Goal: Task Accomplishment & Management: Manage account settings

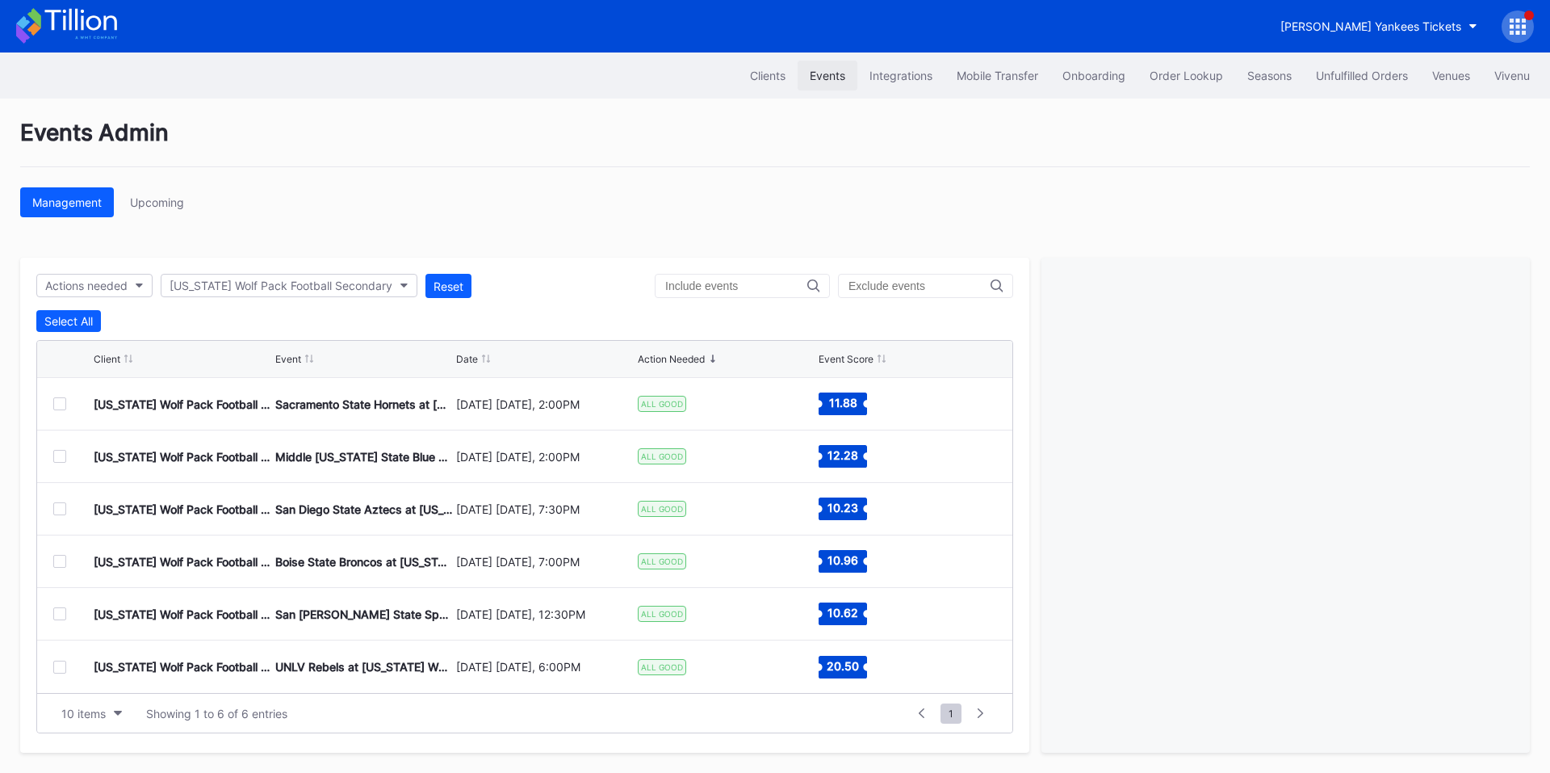
click at [823, 72] on div "Events" at bounding box center [828, 76] width 36 height 14
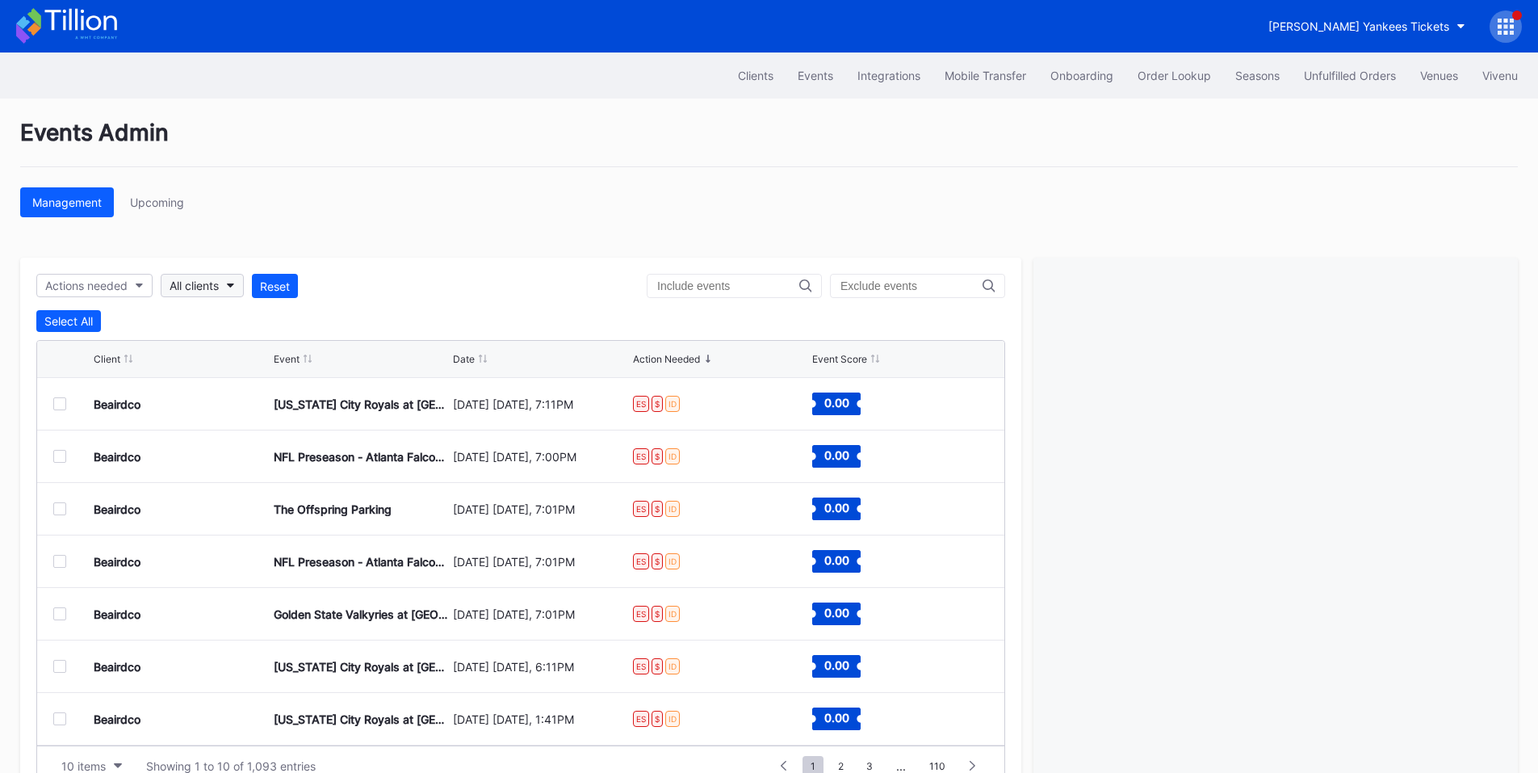
click at [198, 284] on div "All clients" at bounding box center [194, 286] width 49 height 14
type input "yank"
click at [233, 359] on div "[PERSON_NAME] Yankees Tickets" at bounding box center [264, 358] width 181 height 14
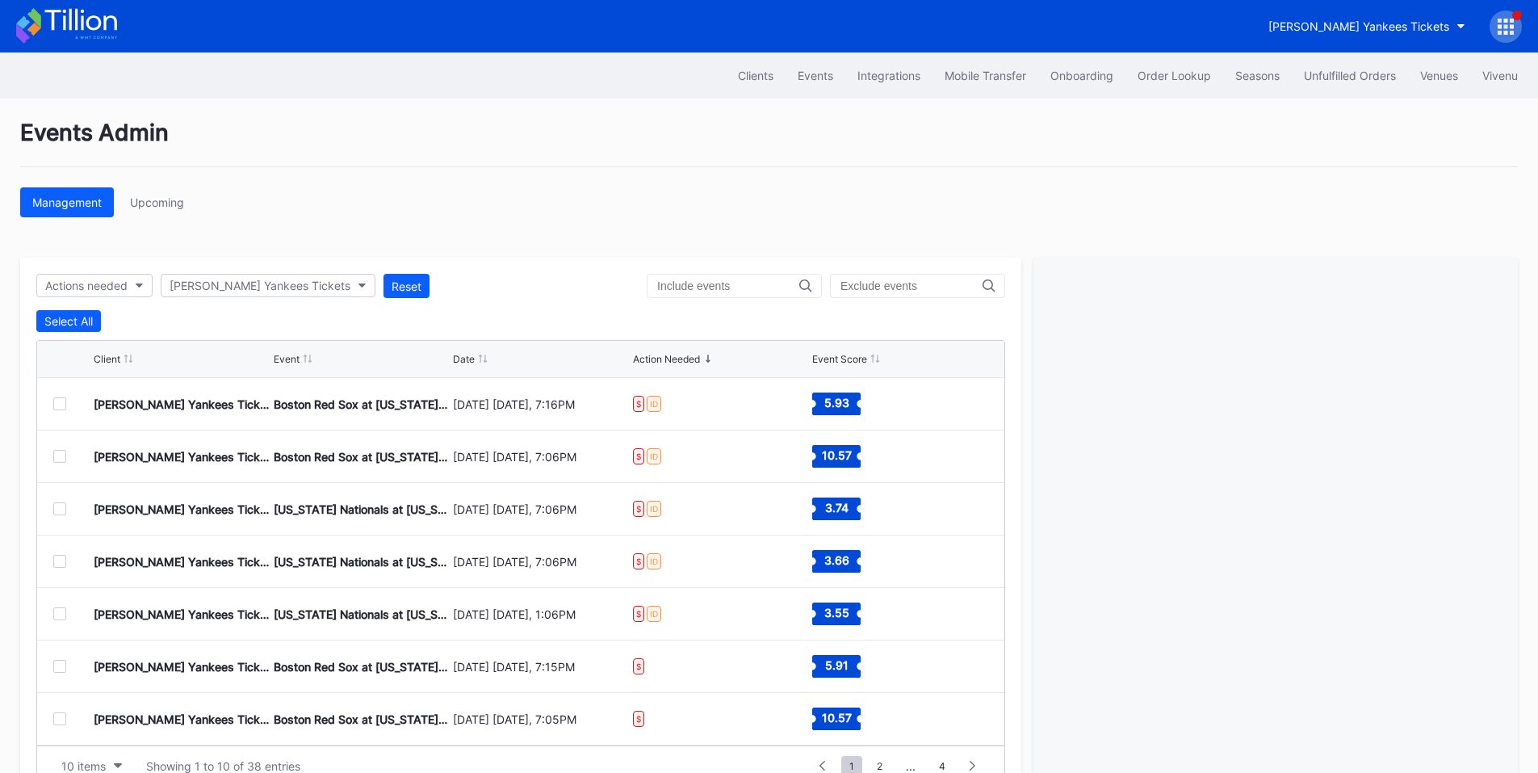
click at [738, 289] on input "text" at bounding box center [728, 285] width 142 height 13
type input "p"
click at [738, 289] on input "text" at bounding box center [728, 285] width 142 height 13
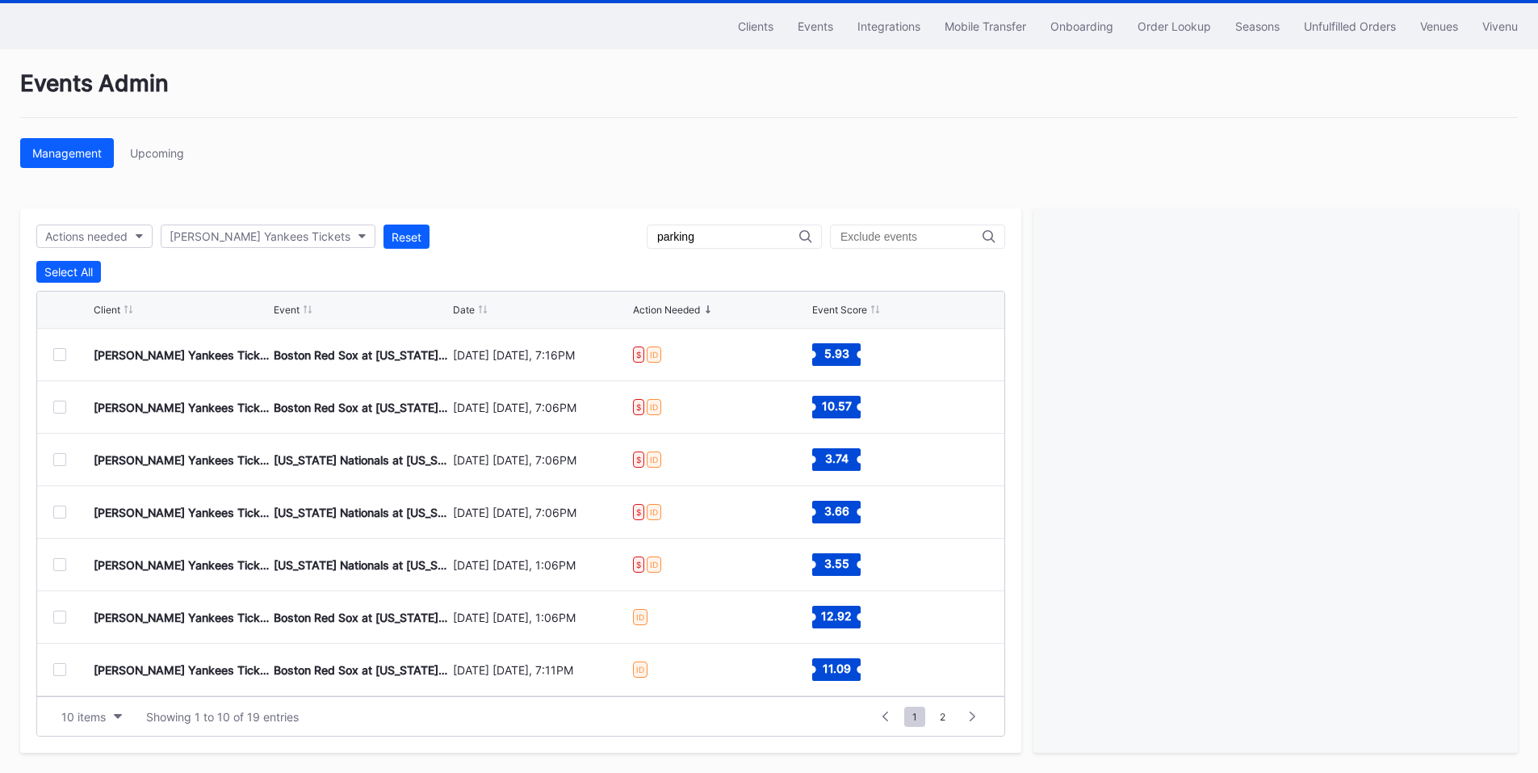
scroll to position [157, 0]
type input "parking"
click at [141, 233] on button "Actions needed" at bounding box center [94, 235] width 116 height 23
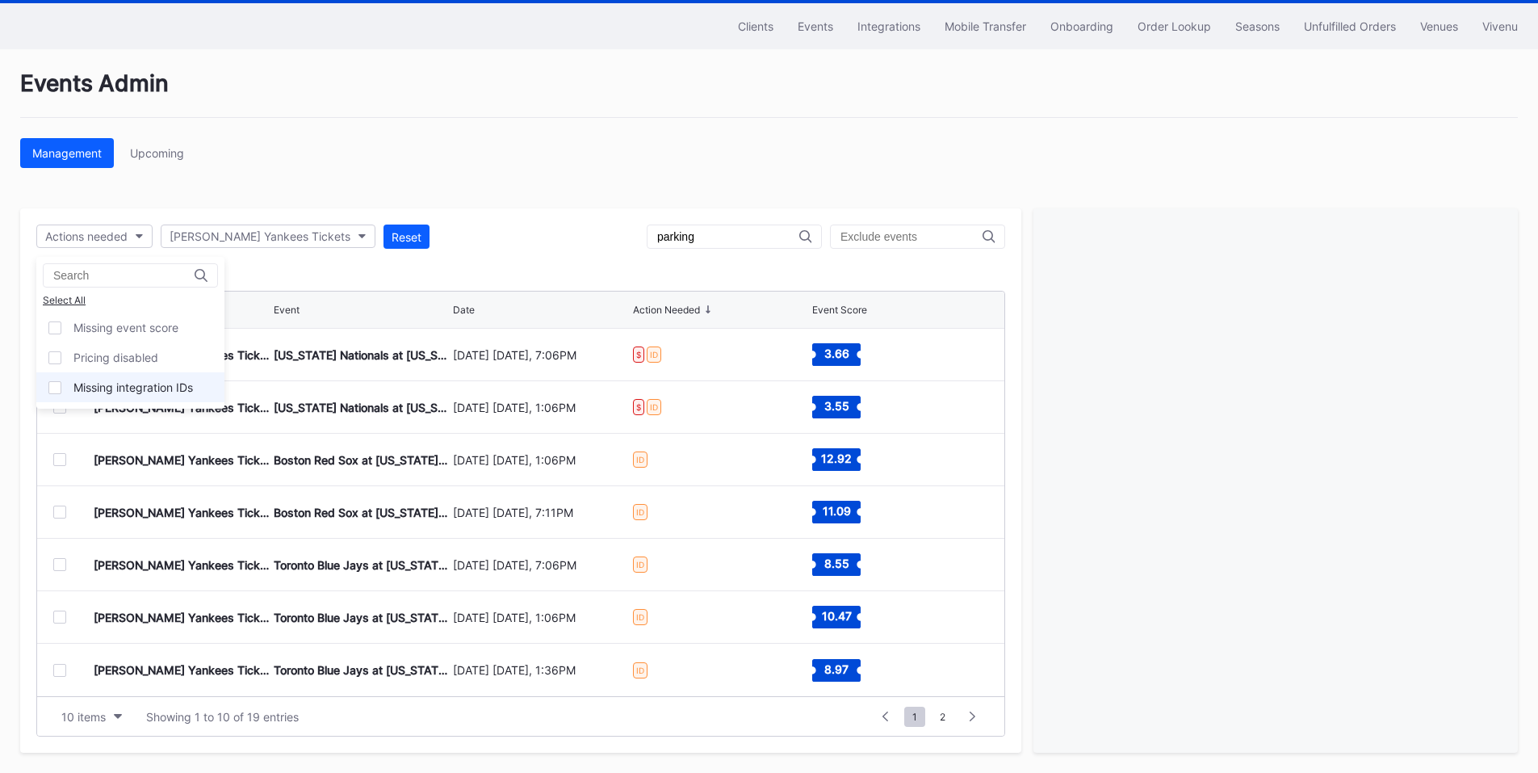
click at [132, 387] on div "Missing integration IDs" at bounding box center [132, 387] width 119 height 14
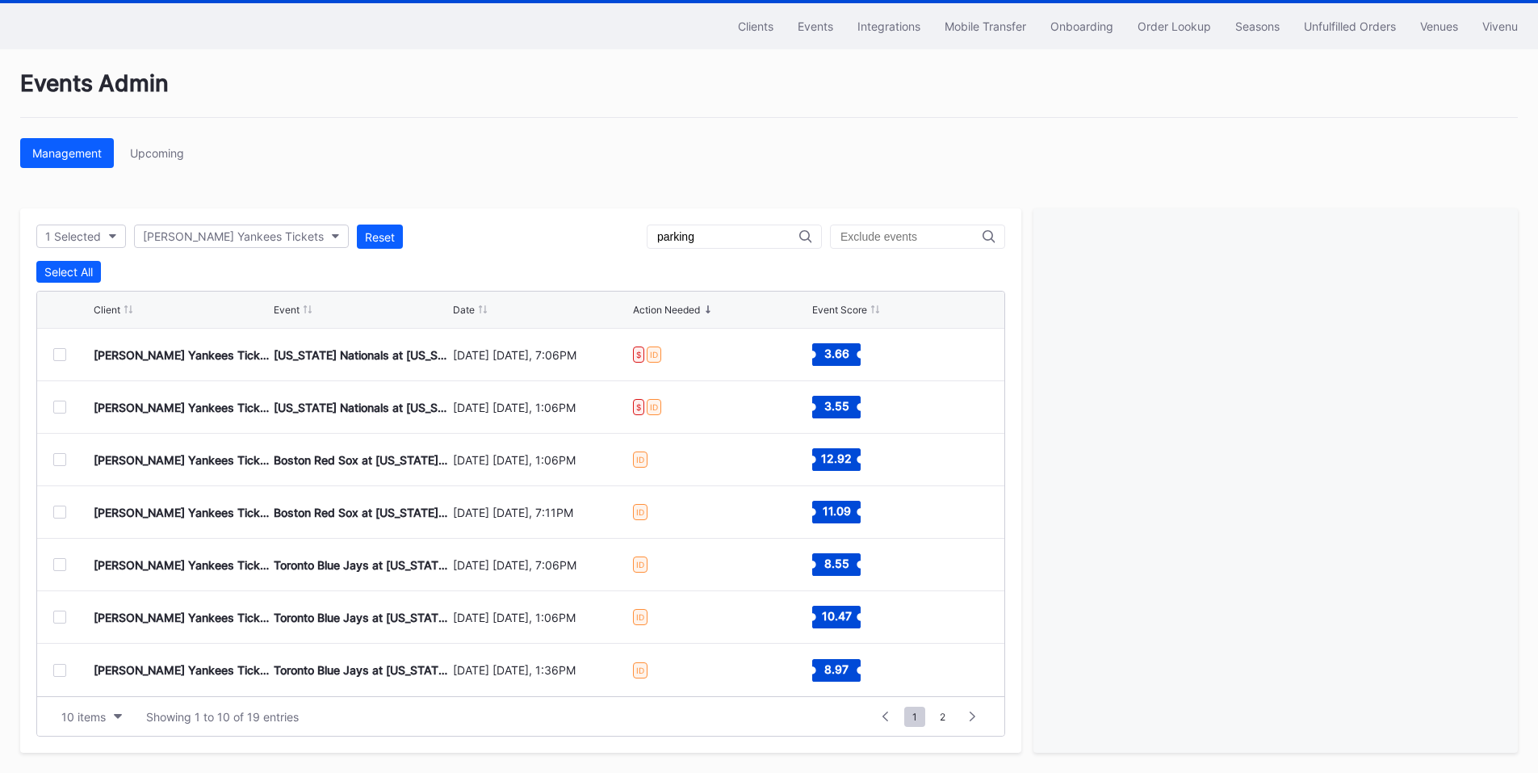
click at [64, 352] on div at bounding box center [59, 354] width 13 height 13
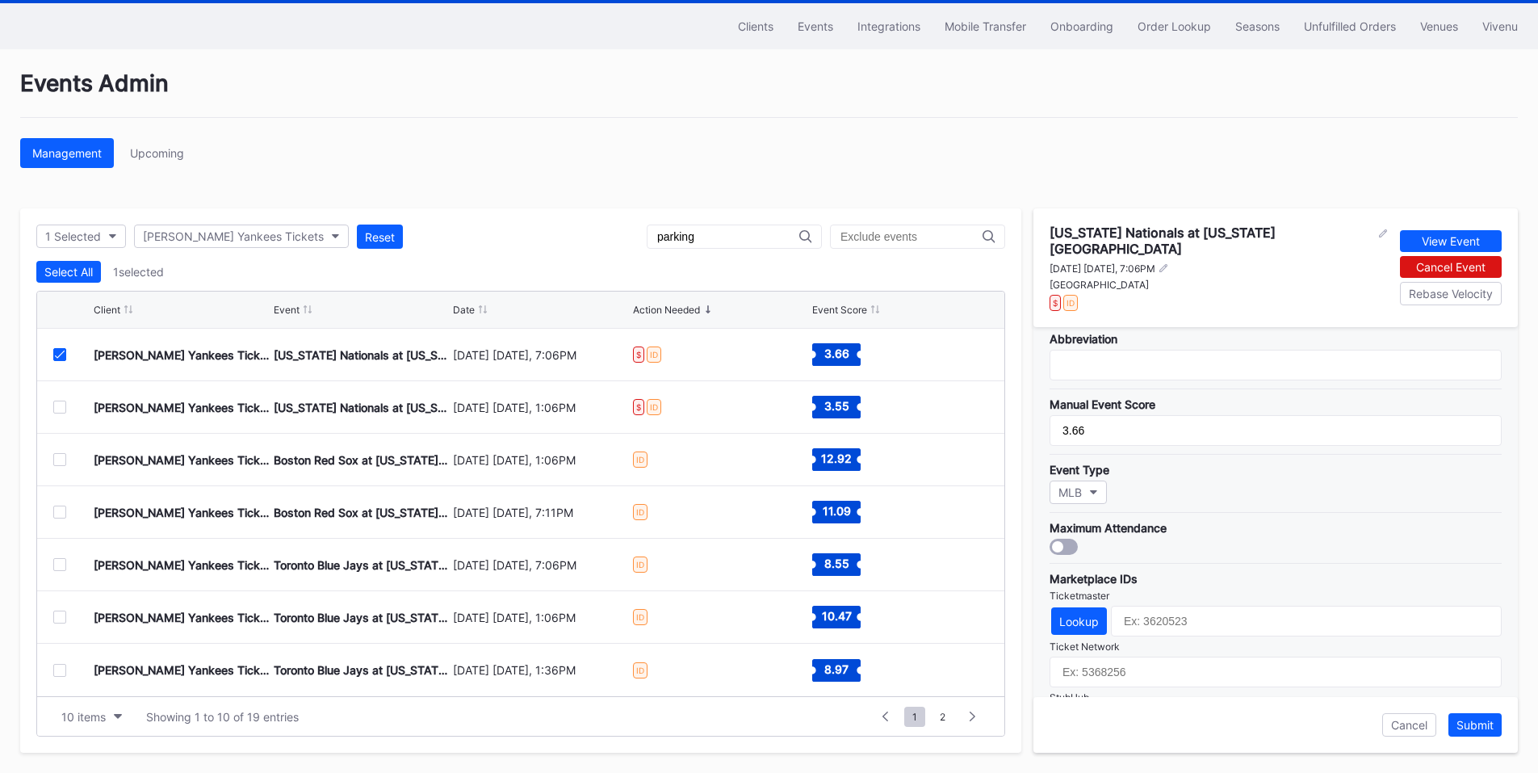
scroll to position [473, 0]
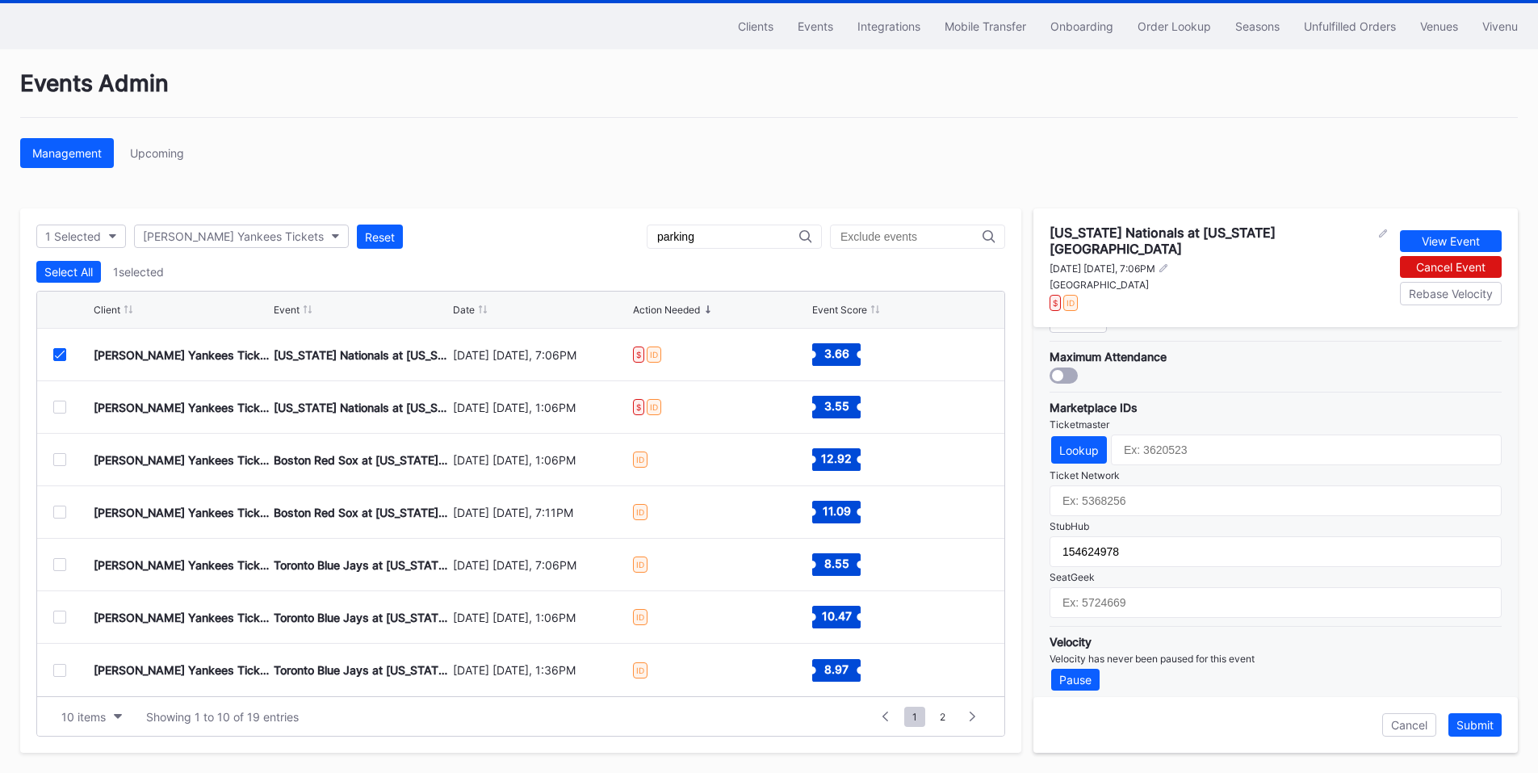
click at [61, 350] on div at bounding box center [59, 354] width 13 height 13
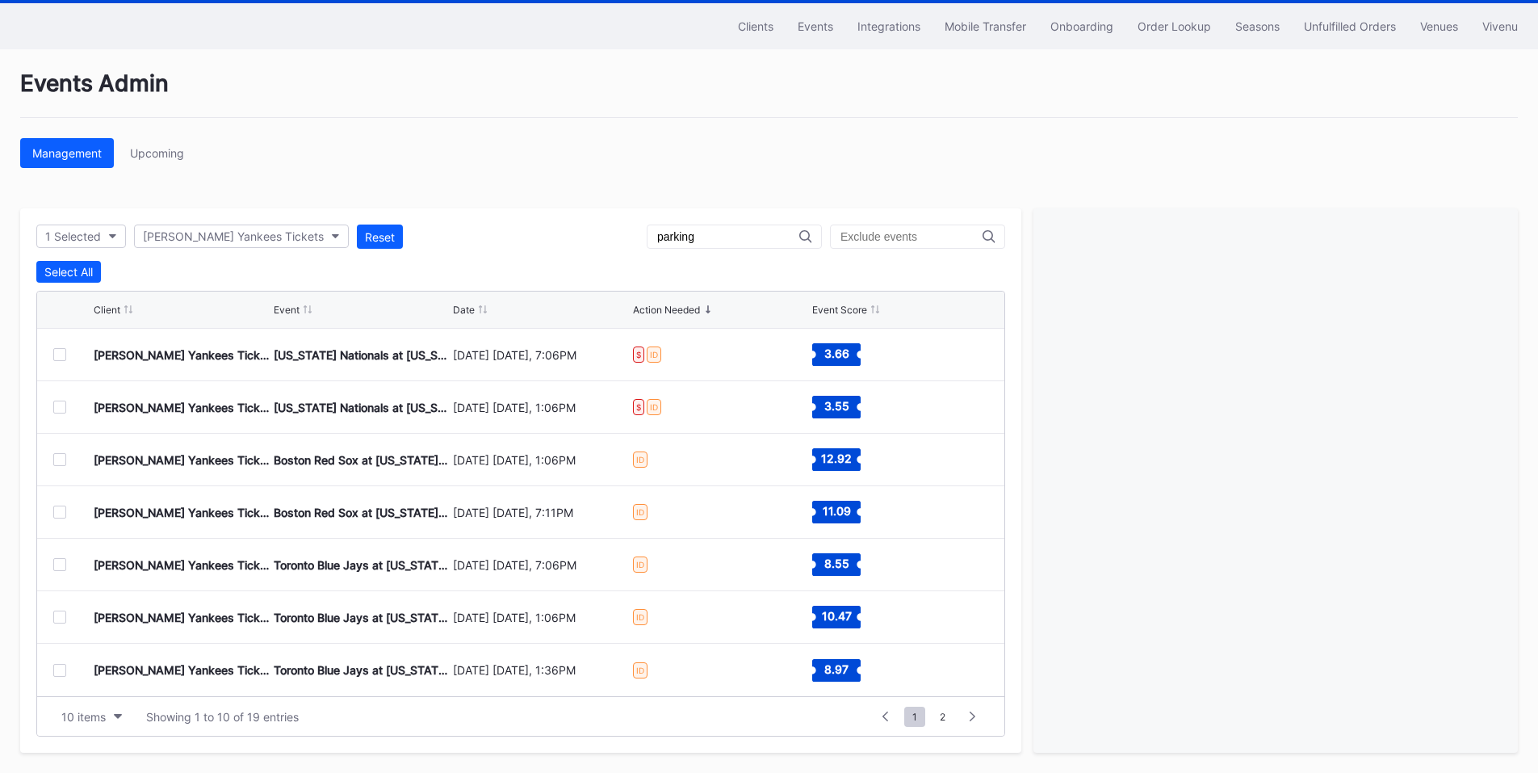
click at [61, 559] on div at bounding box center [59, 564] width 13 height 13
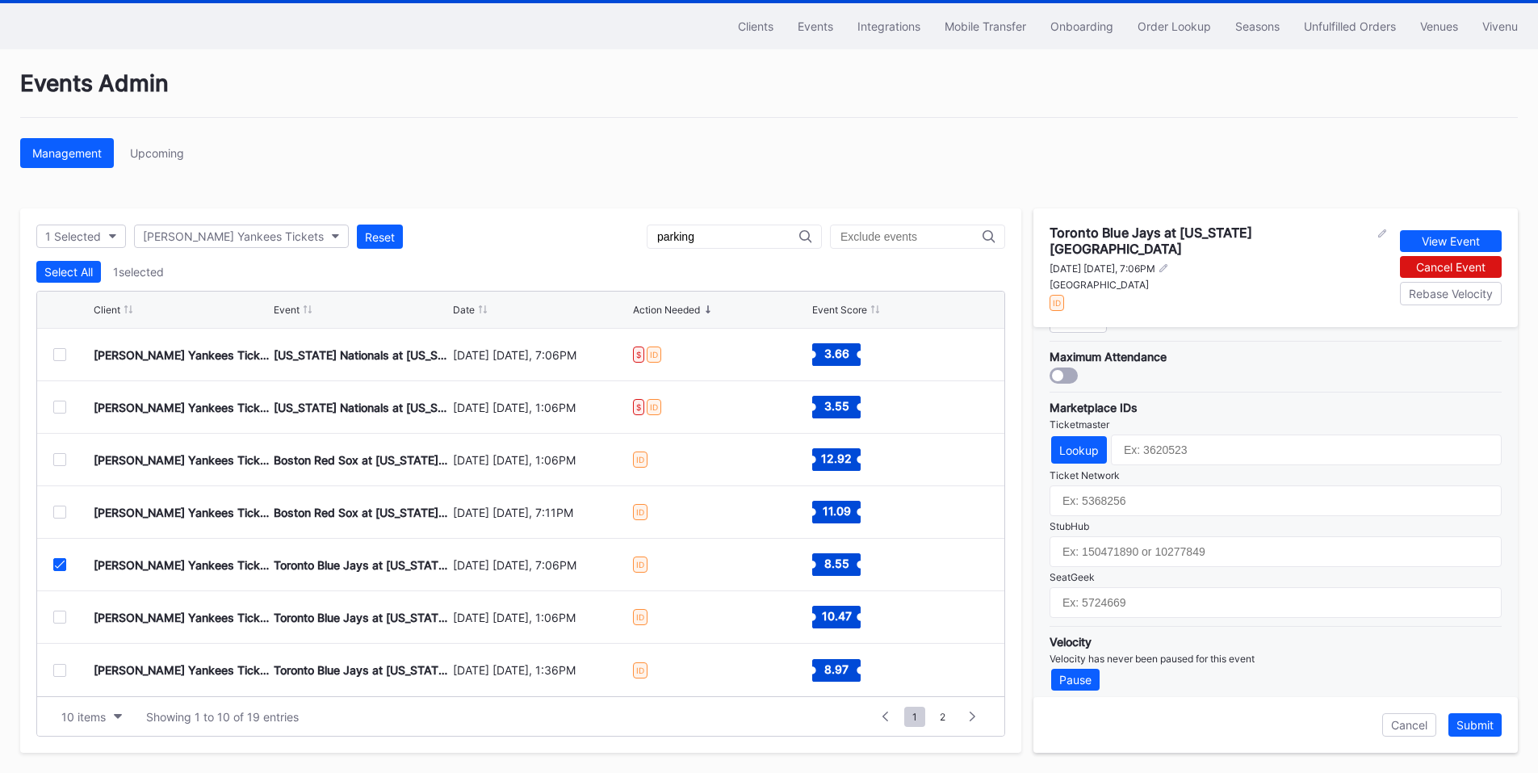
click at [61, 505] on div at bounding box center [59, 511] width 13 height 13
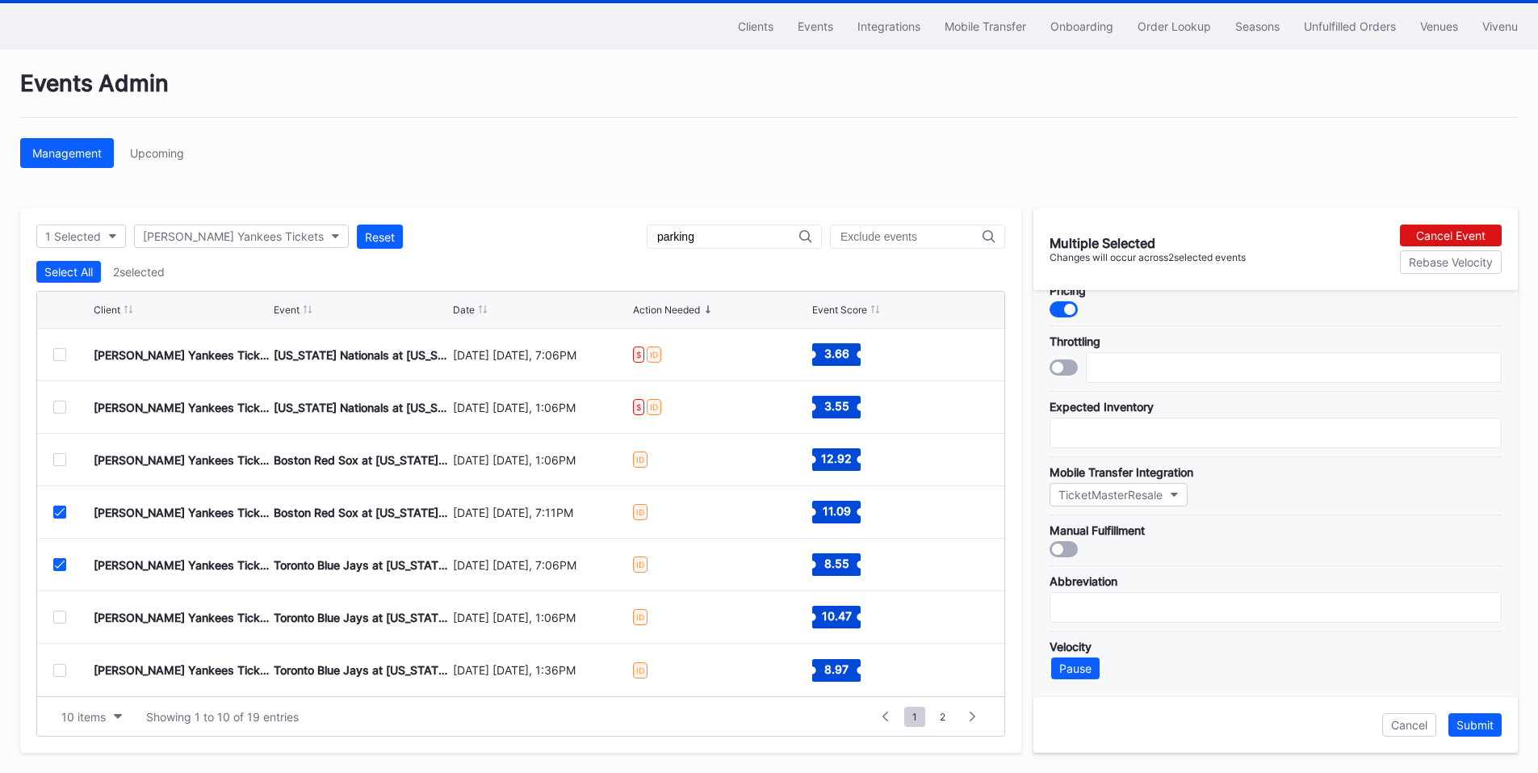
click at [59, 568] on icon at bounding box center [60, 564] width 10 height 8
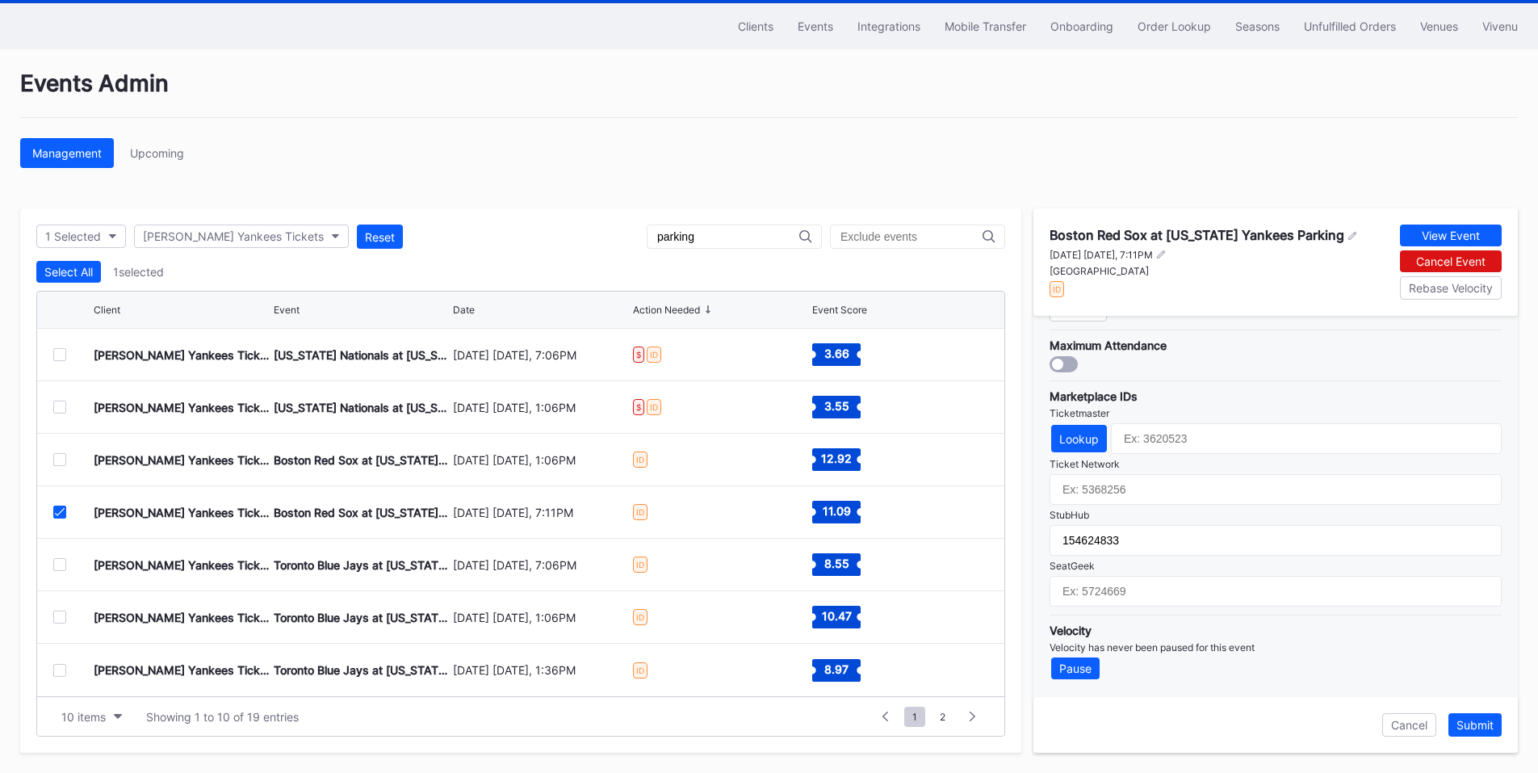
click at [62, 559] on div at bounding box center [59, 564] width 13 height 13
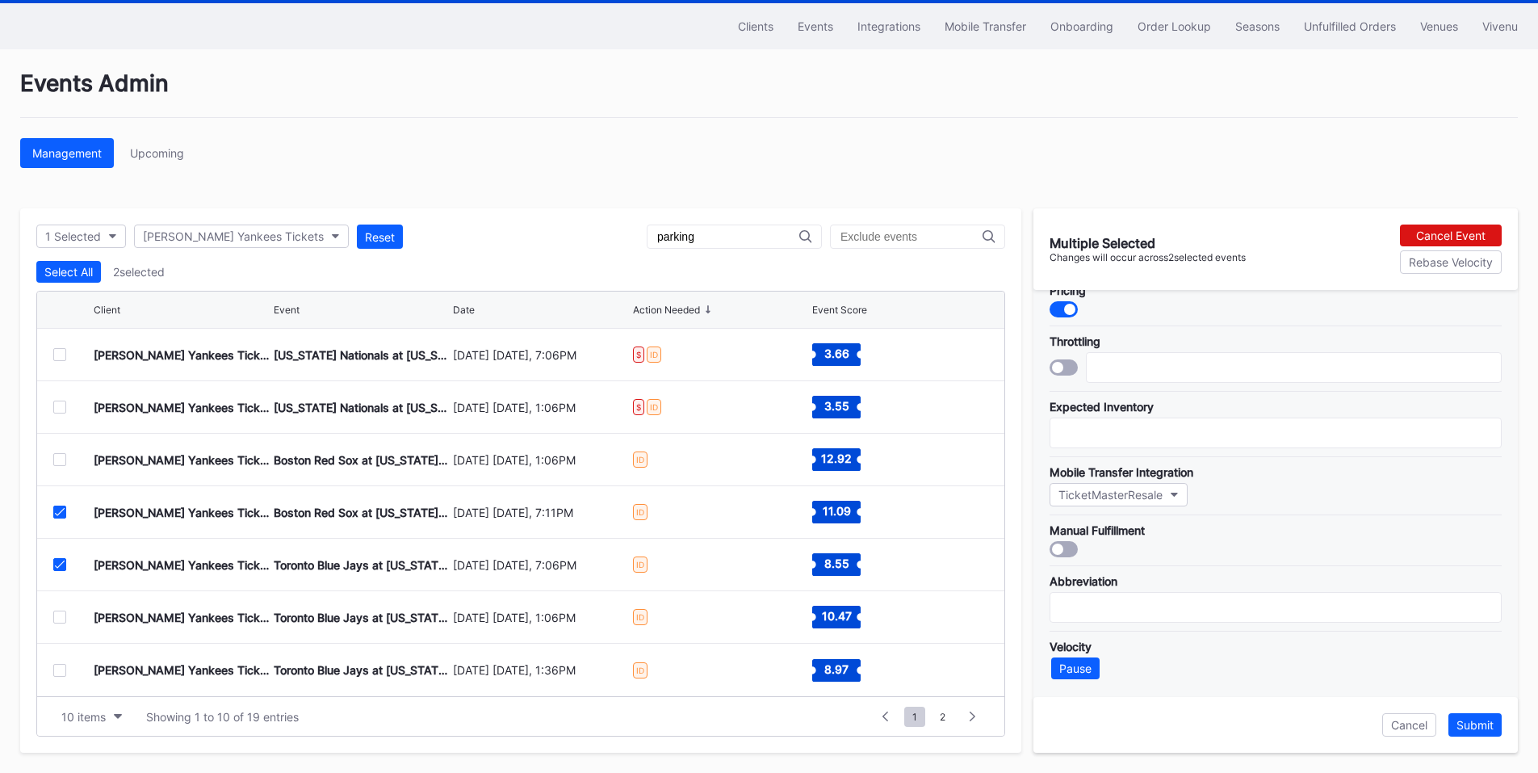
click at [63, 502] on div "Cohens Yankees Tickets Boston Red Sox at New York Yankees Parking August 24 Sun…" at bounding box center [520, 512] width 967 height 52
click at [62, 513] on icon at bounding box center [60, 512] width 10 height 8
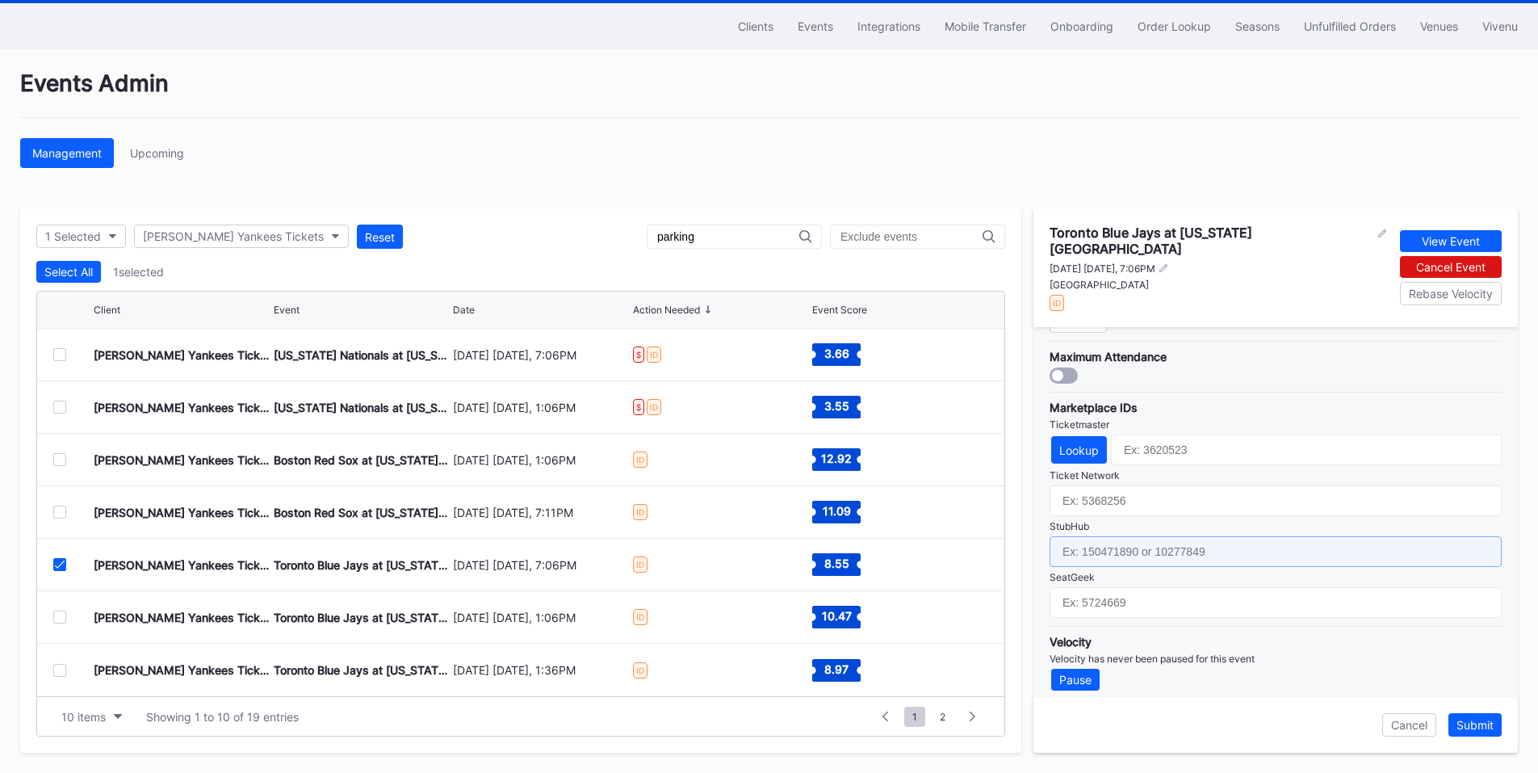
click at [1137, 538] on input "text" at bounding box center [1276, 551] width 452 height 31
paste input "154625072"
type input "154625072"
click at [1469, 726] on div "Submit" at bounding box center [1474, 725] width 37 height 14
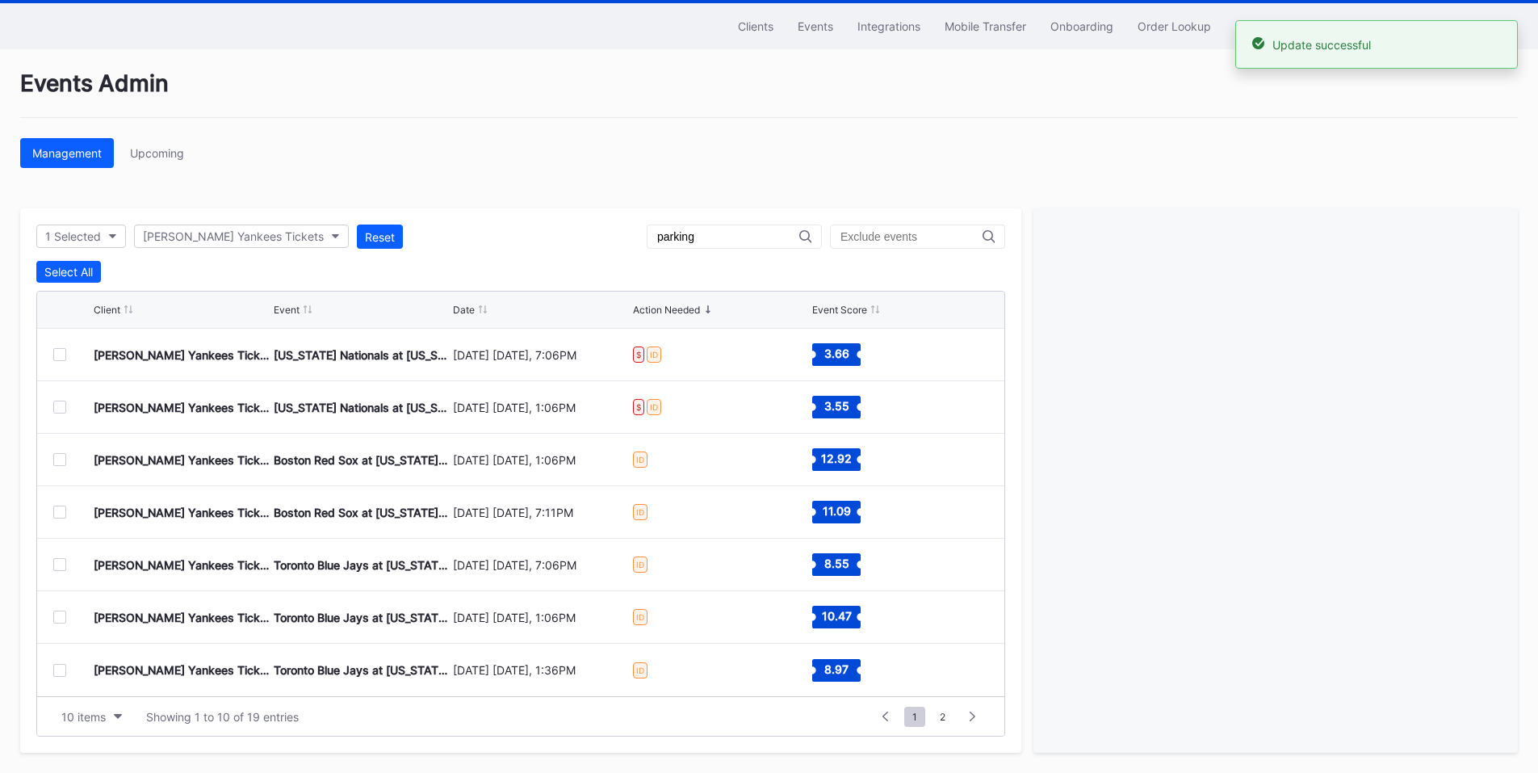
click at [61, 619] on div at bounding box center [59, 616] width 13 height 13
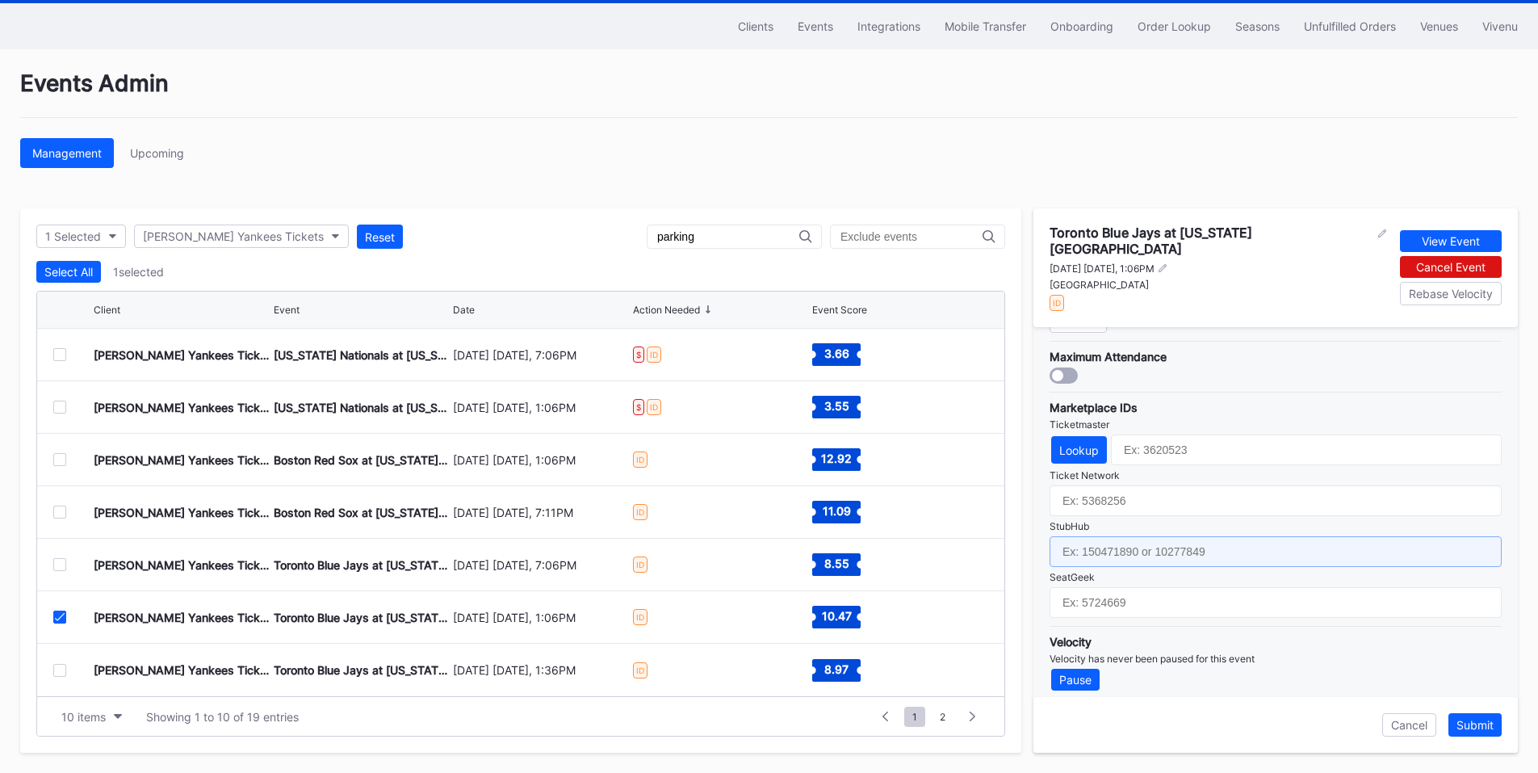
click at [1150, 546] on input "text" at bounding box center [1276, 551] width 452 height 31
paste input "154625069"
type input "154625069"
click at [1481, 726] on div "Submit" at bounding box center [1474, 725] width 37 height 14
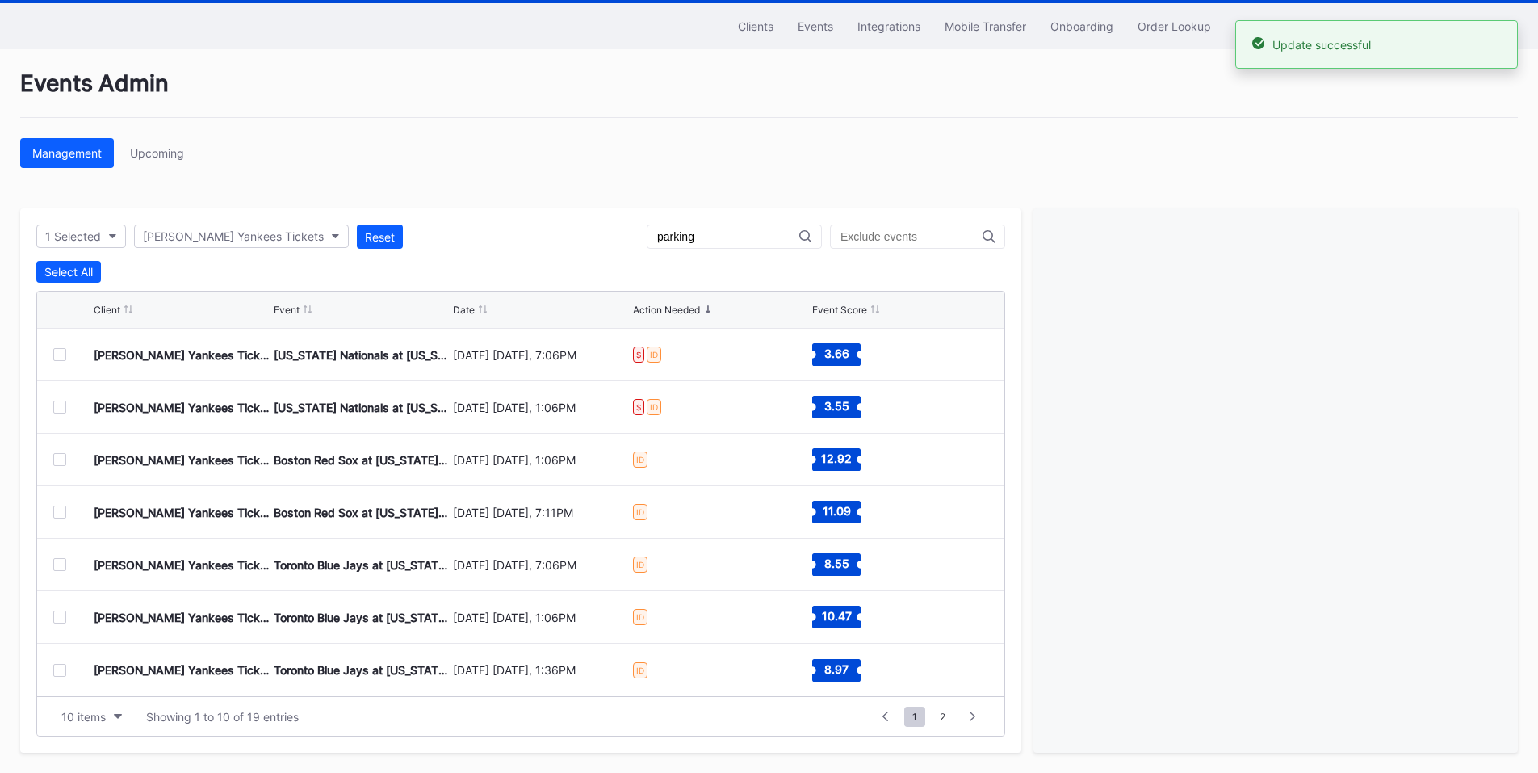
click at [58, 669] on div at bounding box center [59, 670] width 13 height 13
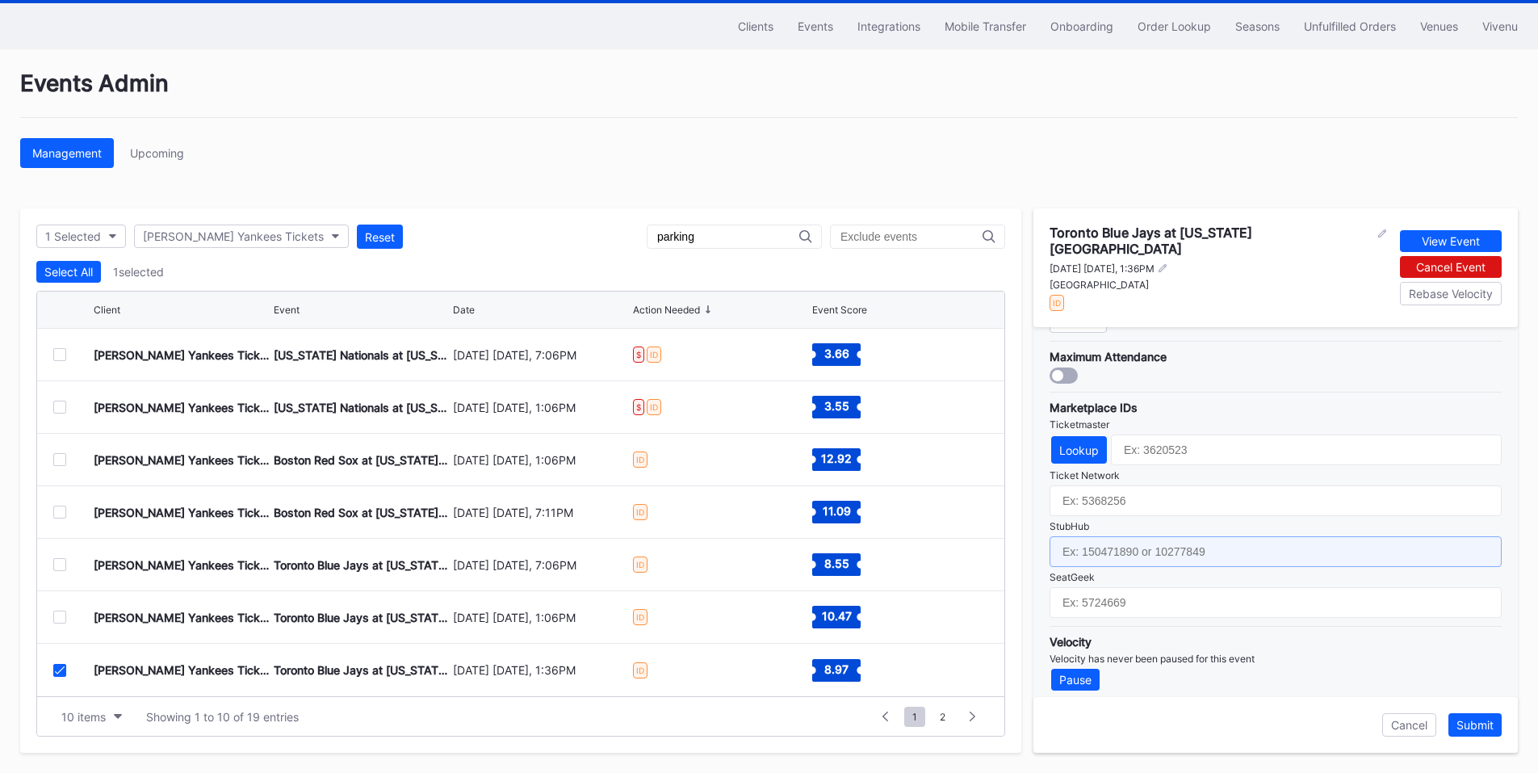
click at [1156, 536] on input "text" at bounding box center [1276, 551] width 452 height 31
paste input "154625071"
type input "154625071"
click at [1477, 719] on div "Submit" at bounding box center [1474, 725] width 37 height 14
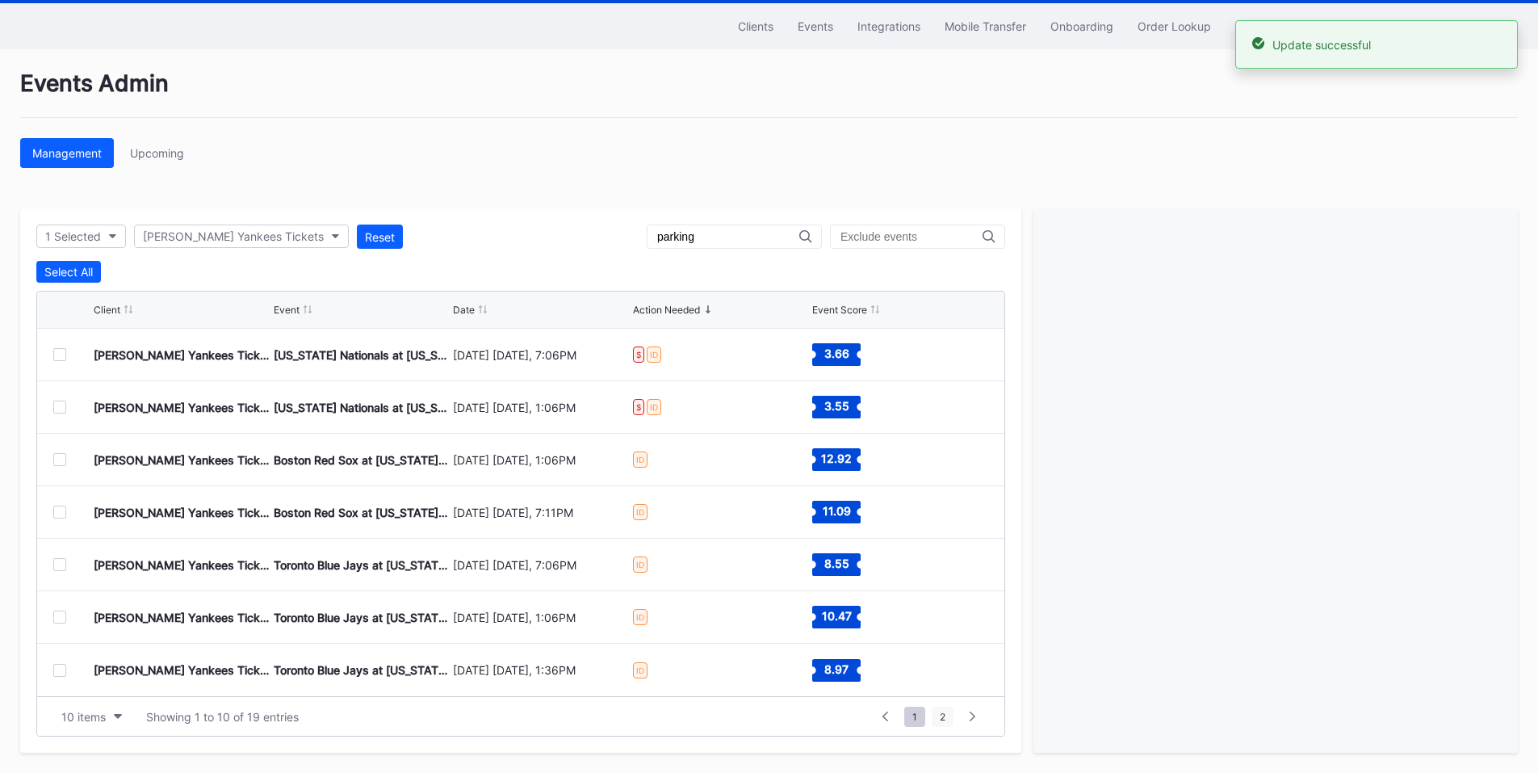
click at [941, 713] on span "2" at bounding box center [943, 716] width 22 height 20
click at [63, 351] on div at bounding box center [59, 354] width 13 height 13
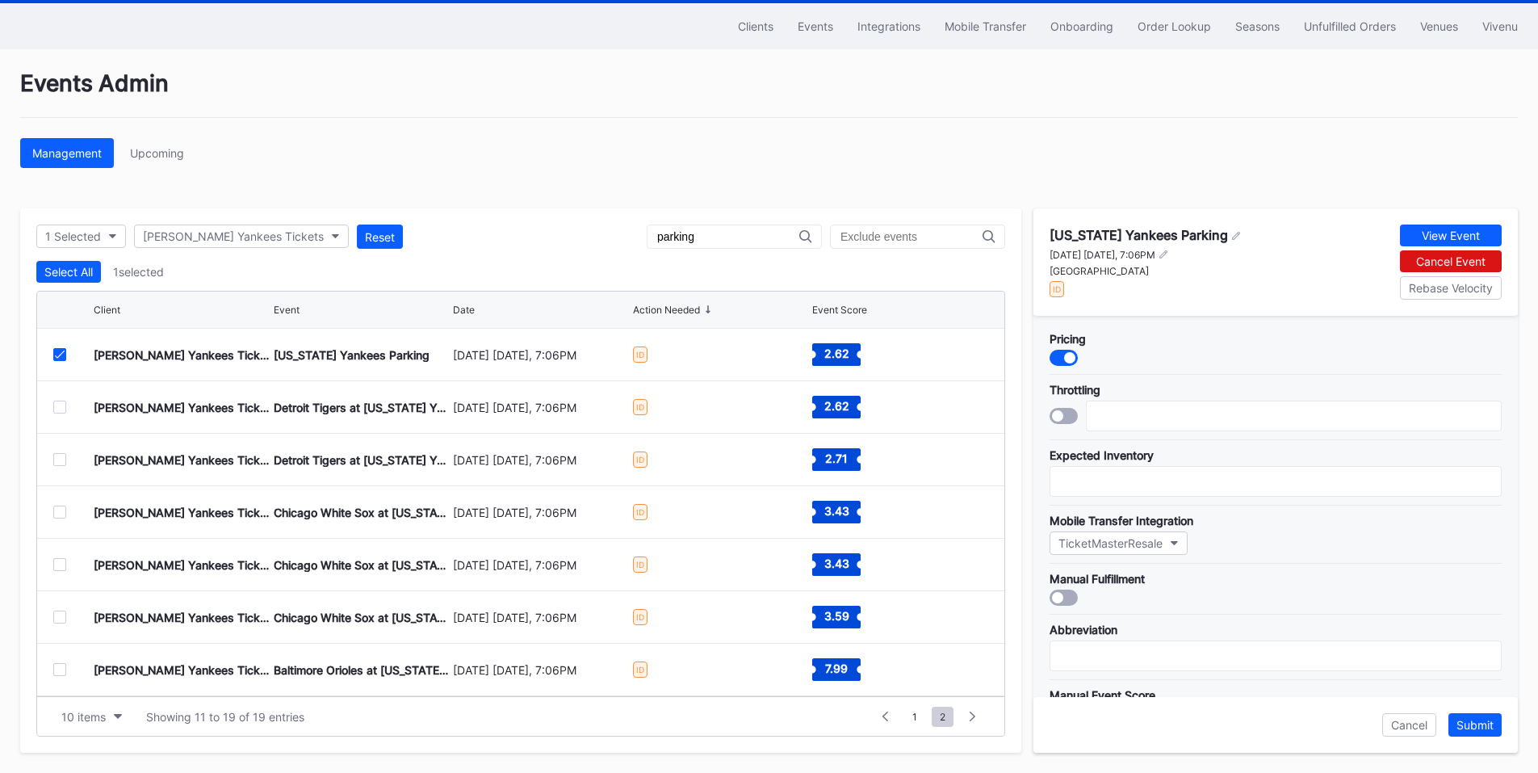
scroll to position [473, 0]
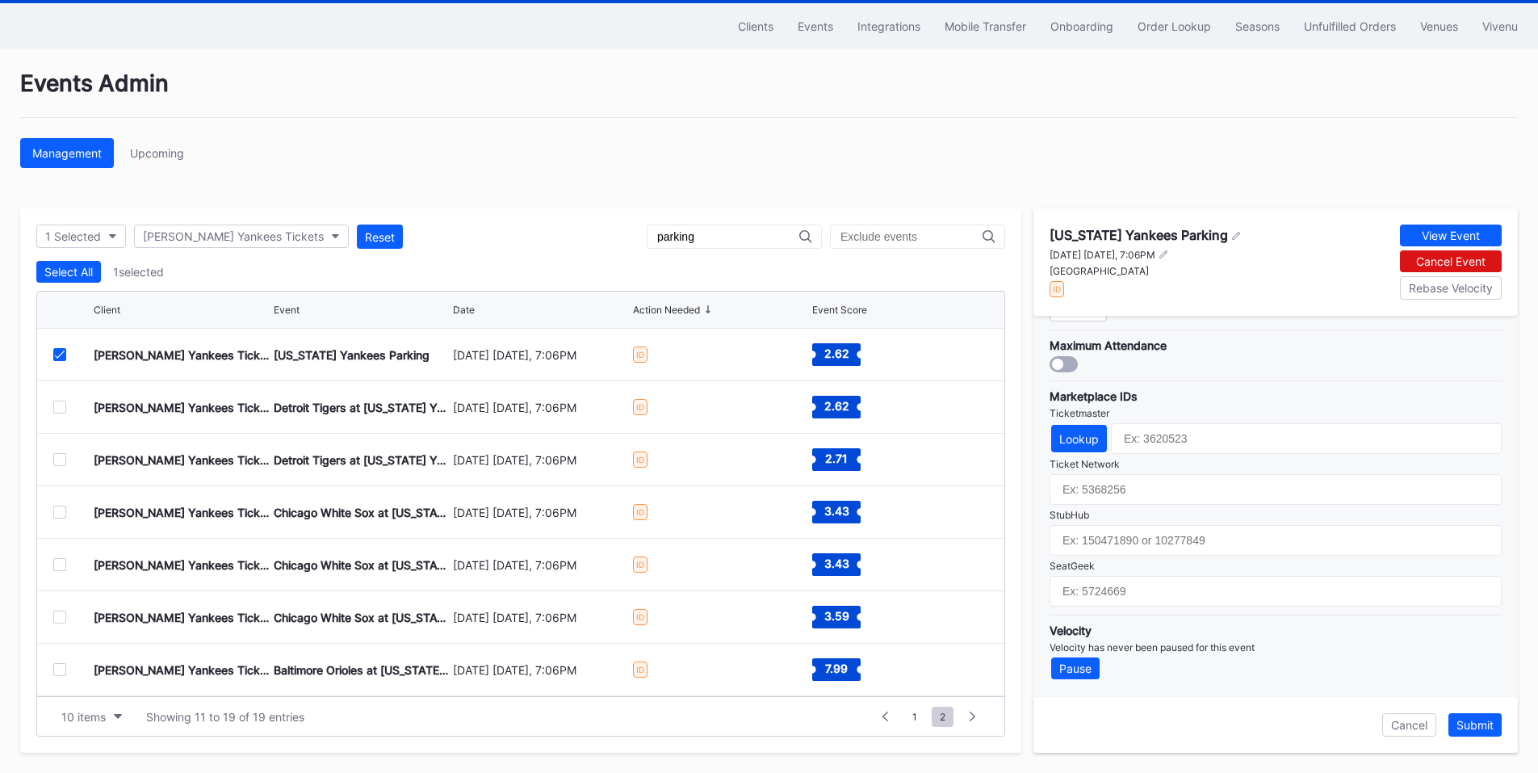
click at [1125, 557] on div "Marketplace IDs Ticketmaster Lookup Ticket Network StubHub SeatGeek" at bounding box center [1276, 493] width 452 height 226
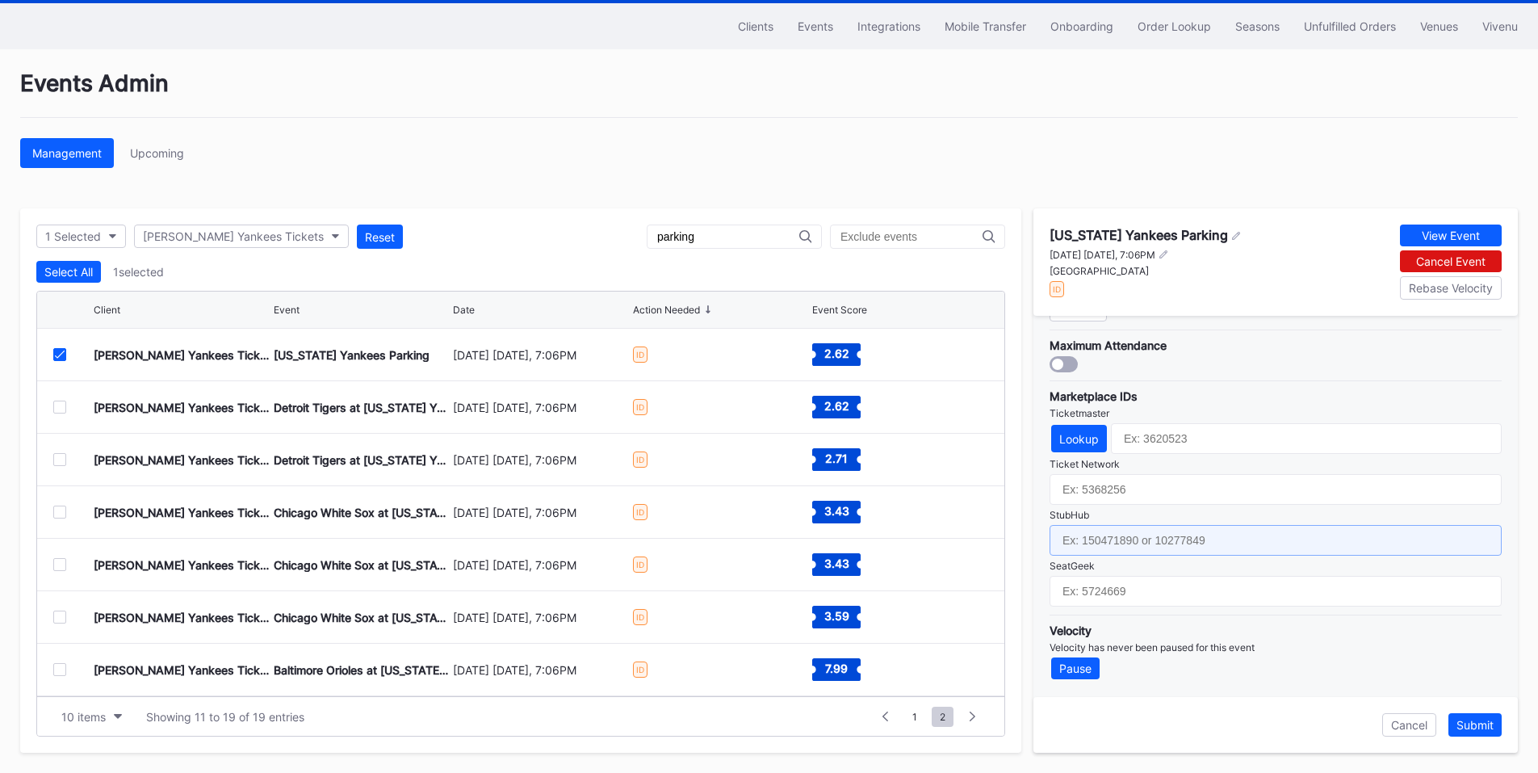
click at [1134, 539] on input "text" at bounding box center [1276, 540] width 452 height 31
paste input "154625155"
type input "154625155"
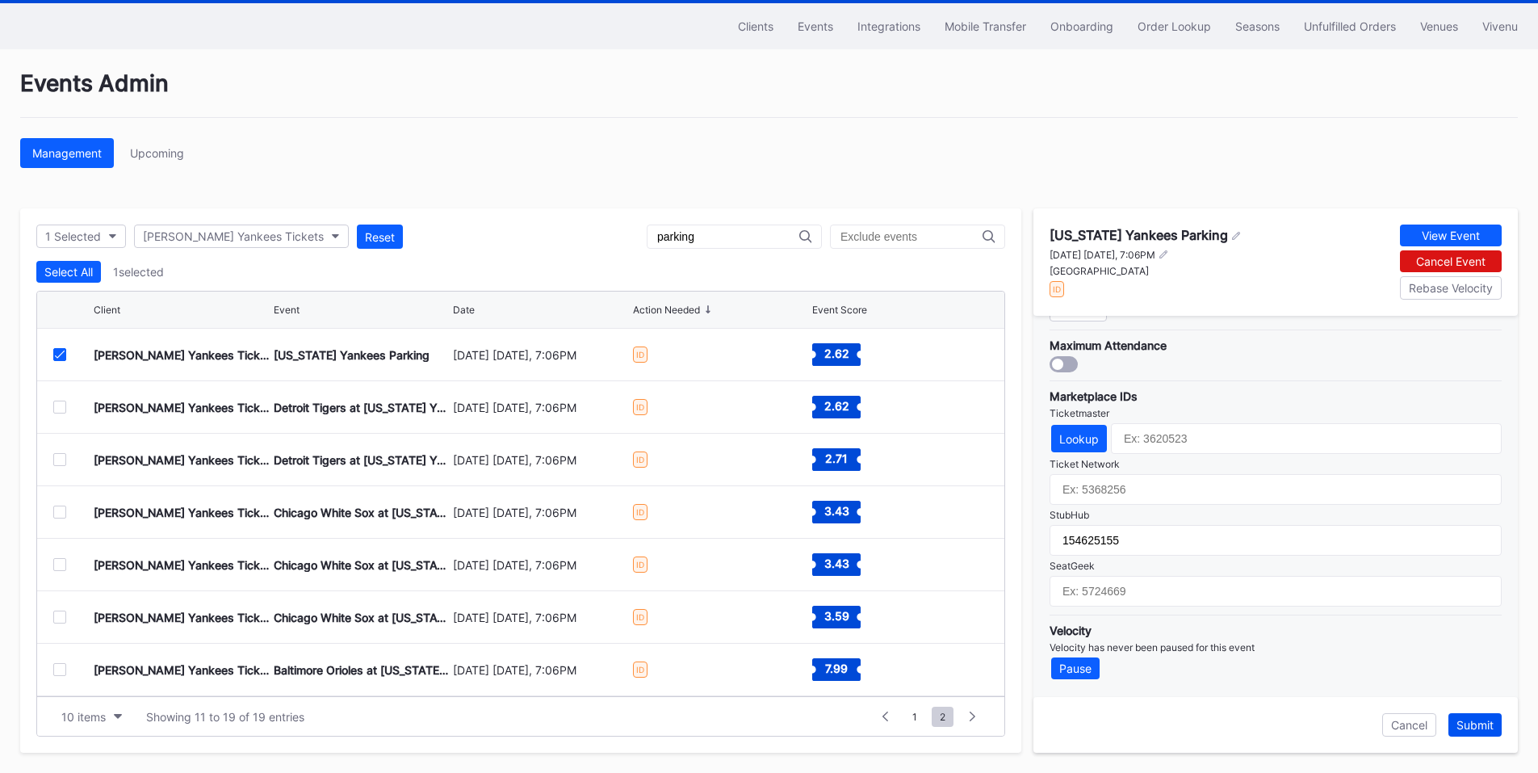
click at [1486, 718] on div "Submit" at bounding box center [1474, 725] width 37 height 14
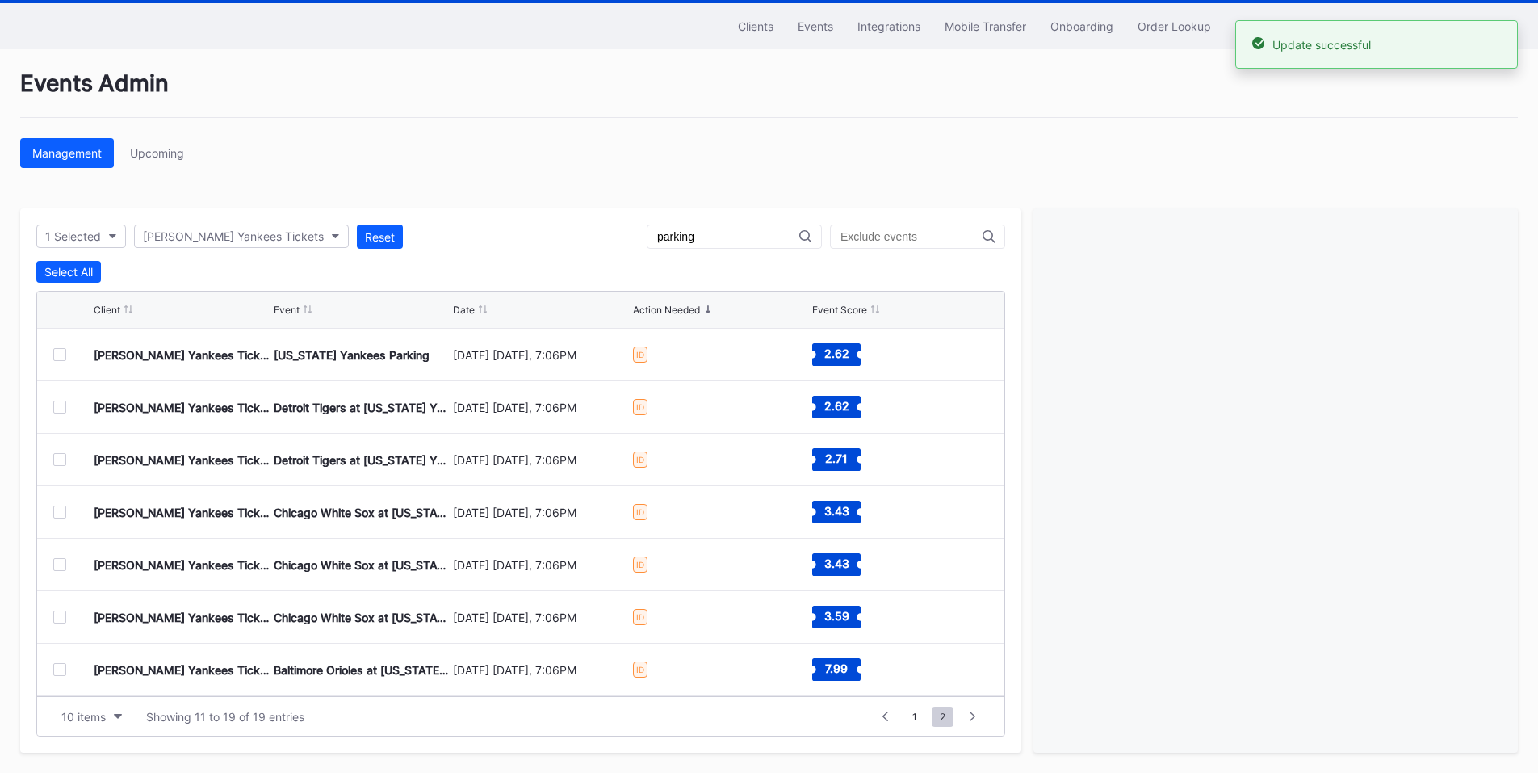
click at [56, 404] on div at bounding box center [59, 406] width 13 height 13
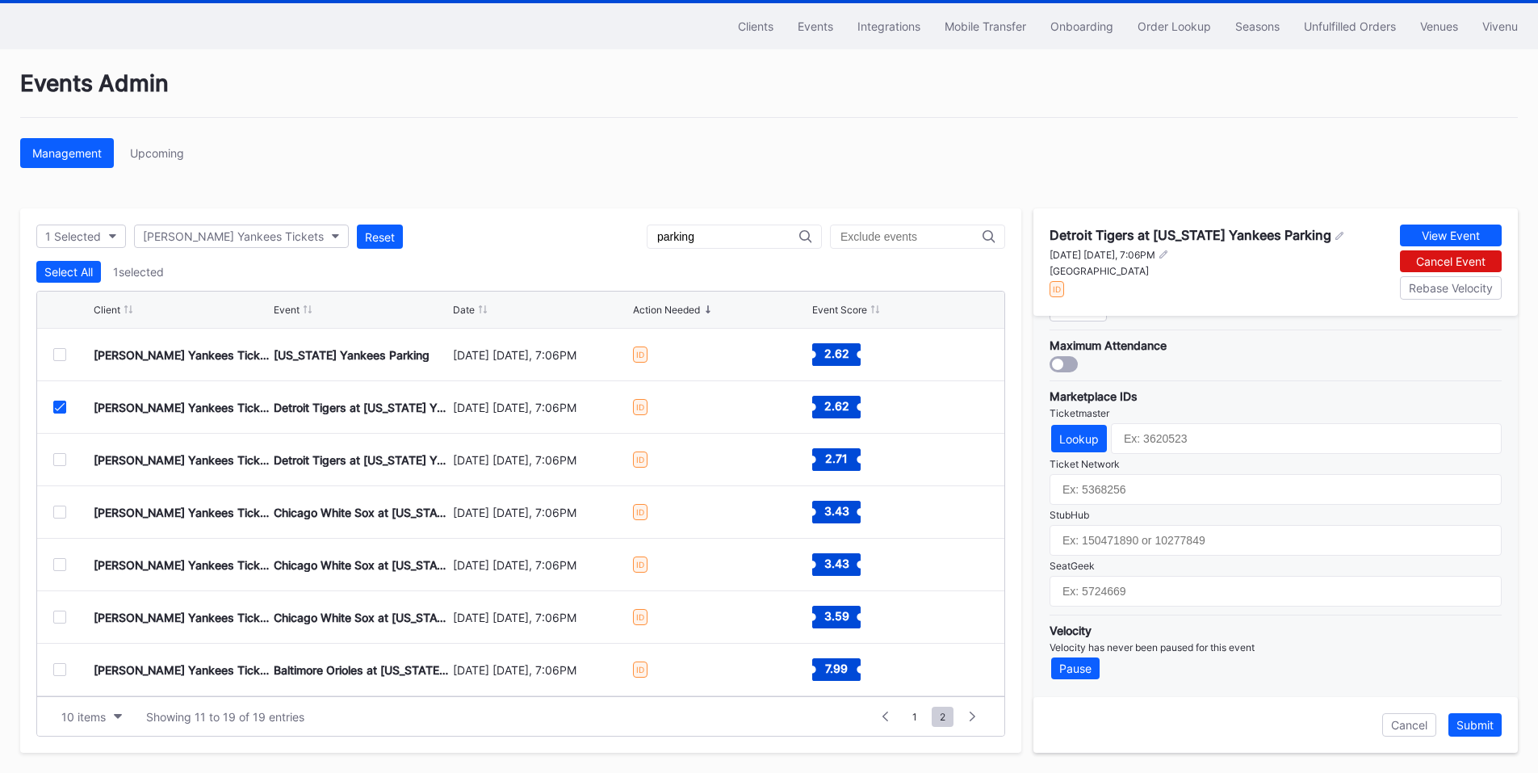
click at [64, 349] on div at bounding box center [59, 354] width 13 height 13
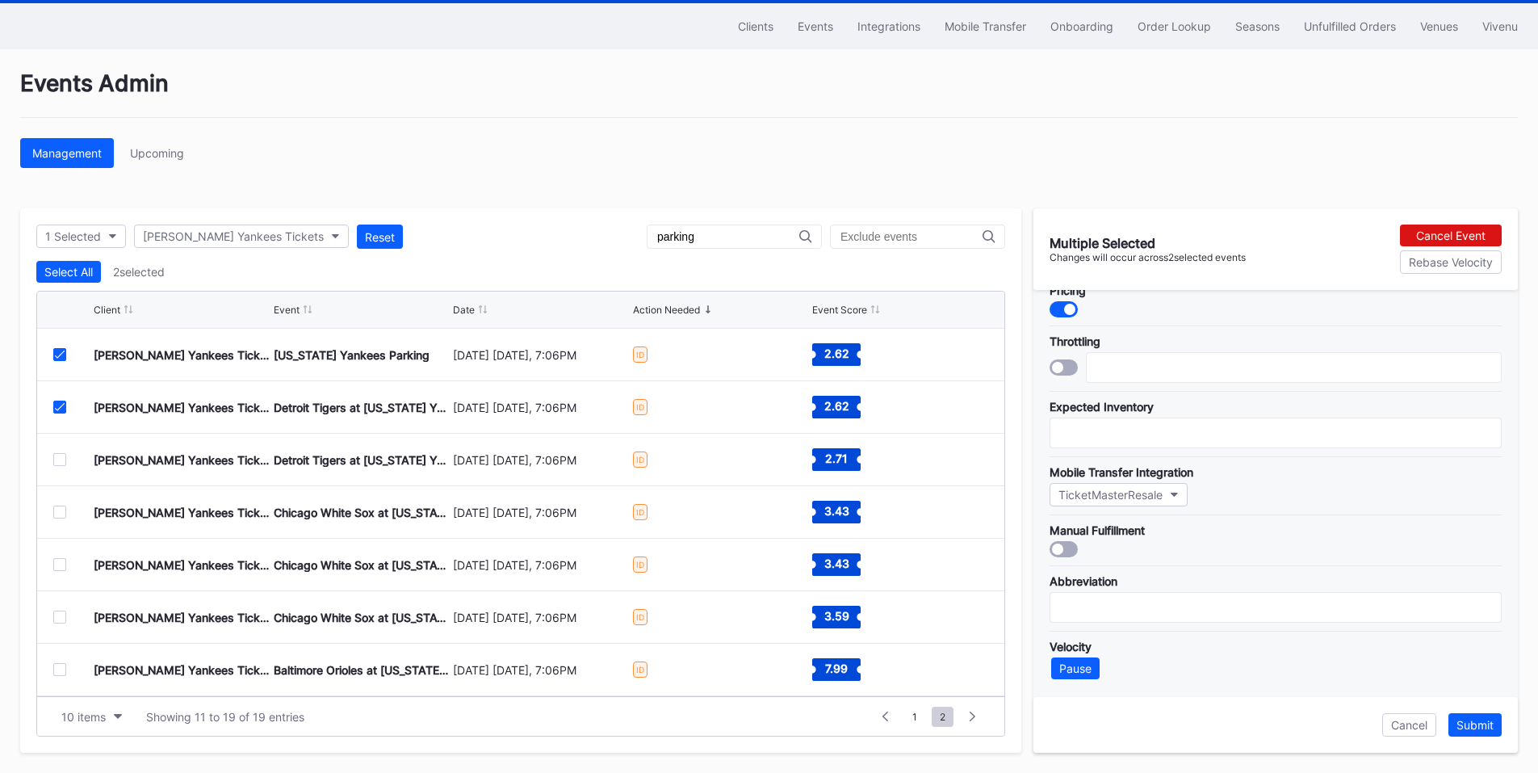
click at [59, 405] on icon at bounding box center [60, 407] width 10 height 8
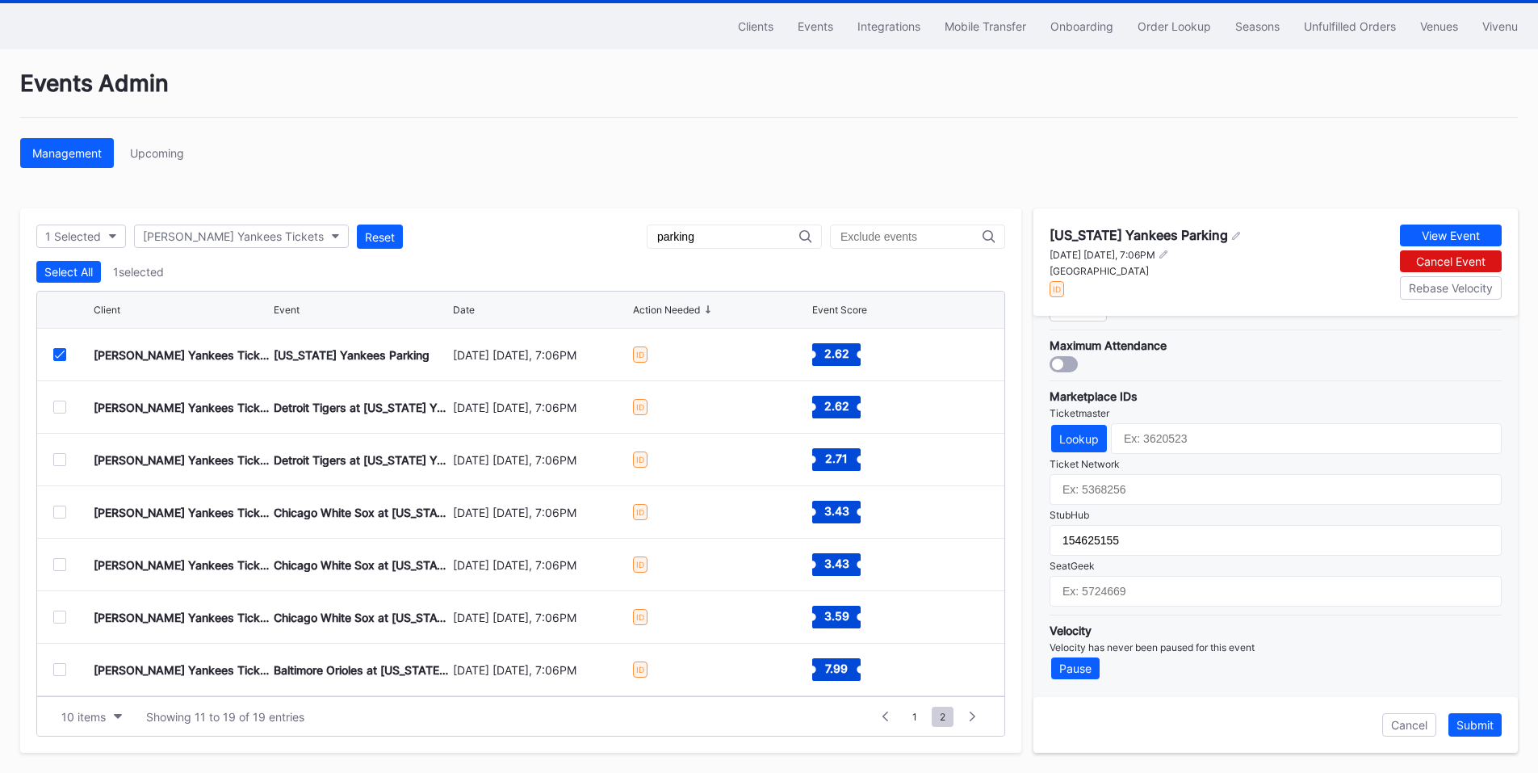
click at [59, 409] on div at bounding box center [59, 406] width 13 height 13
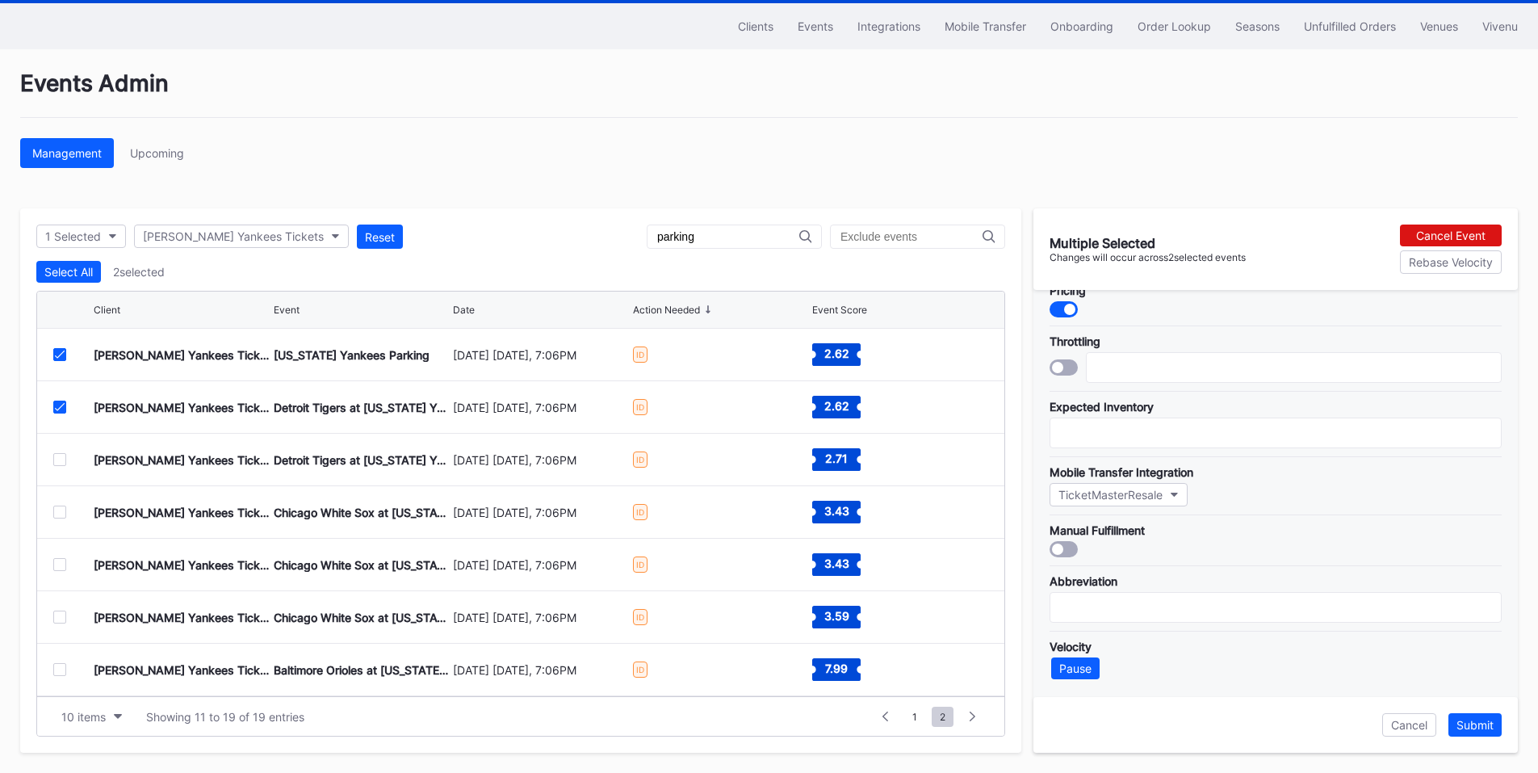
click at [61, 352] on icon at bounding box center [60, 354] width 10 height 8
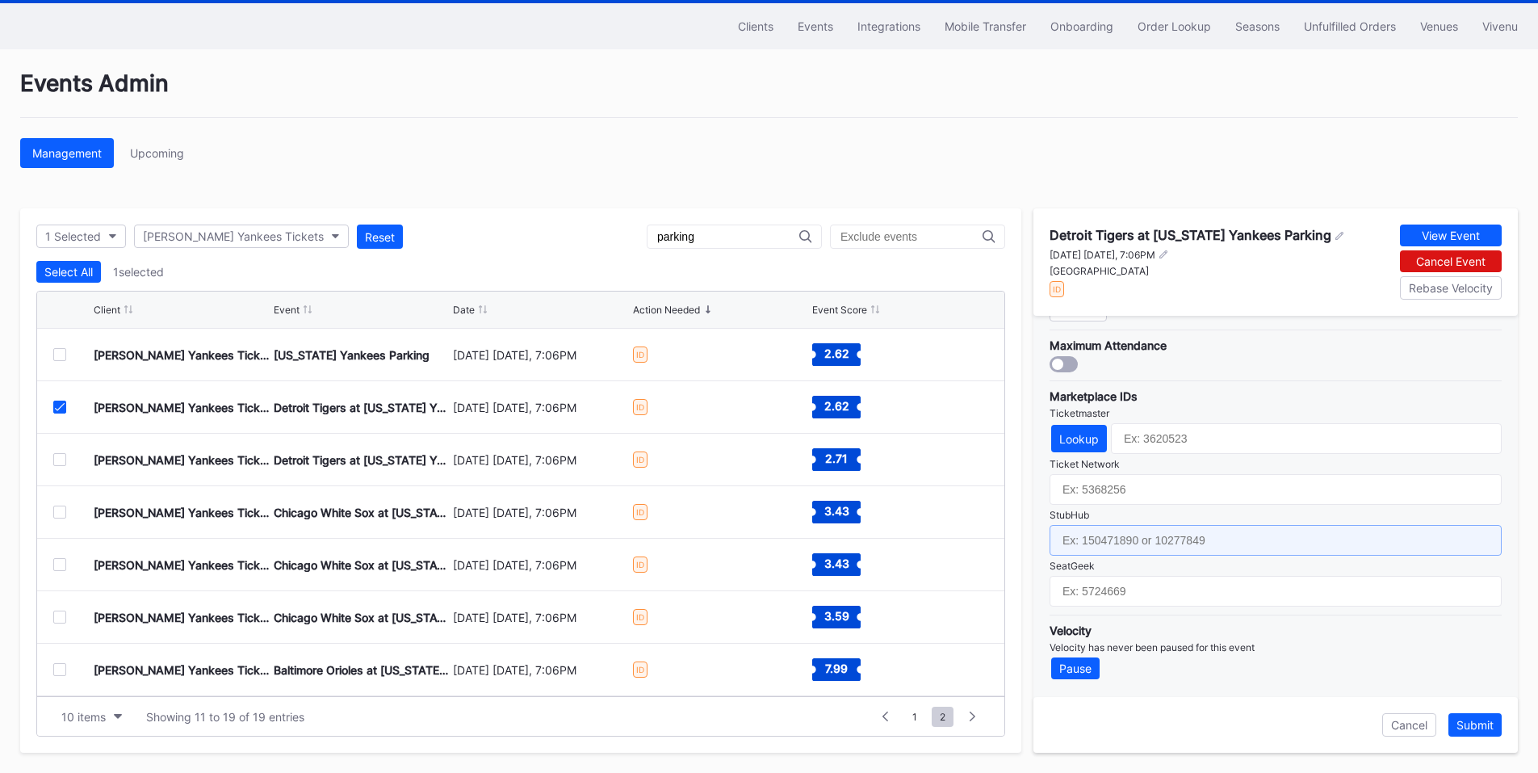
click at [1167, 543] on input "text" at bounding box center [1276, 540] width 452 height 31
paste input "154625157"
type input "154625157"
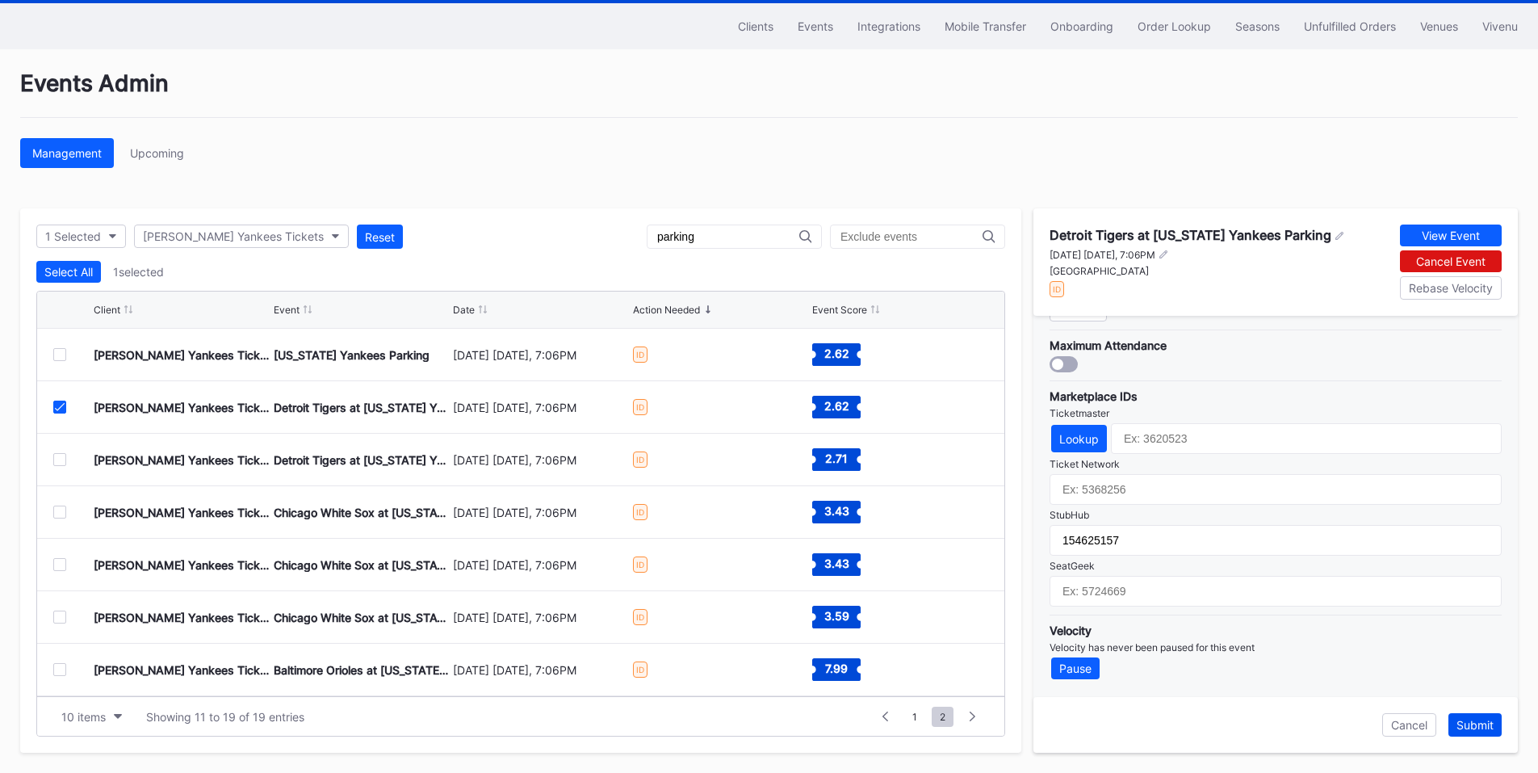
click at [1461, 721] on div "Submit" at bounding box center [1474, 725] width 37 height 14
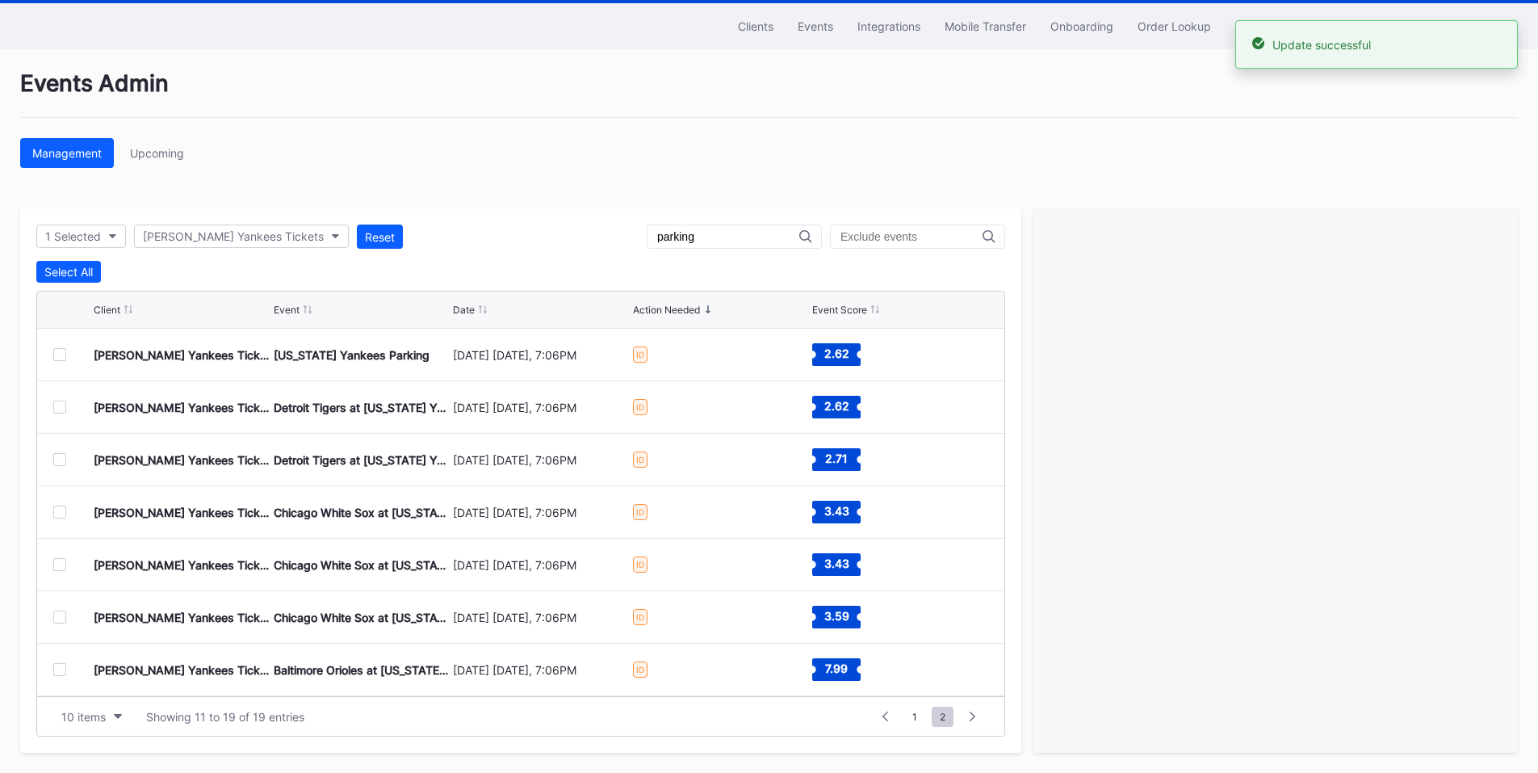
click at [61, 458] on div at bounding box center [59, 459] width 13 height 13
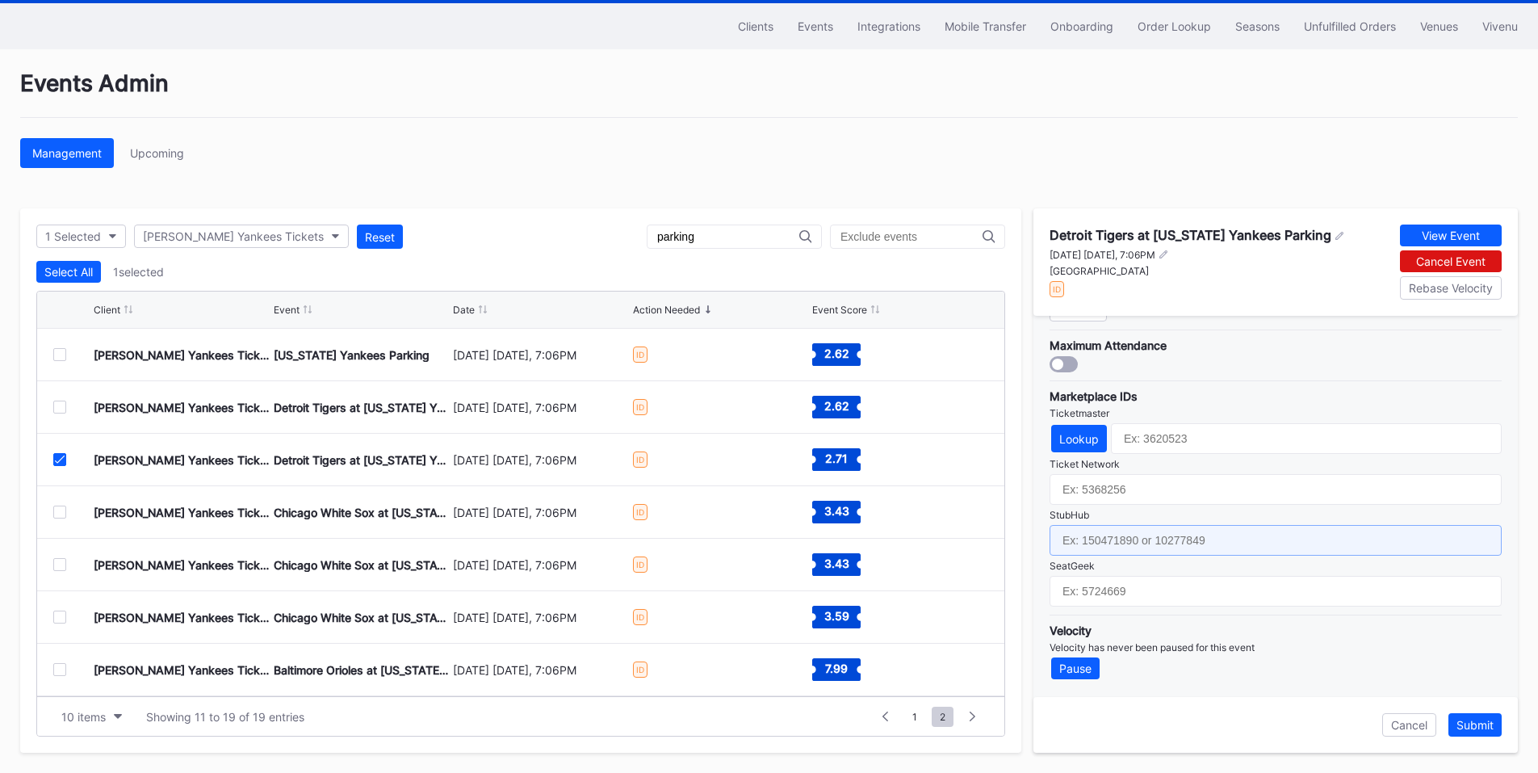
click at [1138, 538] on input "text" at bounding box center [1276, 540] width 452 height 31
paste input "154625156"
type input "154625156"
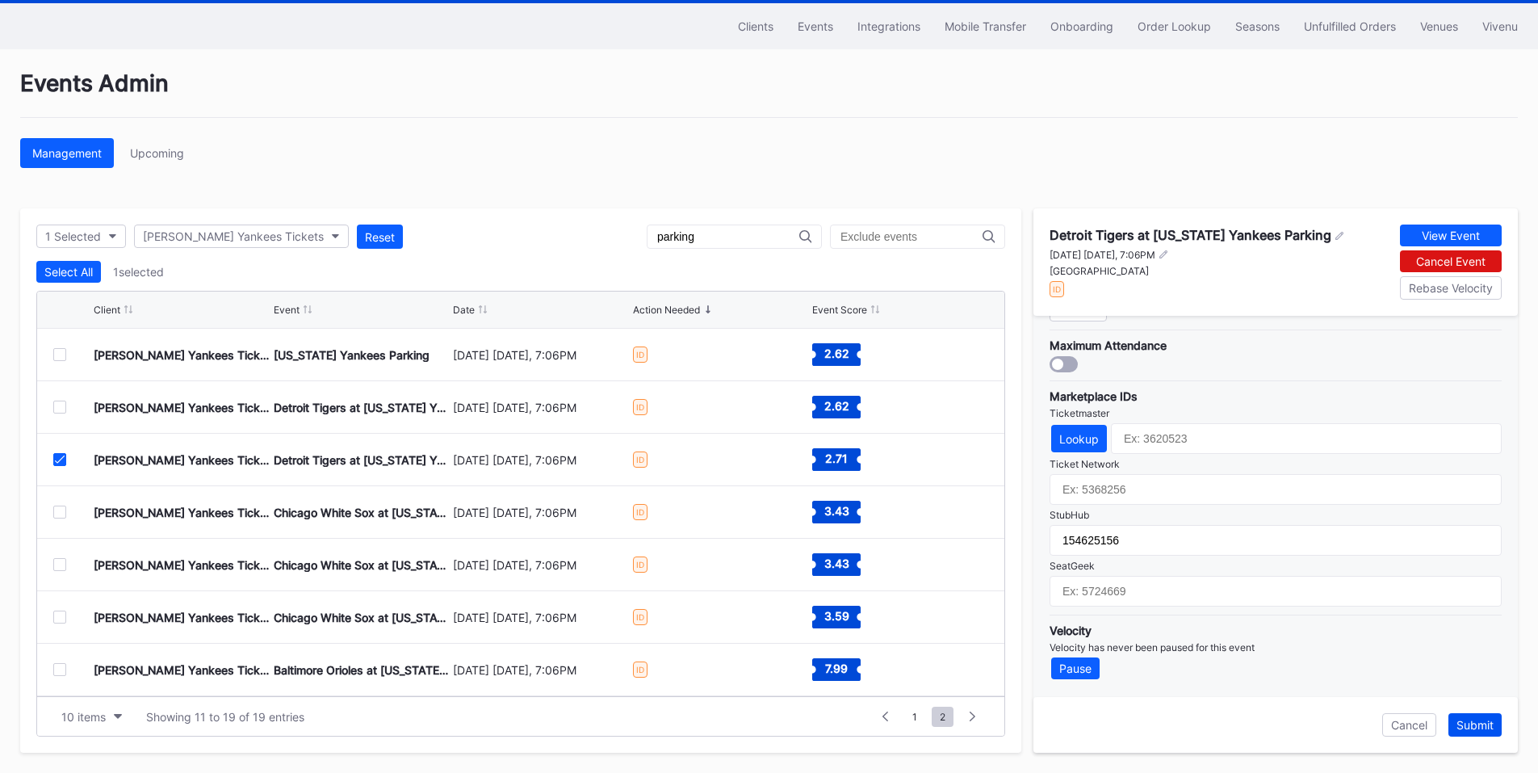
click at [1468, 727] on div "Submit" at bounding box center [1474, 725] width 37 height 14
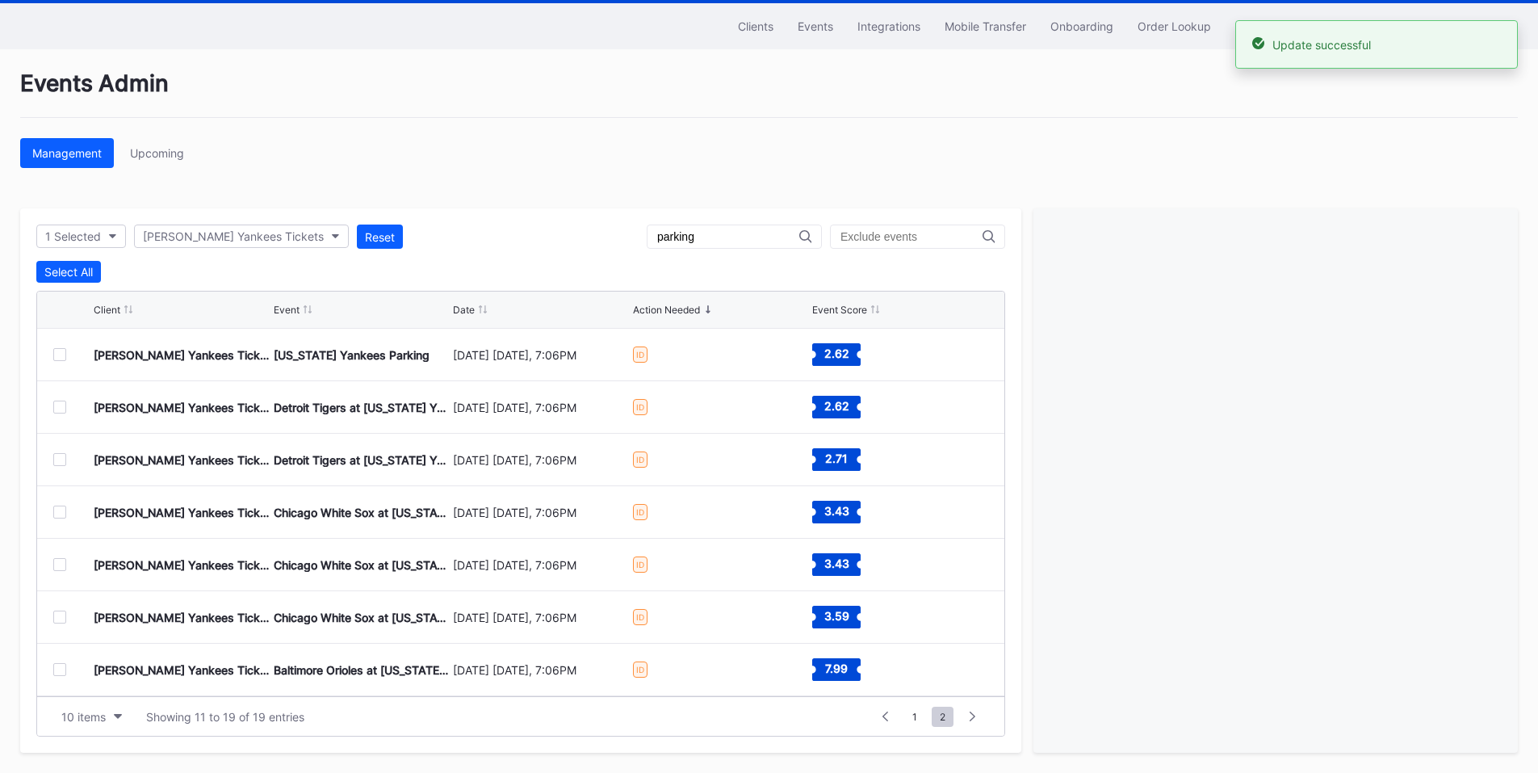
click at [68, 510] on div at bounding box center [73, 511] width 40 height 13
click at [55, 513] on div at bounding box center [59, 511] width 13 height 13
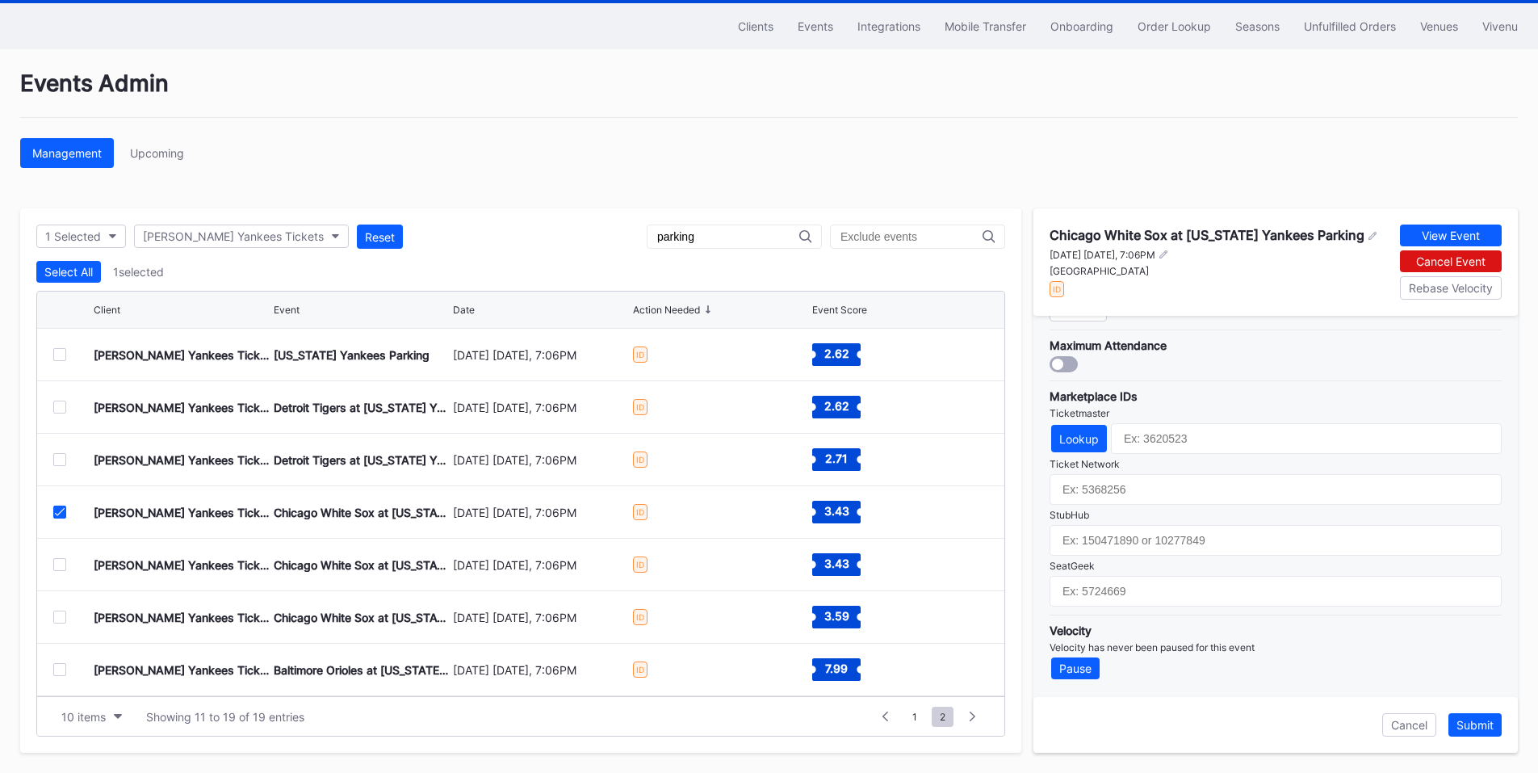
click at [1123, 518] on div "StubHub" at bounding box center [1276, 515] width 452 height 12
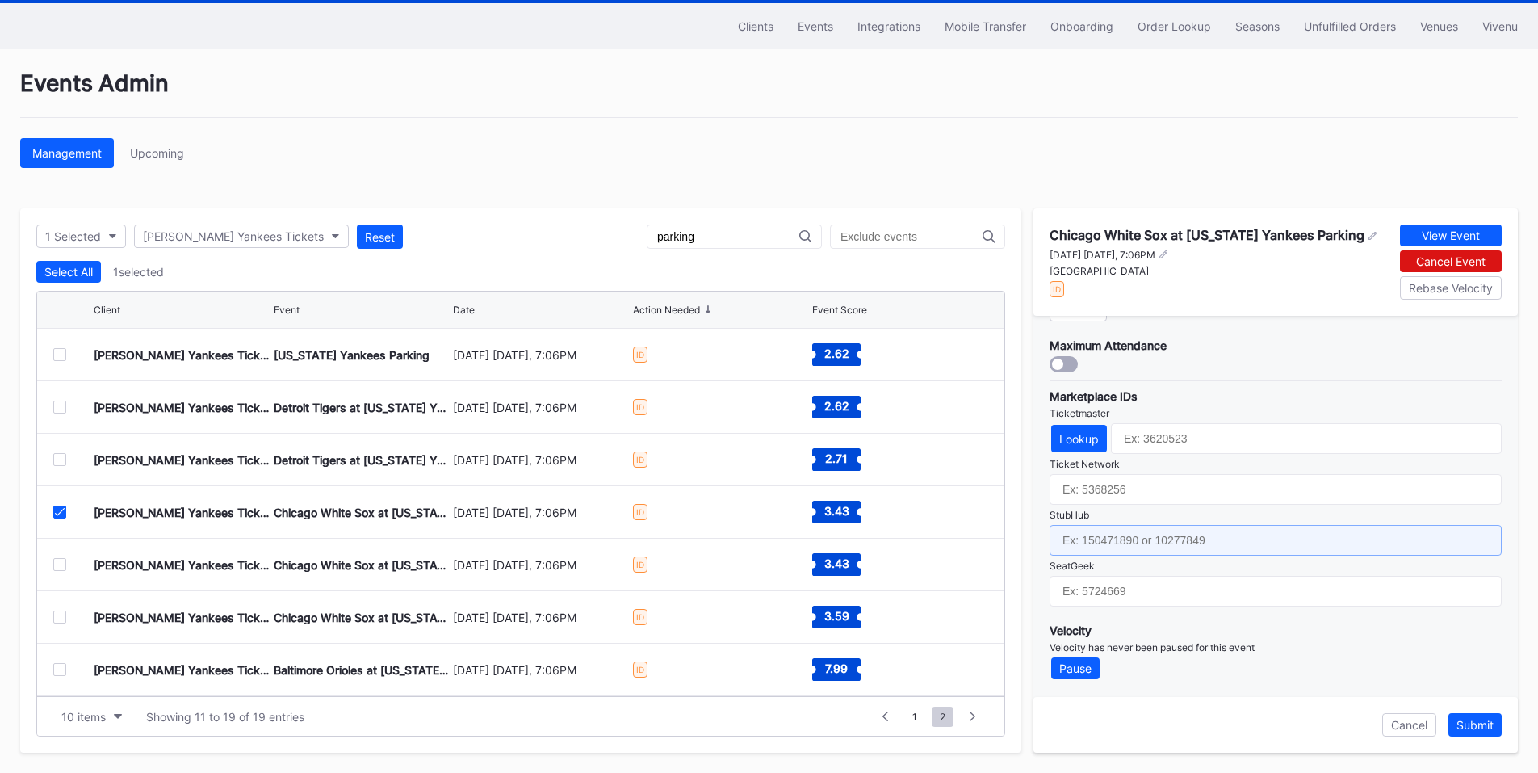
click at [1163, 543] on input "text" at bounding box center [1276, 540] width 452 height 31
paste input "154625249"
type input "154625249"
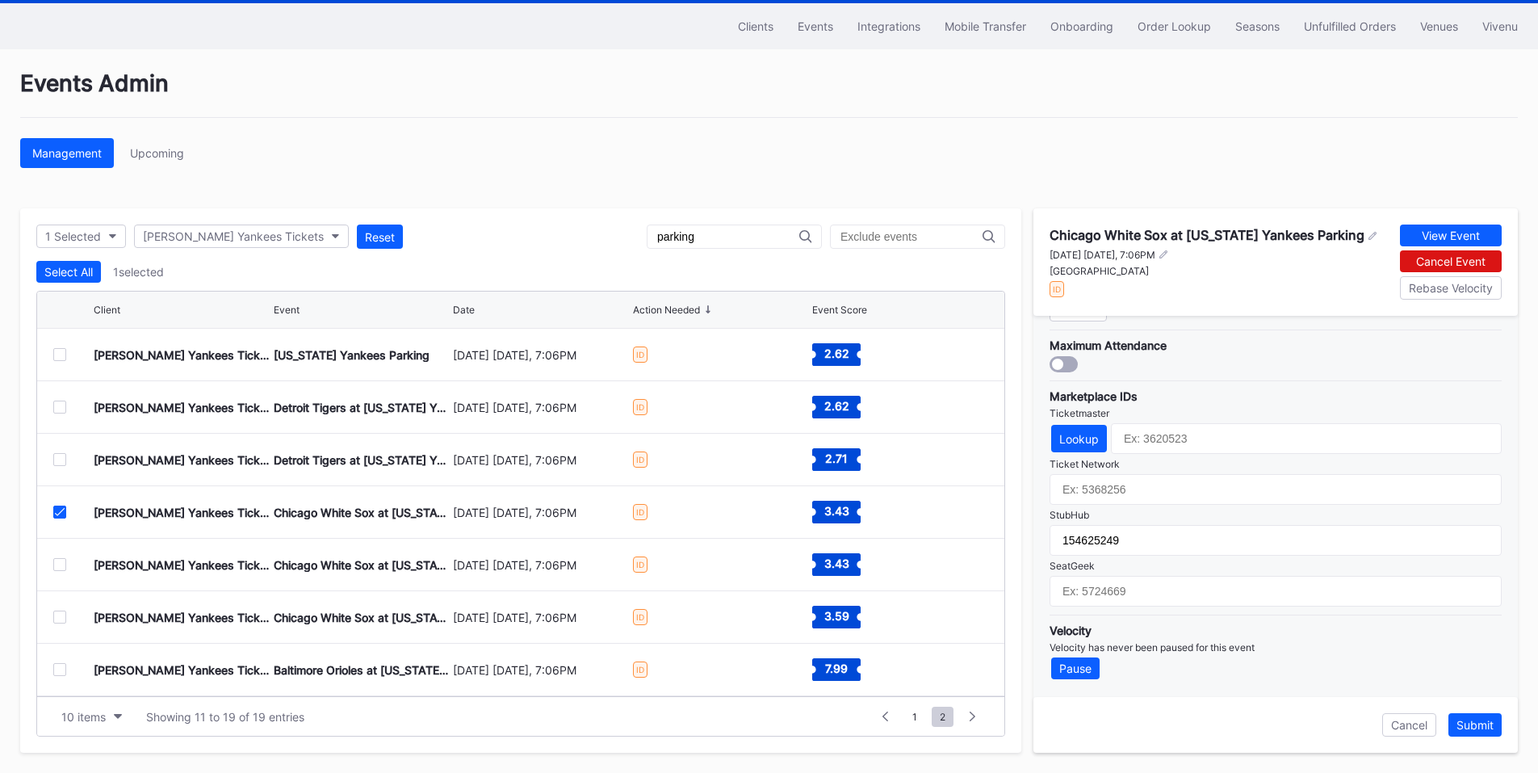
click at [1467, 713] on button "Submit" at bounding box center [1474, 724] width 53 height 23
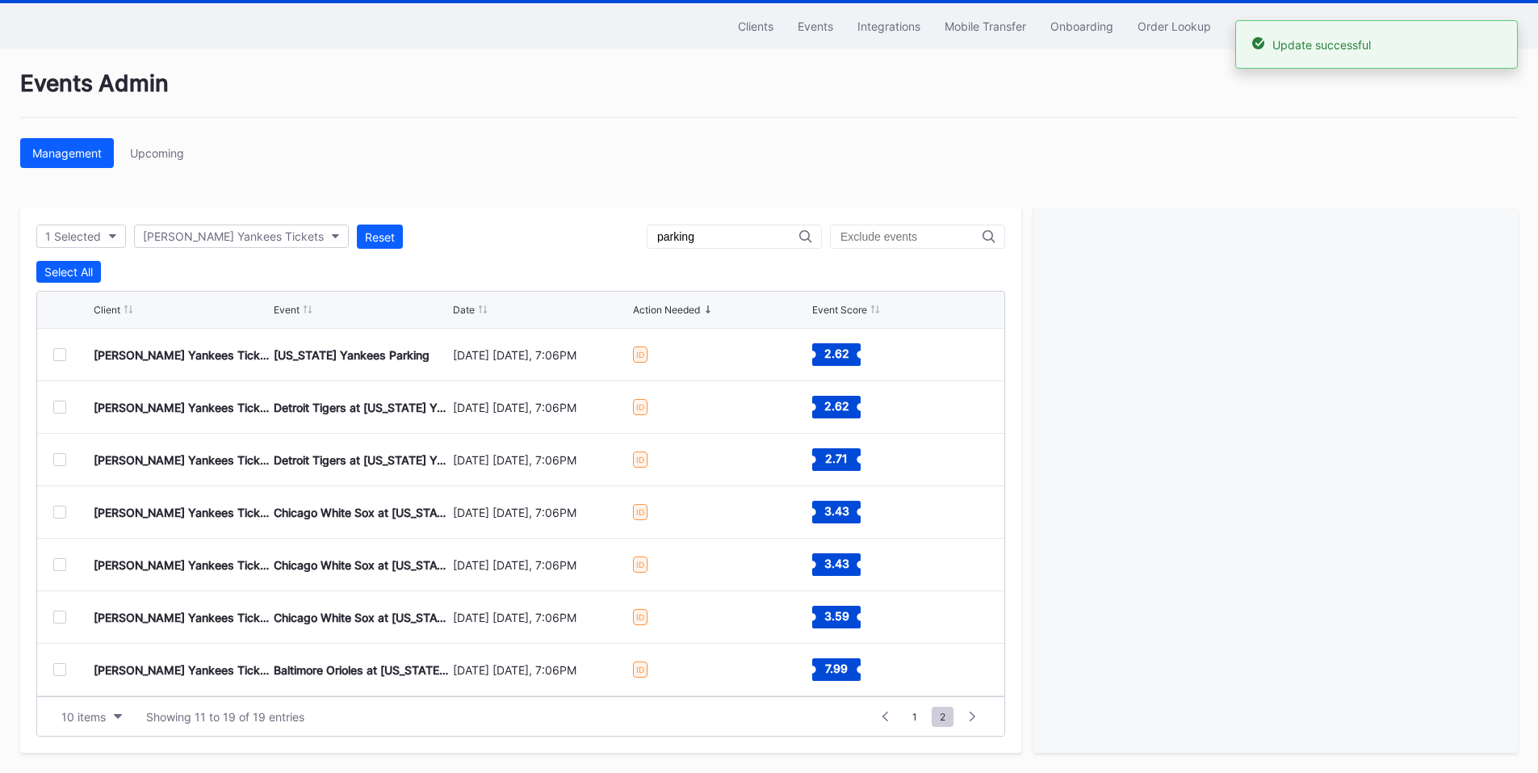
drag, startPoint x: 62, startPoint y: 567, endPoint x: 131, endPoint y: 559, distance: 69.1
click at [62, 566] on div at bounding box center [59, 564] width 13 height 13
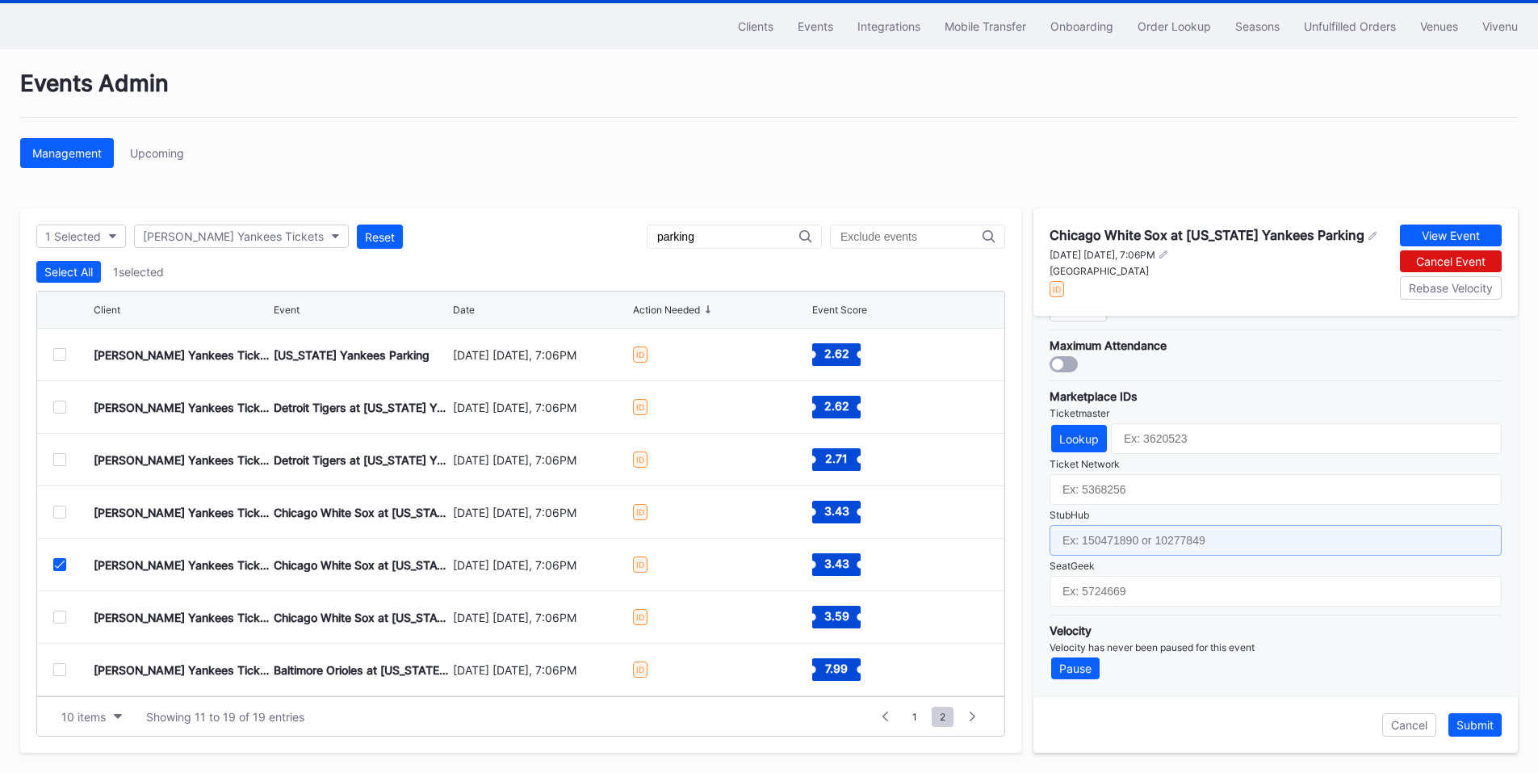
click at [1128, 543] on input "text" at bounding box center [1276, 540] width 452 height 31
paste input "154625252"
type input "154625252"
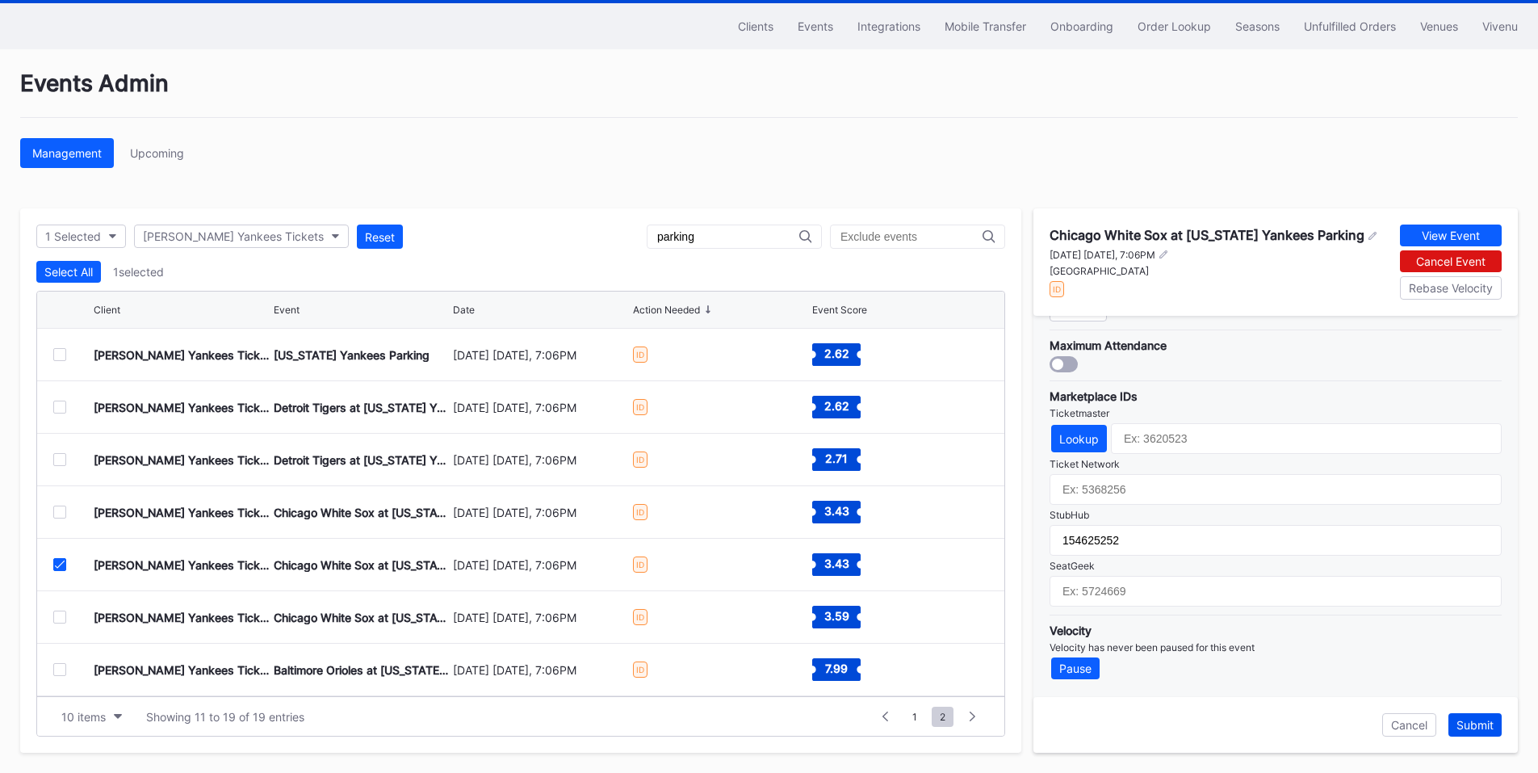
click at [1478, 723] on div "Submit" at bounding box center [1474, 725] width 37 height 14
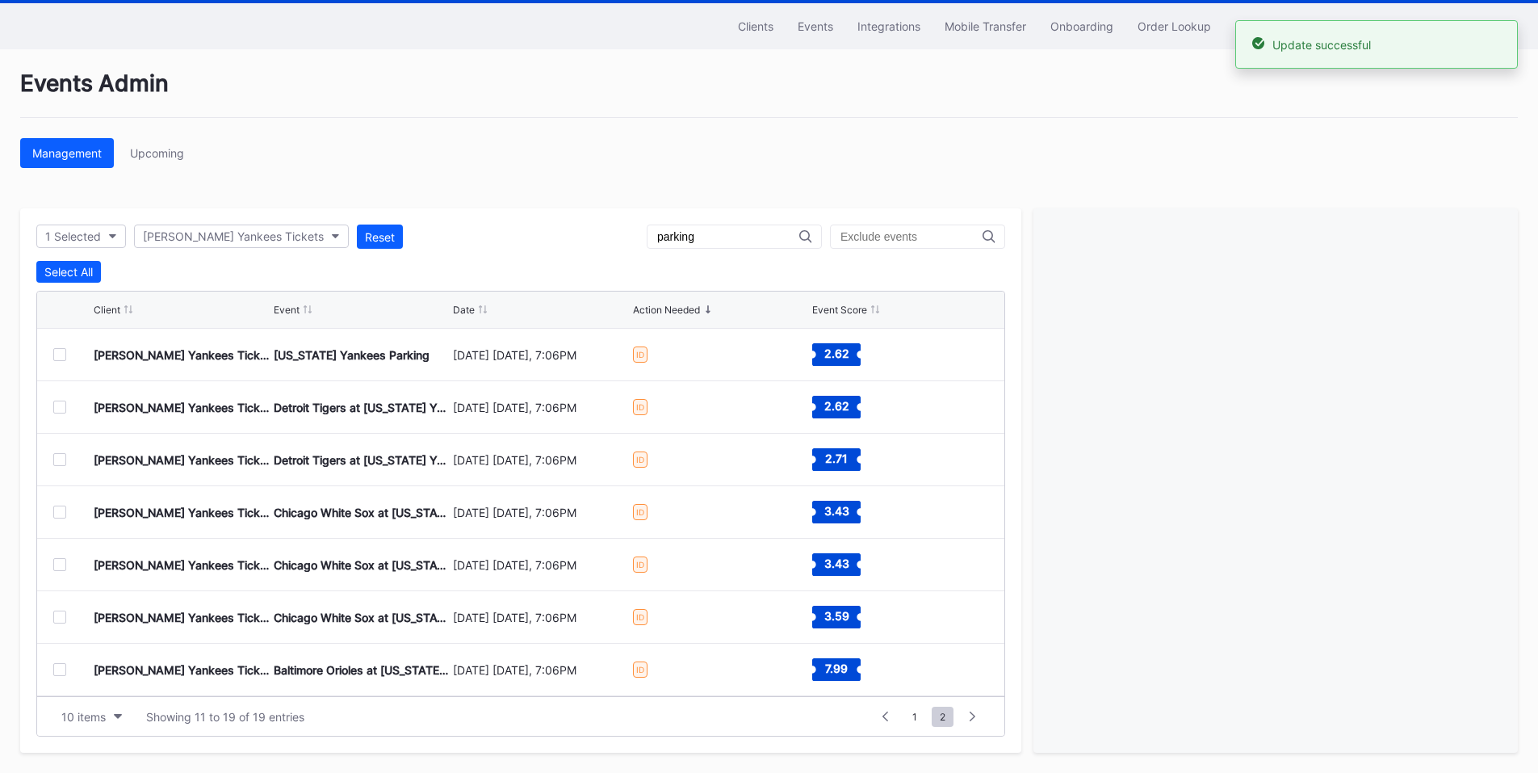
click at [62, 570] on div at bounding box center [59, 564] width 13 height 13
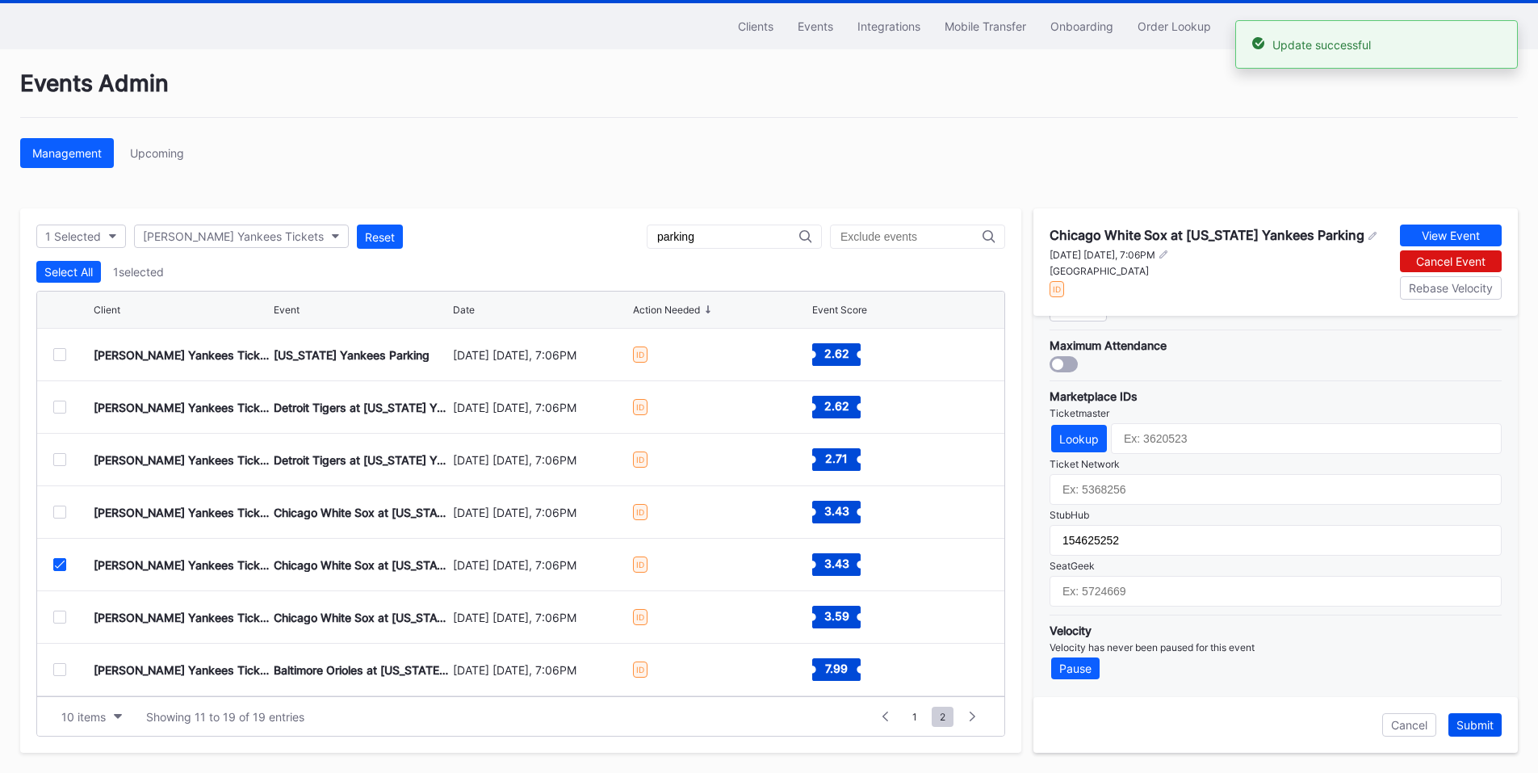
click at [1483, 719] on div "Submit" at bounding box center [1474, 725] width 37 height 14
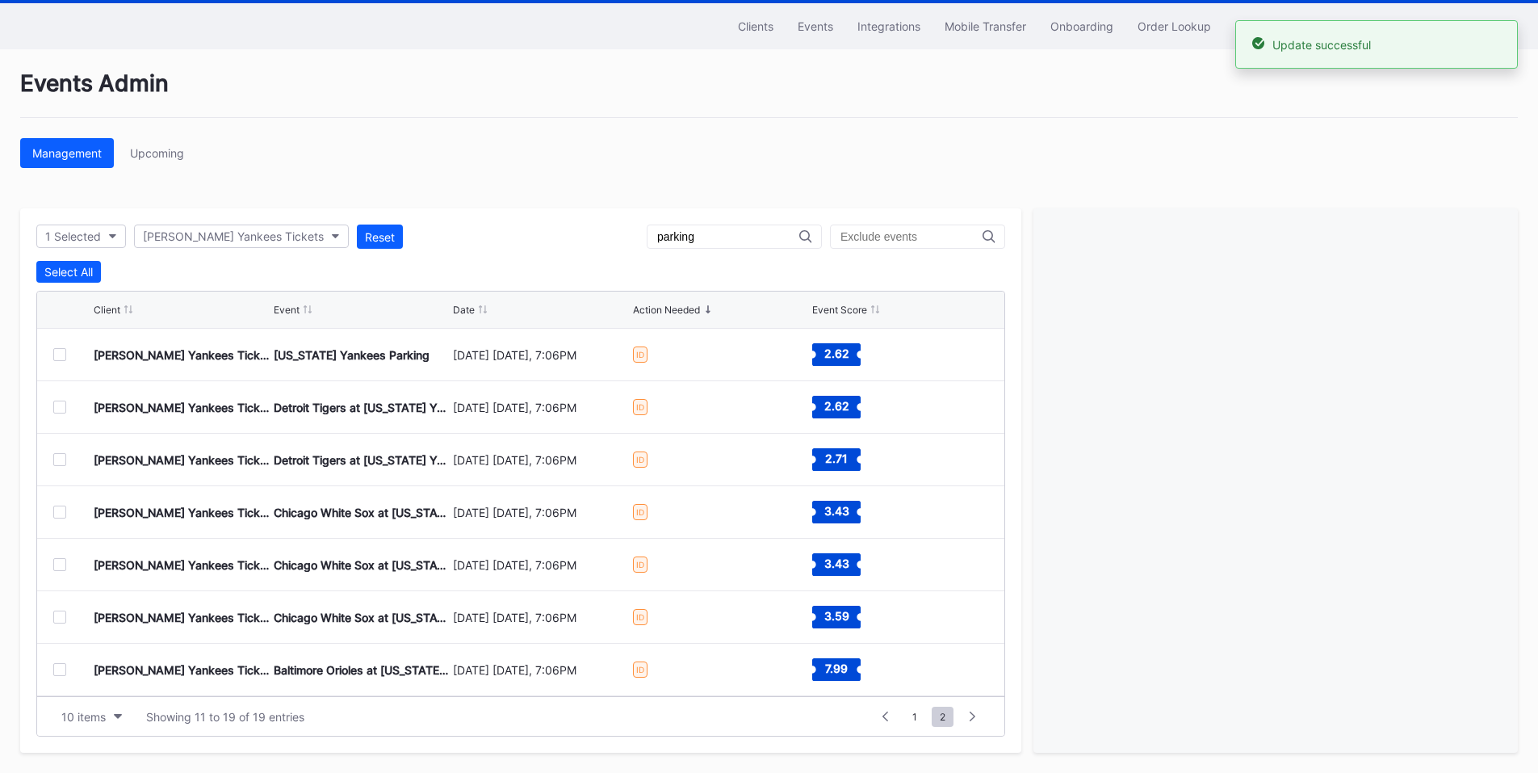
click at [57, 614] on div at bounding box center [59, 616] width 13 height 13
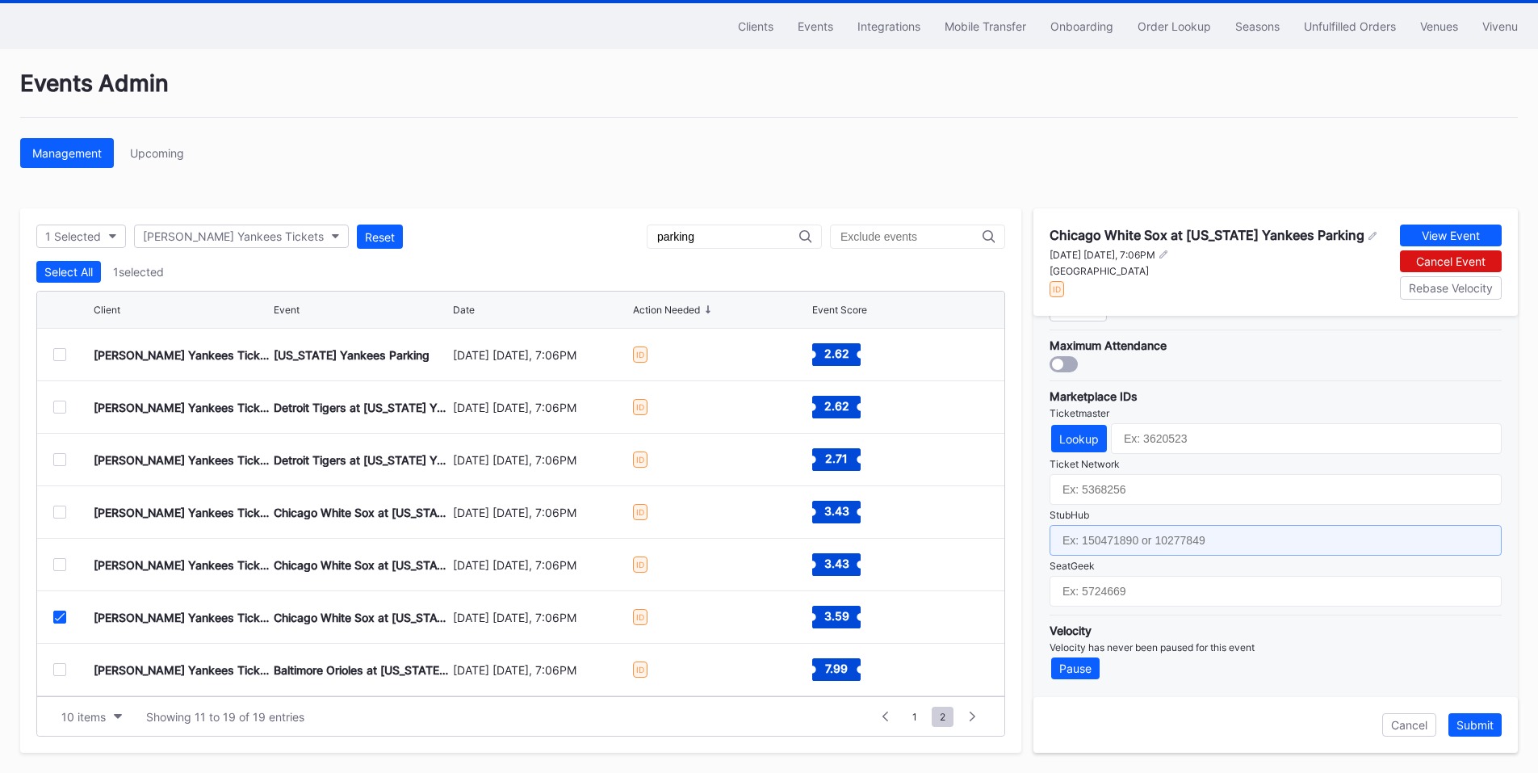
click at [1141, 537] on input "text" at bounding box center [1276, 540] width 452 height 31
paste input "154625250"
type input "154625250"
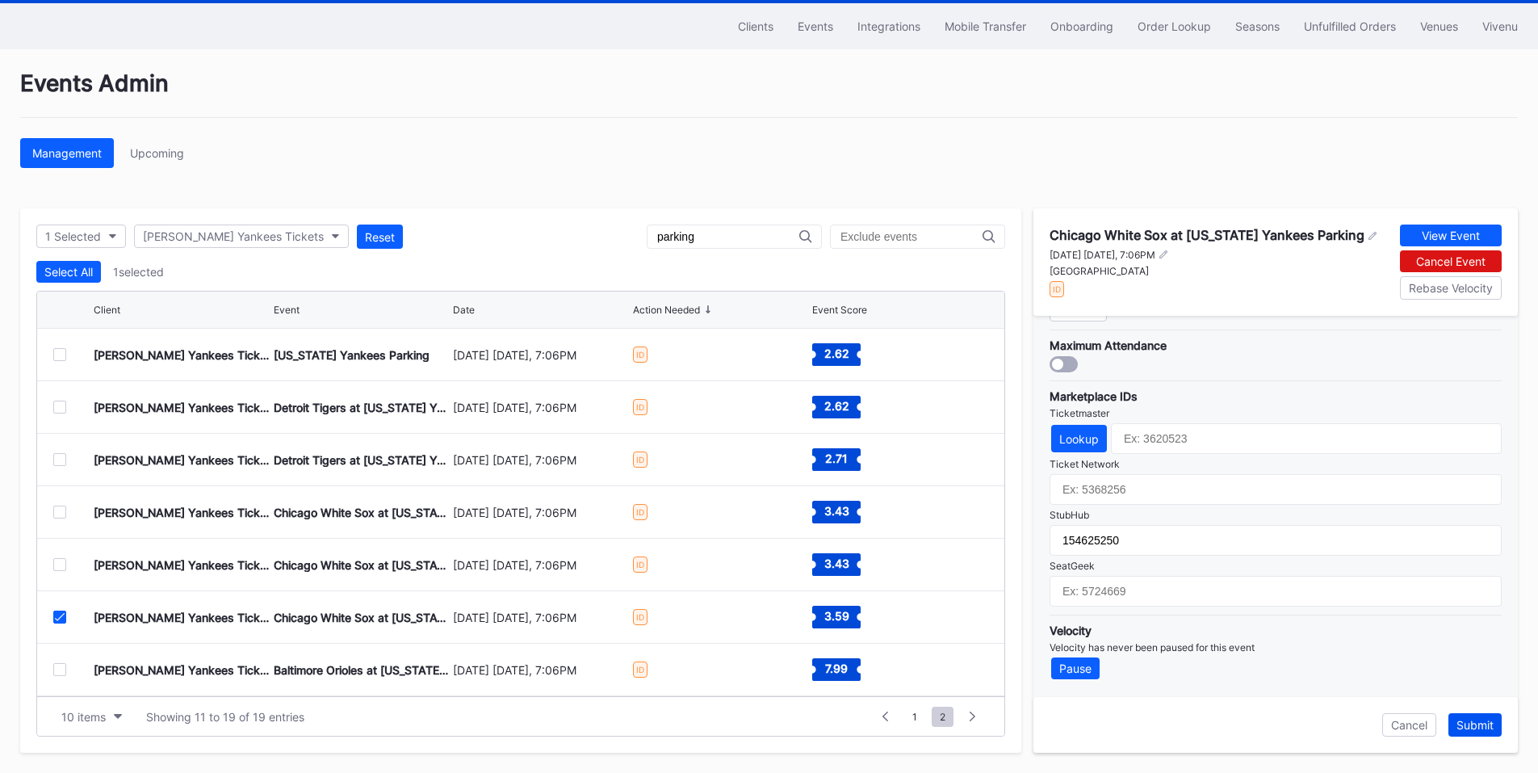
click at [1472, 718] on div "Submit" at bounding box center [1474, 725] width 37 height 14
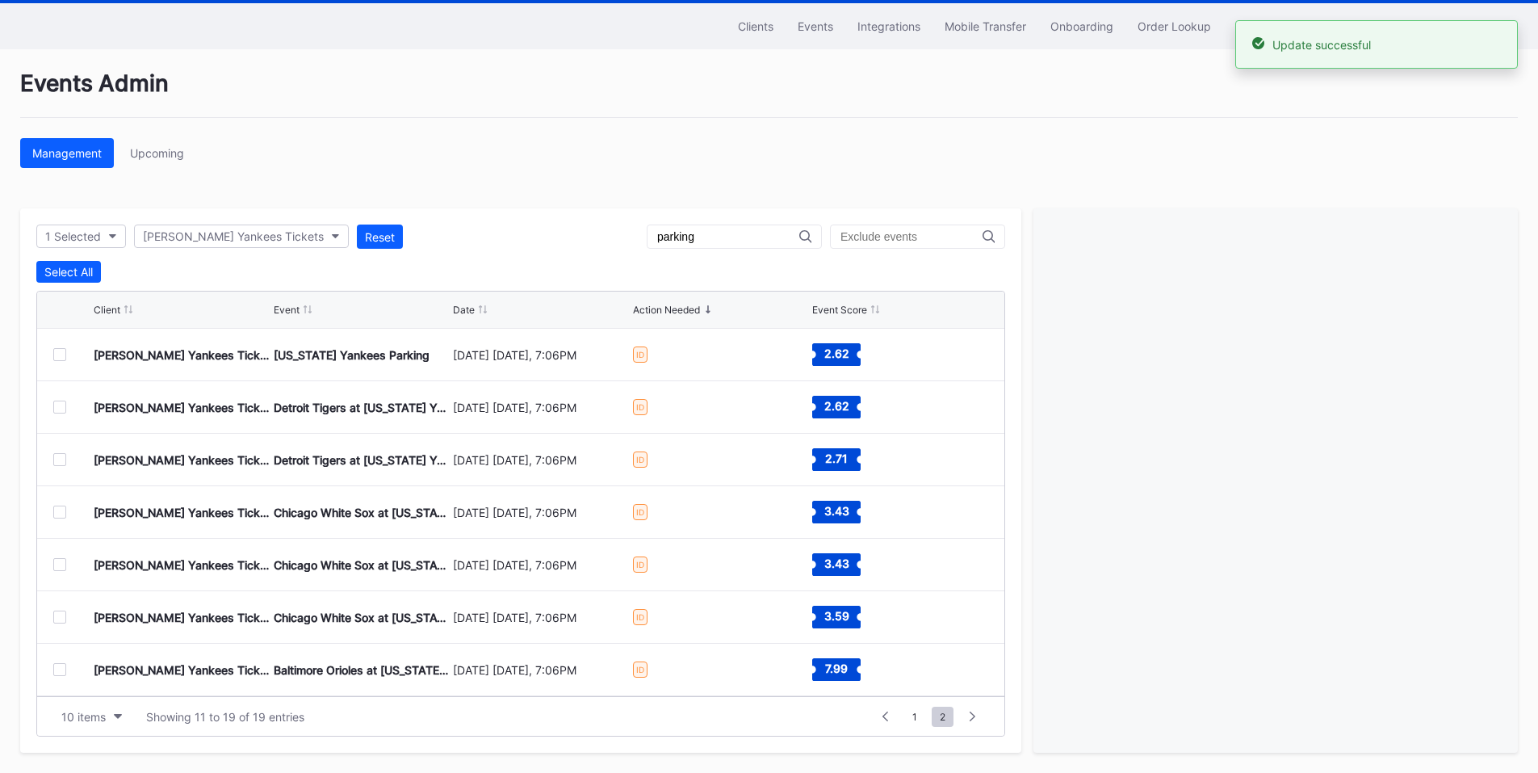
click at [57, 668] on div at bounding box center [59, 669] width 13 height 13
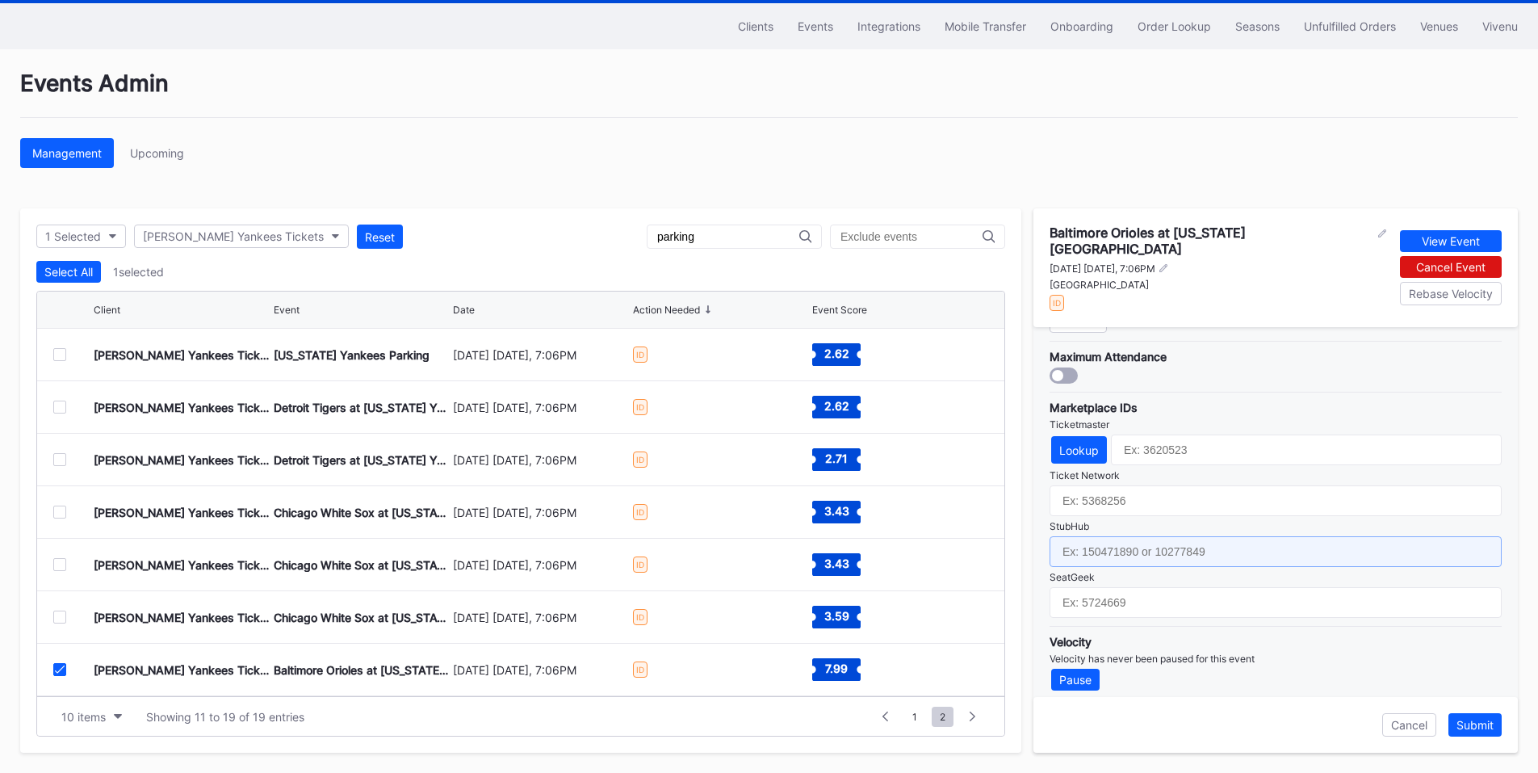
click at [1186, 538] on input "text" at bounding box center [1276, 551] width 452 height 31
paste input "154625250"
type input "154625250"
click at [1477, 725] on div "Submit" at bounding box center [1474, 725] width 37 height 14
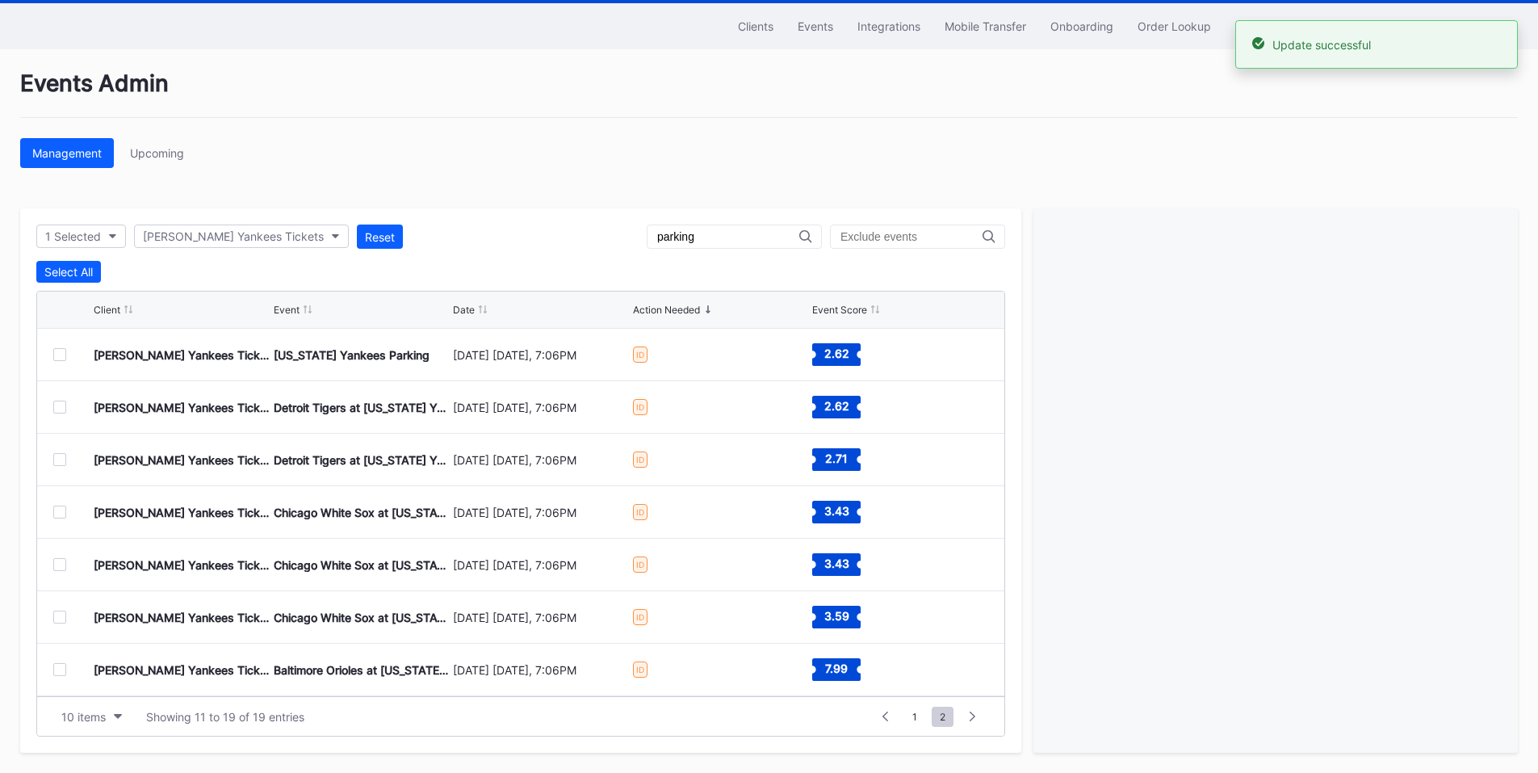
click at [54, 667] on div at bounding box center [59, 669] width 13 height 13
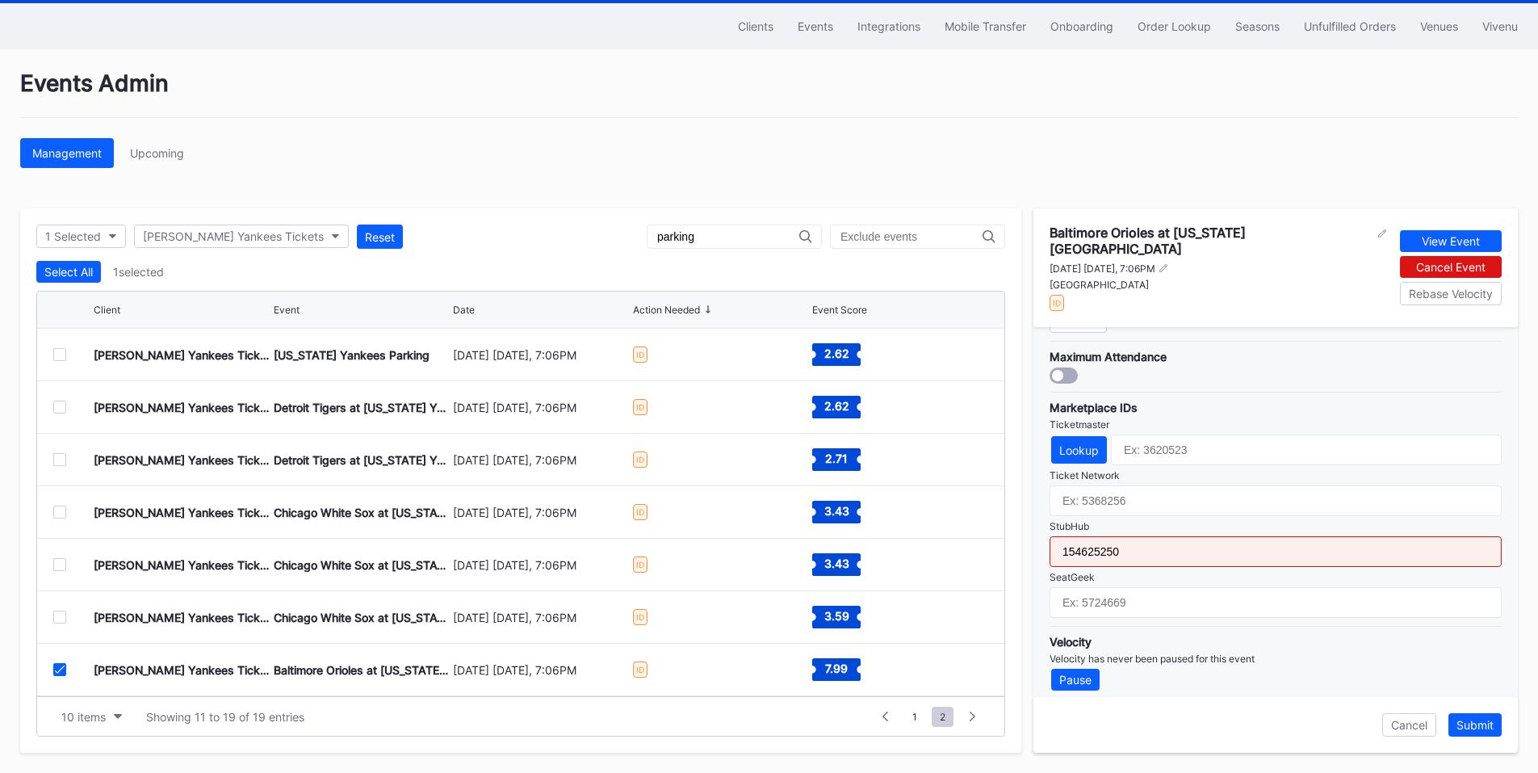
click at [1142, 538] on input "154625250" at bounding box center [1276, 551] width 452 height 31
paste input "359"
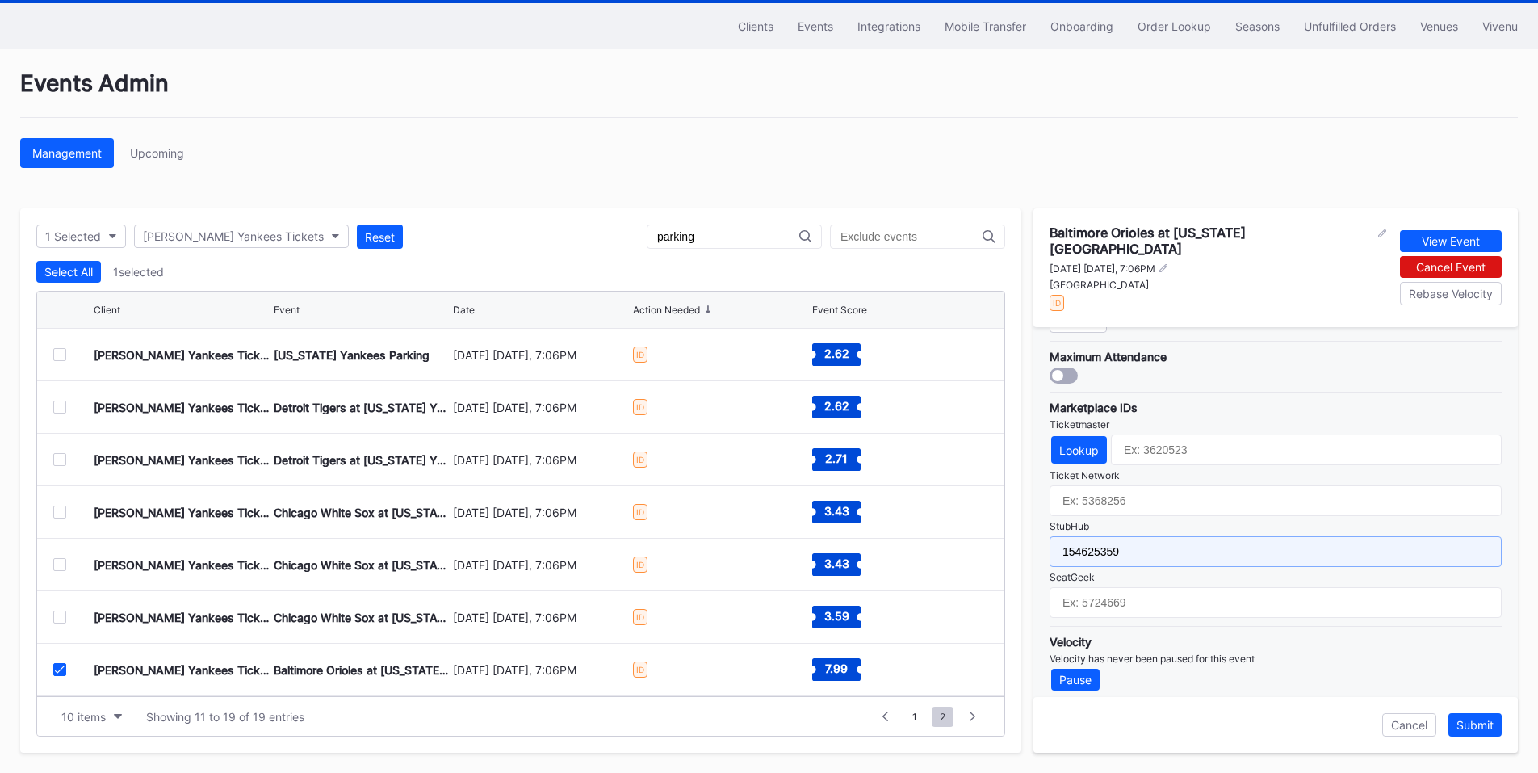
type input "154625359"
click at [1486, 722] on div "Submit" at bounding box center [1474, 725] width 37 height 14
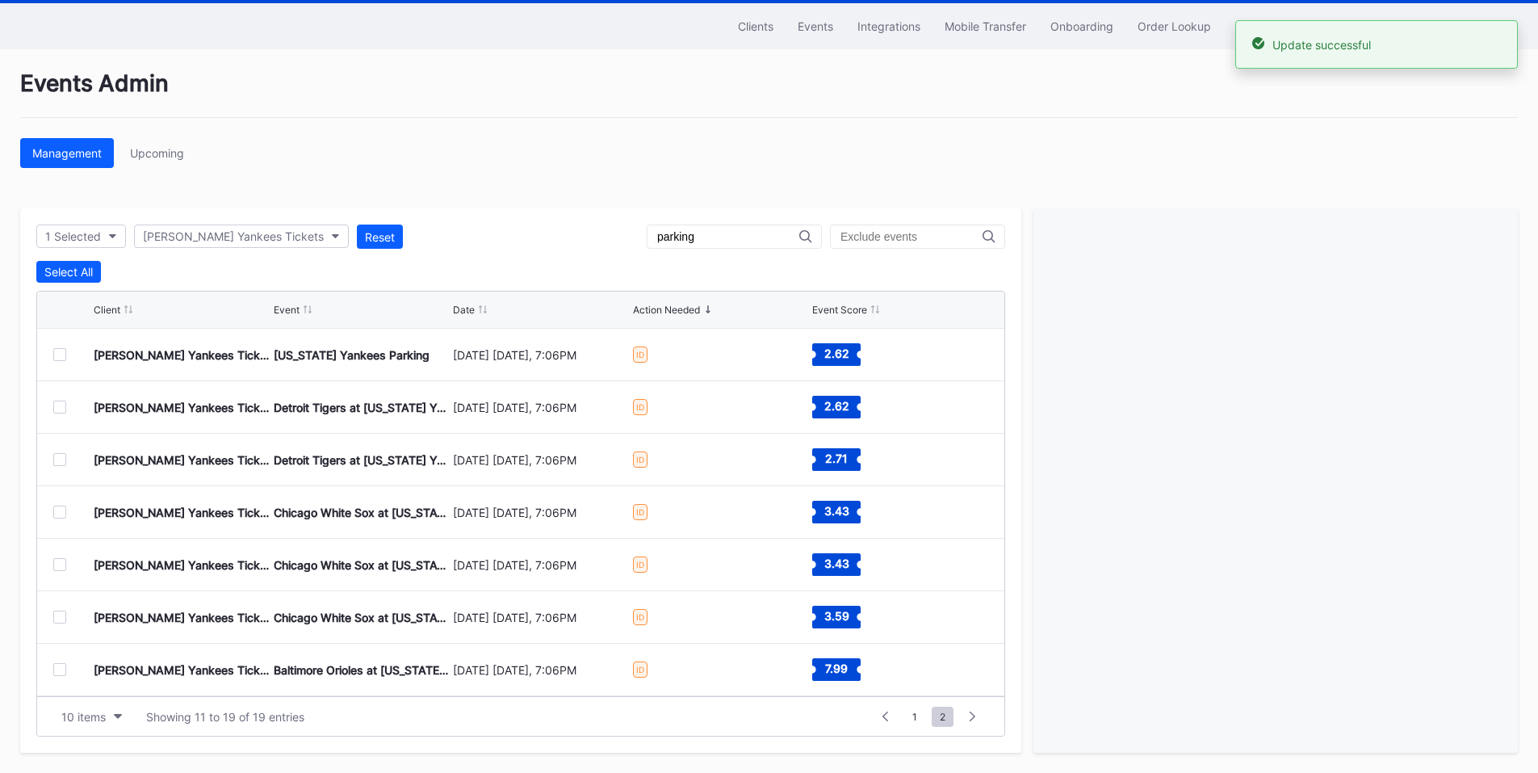
click at [65, 619] on div at bounding box center [59, 616] width 13 height 13
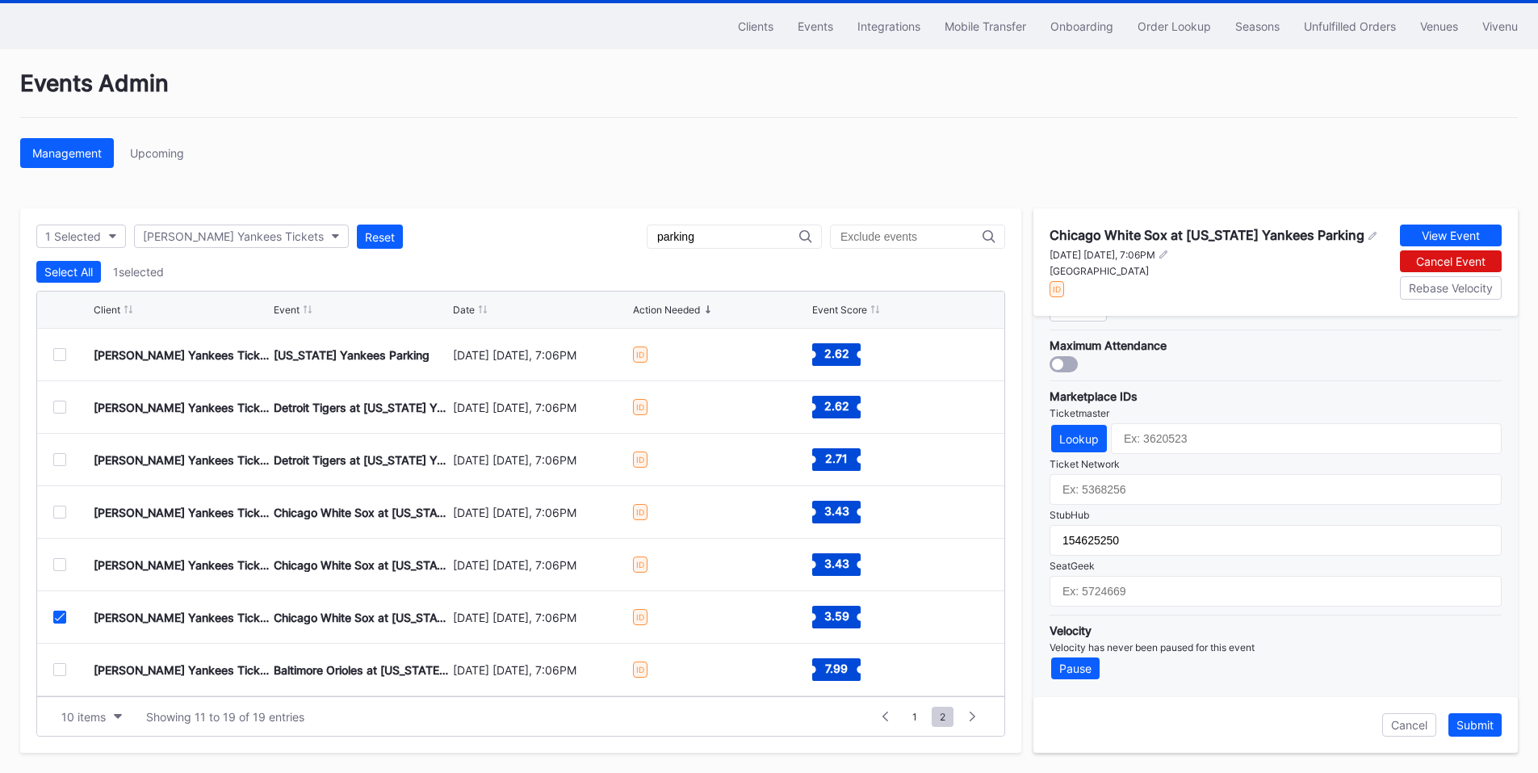
click at [56, 672] on div at bounding box center [59, 669] width 13 height 13
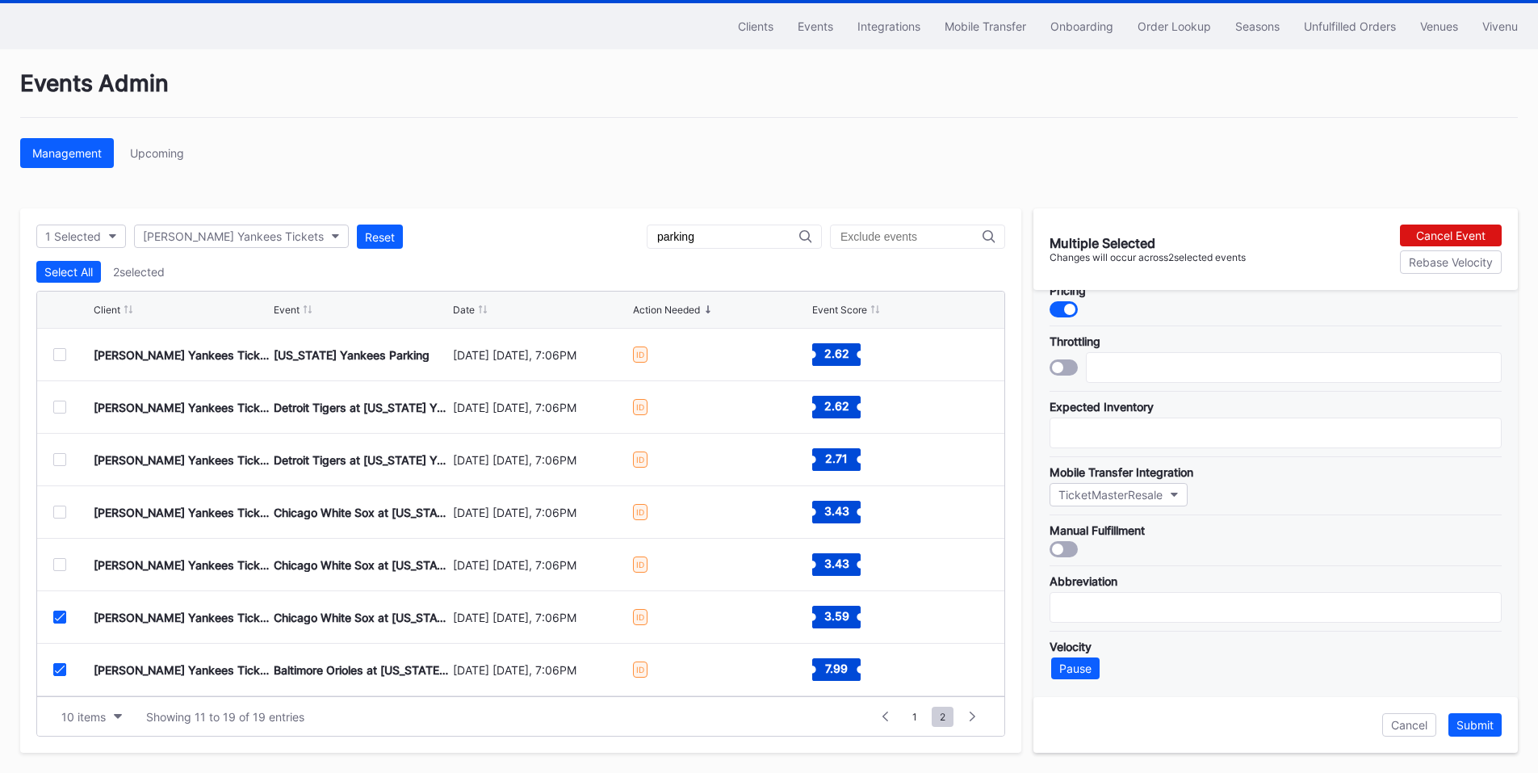
click at [53, 615] on div at bounding box center [59, 616] width 13 height 13
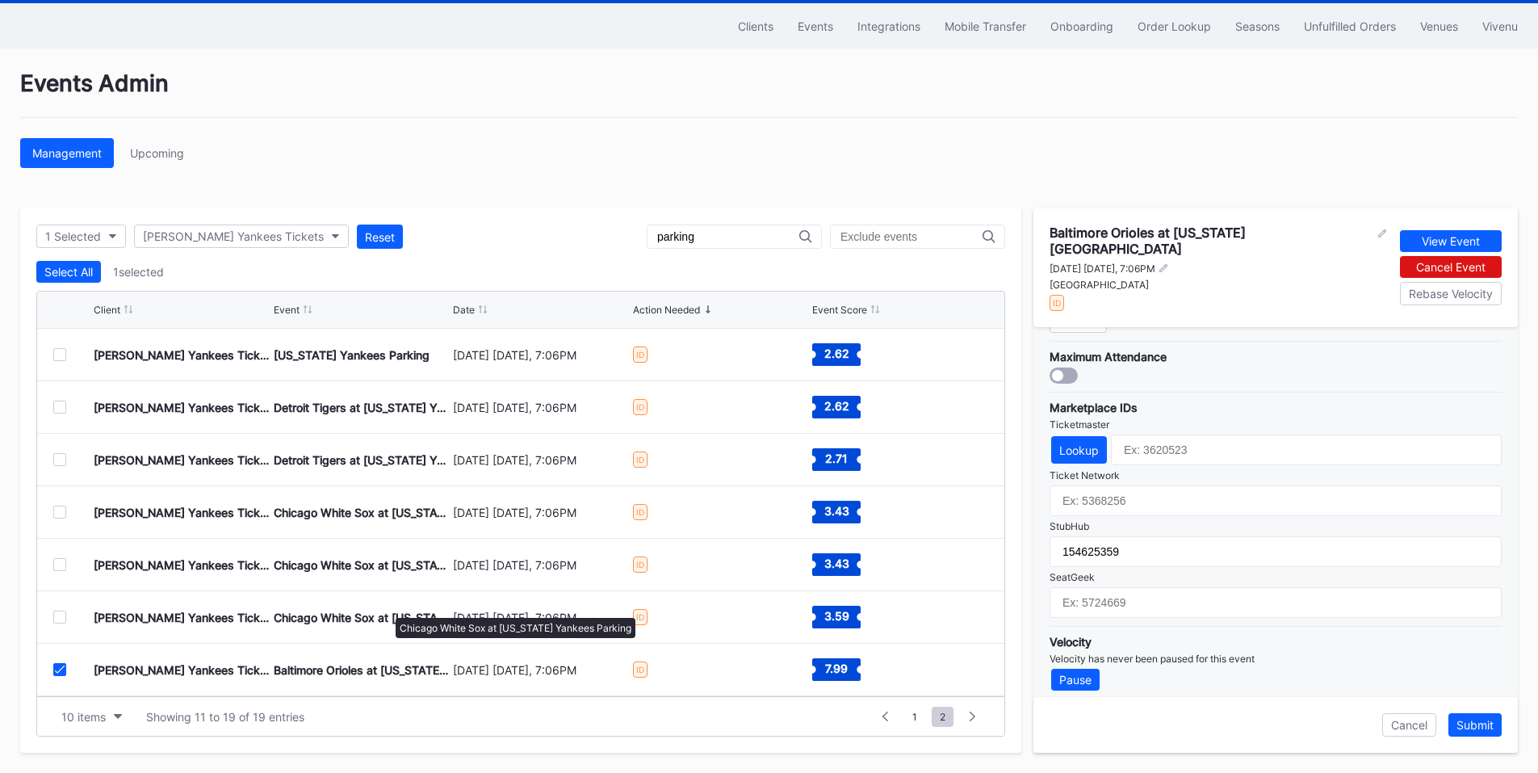
scroll to position [105, 0]
click at [52, 620] on div "Cohens Yankees Tickets Baltimore Orioles at New York Yankees Parking September …" at bounding box center [520, 617] width 967 height 52
click at [59, 619] on div at bounding box center [59, 616] width 13 height 13
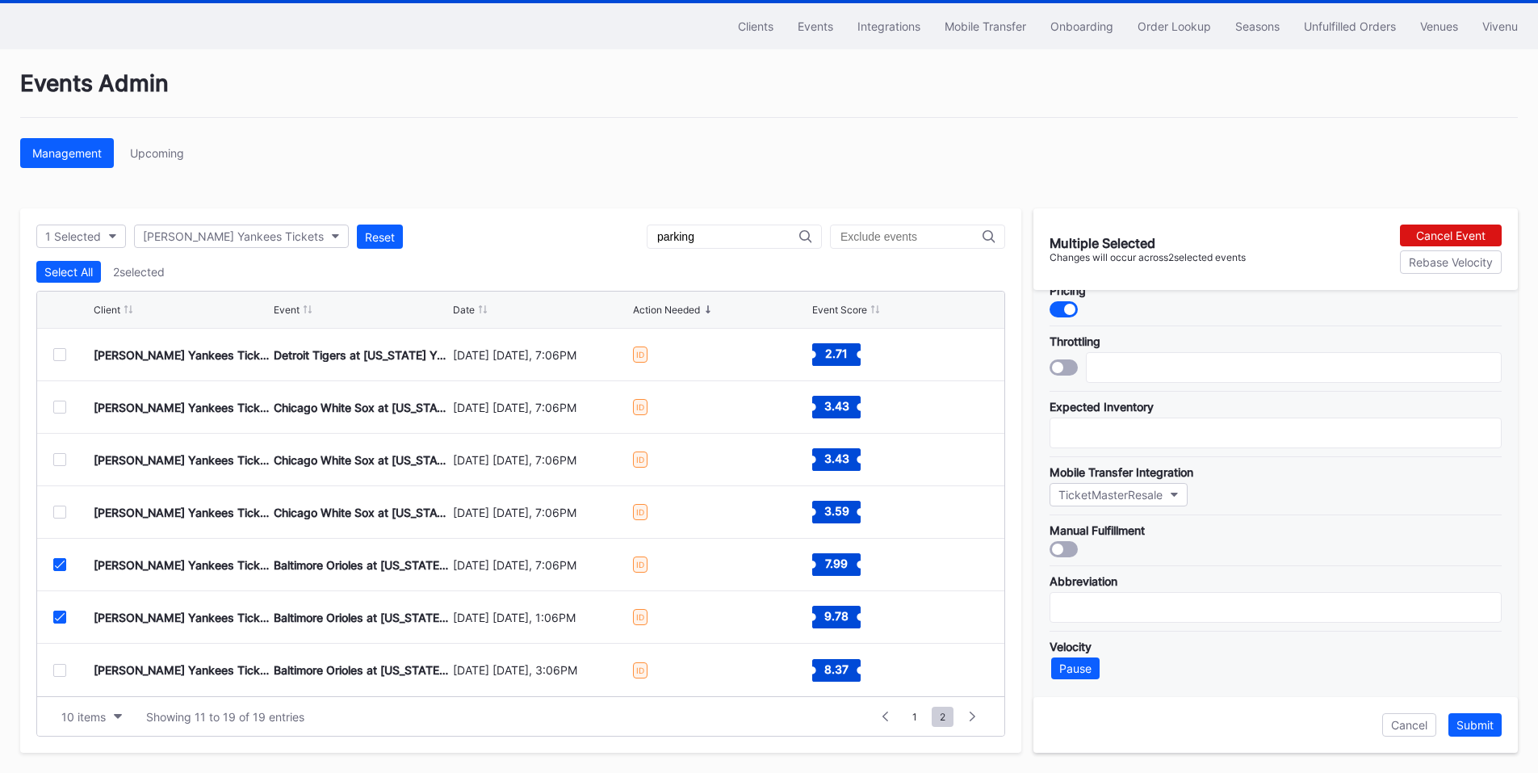
click at [64, 564] on icon at bounding box center [60, 564] width 10 height 8
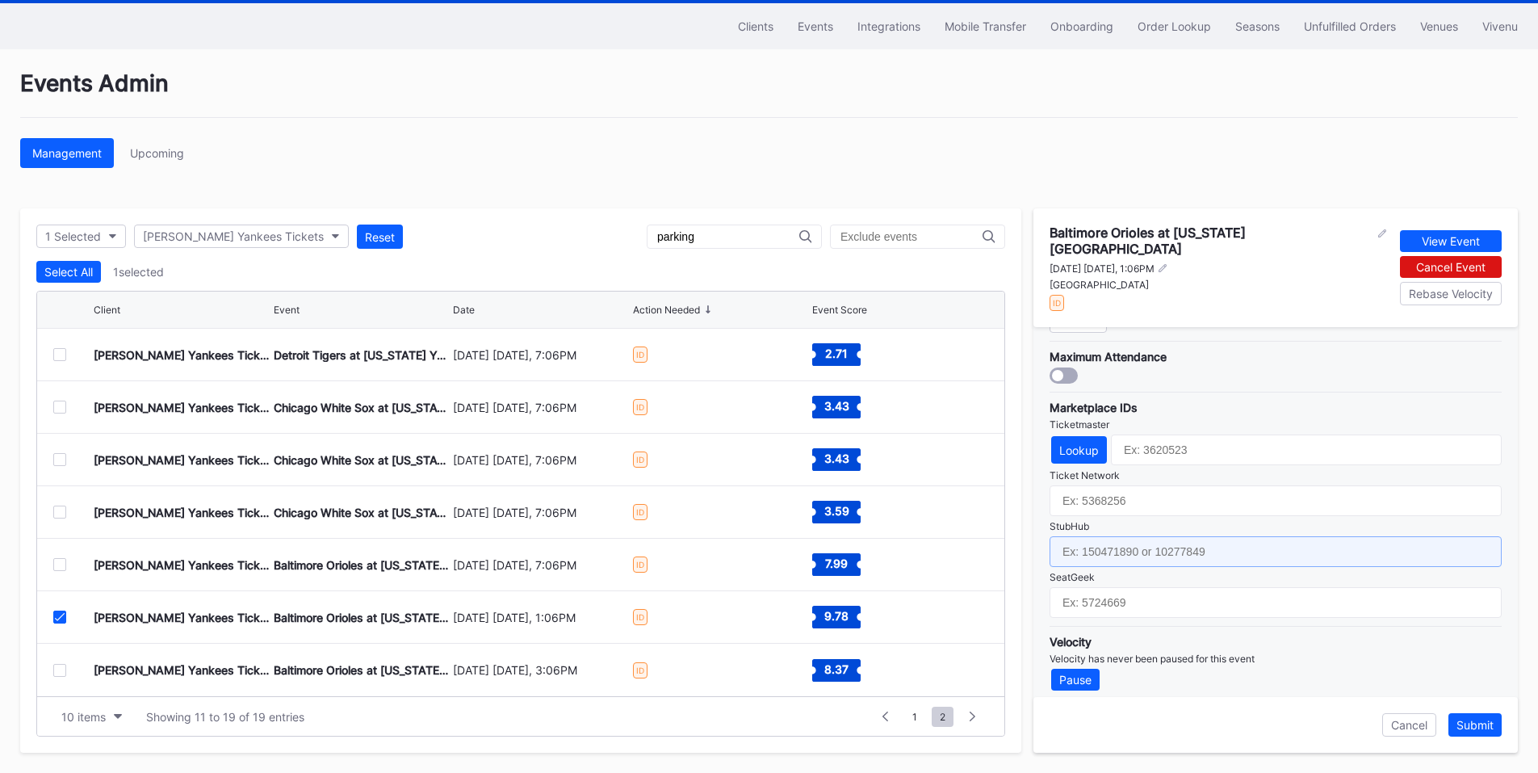
click at [1129, 537] on input "text" at bounding box center [1276, 551] width 452 height 31
paste input "154625357"
type input "154625357"
click at [1487, 728] on div "Submit" at bounding box center [1474, 725] width 37 height 14
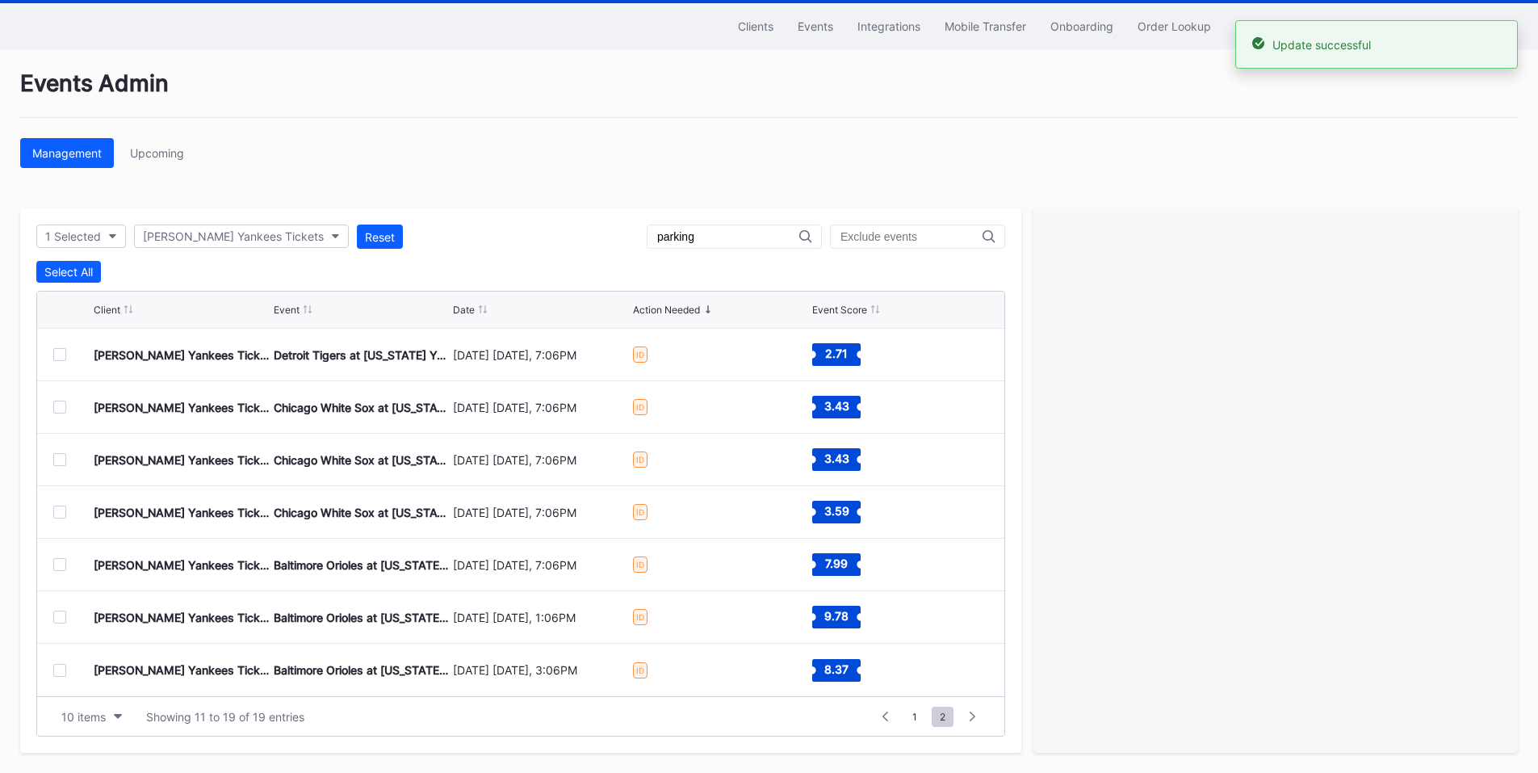
click at [61, 667] on div at bounding box center [59, 670] width 13 height 13
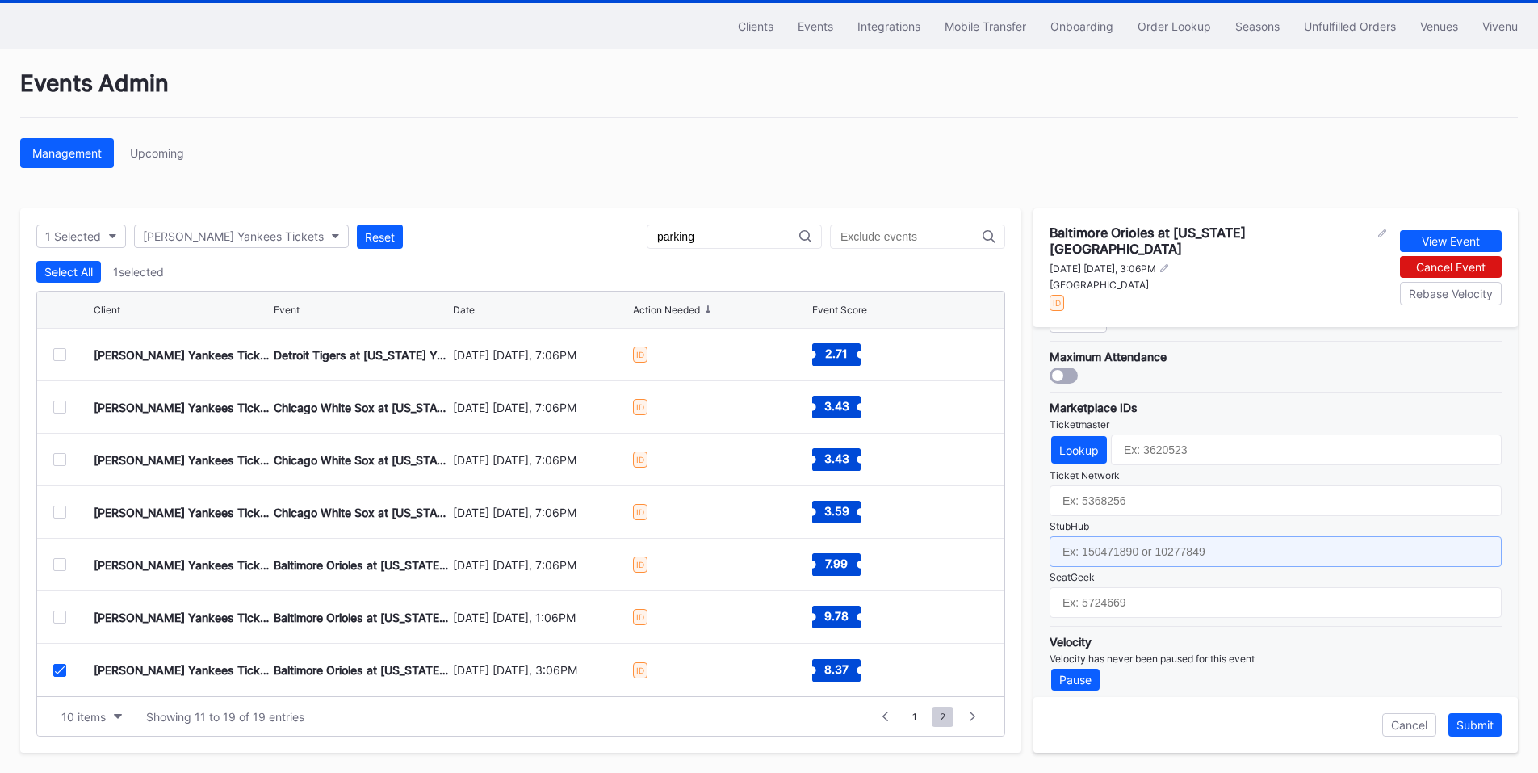
click at [1133, 553] on input "text" at bounding box center [1276, 551] width 452 height 31
paste input "154625358"
type input "154625358"
click at [1474, 728] on div "Submit" at bounding box center [1474, 725] width 37 height 14
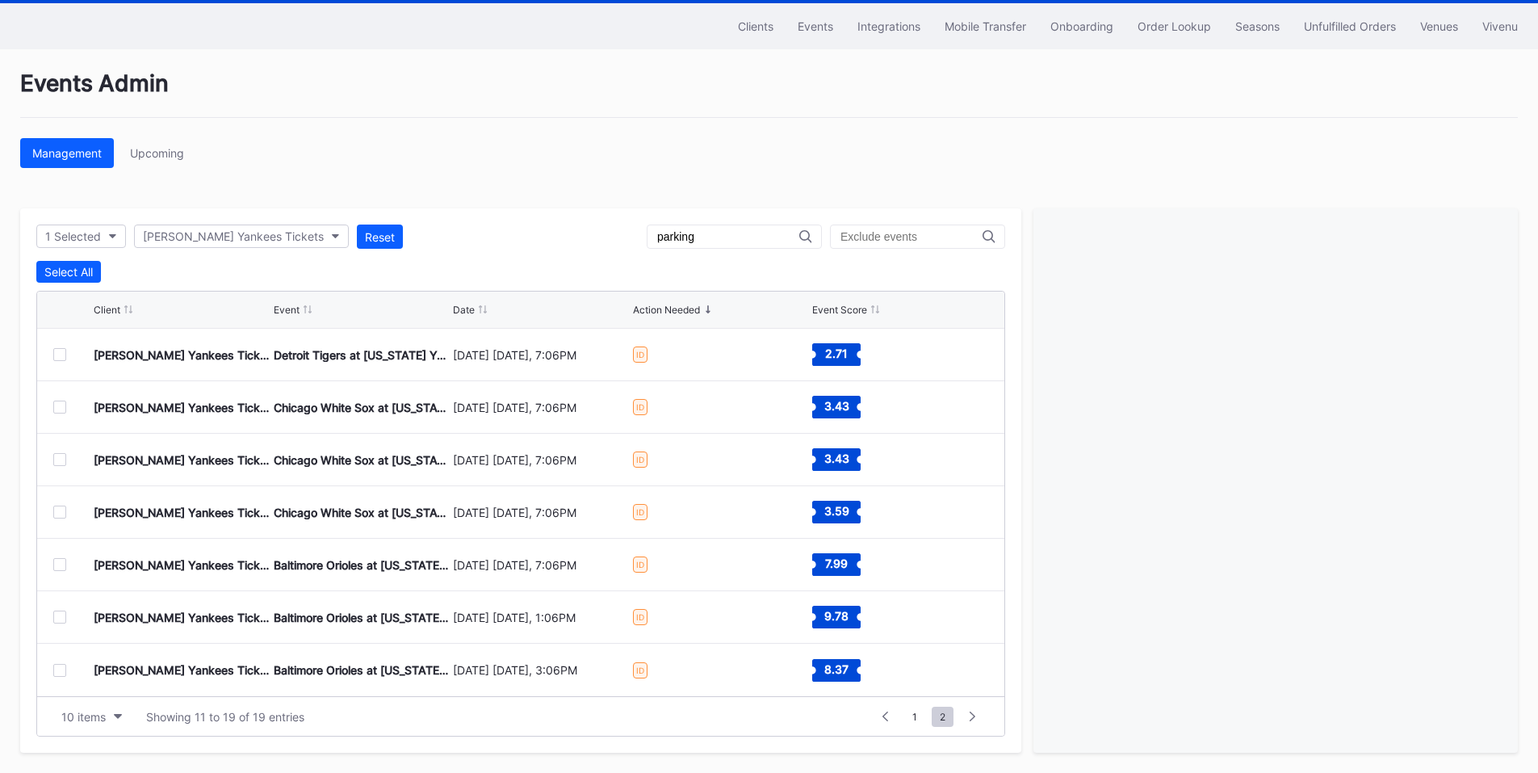
drag, startPoint x: 1359, startPoint y: 23, endPoint x: 1279, endPoint y: 28, distance: 80.1
click at [1359, 23] on div "Unfulfilled Orders" at bounding box center [1350, 26] width 92 height 14
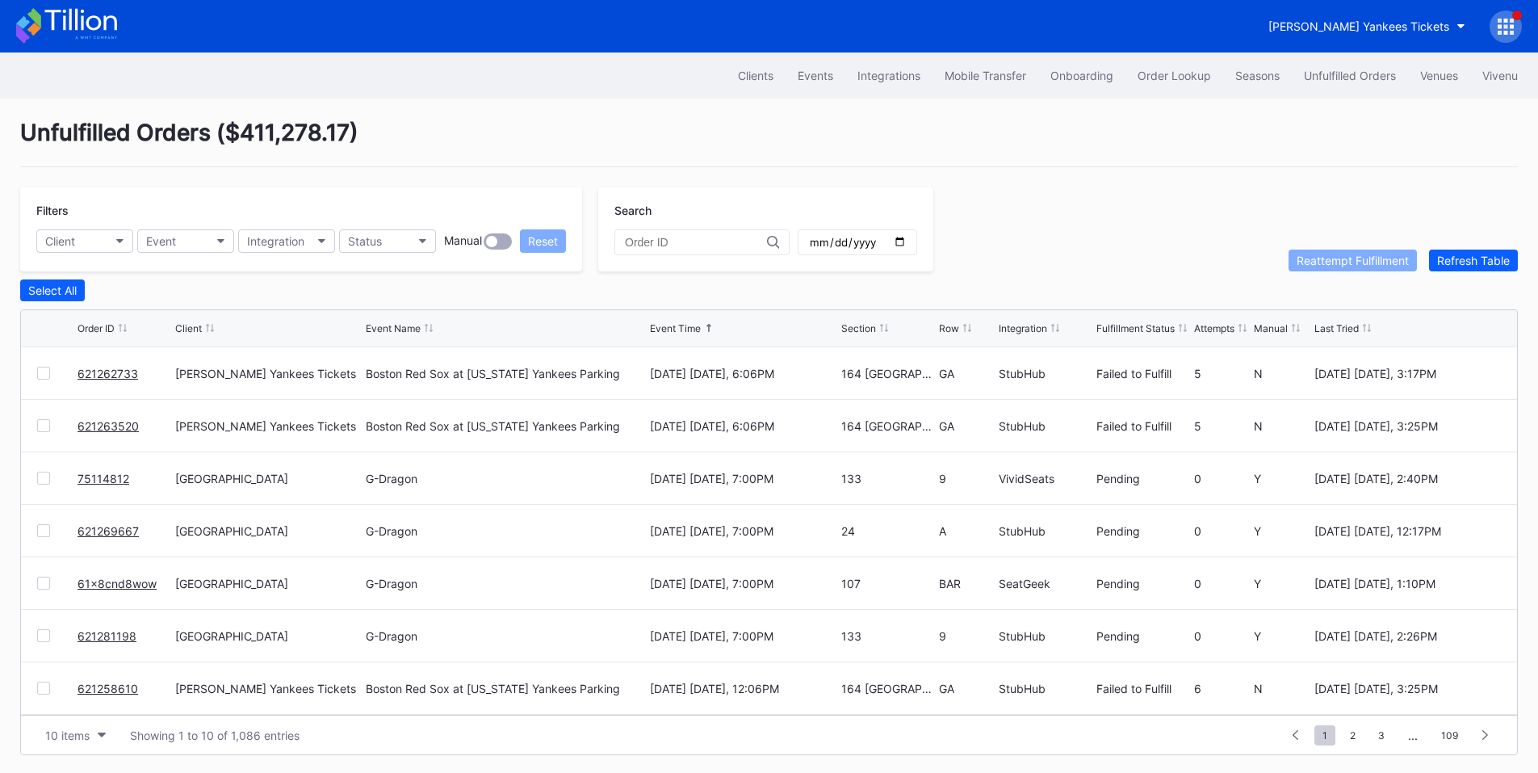
click at [1502, 25] on icon at bounding box center [1500, 26] width 4 height 4
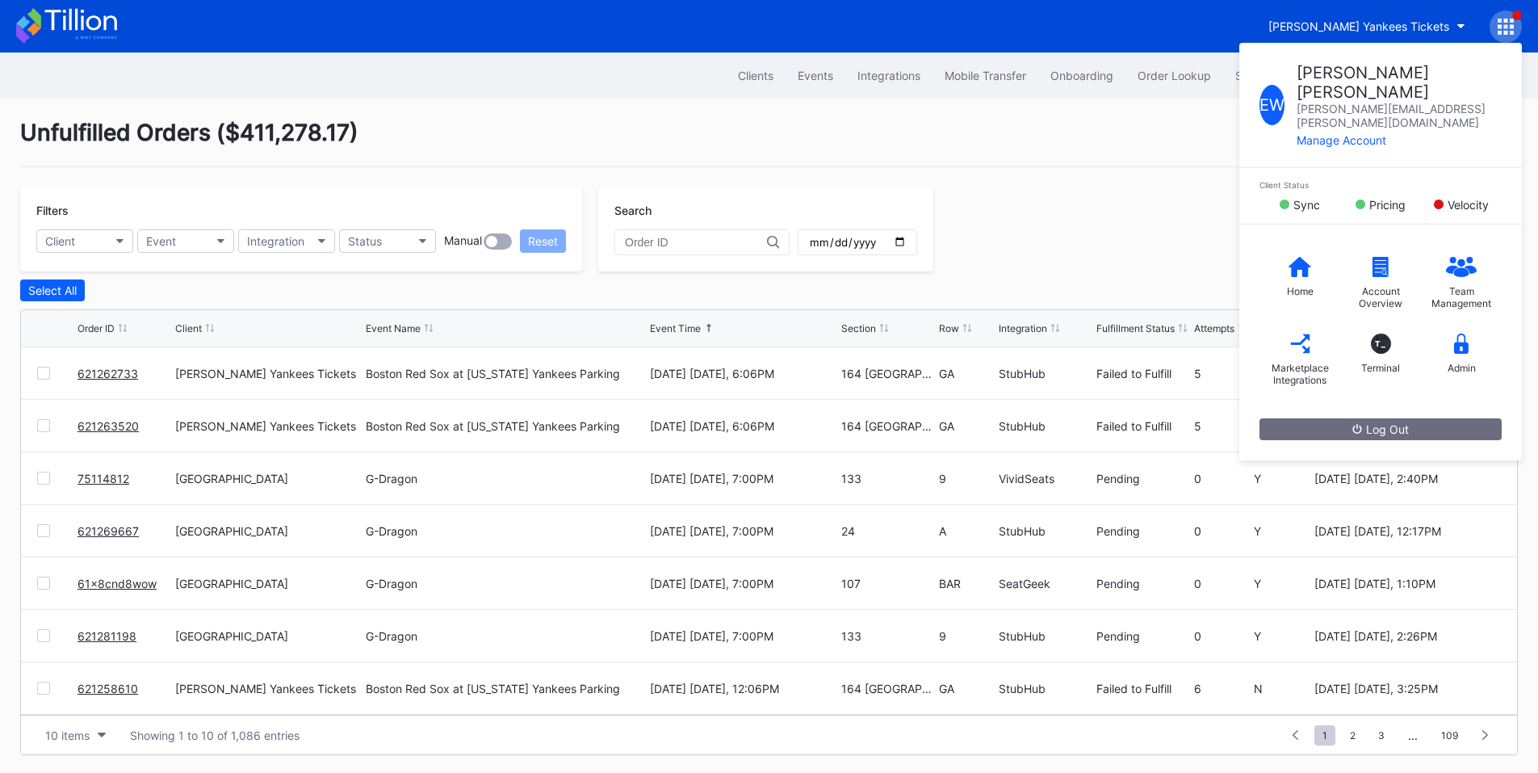
click at [1502, 25] on icon at bounding box center [1500, 26] width 4 height 4
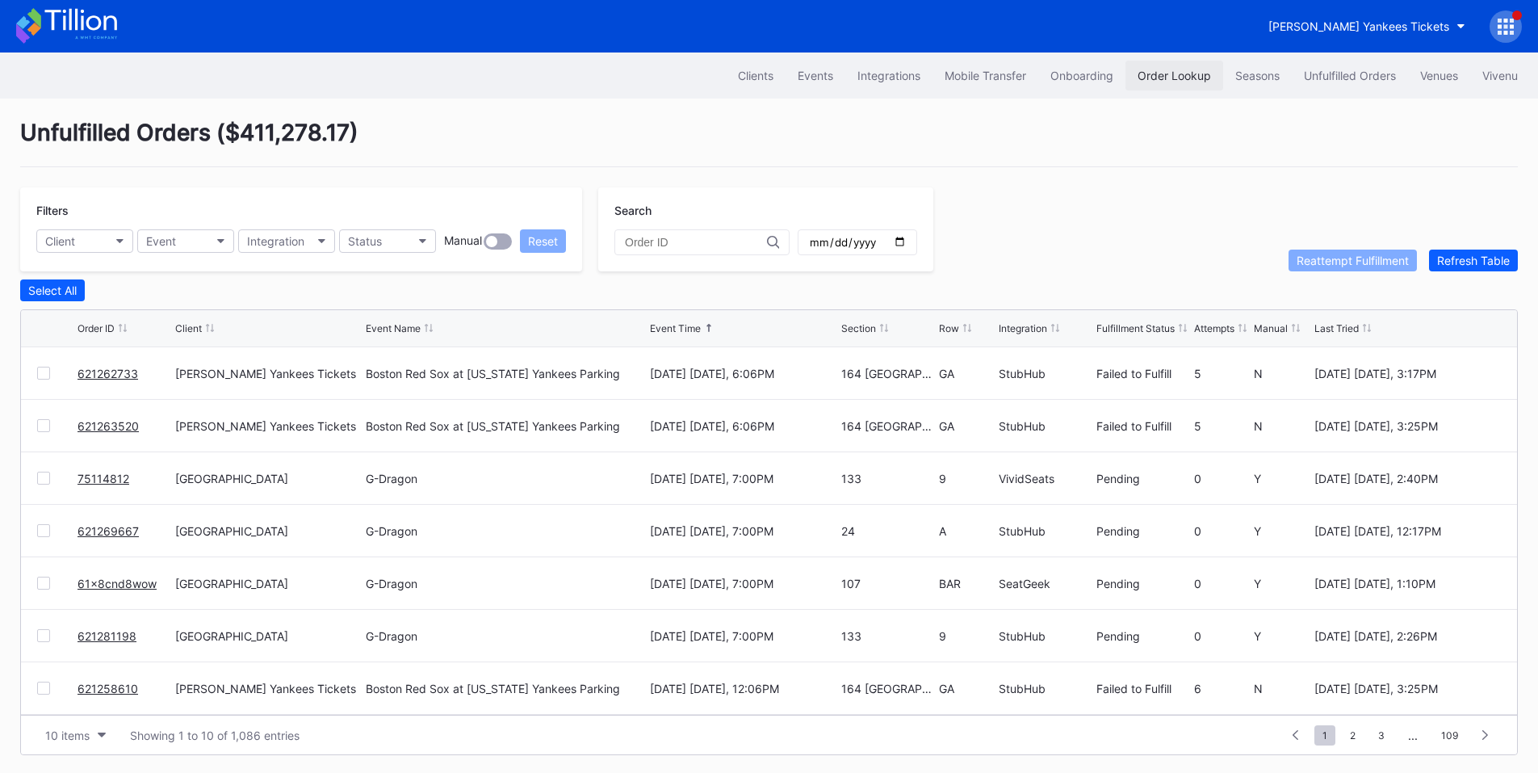
click at [1150, 73] on div "Order Lookup" at bounding box center [1174, 76] width 73 height 14
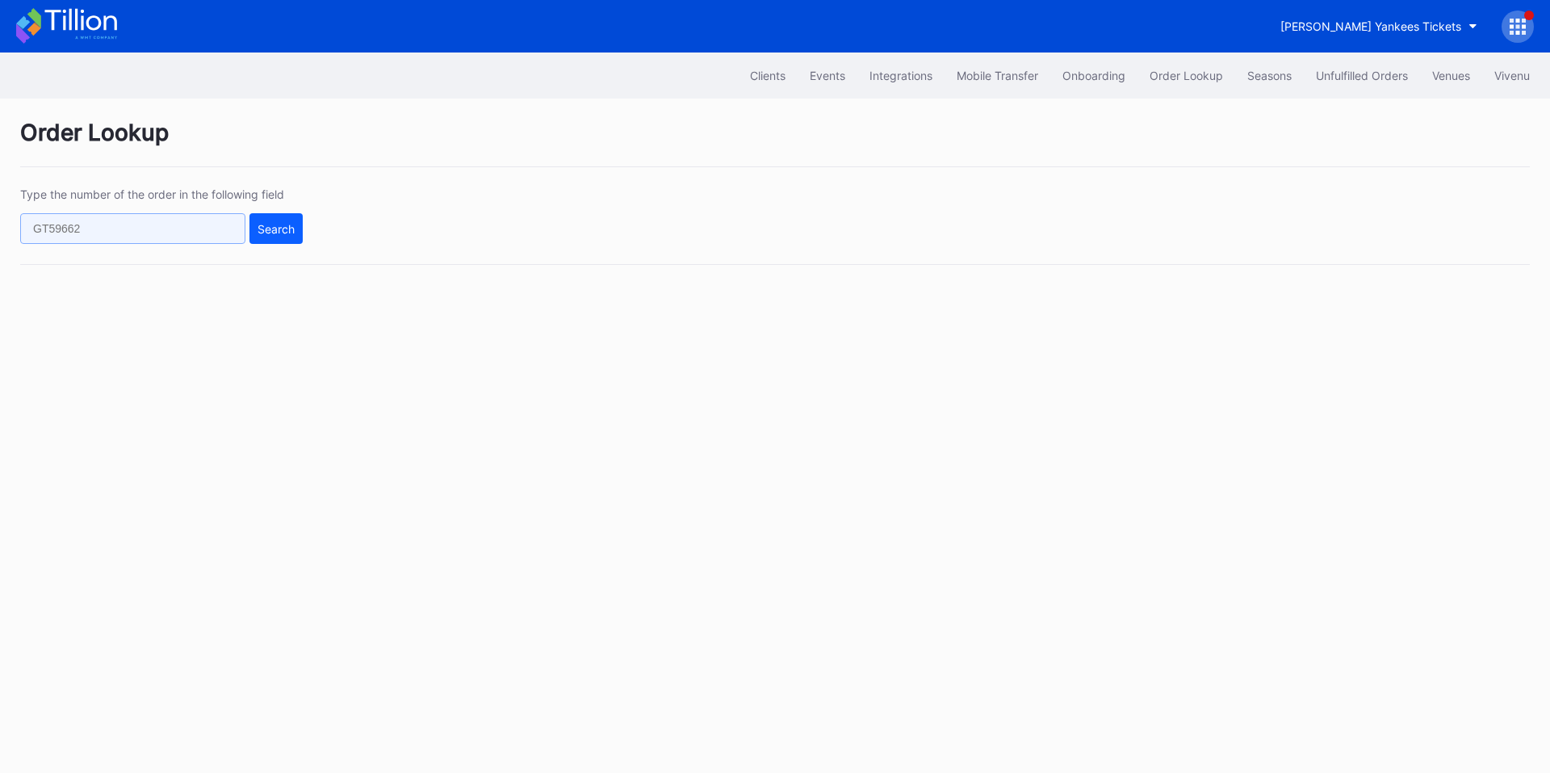
click at [135, 224] on input "text" at bounding box center [132, 228] width 225 height 31
paste input "75109106"
click at [287, 224] on div "Search" at bounding box center [276, 229] width 37 height 14
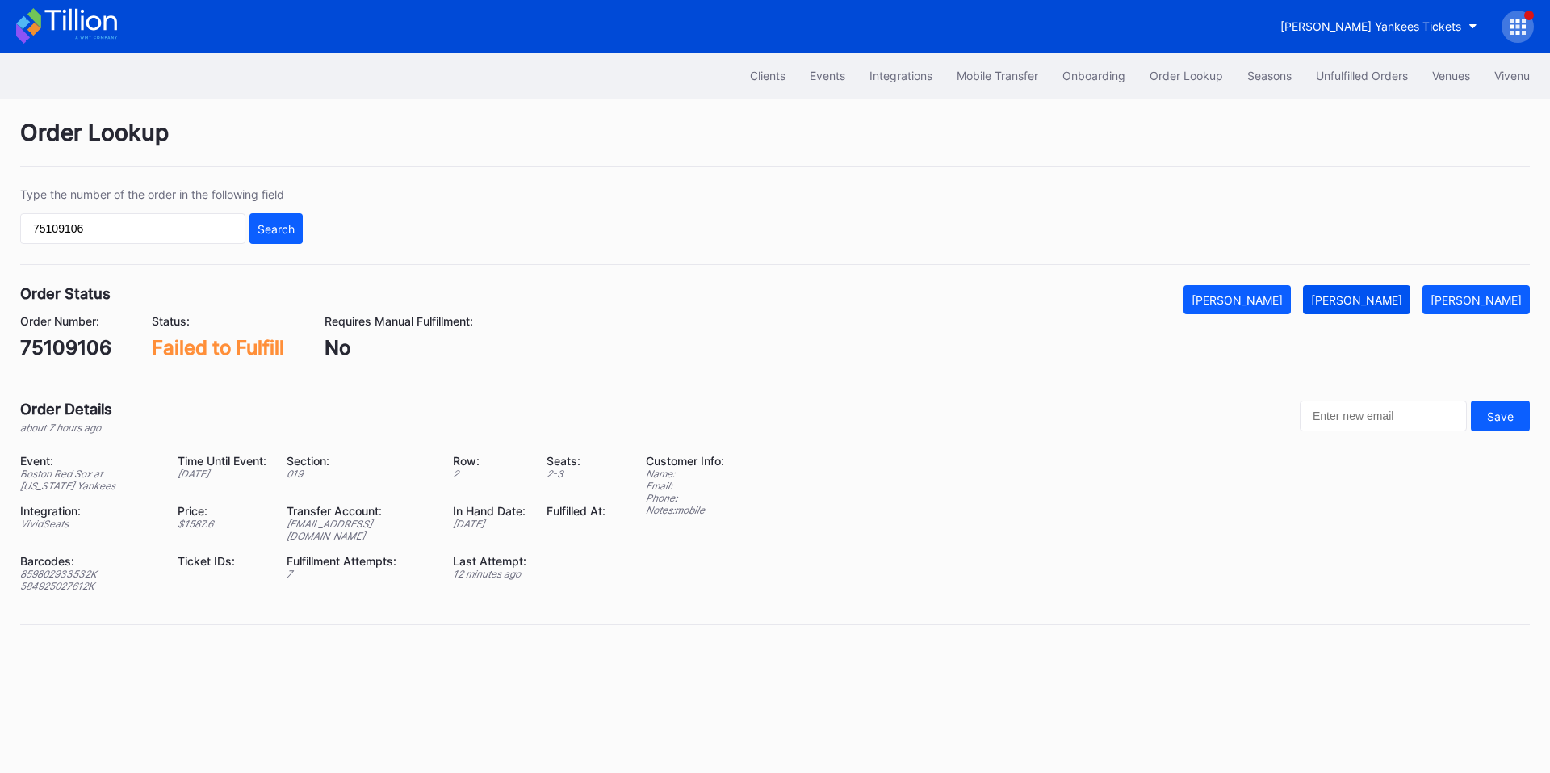
click at [1390, 299] on div "Mark Fulfilled" at bounding box center [1356, 300] width 91 height 14
click at [193, 219] on input "75109106" at bounding box center [132, 228] width 225 height 31
paste input "75114812"
click at [211, 224] on input "7510910675114812" at bounding box center [132, 228] width 225 height 31
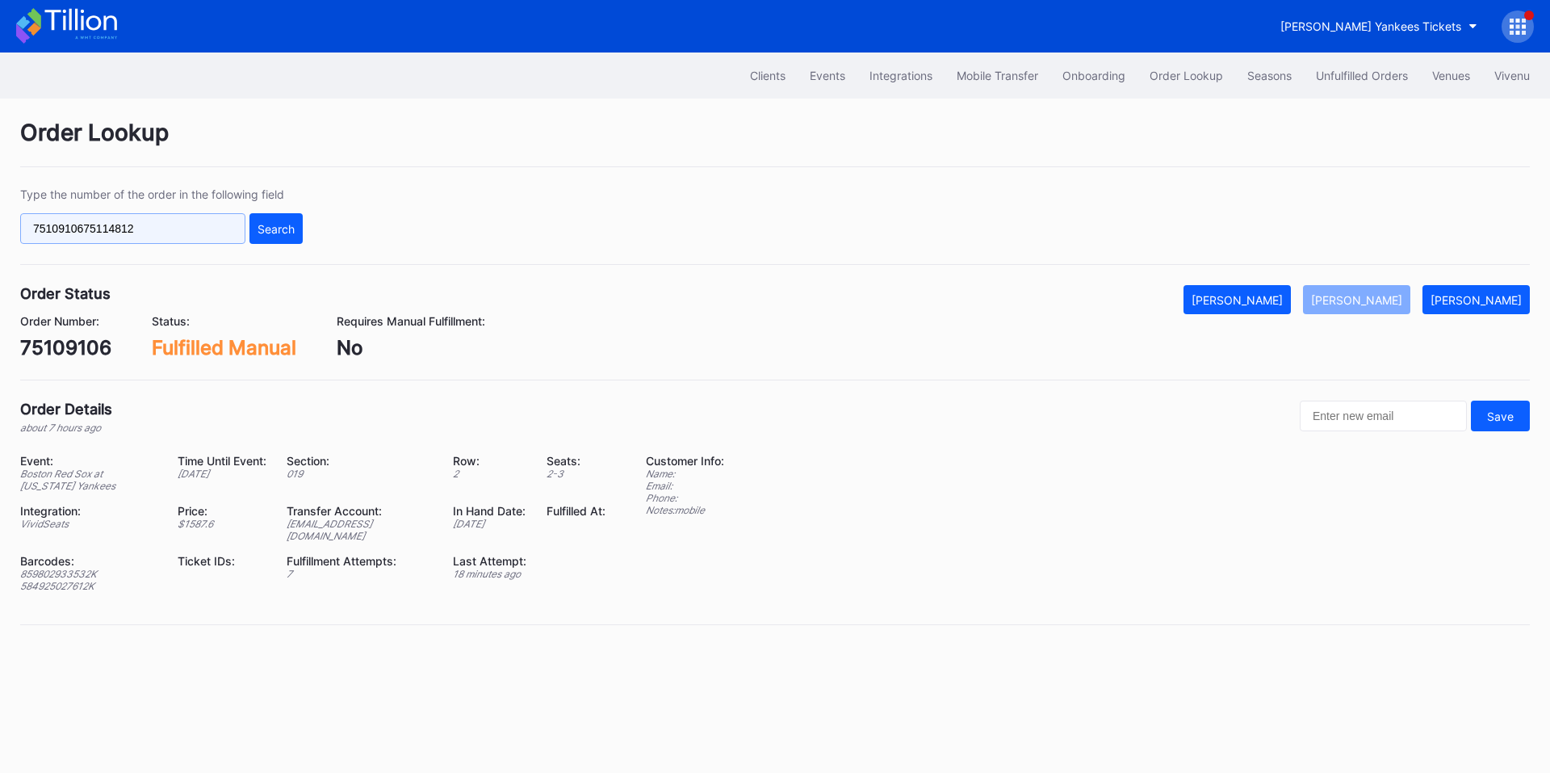
click at [211, 224] on input "7510910675114812" at bounding box center [132, 228] width 225 height 31
paste input "text"
type input "75114812"
click at [283, 245] on div "Type the number of the order in the following field 75114812 Search" at bounding box center [775, 226] width 1510 height 78
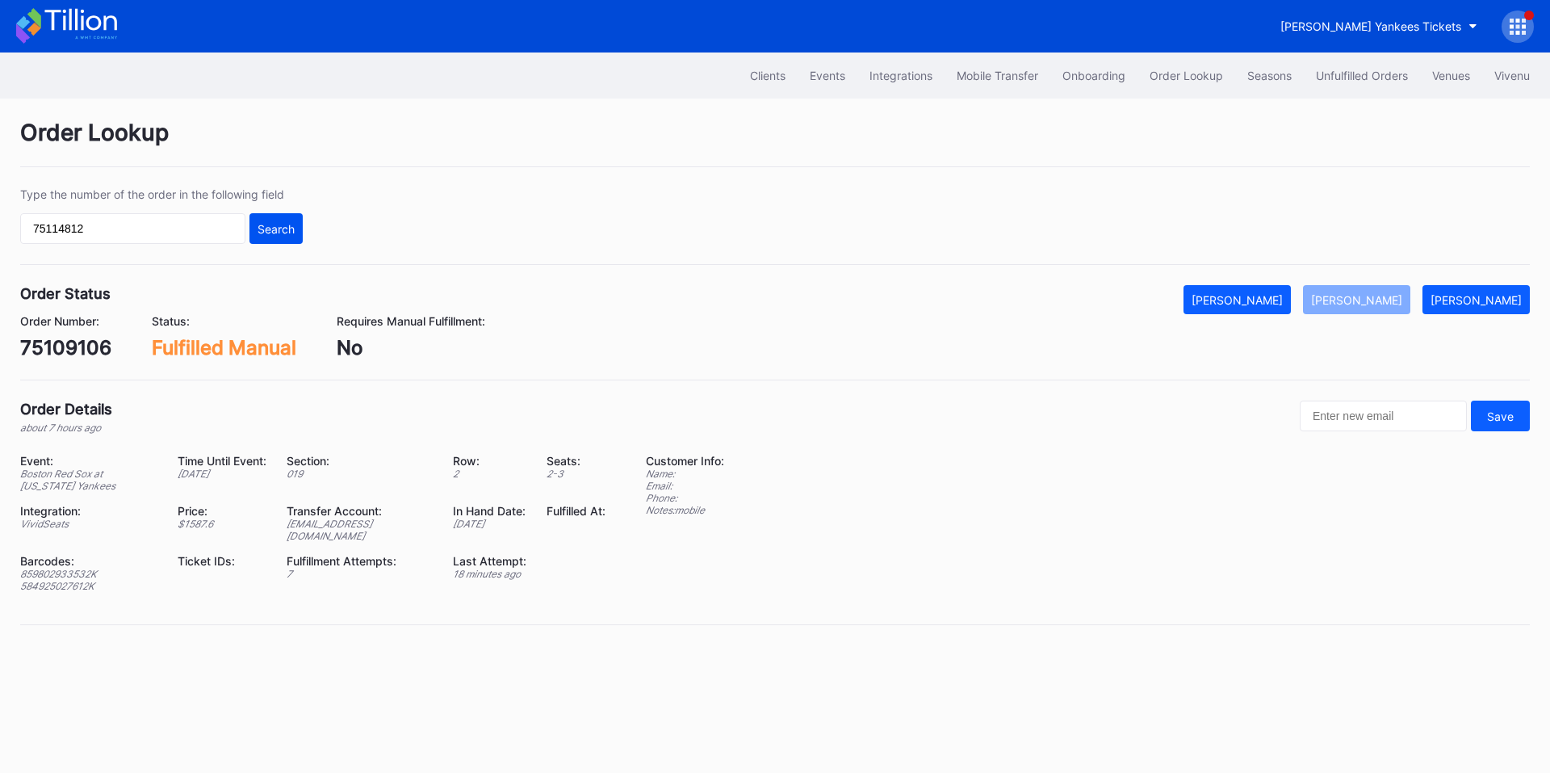
click at [295, 220] on button "Search" at bounding box center [275, 228] width 53 height 31
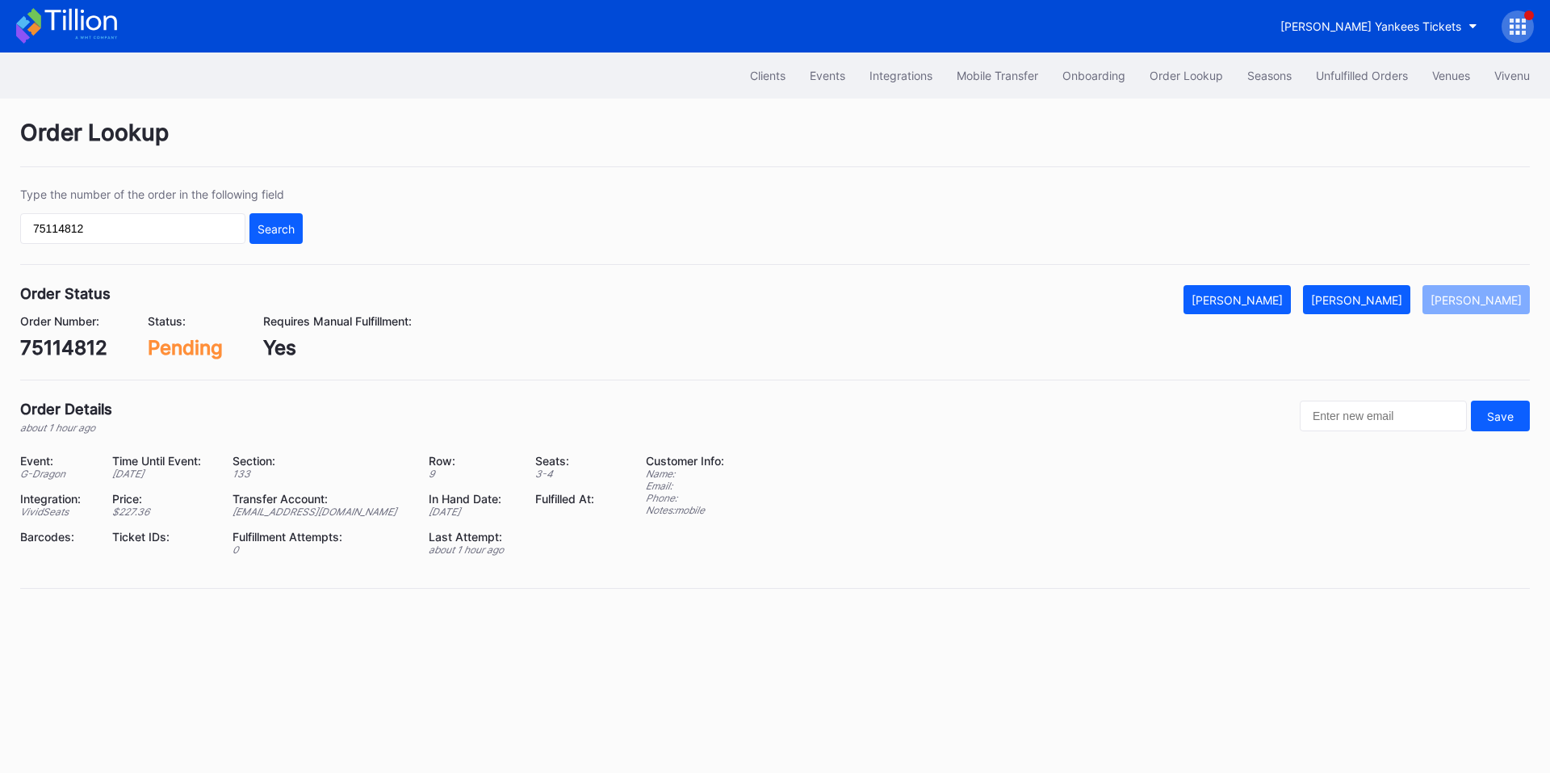
drag, startPoint x: 1375, startPoint y: 304, endPoint x: 1288, endPoint y: 207, distance: 129.8
click at [1375, 304] on div "[PERSON_NAME]" at bounding box center [1356, 300] width 91 height 14
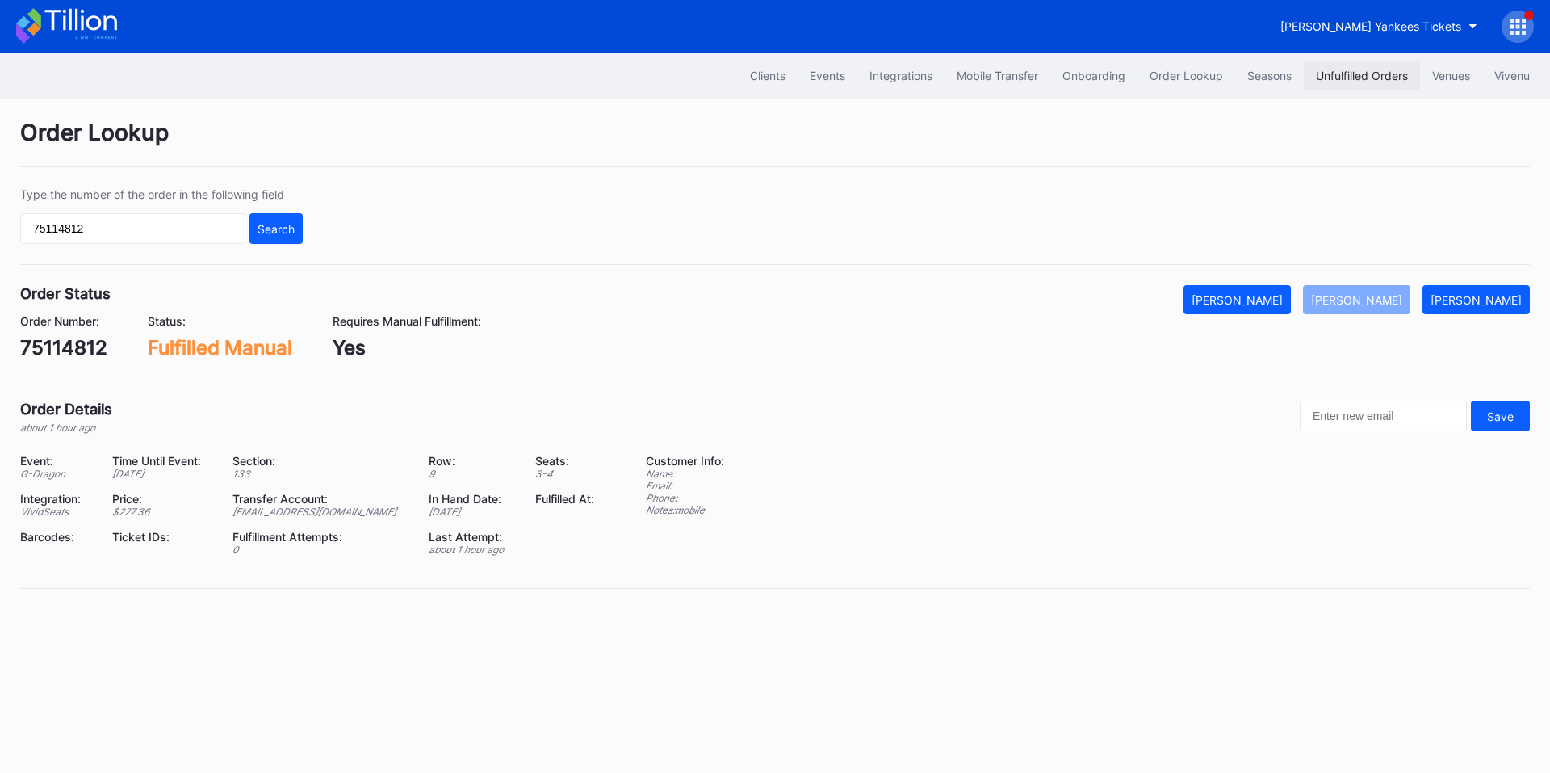
click at [1365, 76] on div "Unfulfilled Orders" at bounding box center [1362, 76] width 92 height 14
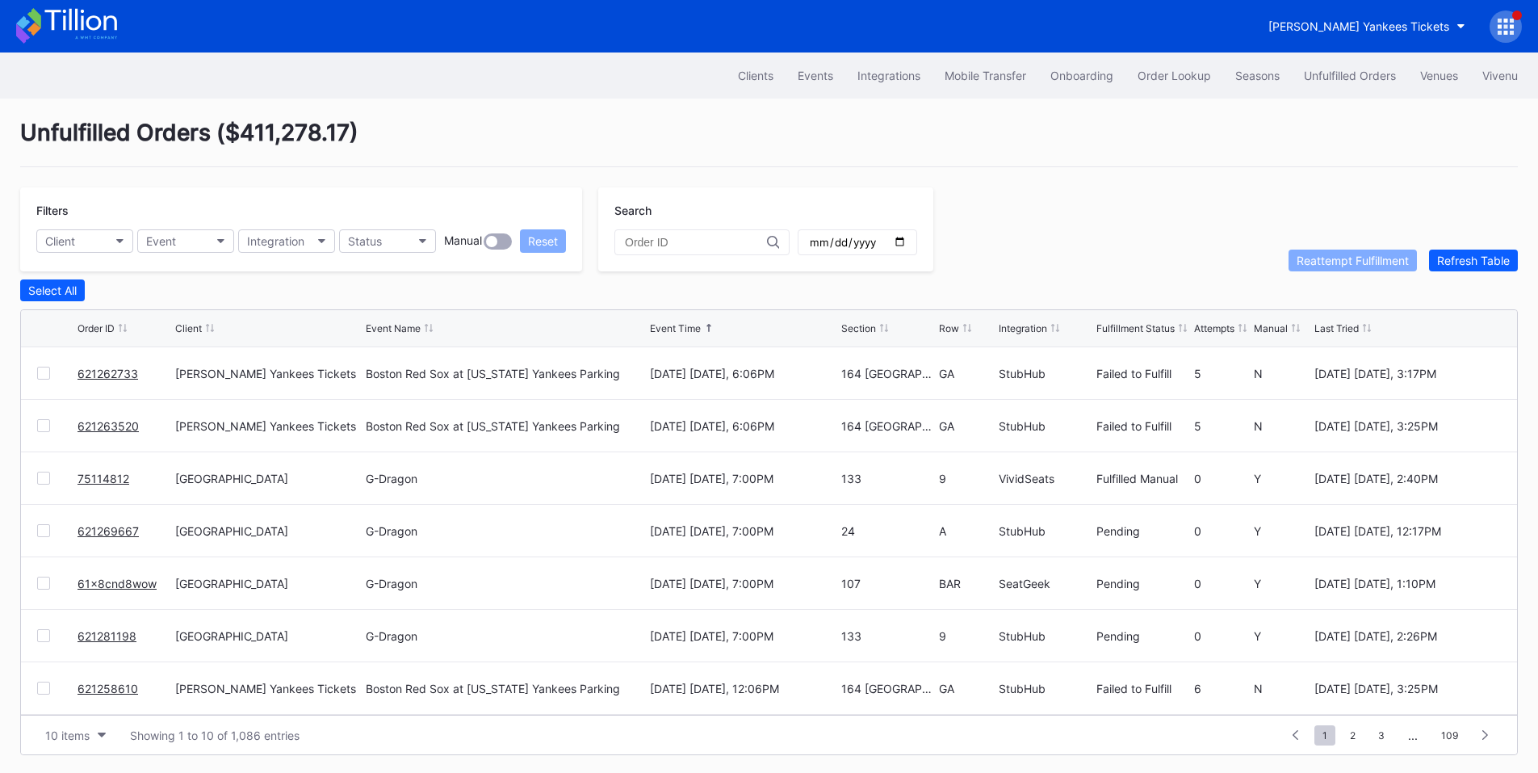
click at [101, 585] on link "61x8cnd8wow" at bounding box center [117, 583] width 79 height 14
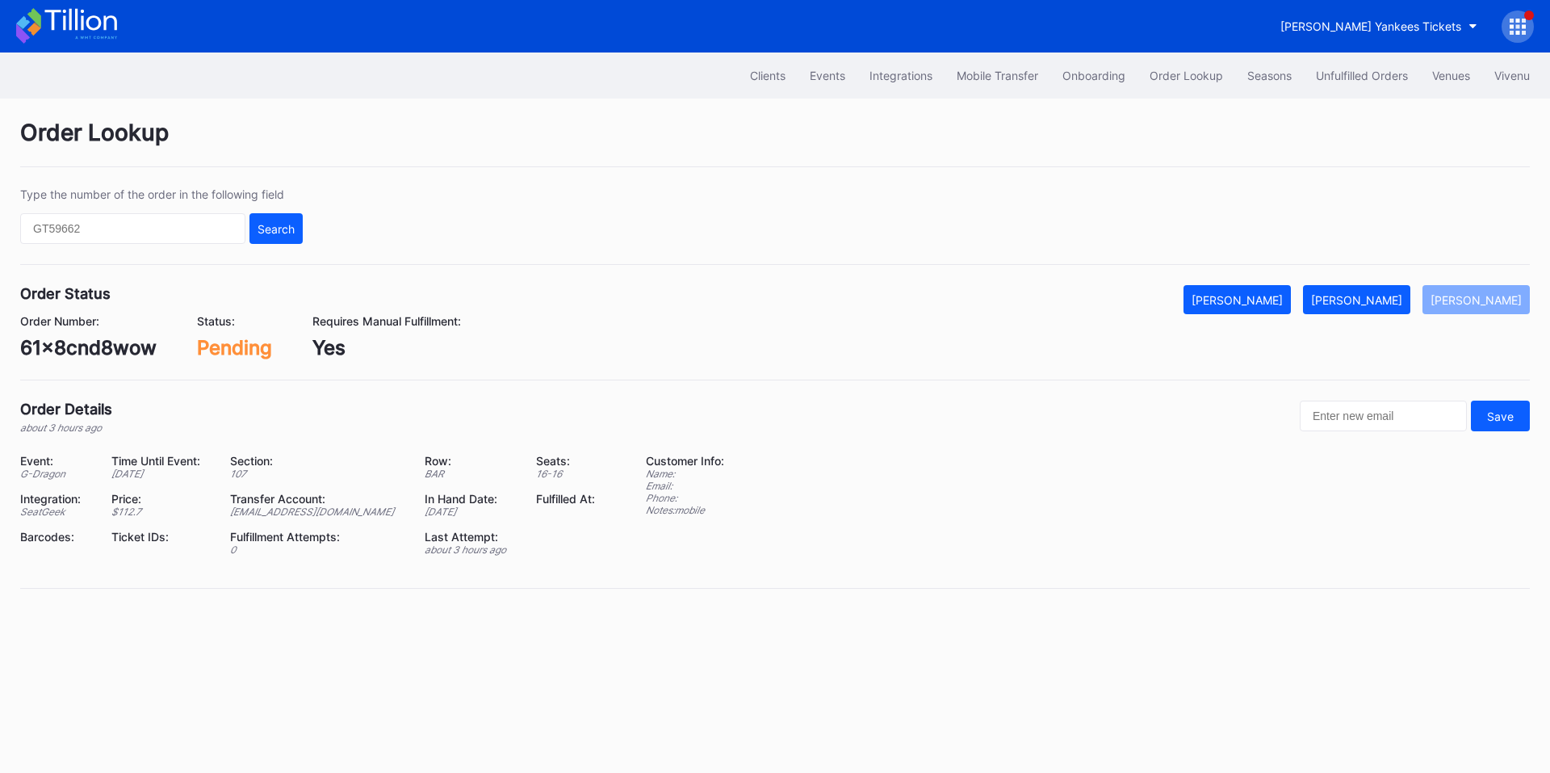
click at [101, 351] on div "61x8cnd8wow" at bounding box center [88, 347] width 136 height 23
copy div "61x8cnd8wow"
click at [1387, 310] on button "Mark Fulfilled" at bounding box center [1356, 299] width 107 height 29
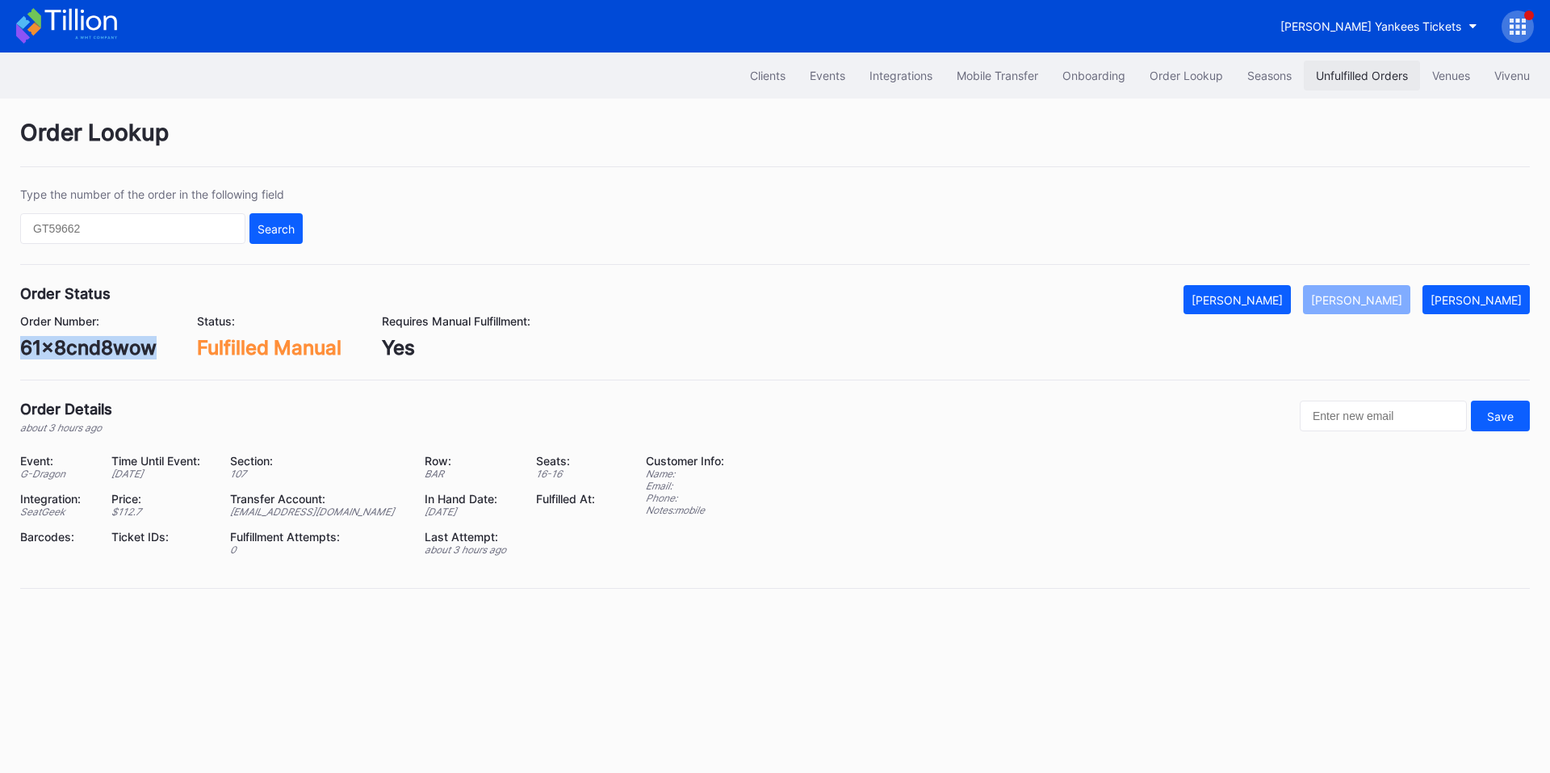
click at [1368, 76] on div "Unfulfilled Orders" at bounding box center [1362, 76] width 92 height 14
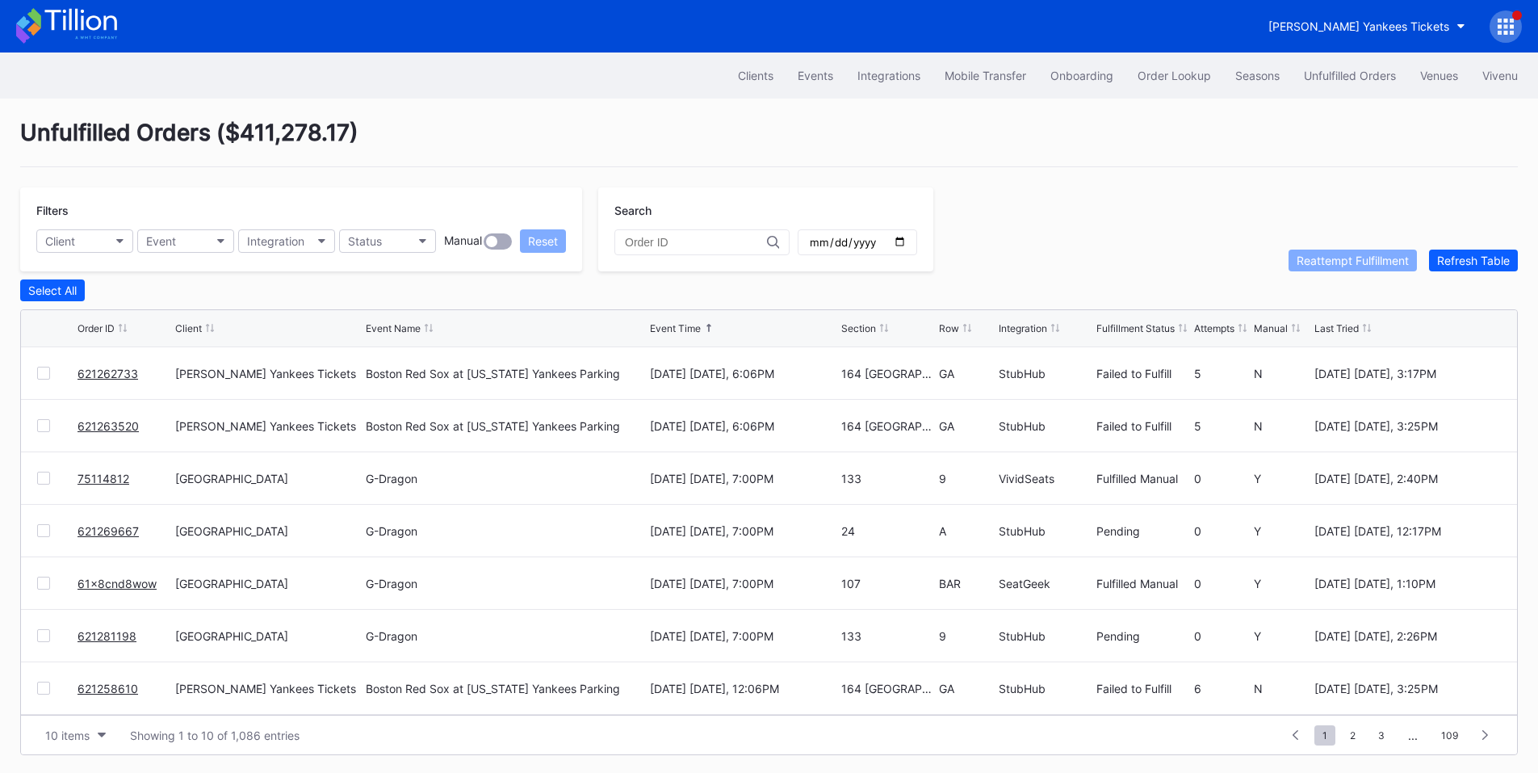
click at [124, 538] on link "621269667" at bounding box center [108, 531] width 61 height 14
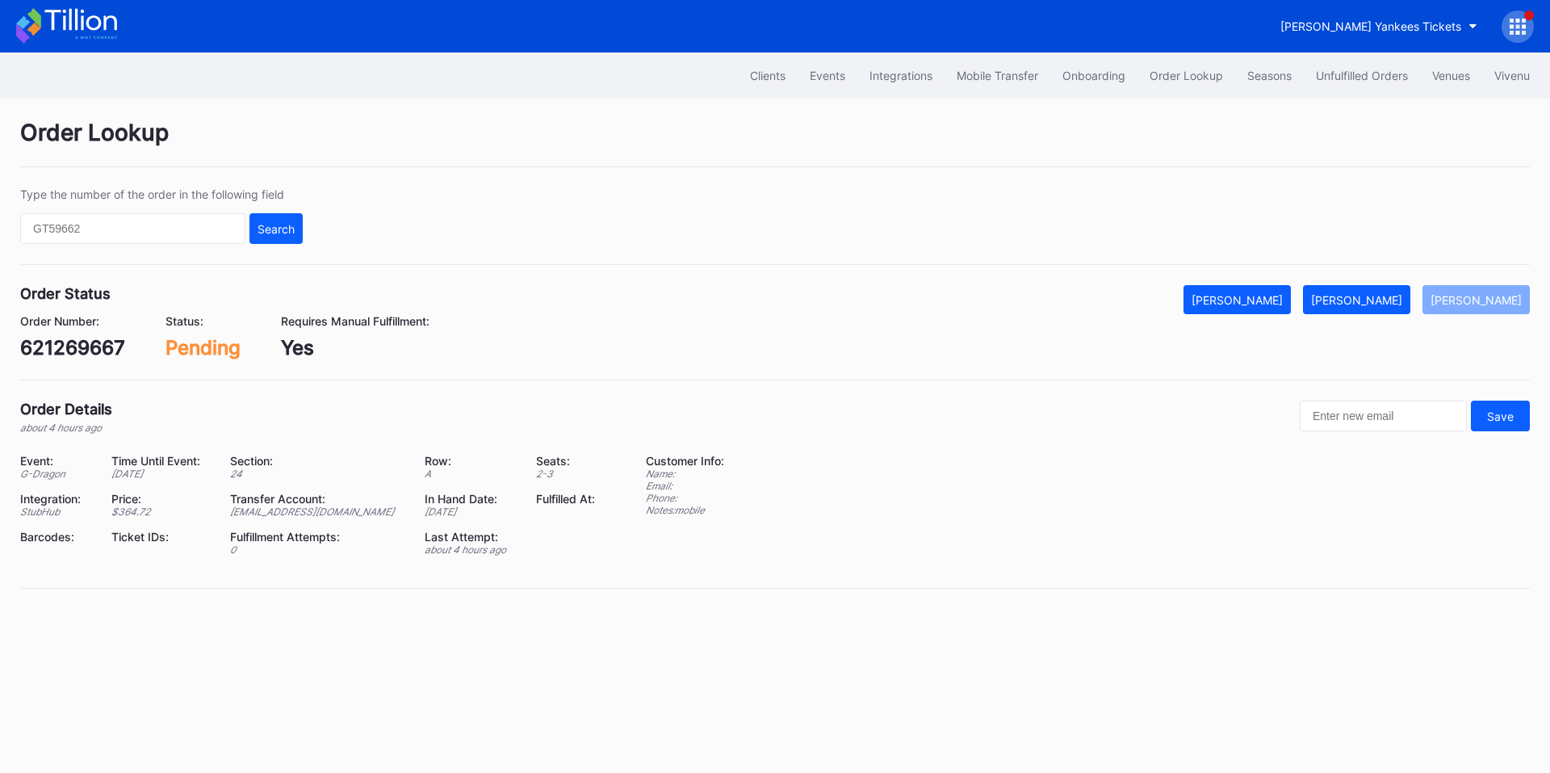
click at [55, 347] on div "621269667" at bounding box center [72, 347] width 105 height 23
copy div "621269667"
click at [1361, 304] on div "Mark Fulfilled" at bounding box center [1356, 300] width 91 height 14
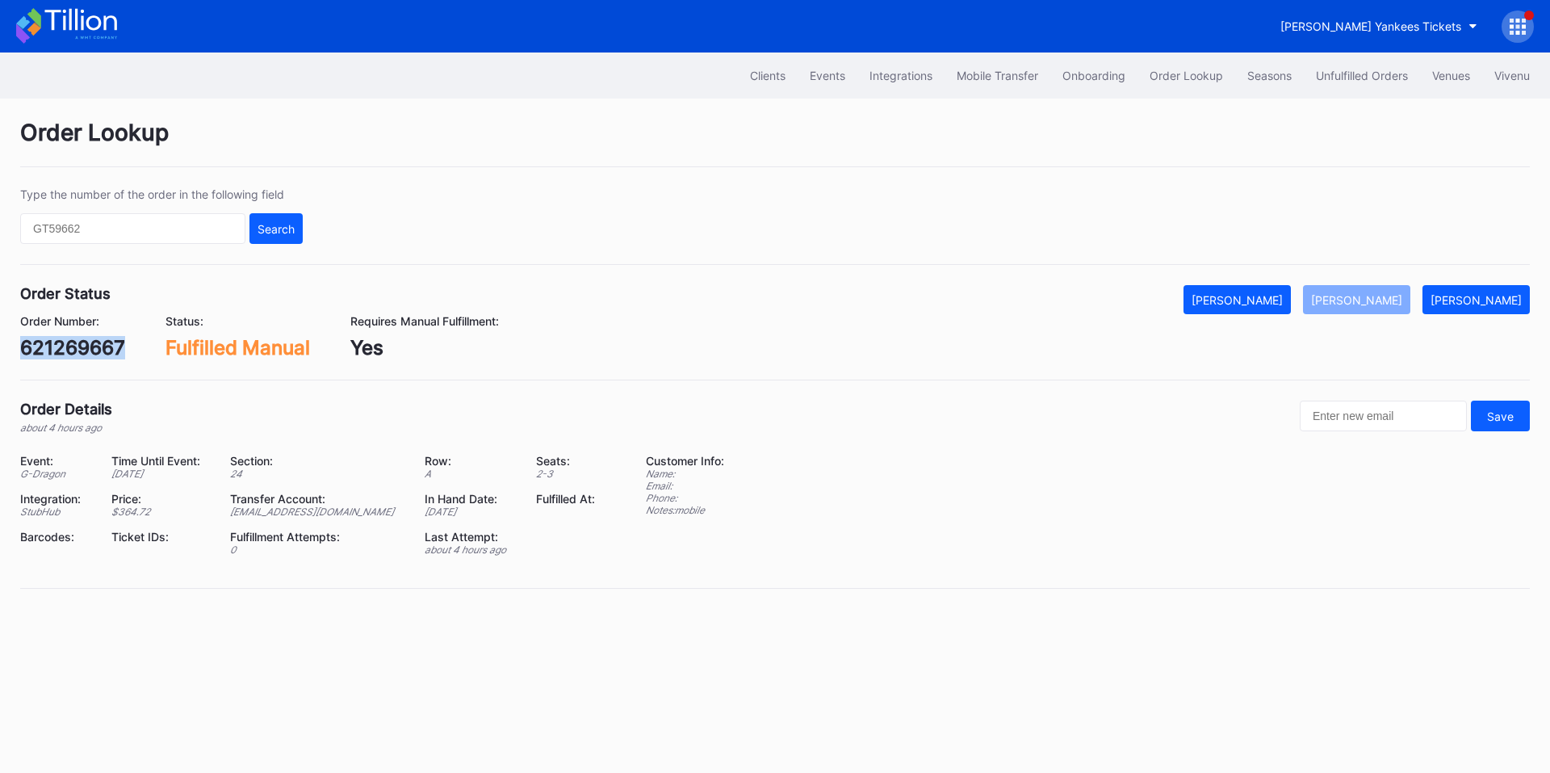
click at [80, 346] on div "621269667" at bounding box center [72, 347] width 105 height 23
click at [1364, 71] on div "Unfulfilled Orders" at bounding box center [1362, 76] width 92 height 14
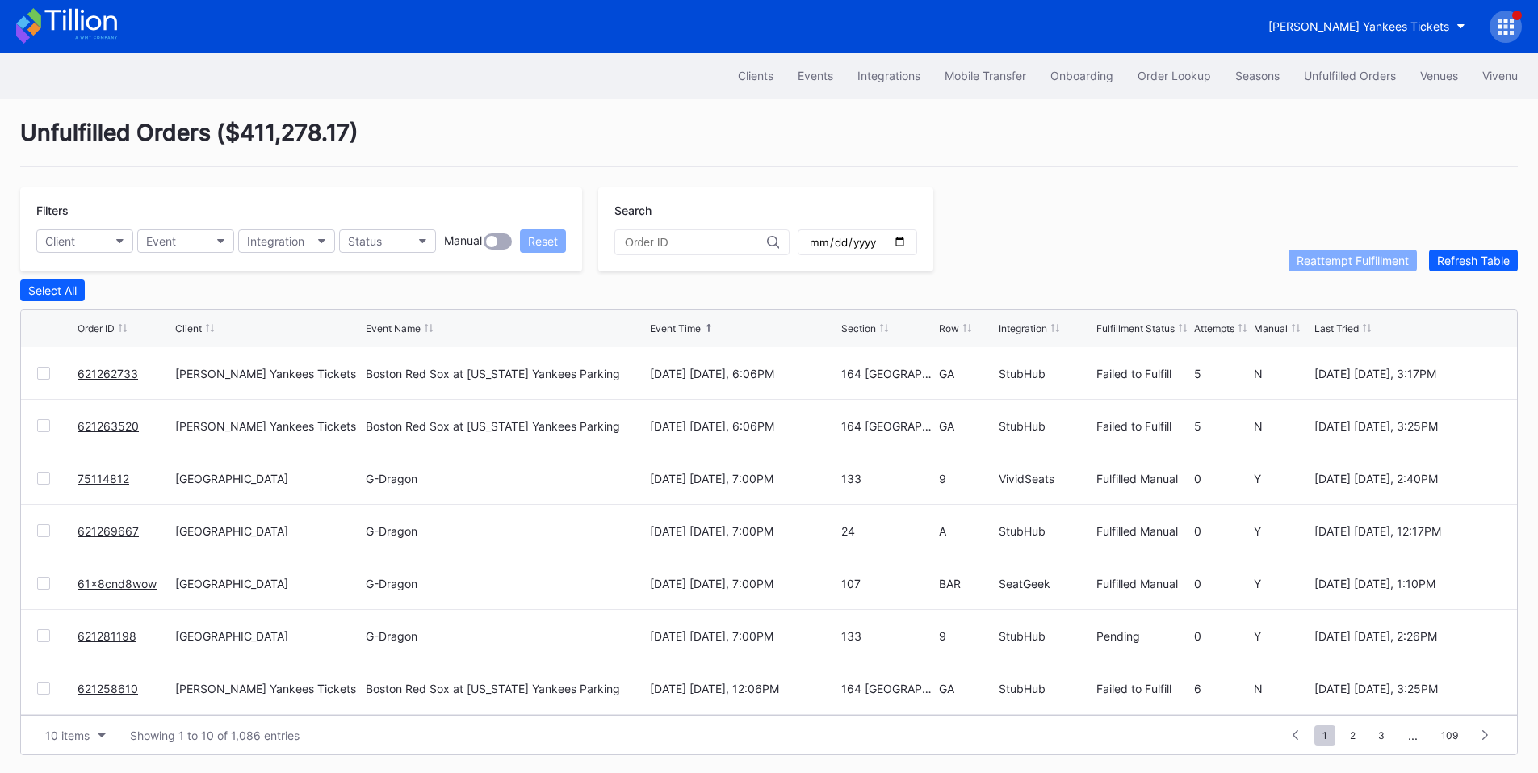
click at [119, 635] on link "621281198" at bounding box center [107, 636] width 59 height 14
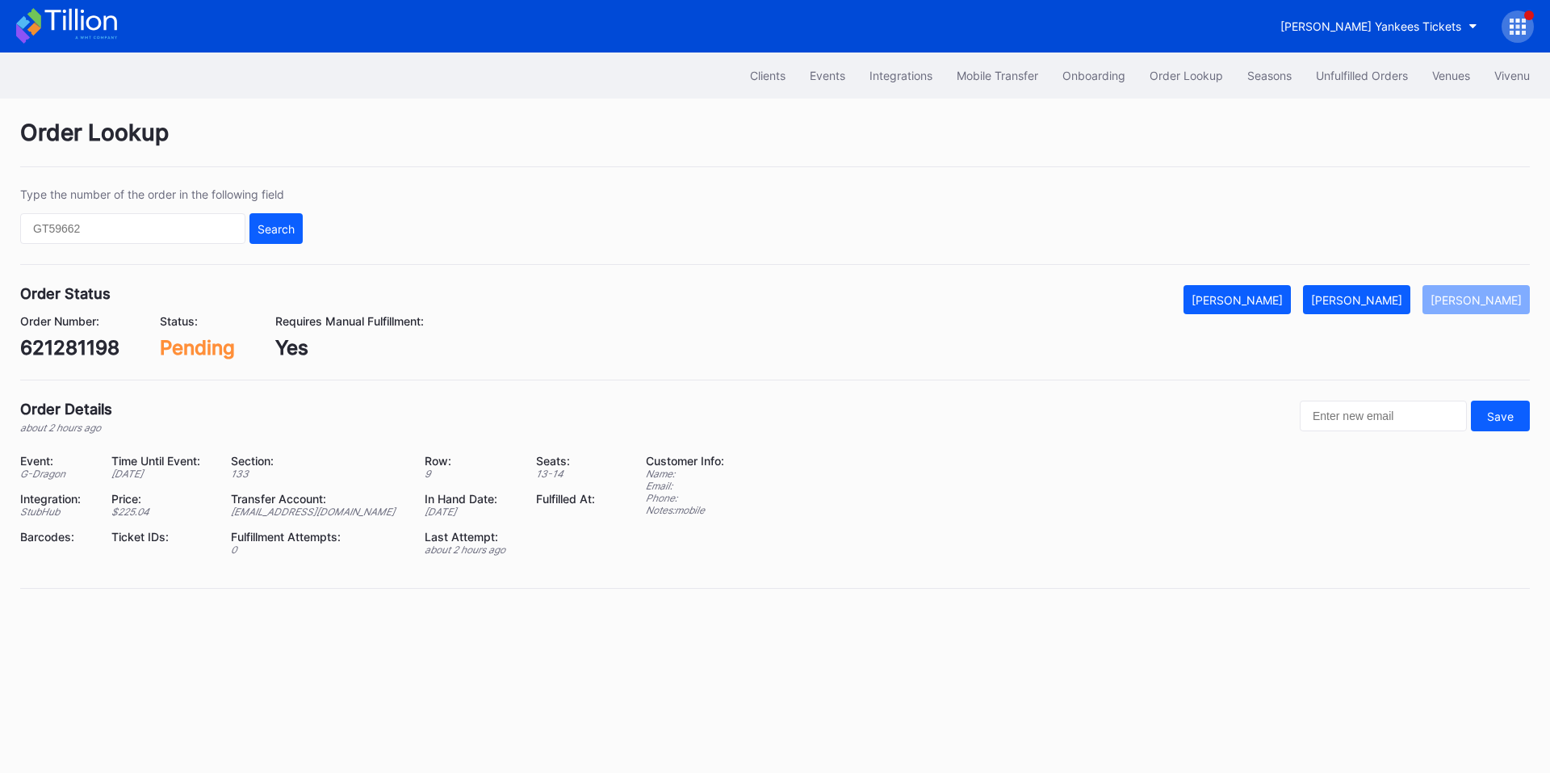
click at [73, 350] on div "621281198" at bounding box center [69, 347] width 99 height 23
copy div "621281198"
click at [1378, 295] on div "Mark Fulfilled" at bounding box center [1356, 300] width 91 height 14
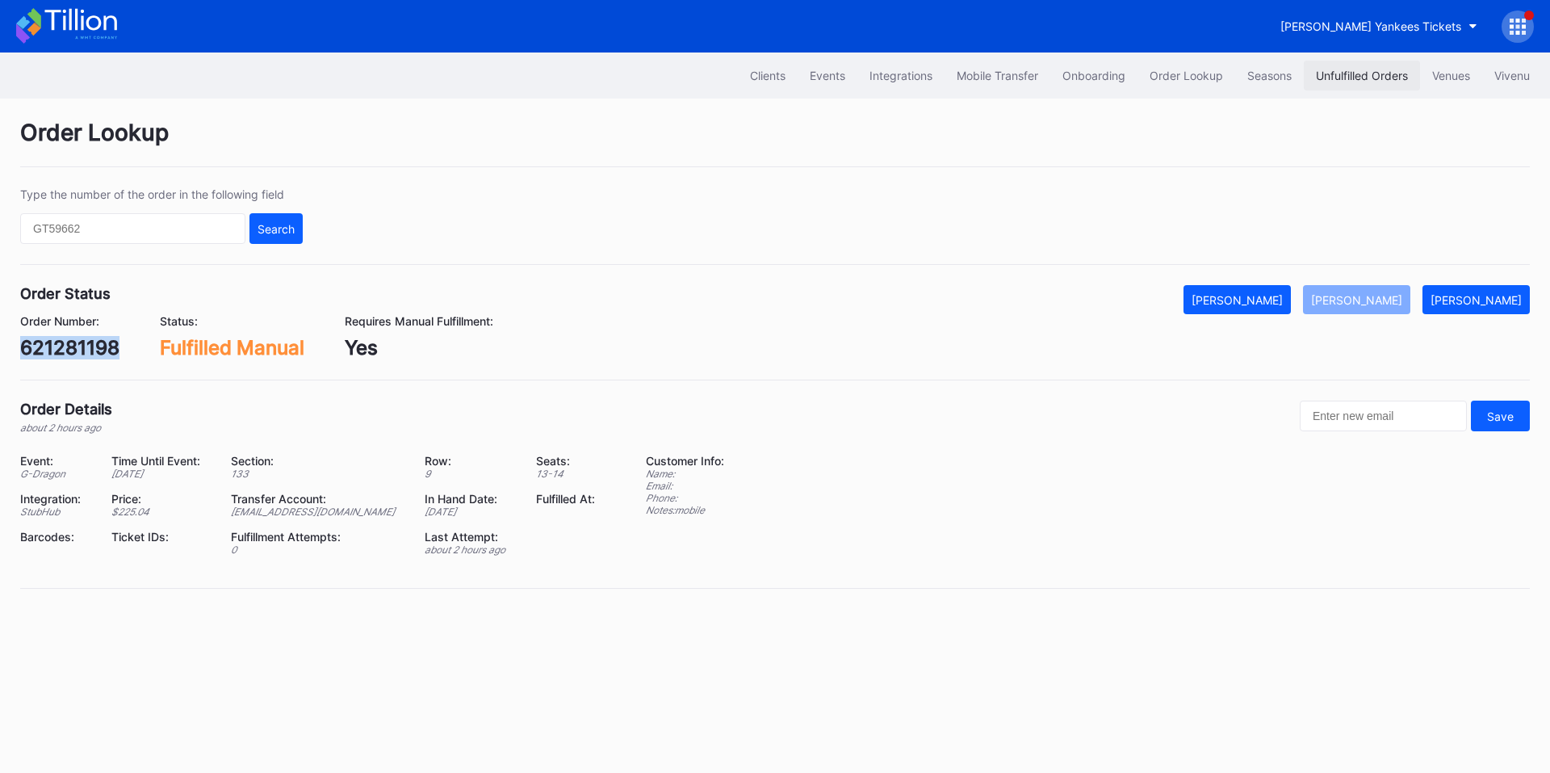
click at [1359, 77] on div "Unfulfilled Orders" at bounding box center [1362, 76] width 92 height 14
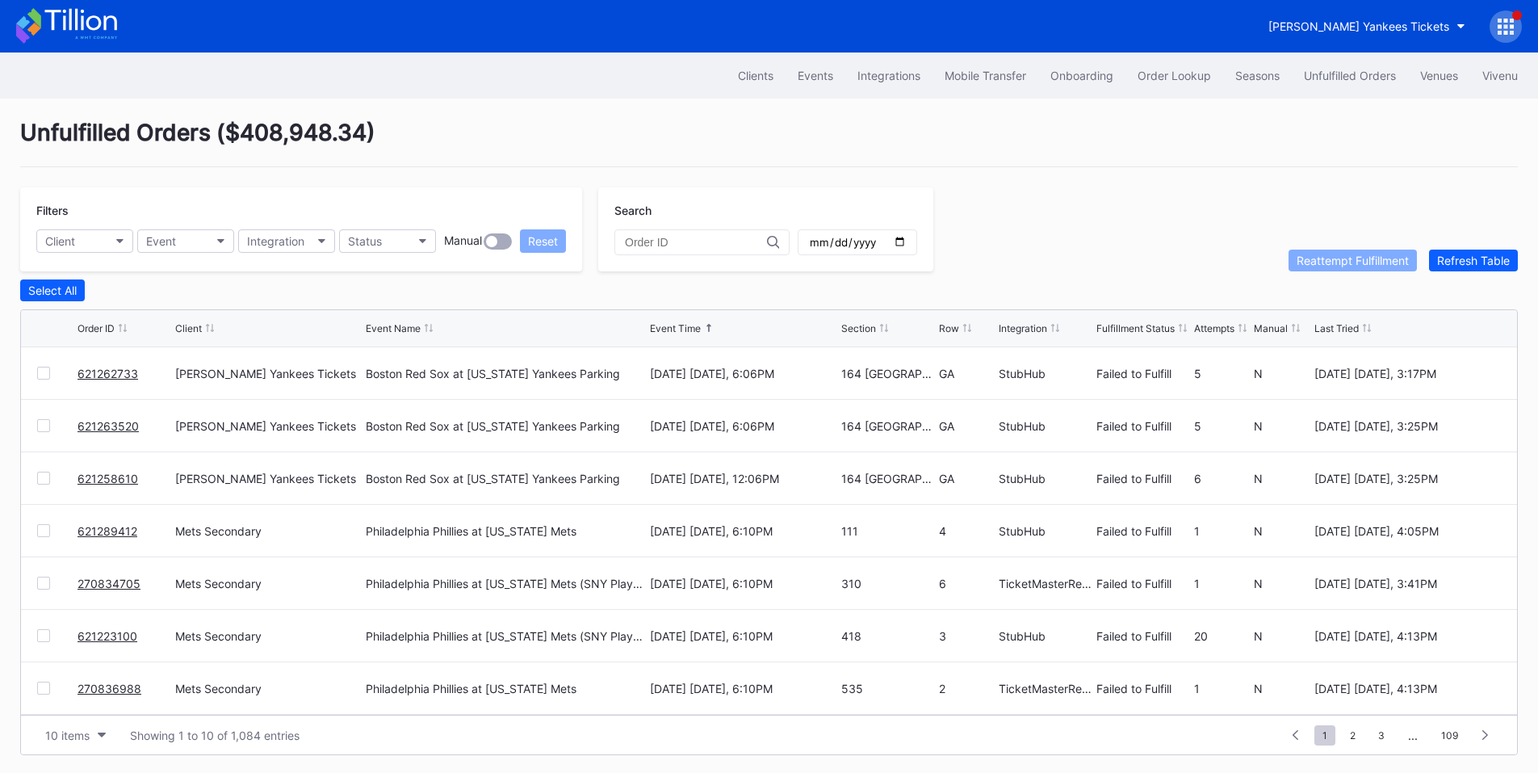
click at [48, 373] on div at bounding box center [43, 373] width 13 height 13
click at [38, 432] on div at bounding box center [43, 425] width 13 height 13
click at [39, 484] on div at bounding box center [43, 477] width 13 height 13
click at [1336, 267] on div "Reattempt Fulfillment" at bounding box center [1353, 260] width 112 height 14
click at [44, 531] on div at bounding box center [43, 530] width 13 height 13
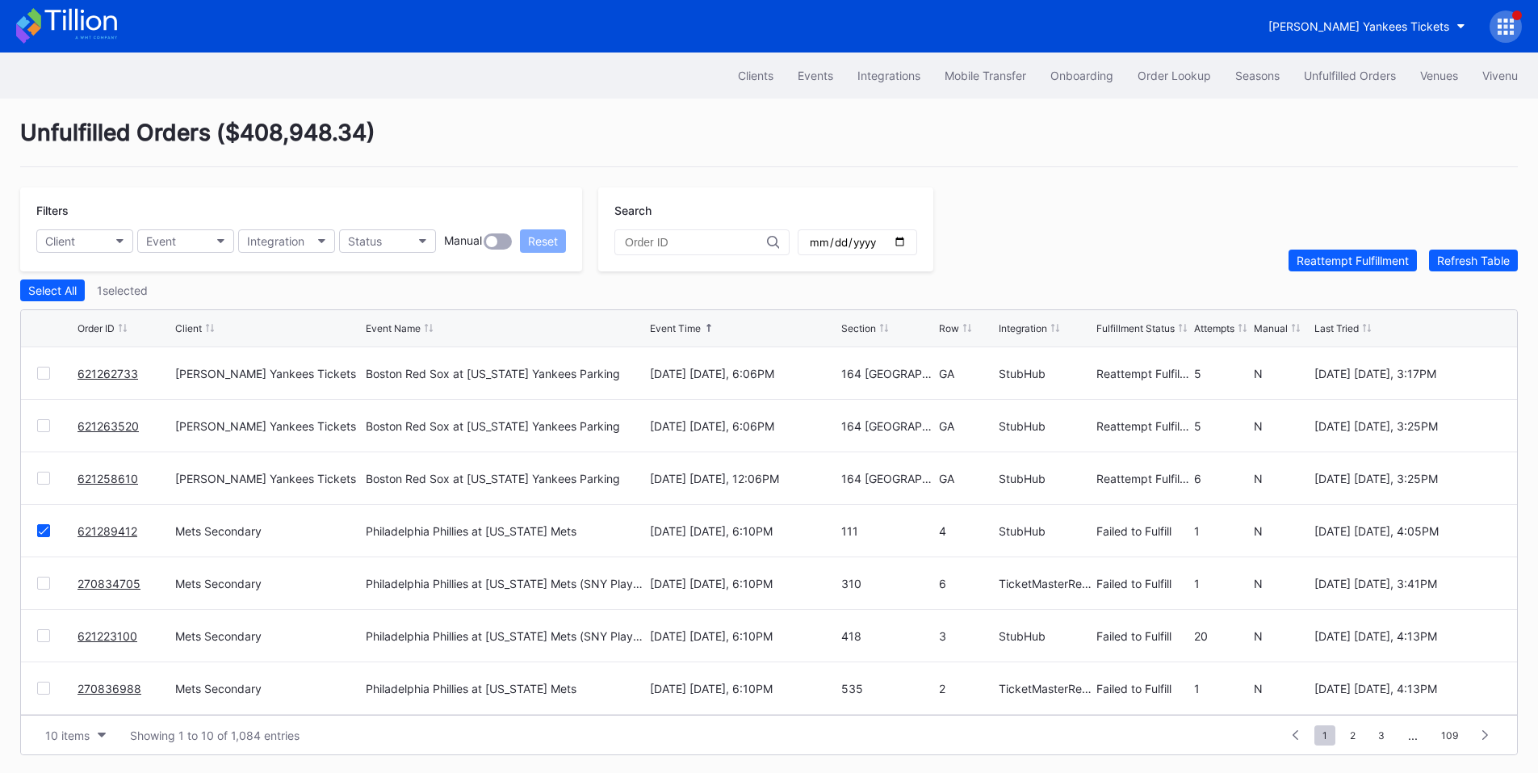
click at [45, 588] on div at bounding box center [43, 582] width 13 height 13
click at [44, 694] on div at bounding box center [43, 687] width 13 height 13
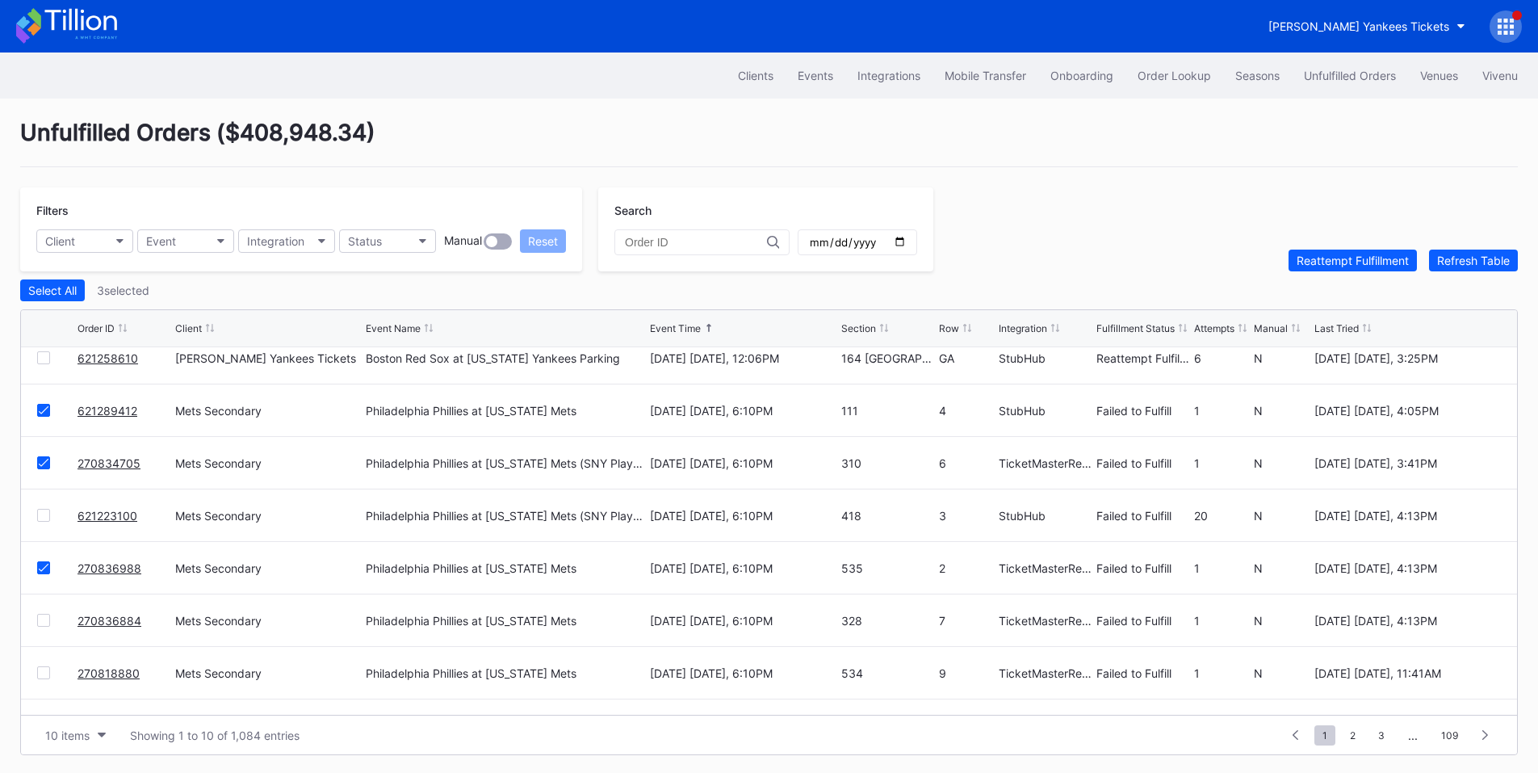
scroll to position [157, 0]
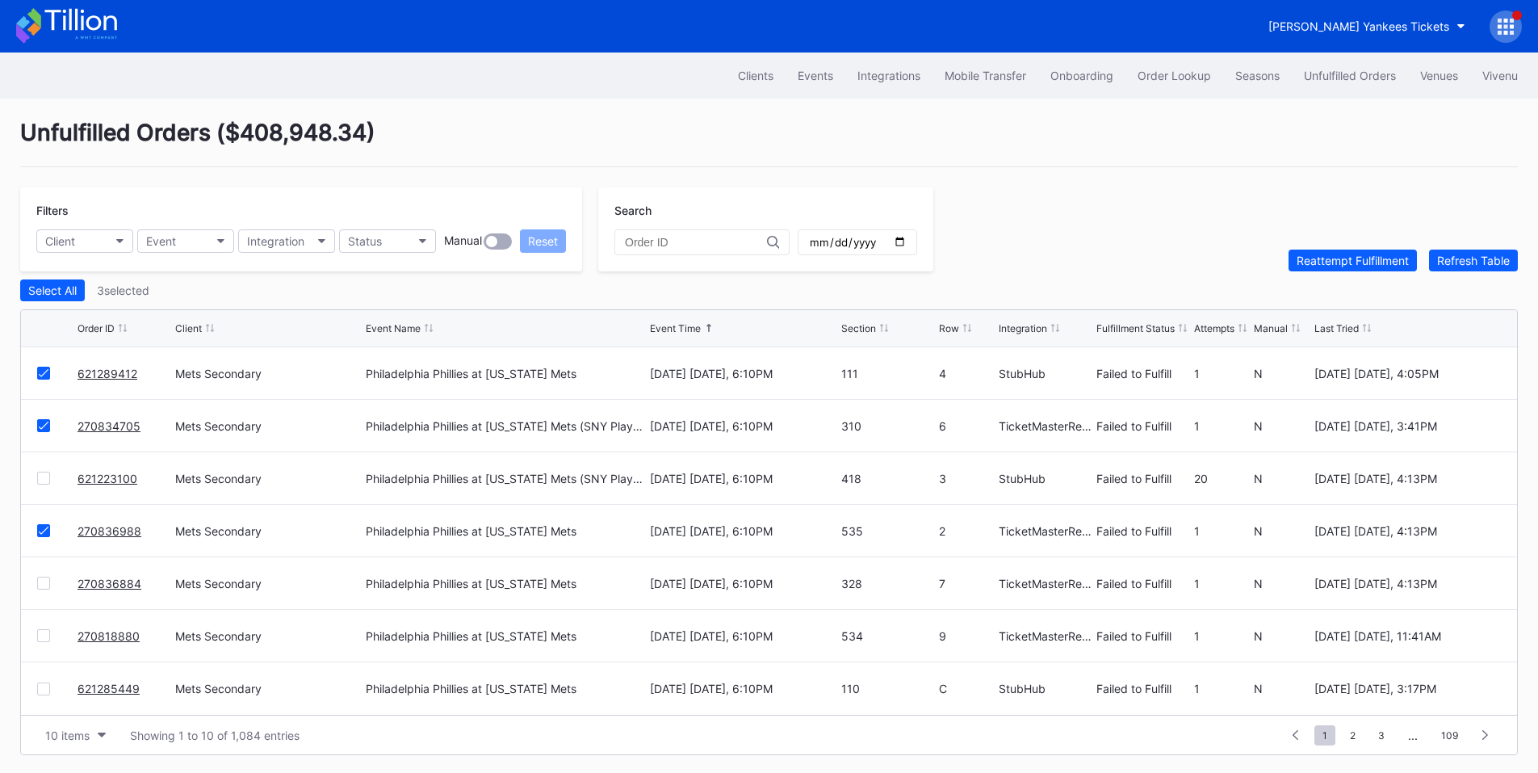
click at [44, 583] on div at bounding box center [43, 582] width 13 height 13
click at [45, 642] on div at bounding box center [43, 635] width 13 height 13
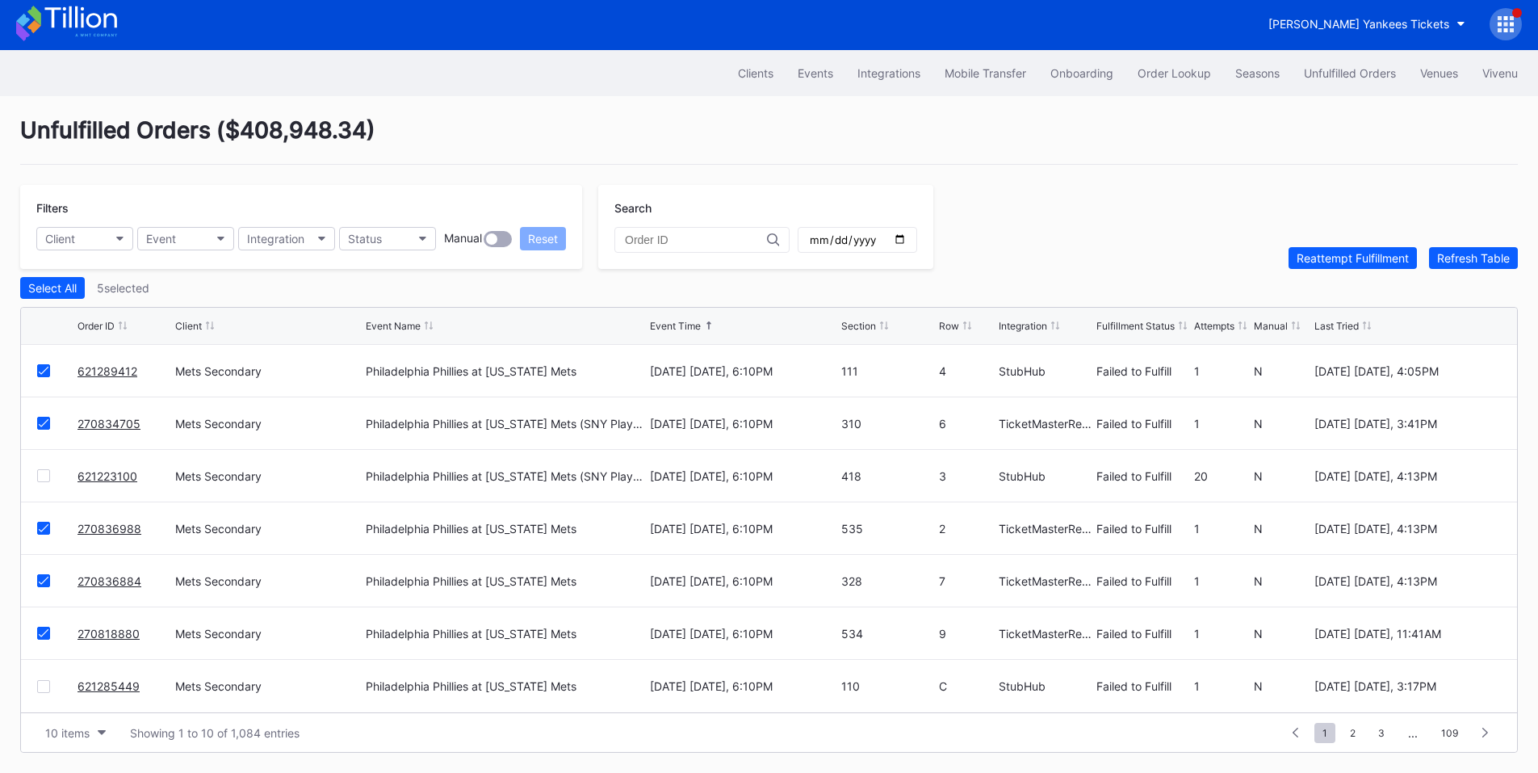
scroll to position [6, 0]
click at [47, 680] on div at bounding box center [43, 686] width 13 height 13
click at [1359, 252] on div "Reattempt Fulfillment" at bounding box center [1353, 258] width 112 height 14
click at [401, 237] on button "Status" at bounding box center [387, 238] width 97 height 23
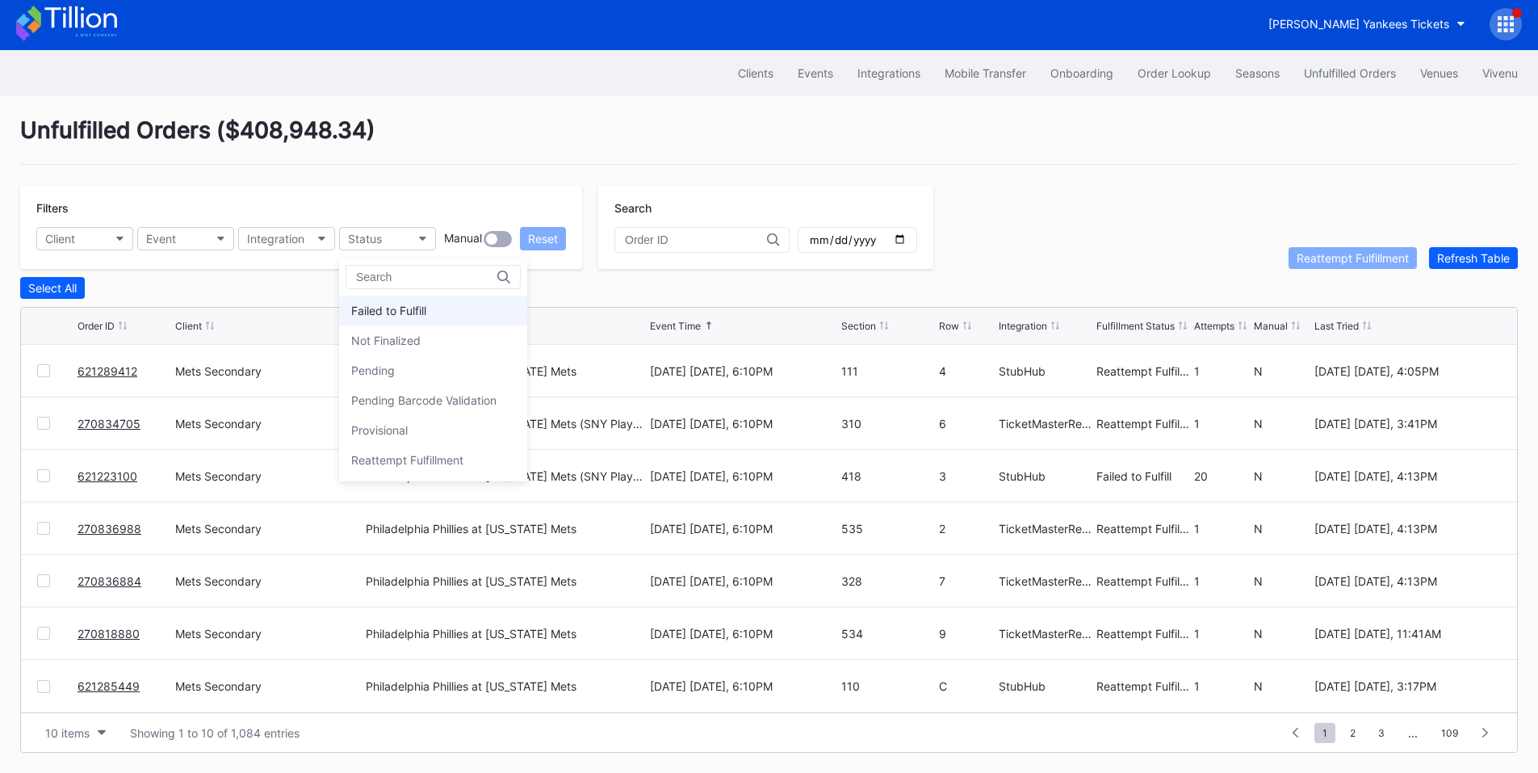
click at [429, 303] on div "Failed to Fulfill" at bounding box center [433, 310] width 188 height 30
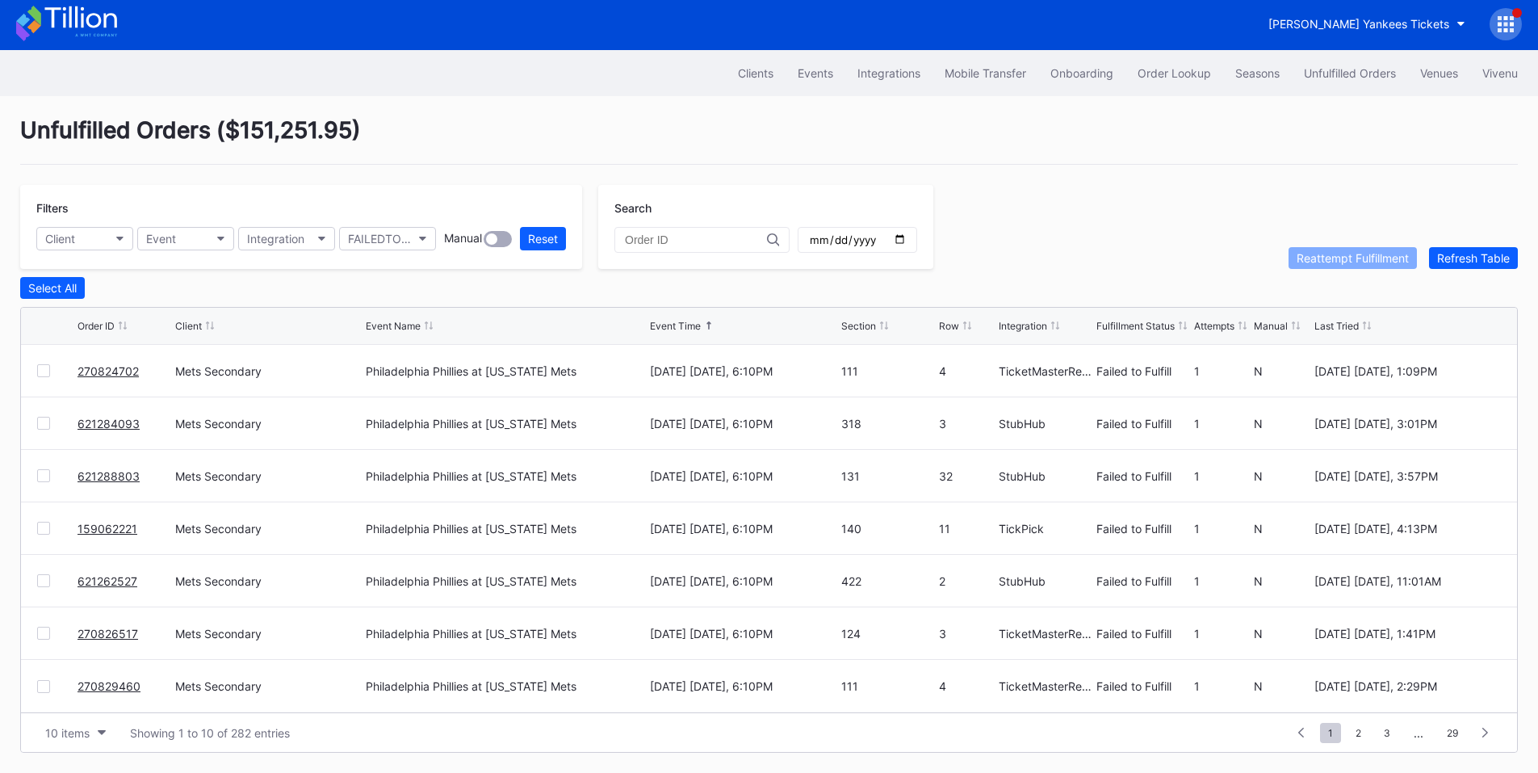
scroll to position [0, 0]
click at [46, 425] on div at bounding box center [43, 423] width 13 height 13
click at [41, 474] on div at bounding box center [43, 475] width 13 height 13
click at [43, 534] on div "270824702 Mets Secondary Philadelphia Phillies at New York Mets August 27 Wedne…" at bounding box center [769, 528] width 1496 height 52
click at [42, 530] on div at bounding box center [43, 528] width 13 height 13
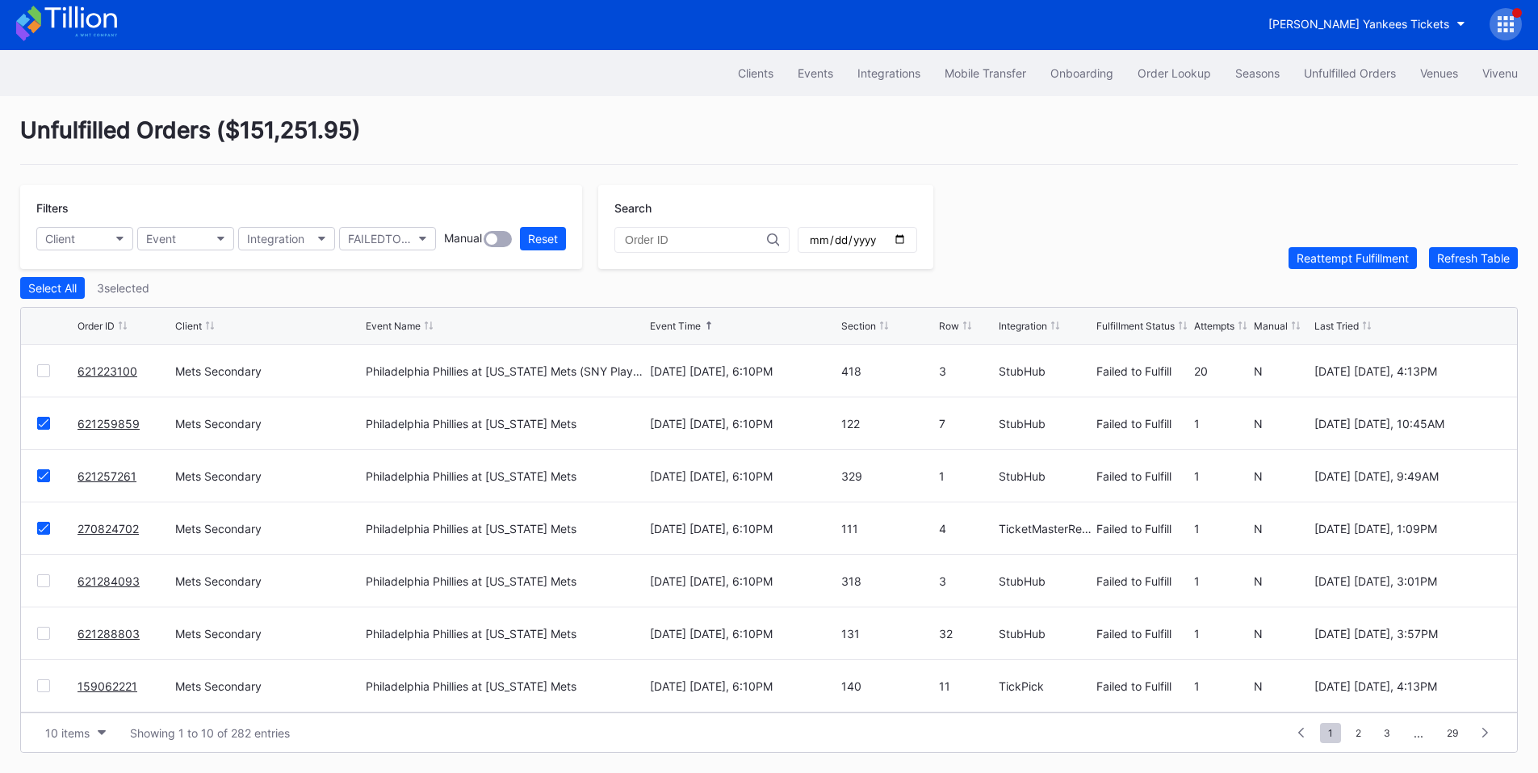
click at [43, 583] on div at bounding box center [43, 580] width 13 height 13
click at [46, 633] on div at bounding box center [43, 632] width 13 height 13
click at [46, 686] on div at bounding box center [43, 685] width 13 height 13
click at [41, 580] on div at bounding box center [43, 580] width 13 height 13
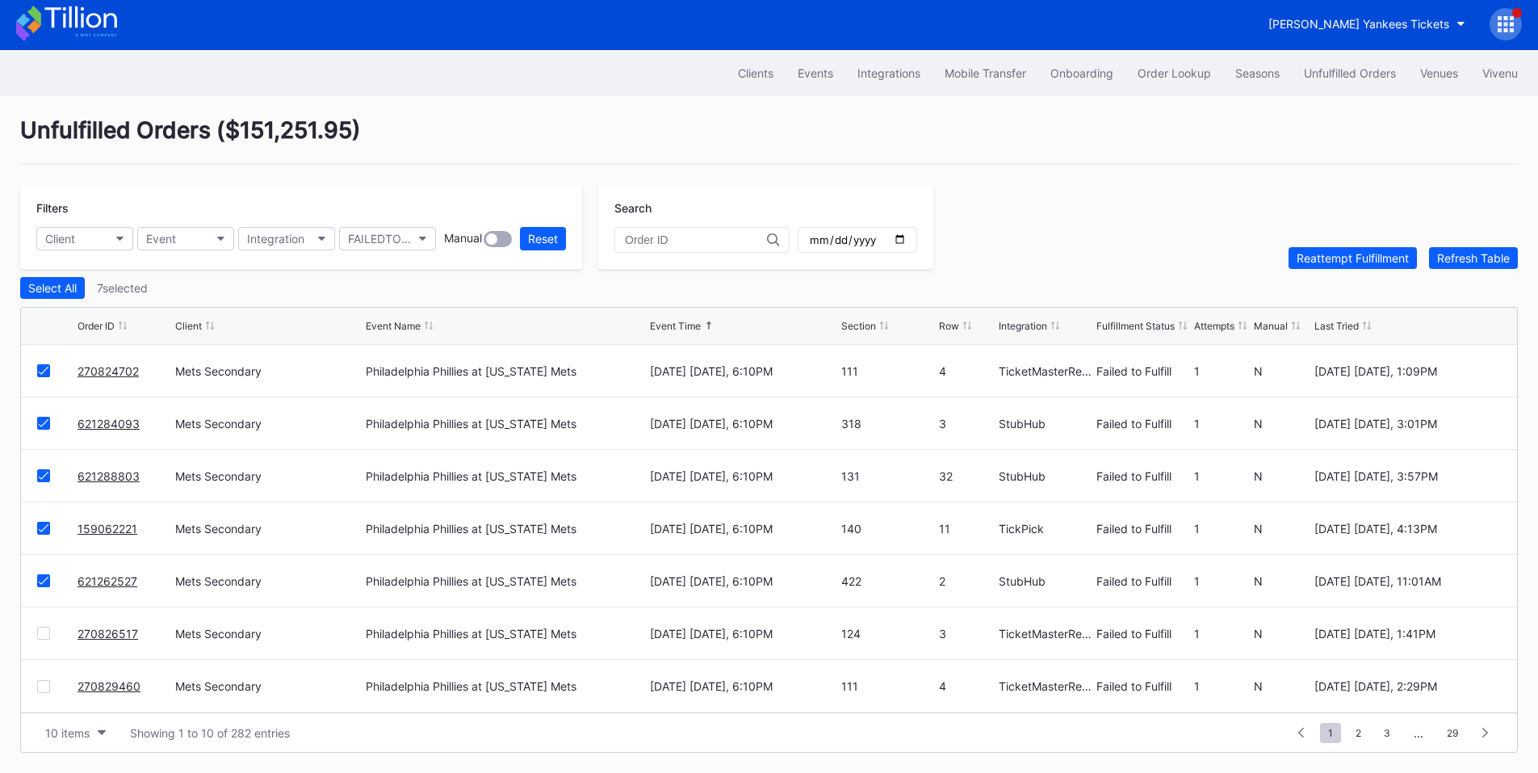
click at [43, 631] on div at bounding box center [43, 632] width 13 height 13
click at [42, 692] on div at bounding box center [43, 686] width 13 height 13
click at [1341, 253] on div "Reattempt Fulfillment" at bounding box center [1353, 258] width 112 height 14
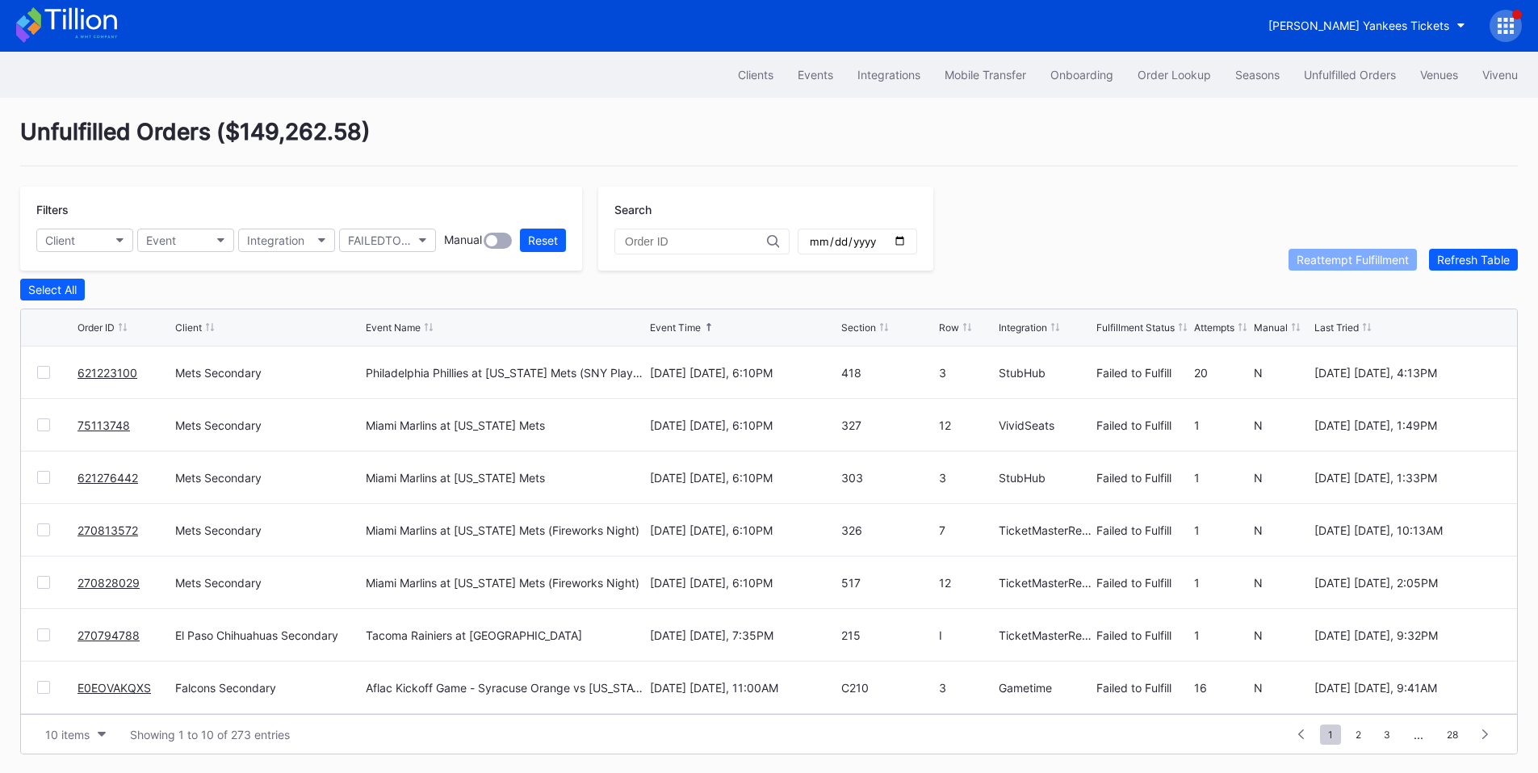
scroll to position [0, 0]
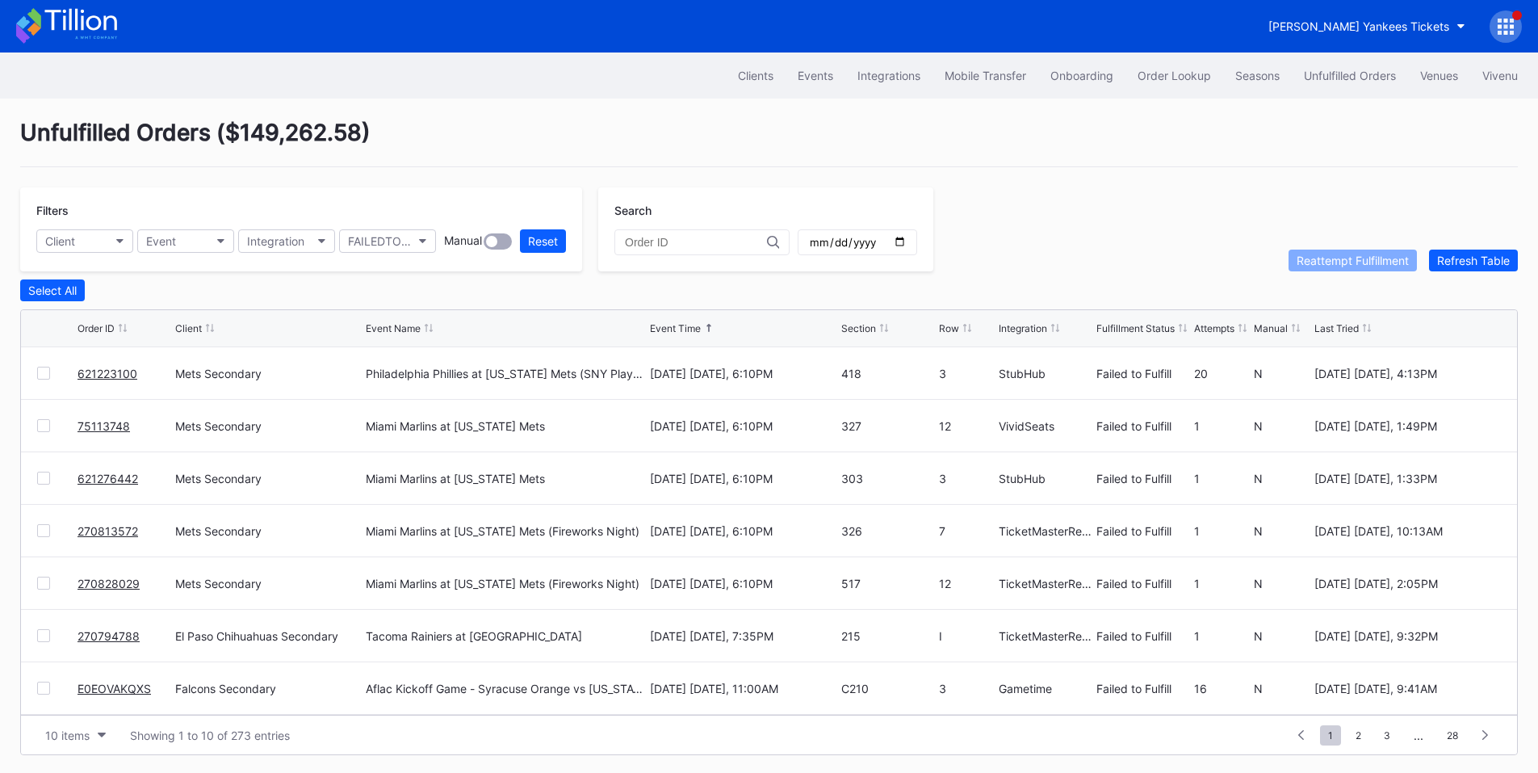
click at [48, 425] on div at bounding box center [43, 425] width 13 height 13
click at [44, 481] on div at bounding box center [43, 477] width 13 height 13
click at [40, 529] on div at bounding box center [43, 530] width 13 height 13
click at [44, 587] on div at bounding box center [43, 582] width 13 height 13
click at [45, 640] on div at bounding box center [43, 635] width 13 height 13
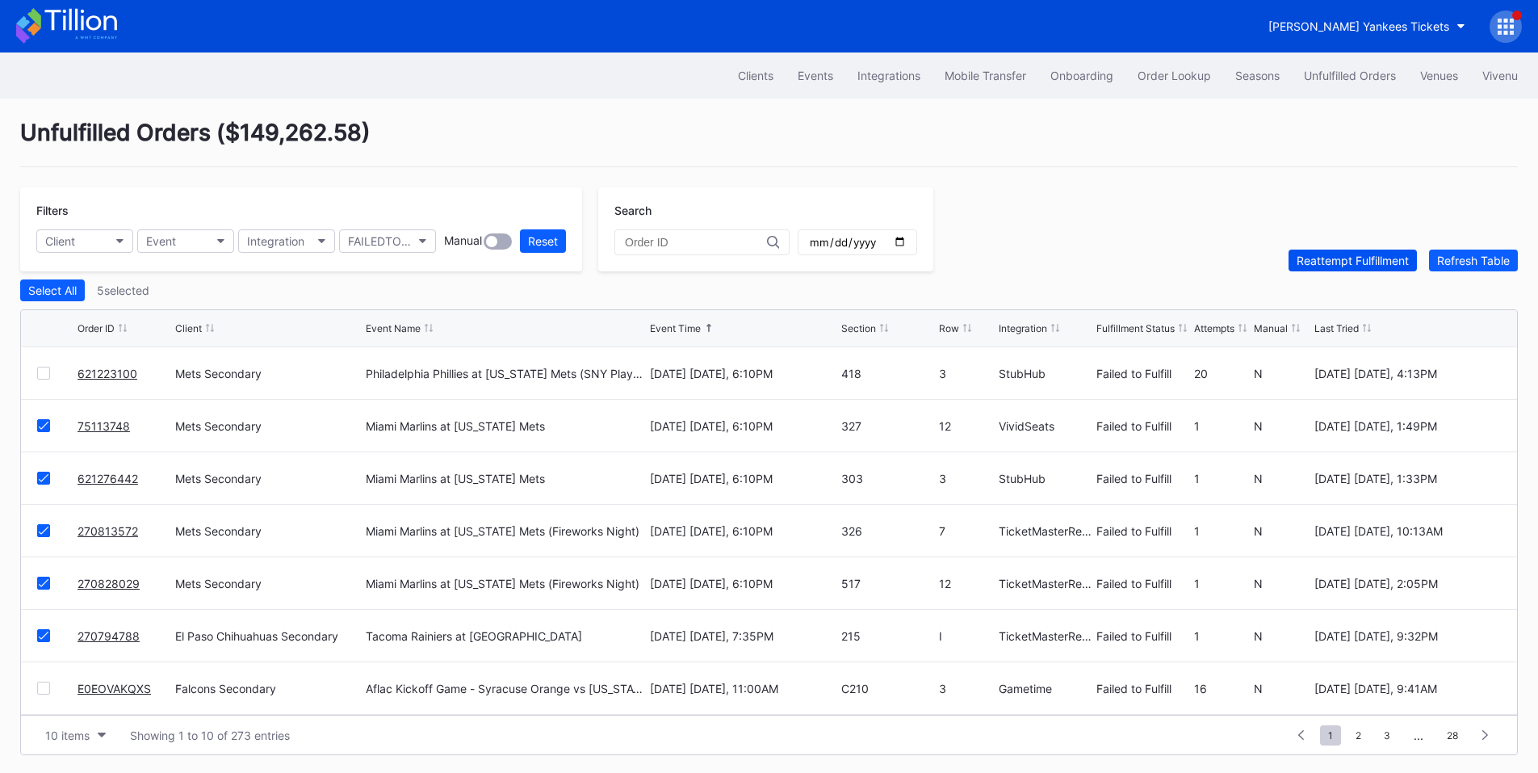
click at [1329, 257] on button "Reattempt Fulfillment" at bounding box center [1352, 260] width 128 height 22
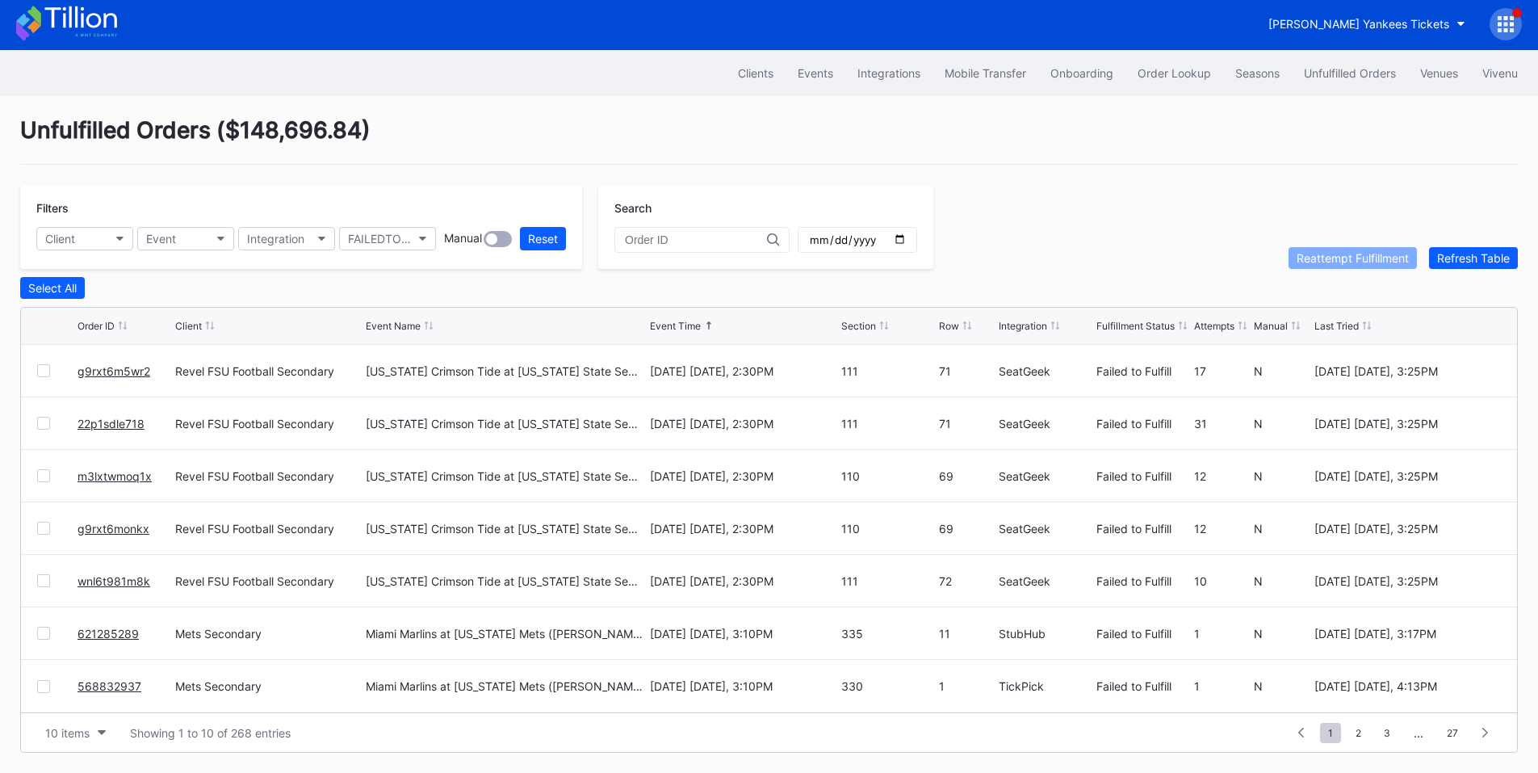
scroll to position [6, 0]
click at [38, 631] on div at bounding box center [43, 632] width 13 height 13
click at [43, 682] on div at bounding box center [43, 686] width 13 height 13
click at [1351, 254] on div "Reattempt Fulfillment" at bounding box center [1353, 258] width 112 height 14
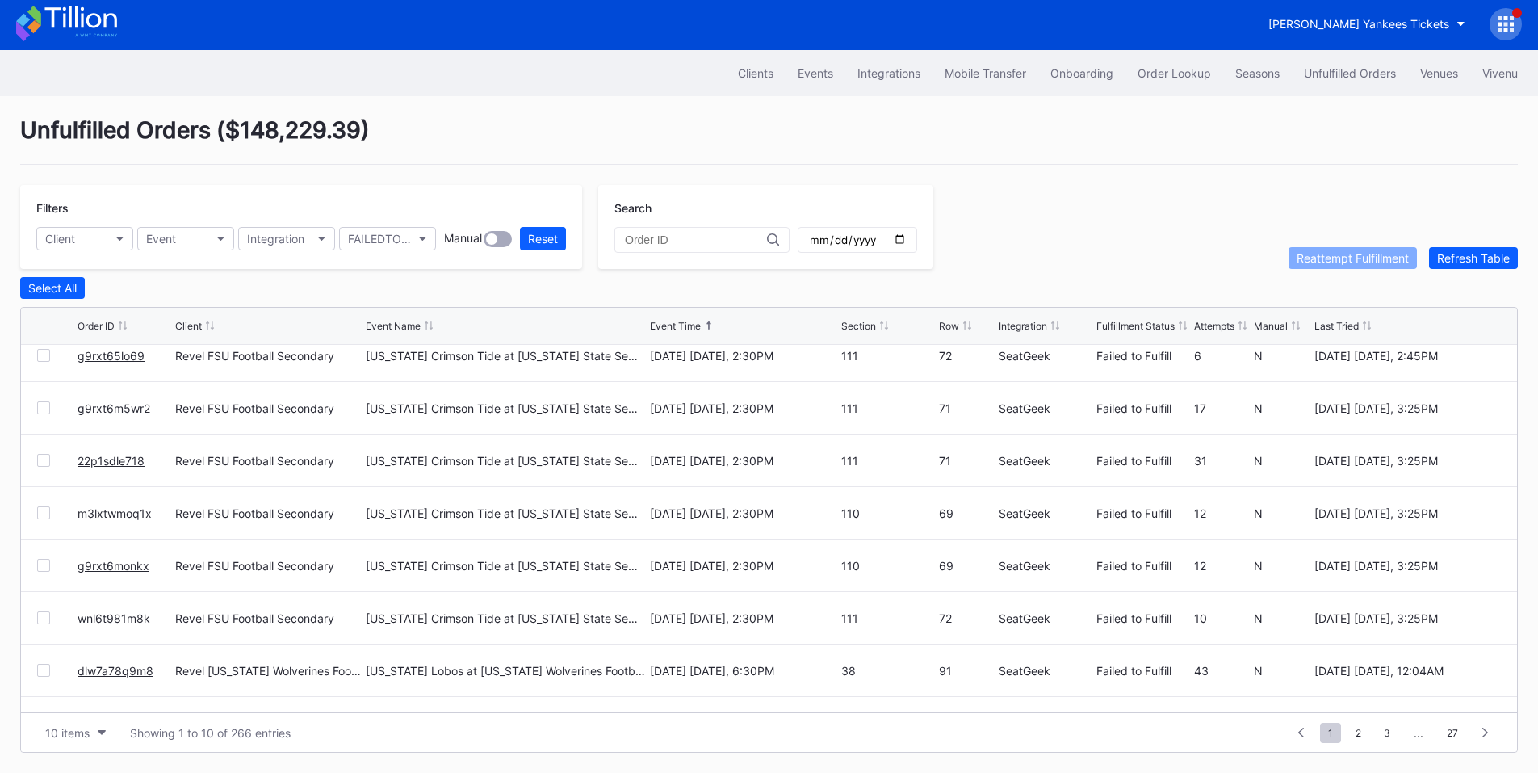
scroll to position [157, 0]
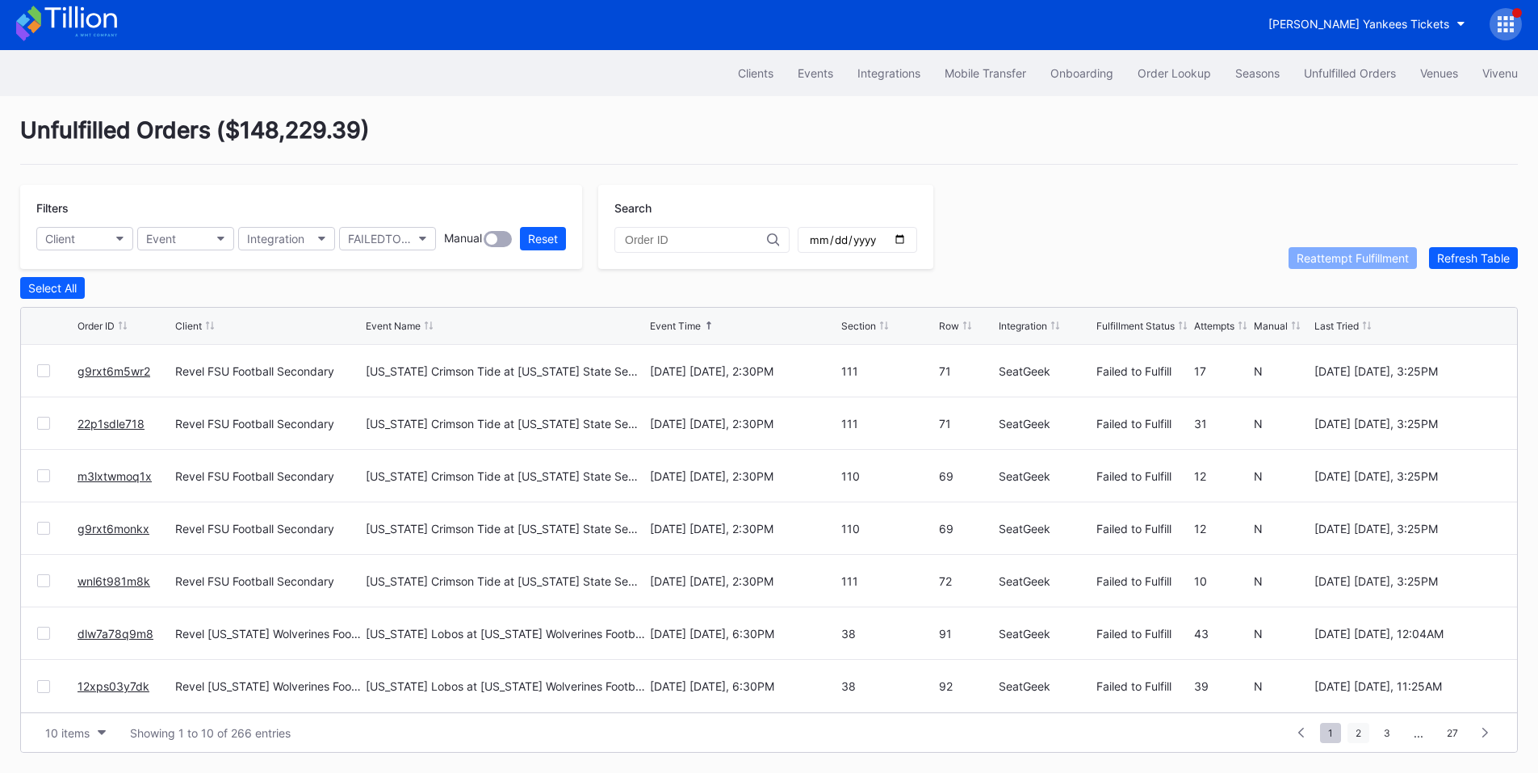
click at [1364, 733] on span "2" at bounding box center [1358, 733] width 22 height 20
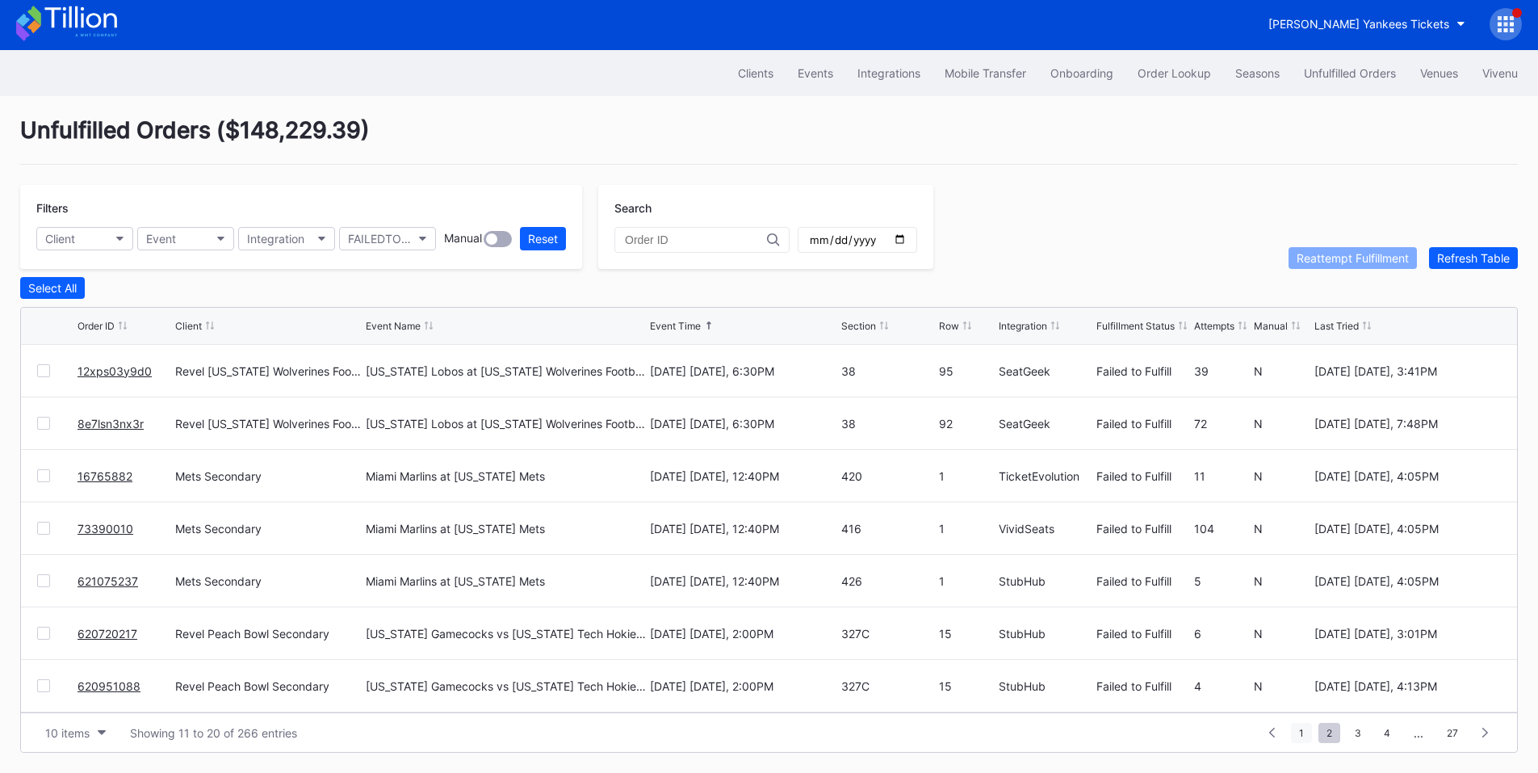
click at [1302, 728] on span "1" at bounding box center [1301, 733] width 21 height 20
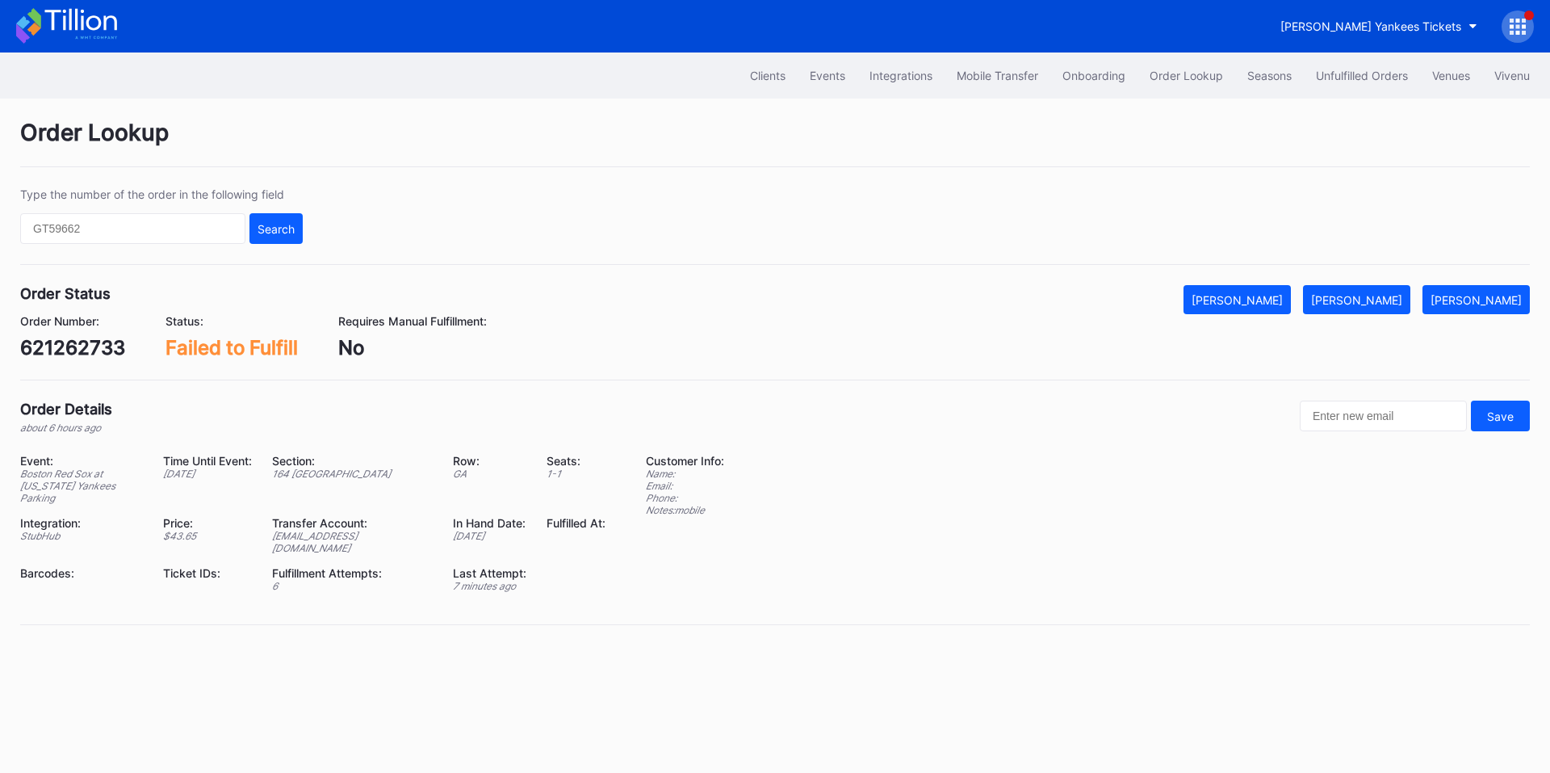
click at [76, 346] on div "621262733" at bounding box center [72, 347] width 105 height 23
copy div "621262733"
click at [1375, 295] on div "Mark Fulfilled" at bounding box center [1356, 300] width 91 height 14
click at [1347, 72] on div "Unfulfilled Orders" at bounding box center [1362, 76] width 92 height 14
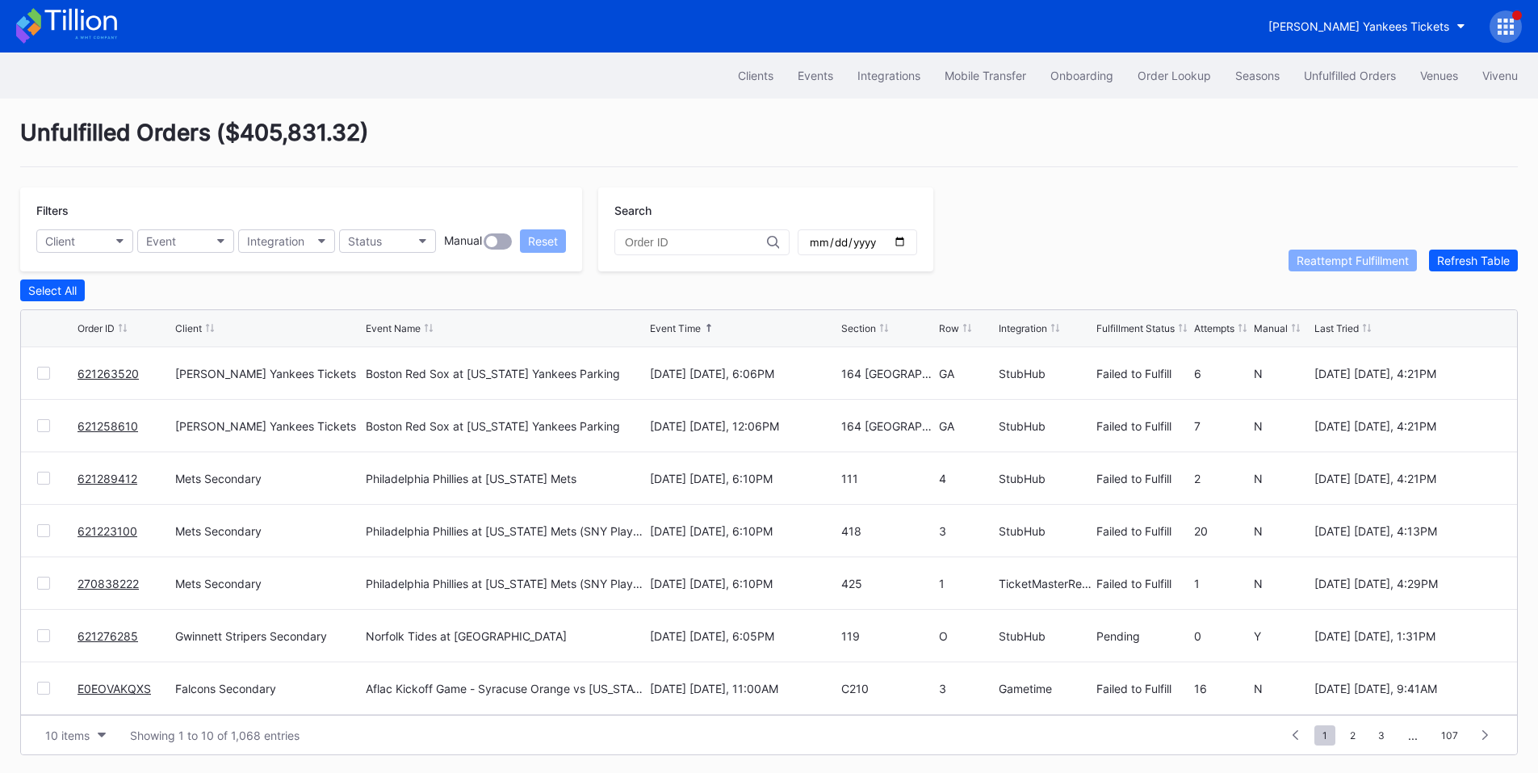
click at [118, 374] on link "621263520" at bounding box center [108, 374] width 61 height 14
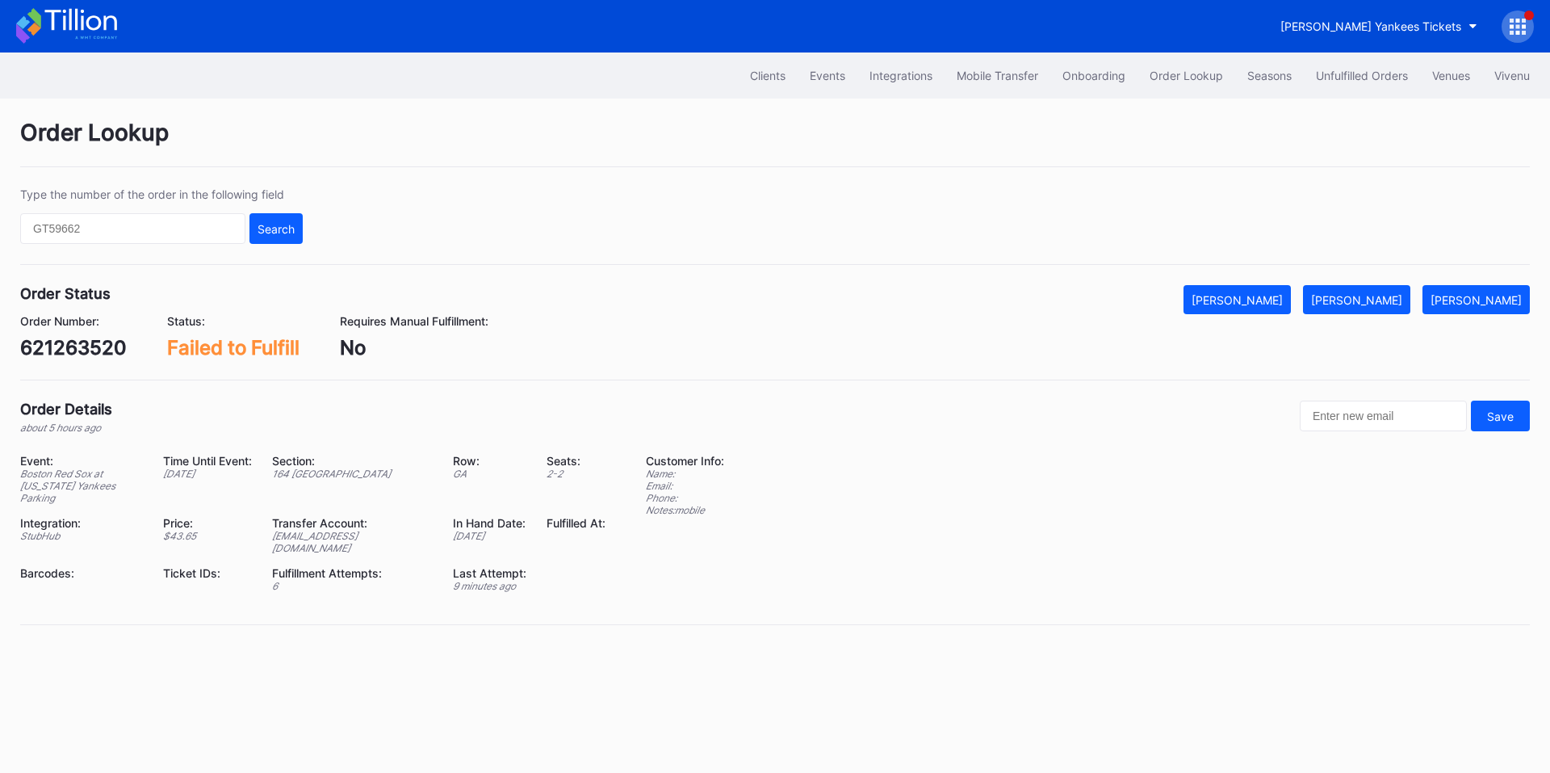
click at [62, 352] on div "621263520" at bounding box center [73, 347] width 107 height 23
copy div "621263520"
click at [1388, 300] on div "[PERSON_NAME]" at bounding box center [1356, 300] width 91 height 14
click at [1325, 75] on div "Unfulfilled Orders" at bounding box center [1362, 76] width 92 height 14
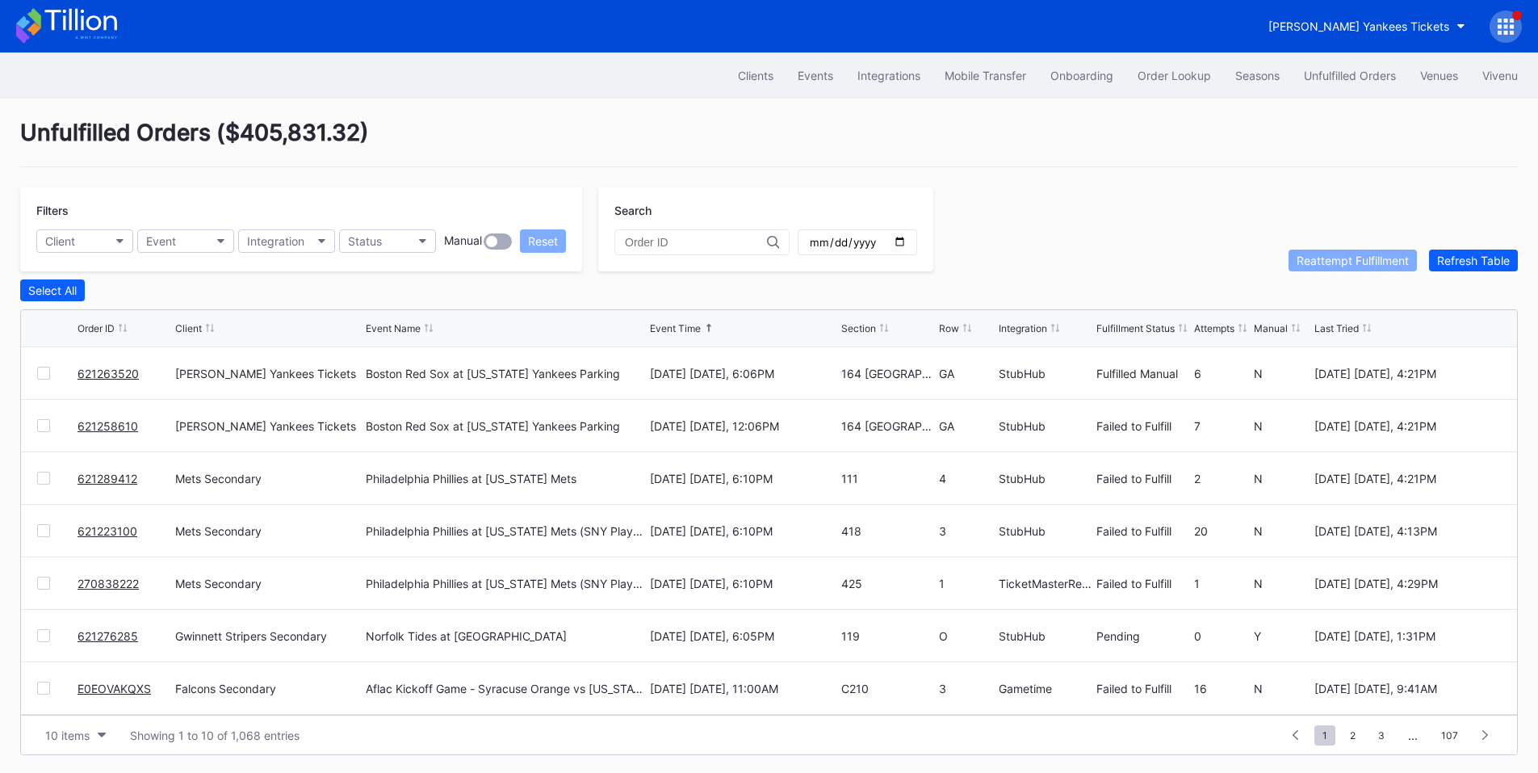
click at [118, 429] on link "621258610" at bounding box center [108, 426] width 61 height 14
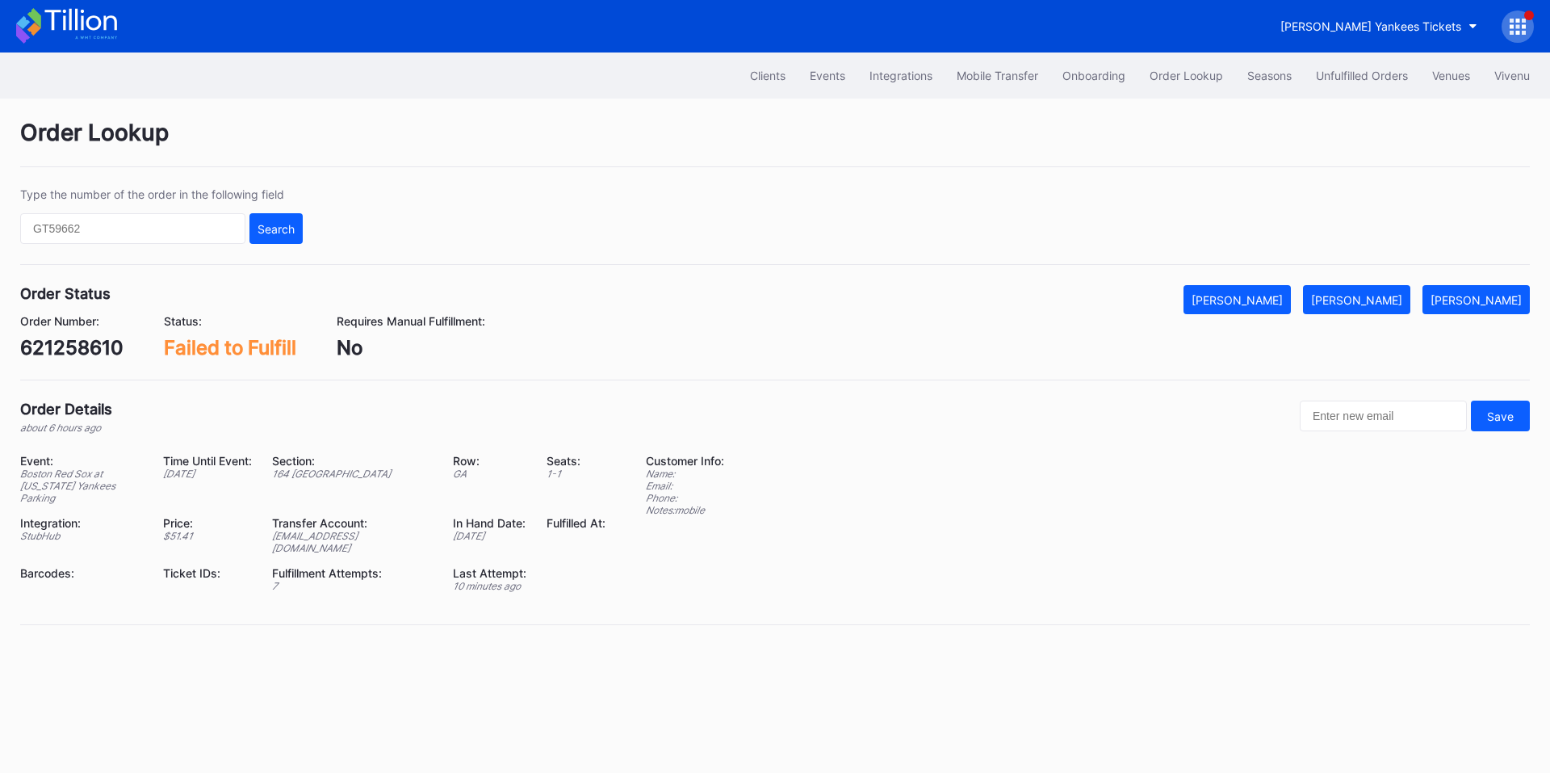
click at [115, 350] on div "621258610" at bounding box center [71, 347] width 103 height 23
copy div "621258610"
drag, startPoint x: 1377, startPoint y: 288, endPoint x: 1377, endPoint y: 300, distance: 11.3
click at [1377, 292] on button "Mark Fulfilled" at bounding box center [1356, 299] width 107 height 29
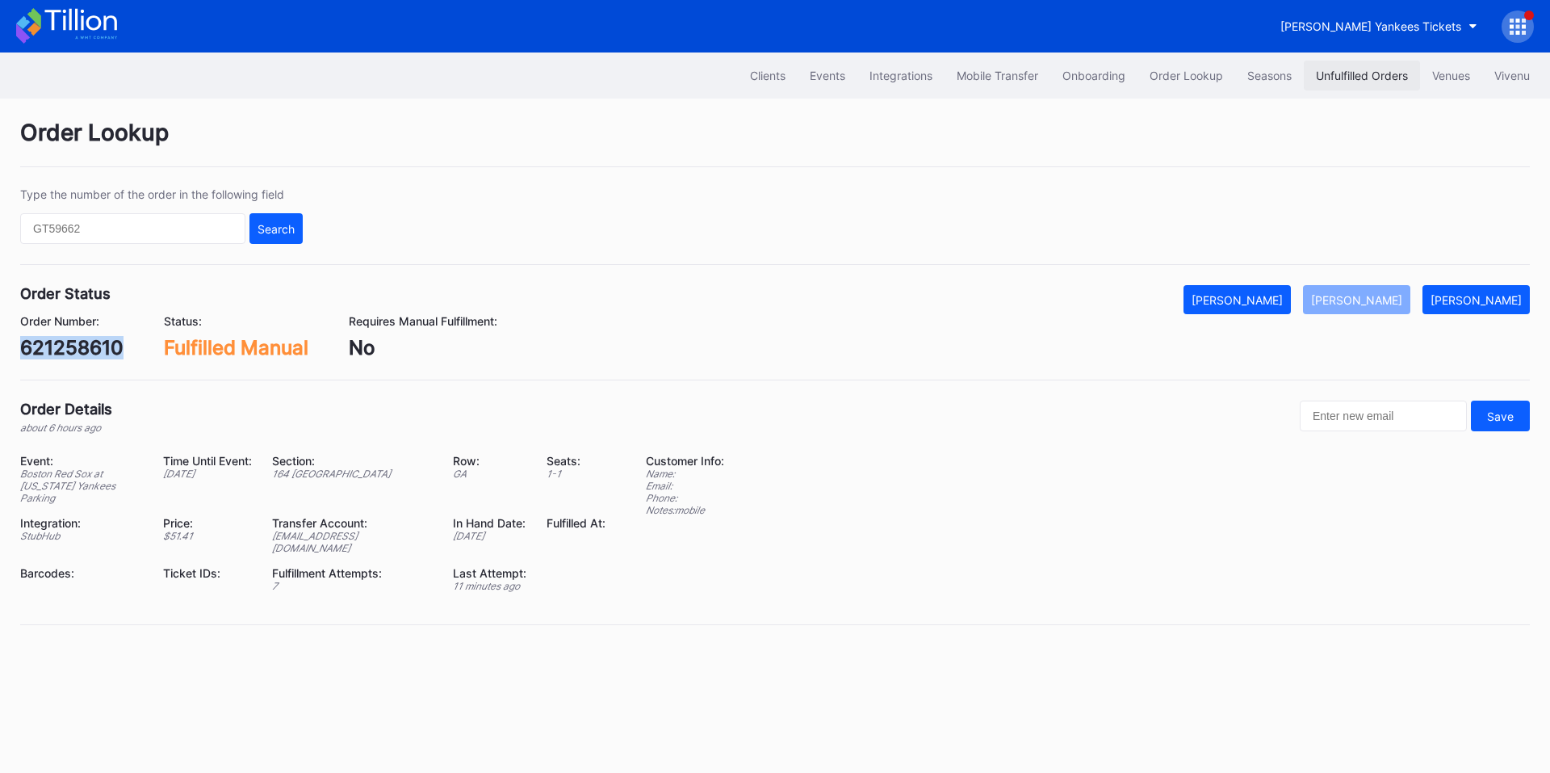
click at [1334, 78] on div "Unfulfilled Orders" at bounding box center [1362, 76] width 92 height 14
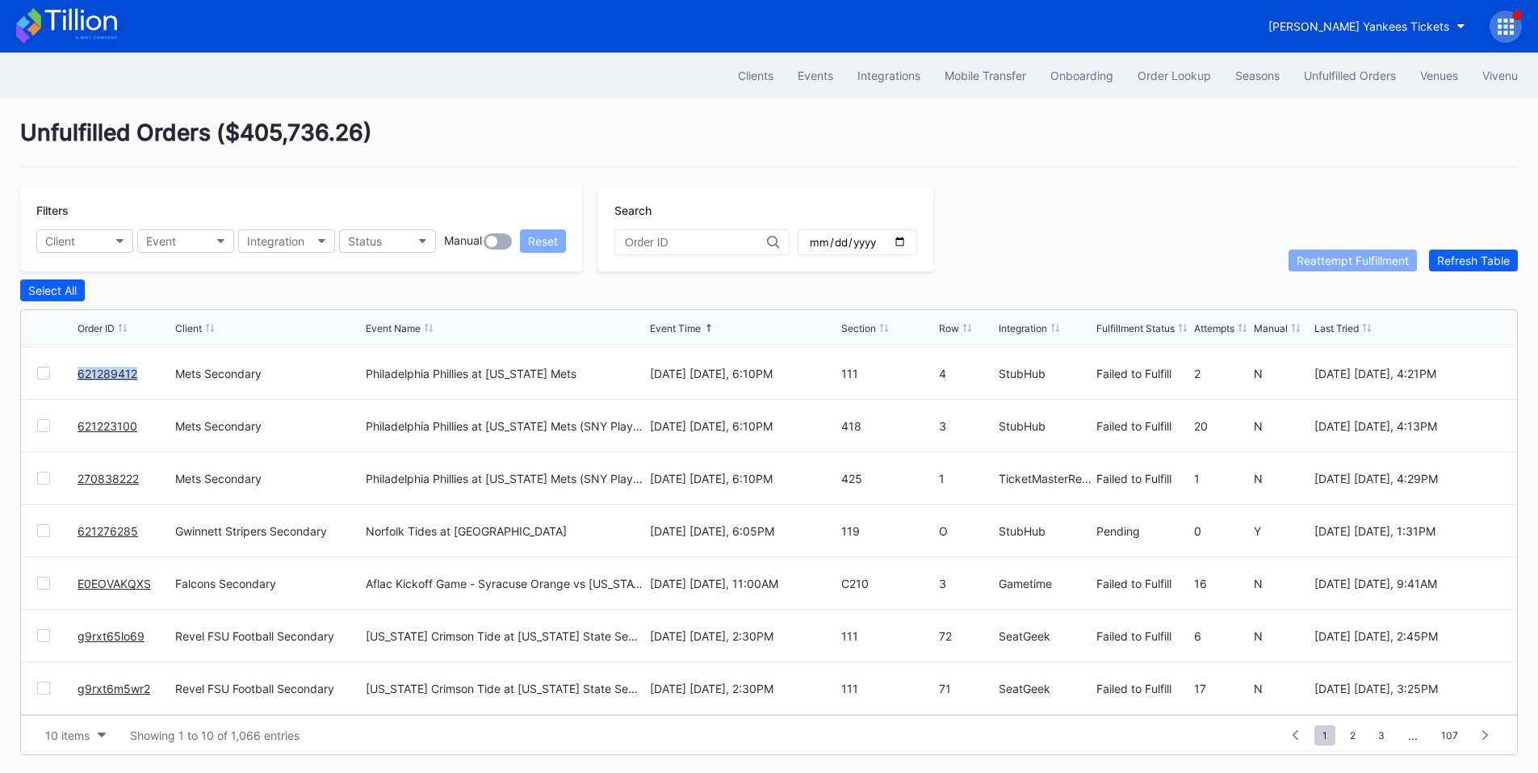
drag, startPoint x: 143, startPoint y: 383, endPoint x: 79, endPoint y: 383, distance: 63.8
click at [79, 383] on div "621289412" at bounding box center [125, 373] width 94 height 52
copy link "621289412"
click at [48, 379] on div at bounding box center [43, 373] width 13 height 13
click at [1328, 264] on div "Reattempt Fulfillment" at bounding box center [1353, 260] width 112 height 14
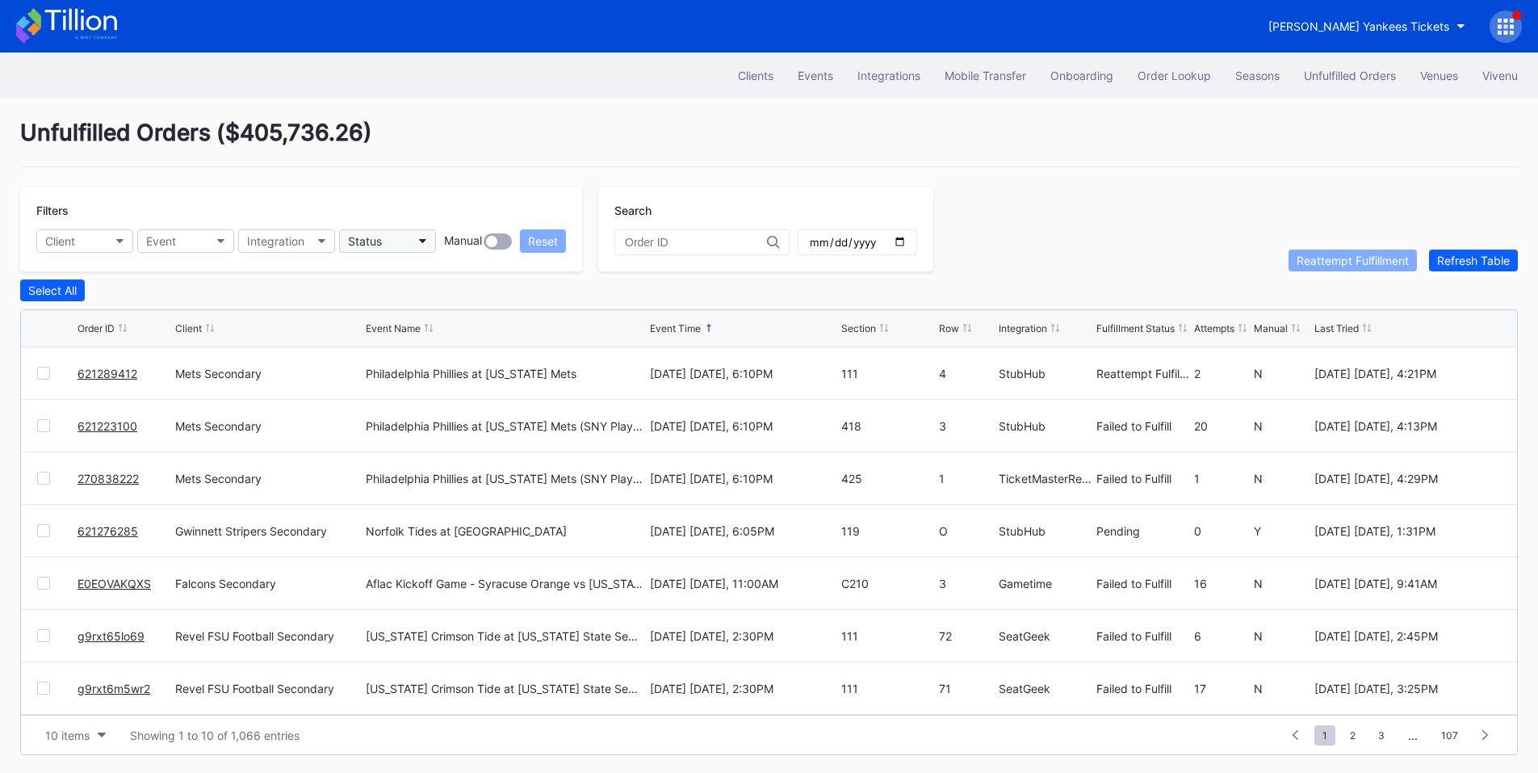
click at [381, 242] on div "Status" at bounding box center [365, 241] width 34 height 14
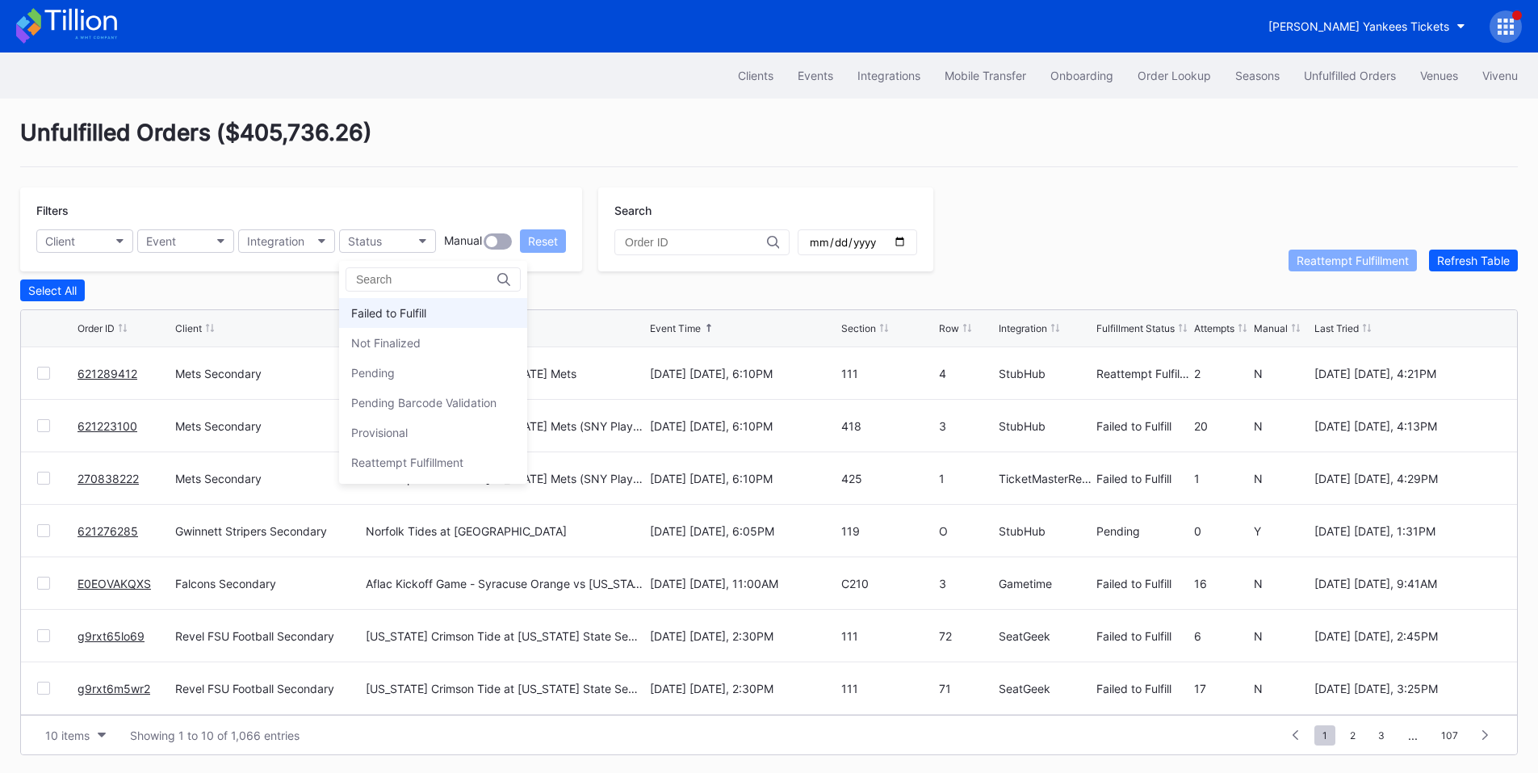
click at [411, 314] on div "Failed to Fulfill" at bounding box center [388, 313] width 75 height 14
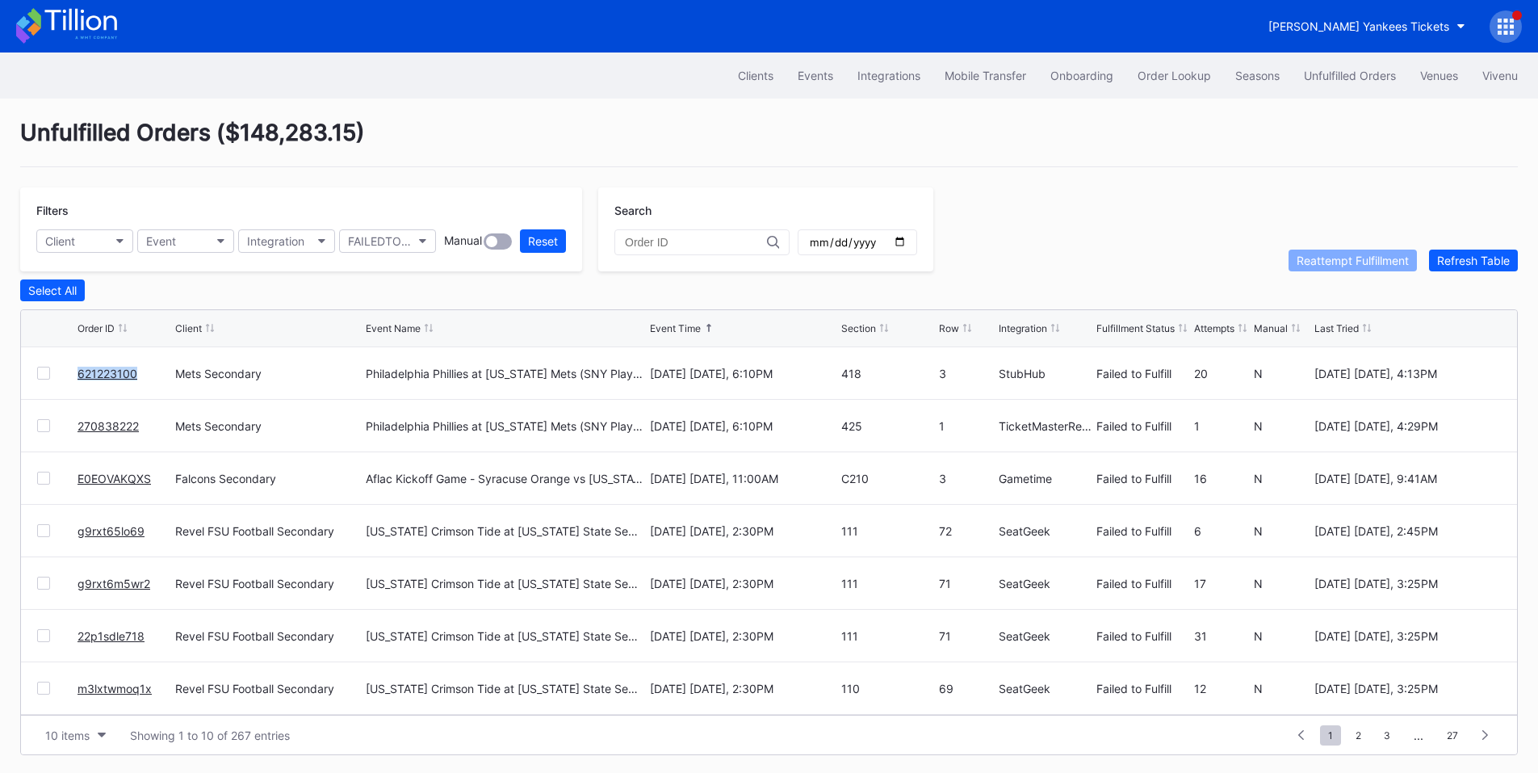
drag, startPoint x: 140, startPoint y: 381, endPoint x: 70, endPoint y: 383, distance: 69.5
click at [70, 383] on div "621223100 Mets Secondary Philadelphia Phillies at [US_STATE] Mets (SNY Players …" at bounding box center [769, 373] width 1496 height 52
copy div "621223100"
drag, startPoint x: 140, startPoint y: 442, endPoint x: 61, endPoint y: 440, distance: 80.0
click at [61, 440] on div "270838222 Mets Secondary Philadelphia Phillies at [US_STATE] Mets (SNY Players …" at bounding box center [769, 426] width 1496 height 52
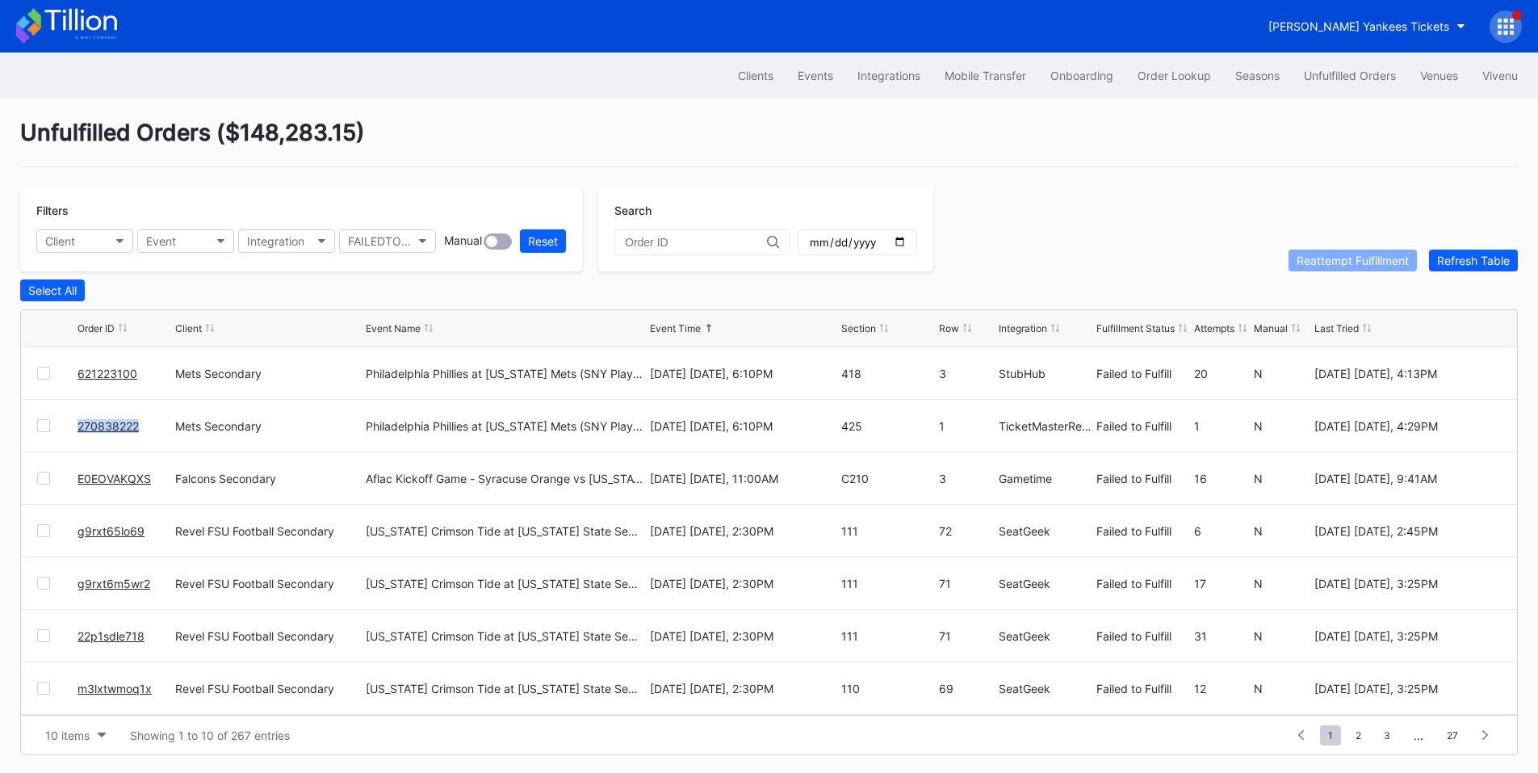
copy div "270838222"
click at [41, 432] on div at bounding box center [43, 425] width 13 height 13
click at [1318, 271] on button "Reattempt Fulfillment" at bounding box center [1352, 260] width 128 height 22
click at [94, 246] on button "Client" at bounding box center [84, 240] width 97 height 23
type input "met"
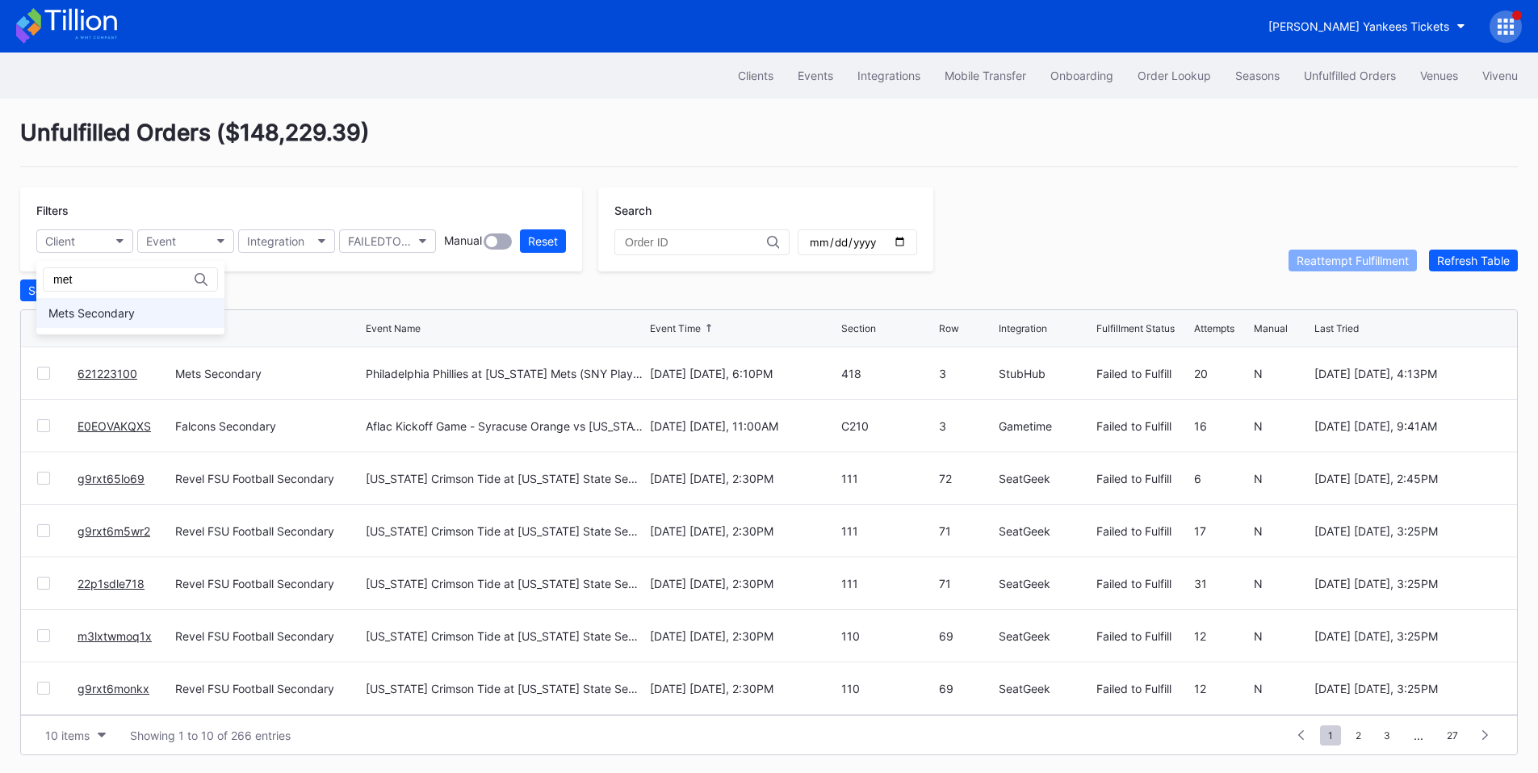
click at [140, 321] on div "Mets Secondary" at bounding box center [130, 313] width 188 height 30
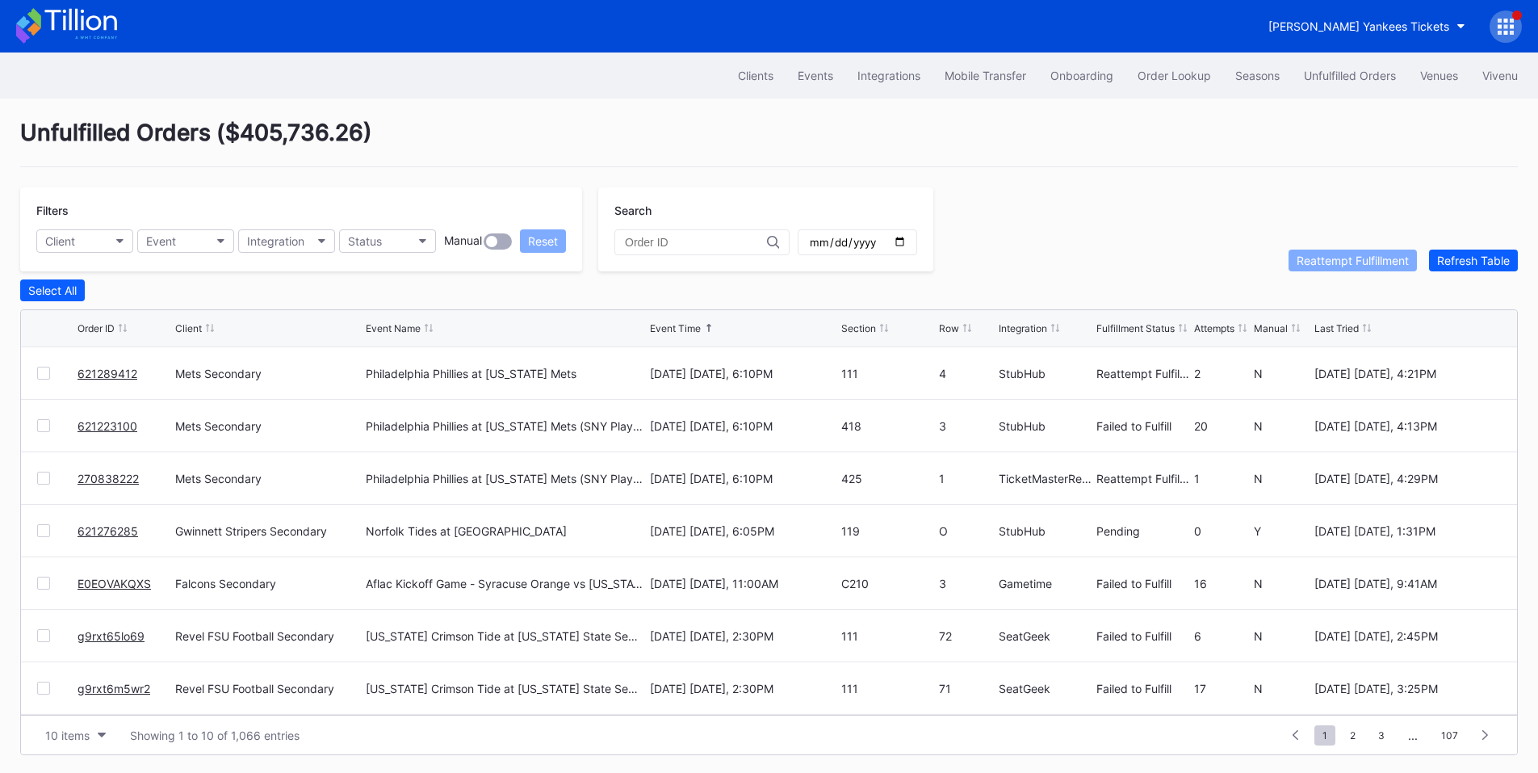
click at [112, 380] on link "621289412" at bounding box center [108, 374] width 60 height 14
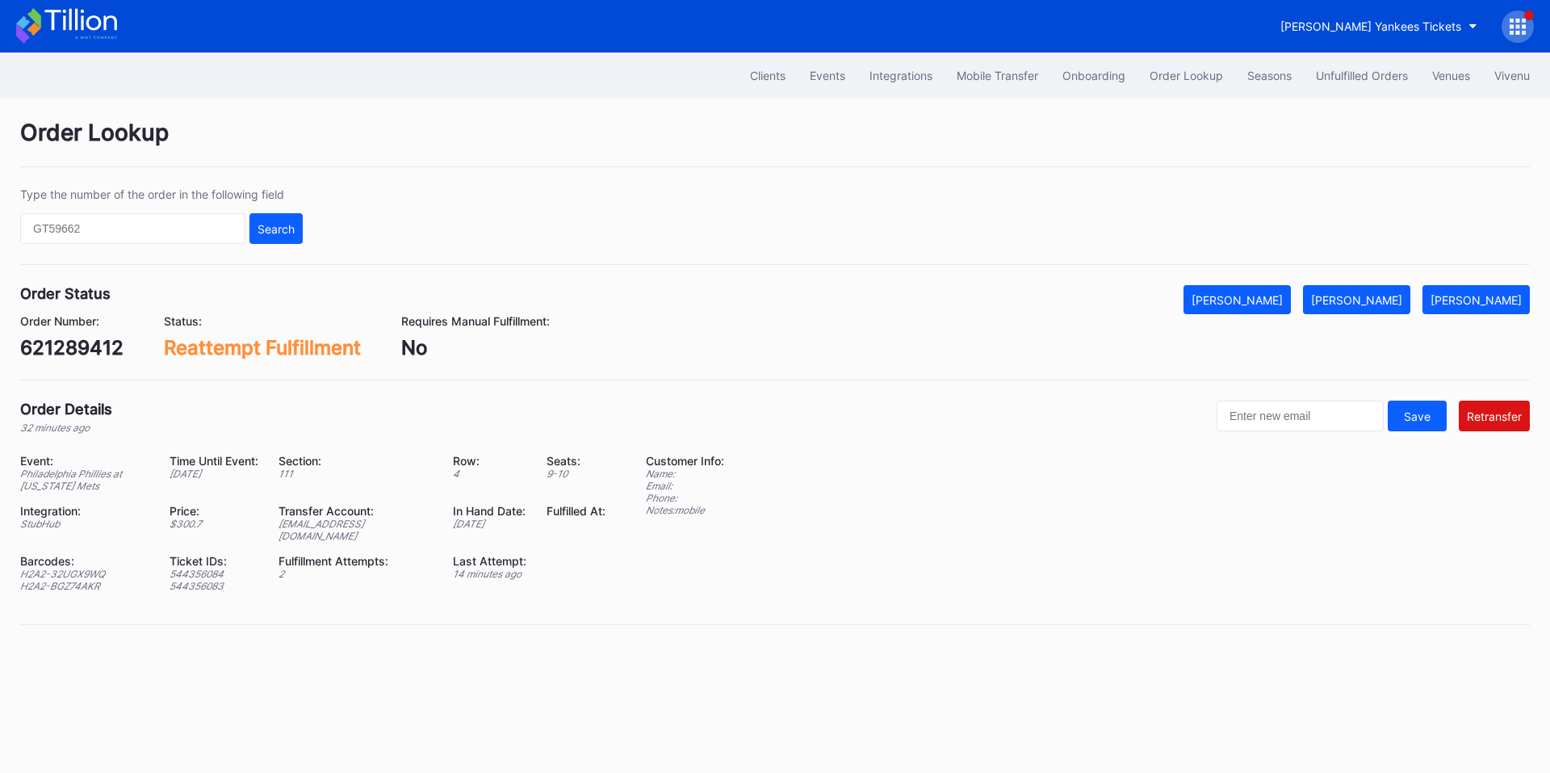
click at [91, 356] on div "621289412" at bounding box center [71, 347] width 103 height 23
copy div "621289412"
click at [1339, 67] on button "Unfulfilled Orders" at bounding box center [1362, 76] width 116 height 30
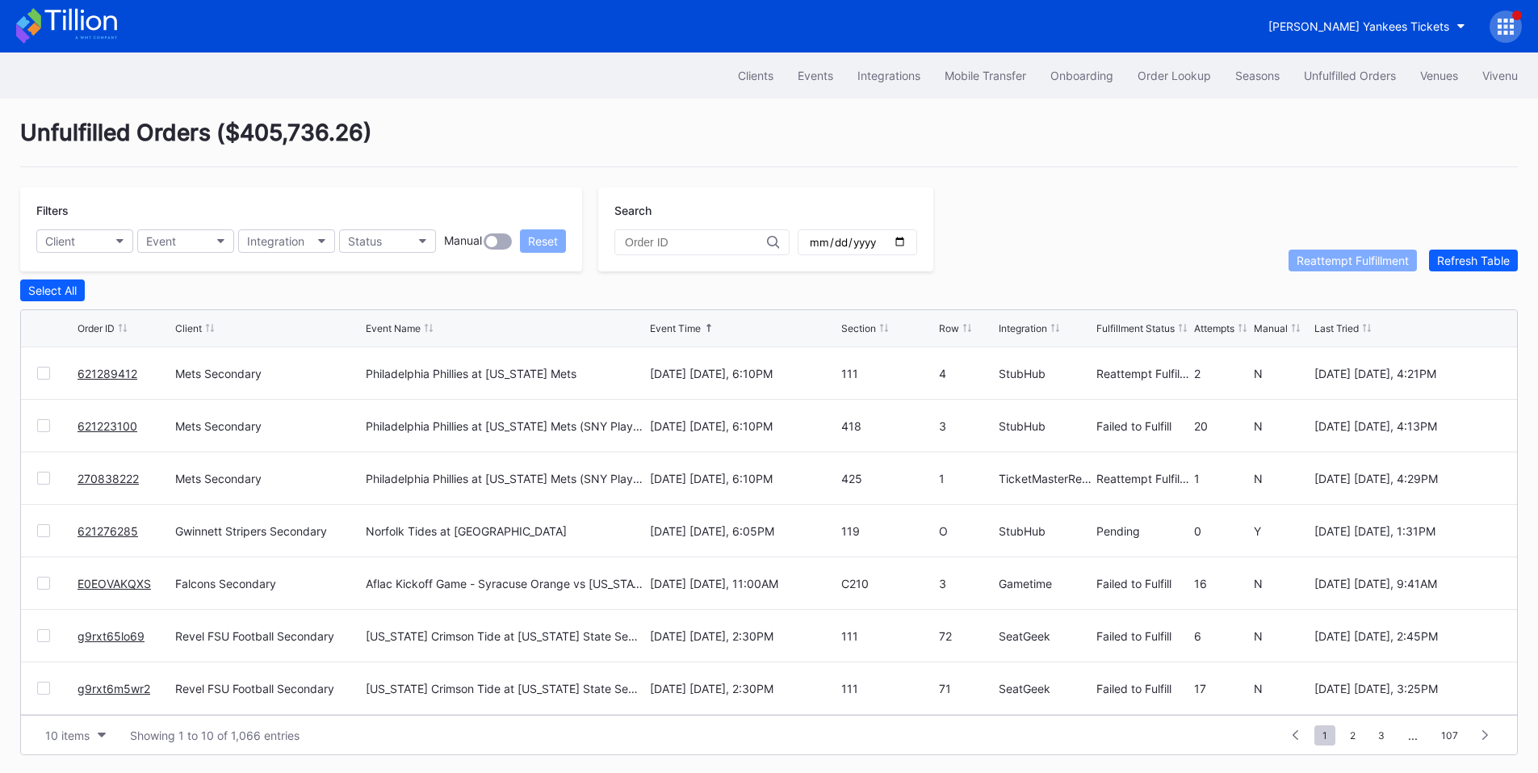
click at [114, 530] on link "621276285" at bounding box center [108, 531] width 61 height 14
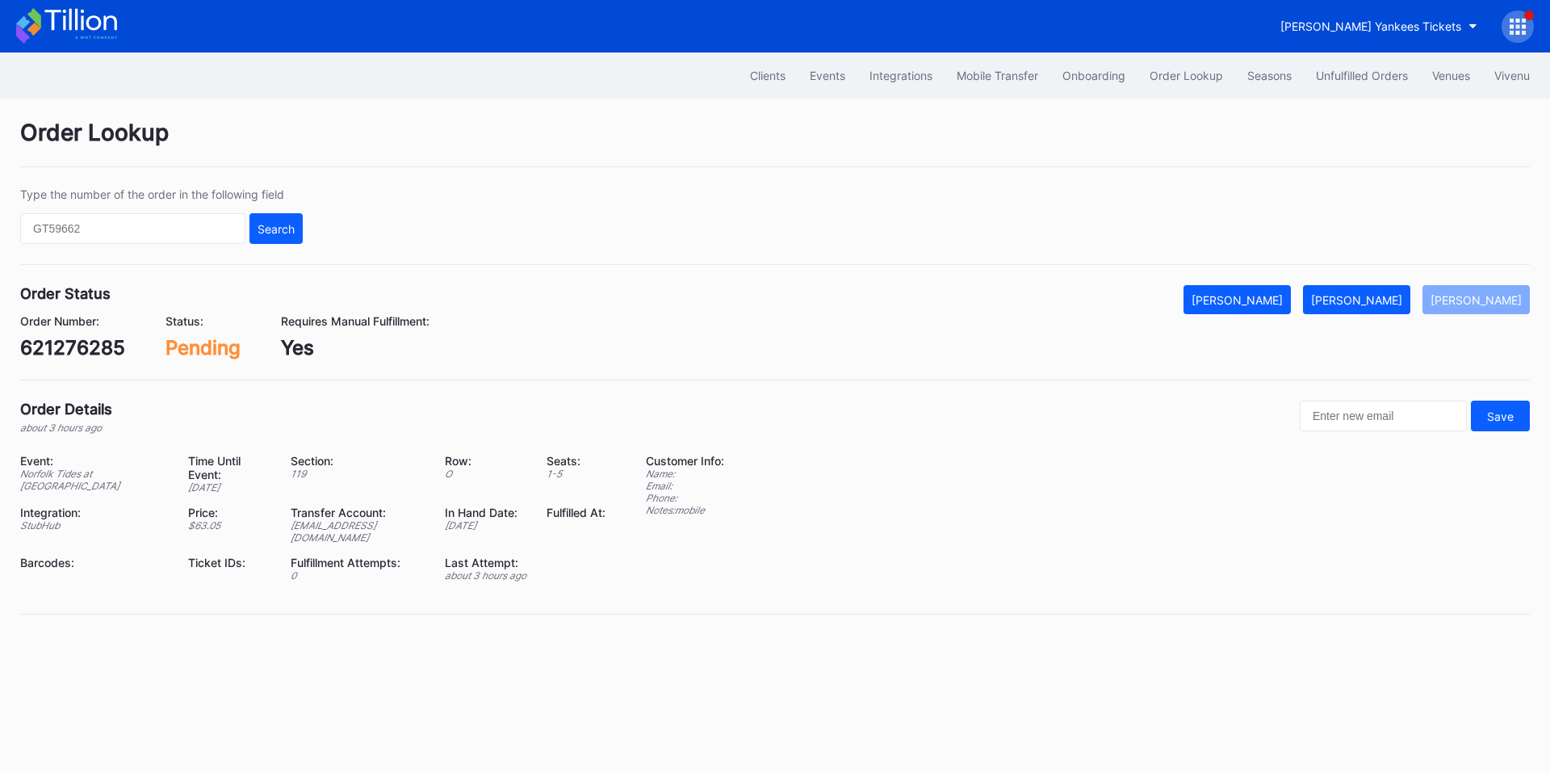
click at [83, 351] on div "621276285" at bounding box center [72, 347] width 105 height 23
copy div "621276285"
click at [1381, 300] on div "[PERSON_NAME]" at bounding box center [1356, 300] width 91 height 14
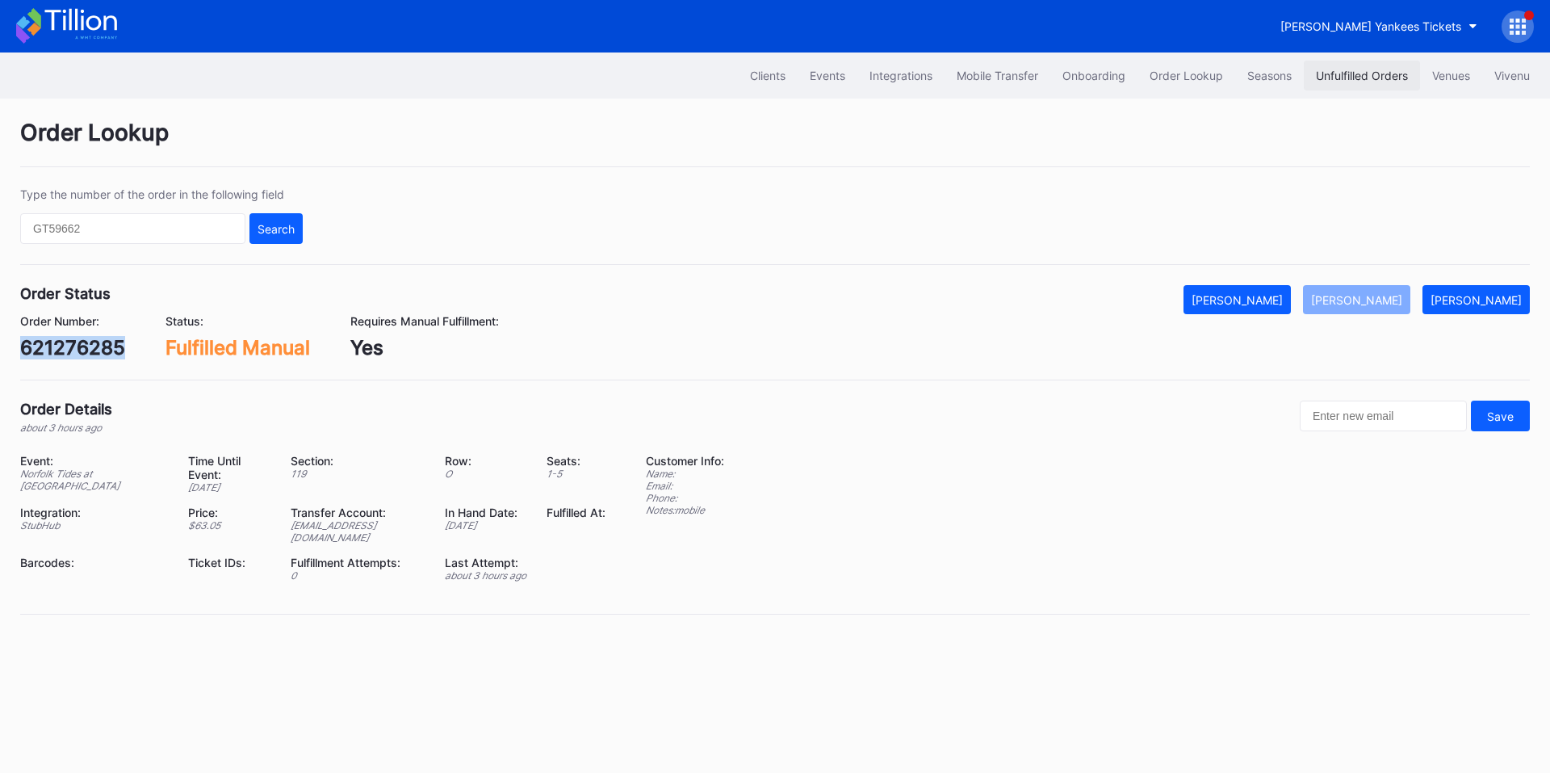
click at [1348, 76] on div "Unfulfilled Orders" at bounding box center [1362, 76] width 92 height 14
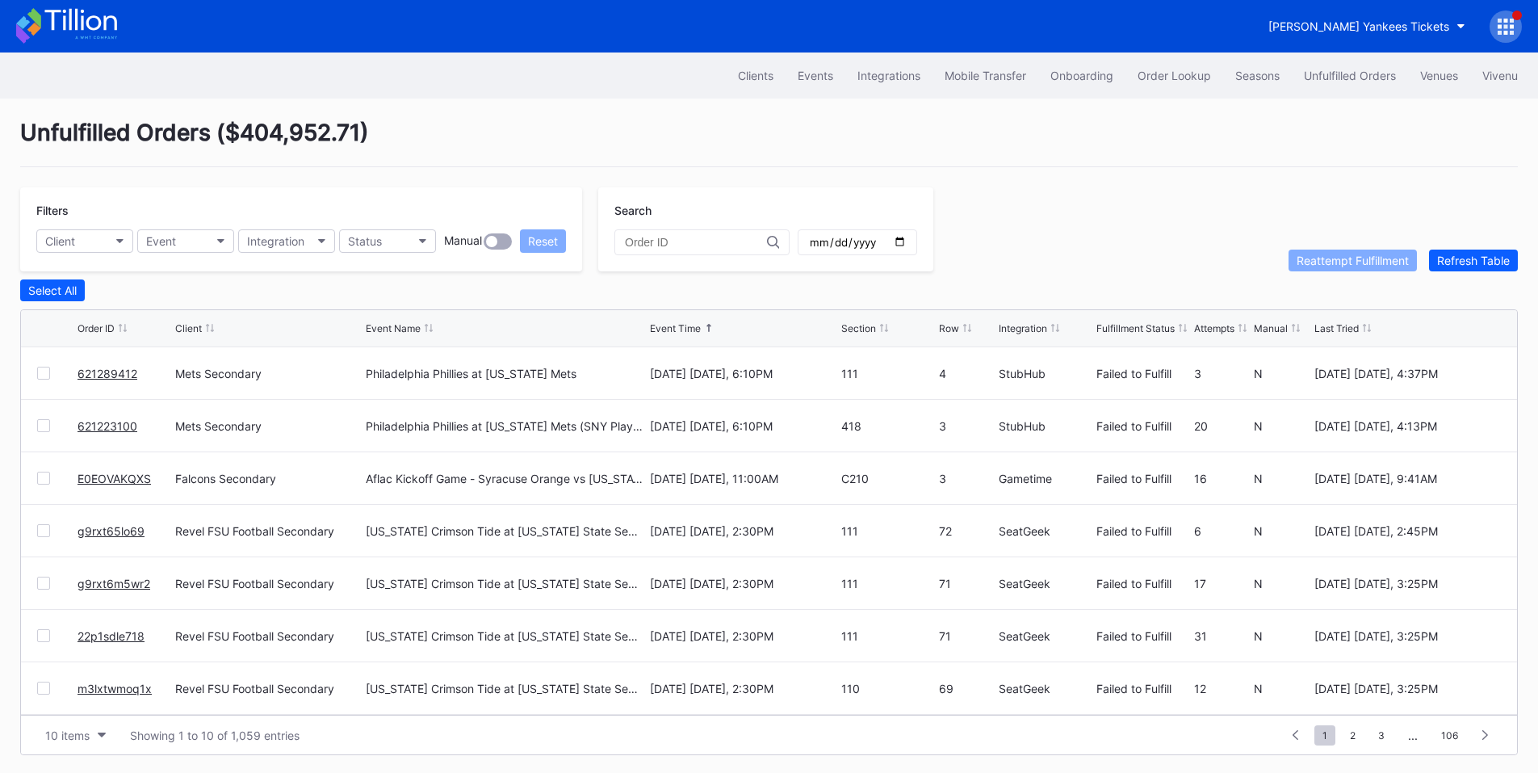
click at [120, 484] on link "E0EOVAKQXS" at bounding box center [114, 478] width 73 height 14
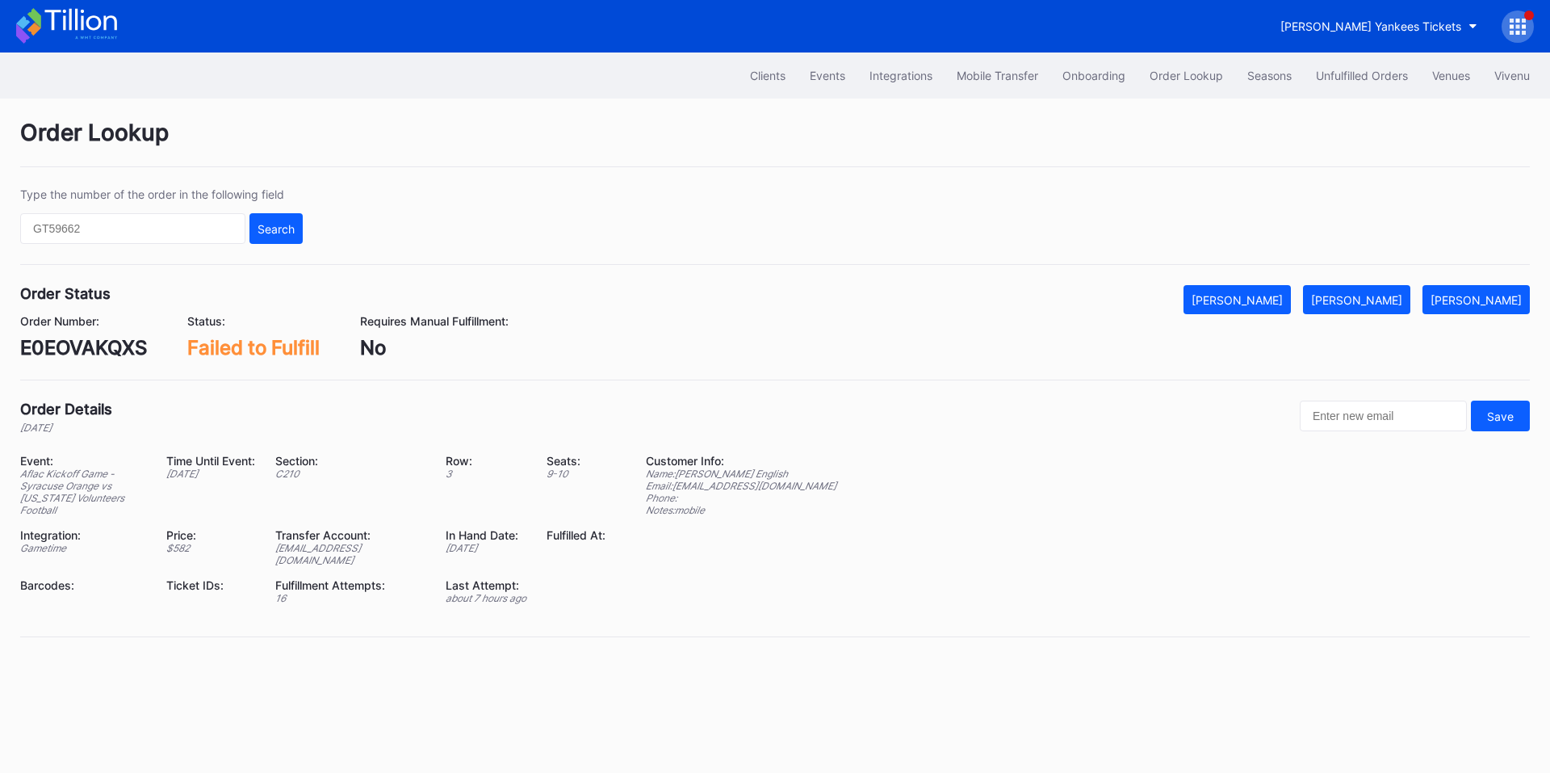
click at [101, 361] on div "Order Status Mark Cancelled Mark Fulfilled Mark Pending Order Number: E0EOVAKQX…" at bounding box center [775, 332] width 1510 height 95
copy div "E0EOVAKQXS"
click at [1373, 311] on button "[PERSON_NAME]" at bounding box center [1356, 299] width 107 height 29
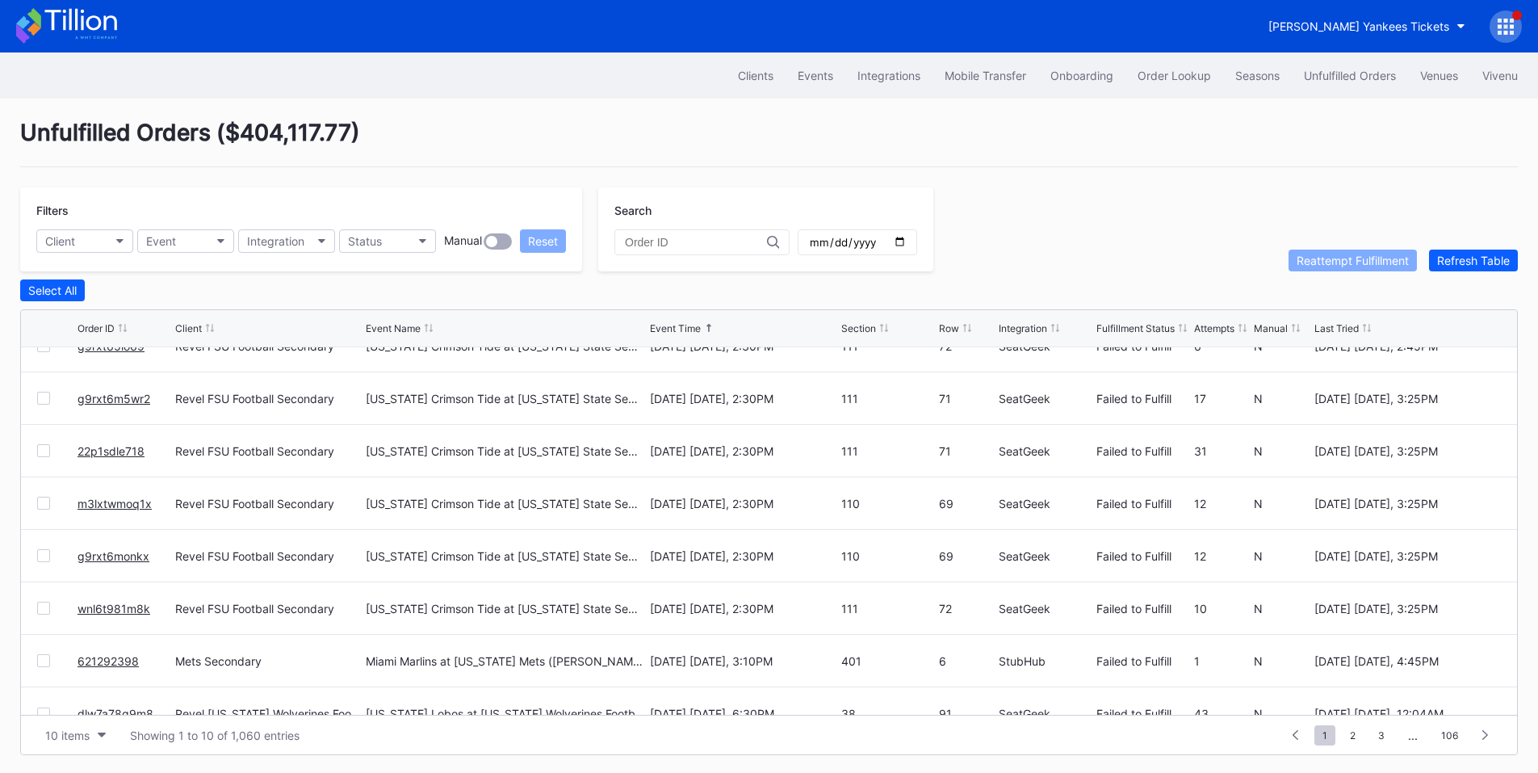
scroll to position [157, 0]
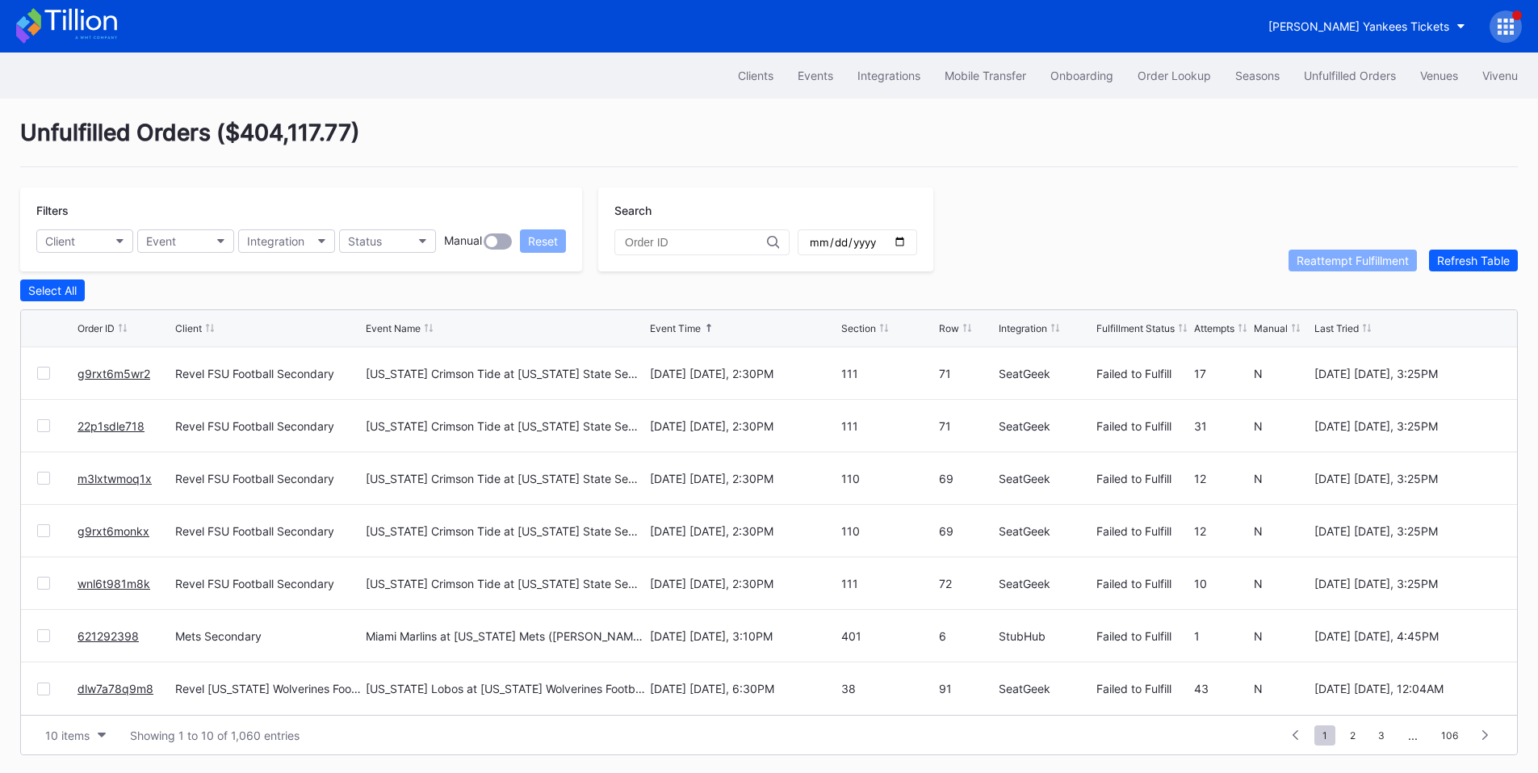
click at [45, 641] on div at bounding box center [43, 635] width 13 height 13
click at [1333, 267] on div "Reattempt Fulfillment" at bounding box center [1353, 260] width 112 height 14
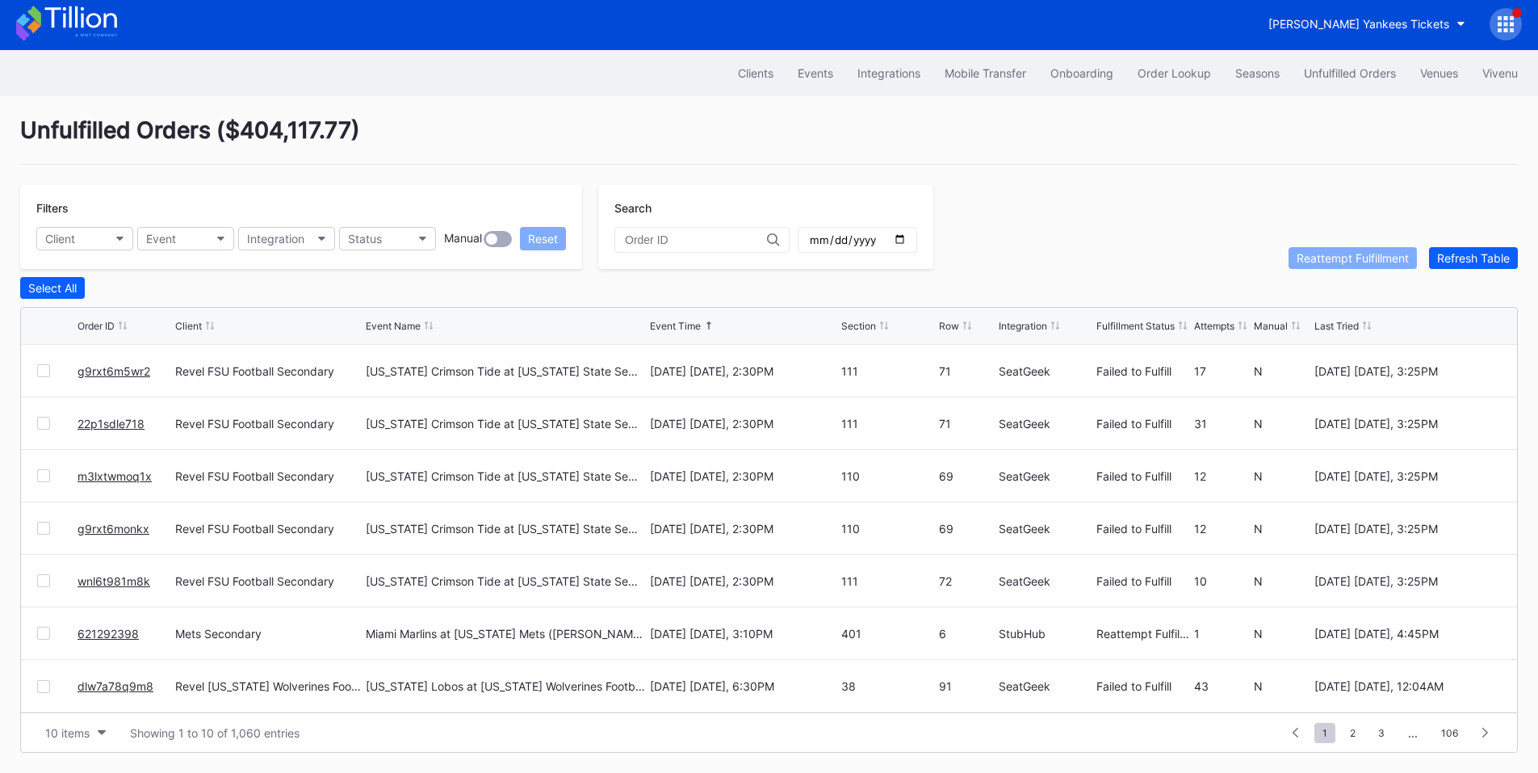
scroll to position [6, 0]
click at [119, 237] on button "Client" at bounding box center [84, 238] width 97 height 23
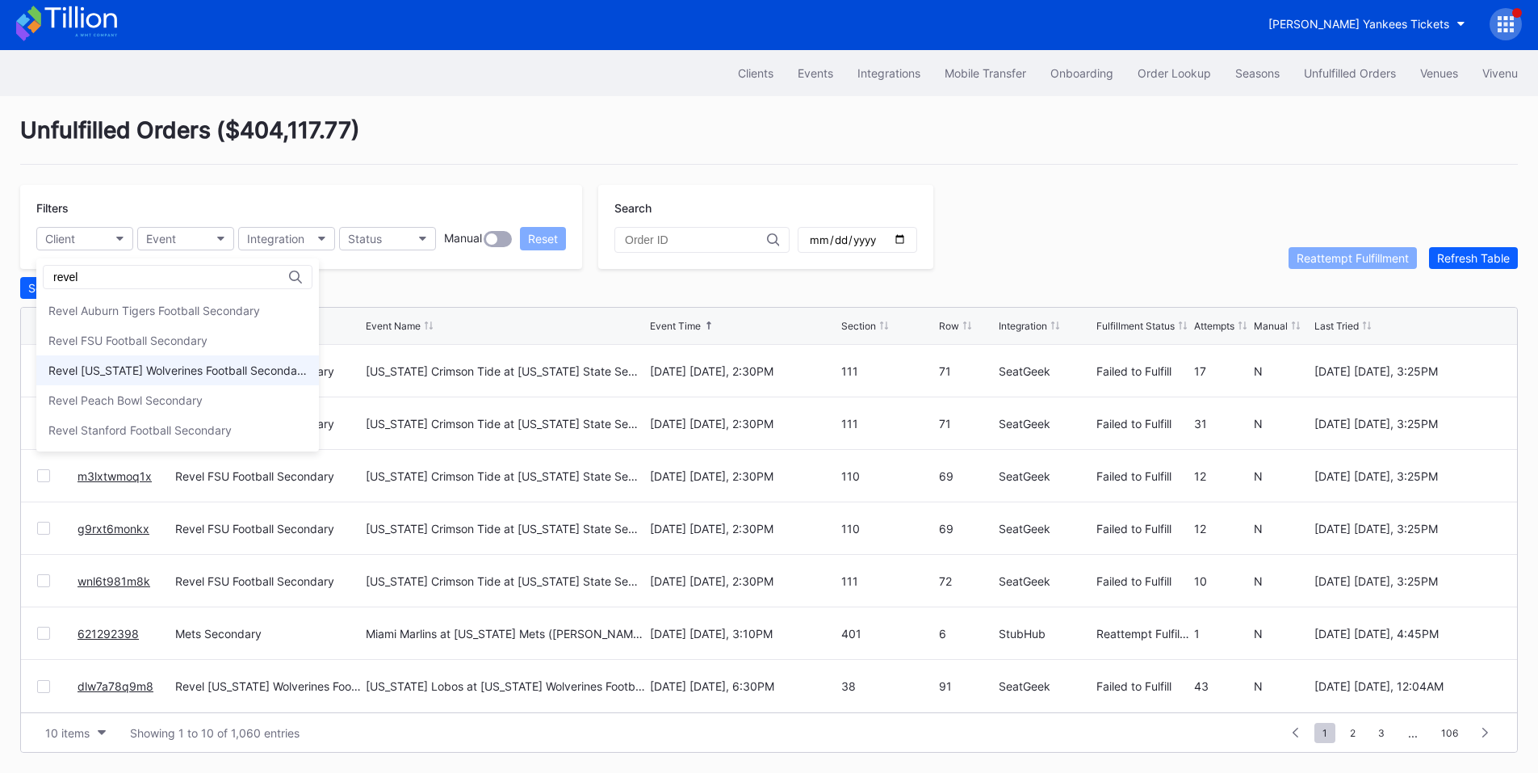
type input "revel"
click at [188, 363] on div "Revel [US_STATE] Wolverines Football Secondary" at bounding box center [177, 370] width 258 height 14
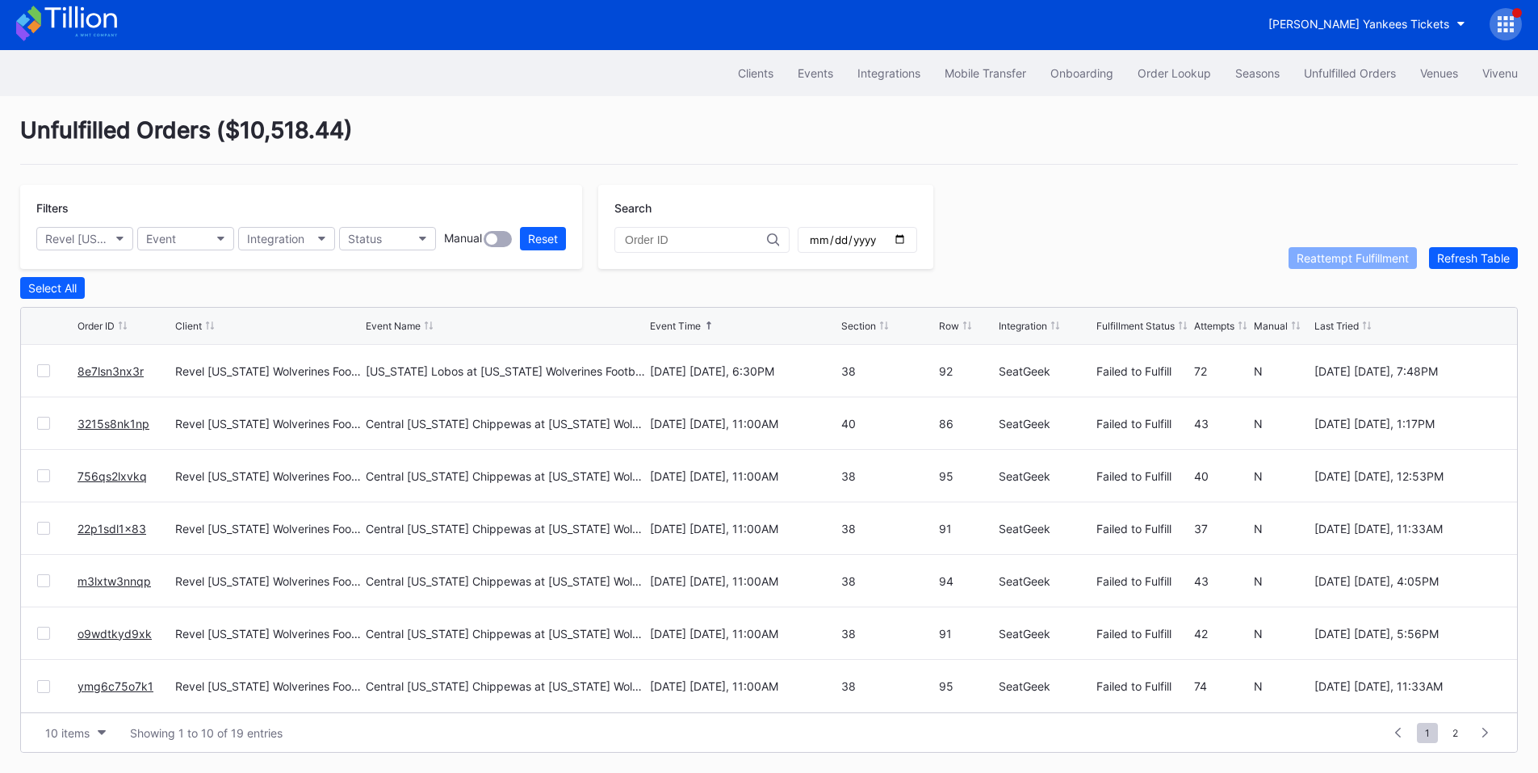
scroll to position [0, 0]
click at [107, 523] on link "8e7lsn3nx3r" at bounding box center [111, 529] width 66 height 14
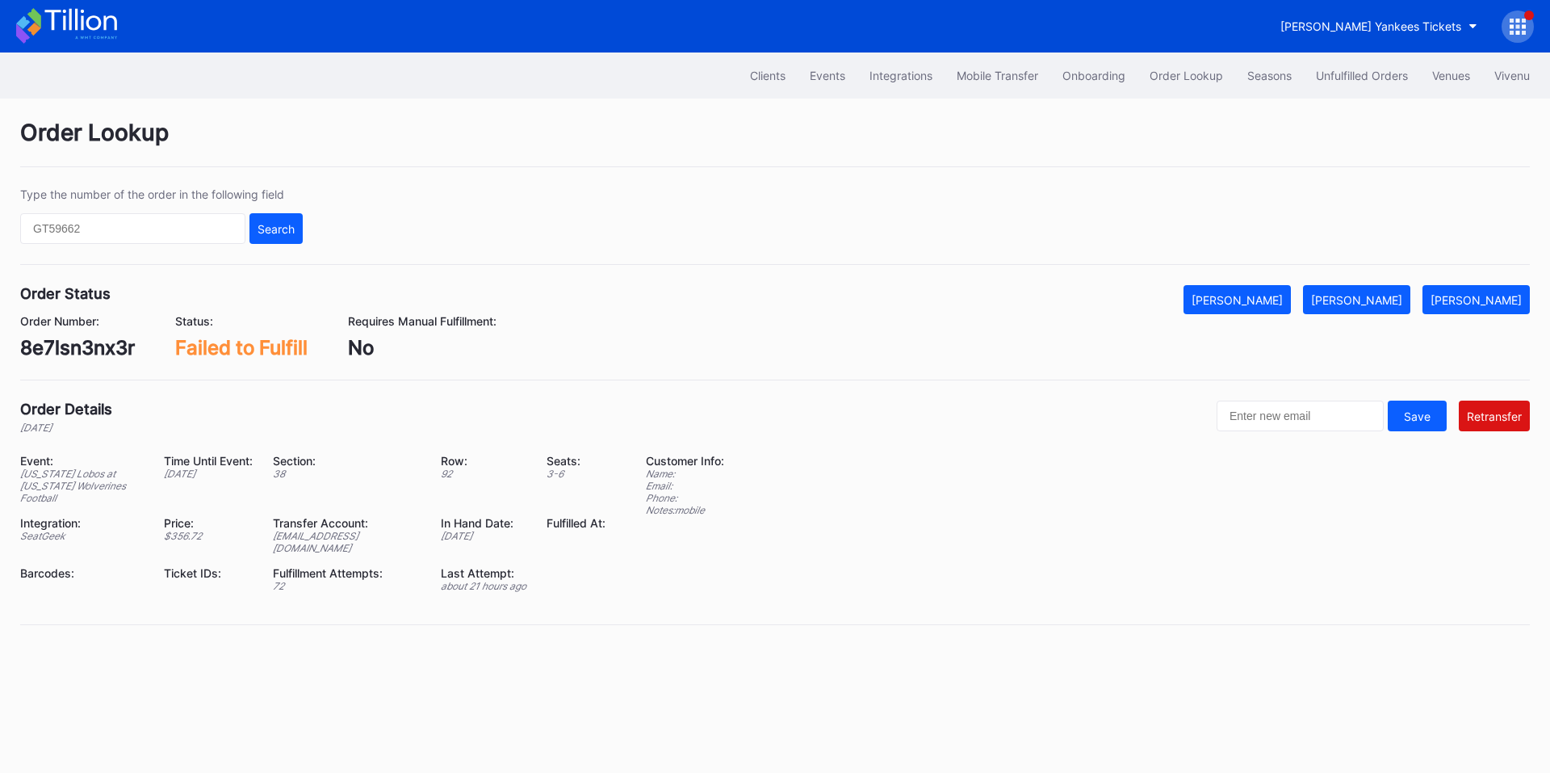
click at [78, 353] on div "8e7lsn3nx3r" at bounding box center [77, 347] width 115 height 23
copy div "8e7lsn3nx3r"
click at [1326, 77] on div "Unfulfilled Orders" at bounding box center [1362, 76] width 92 height 14
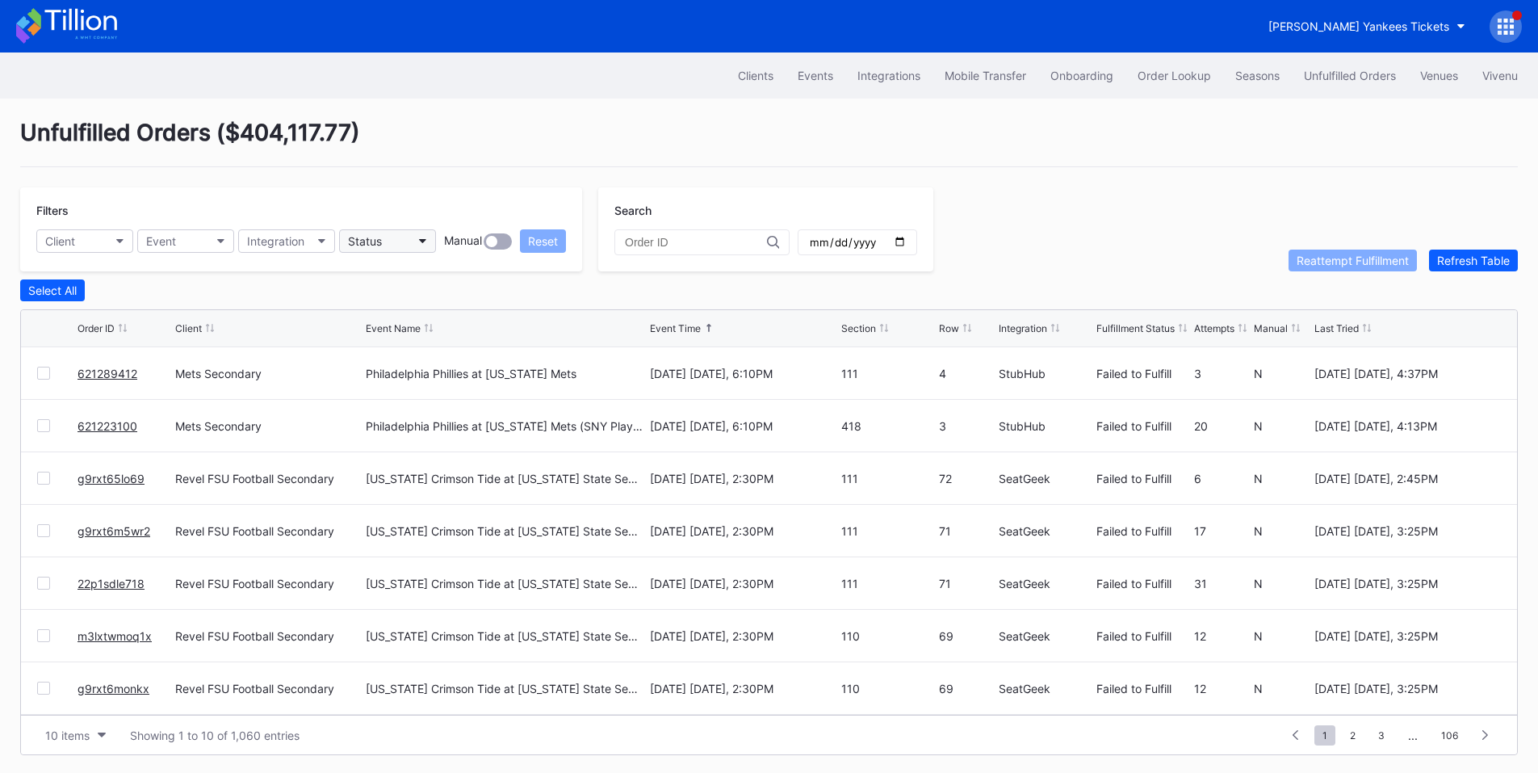
click at [379, 236] on div "Status" at bounding box center [365, 241] width 34 height 14
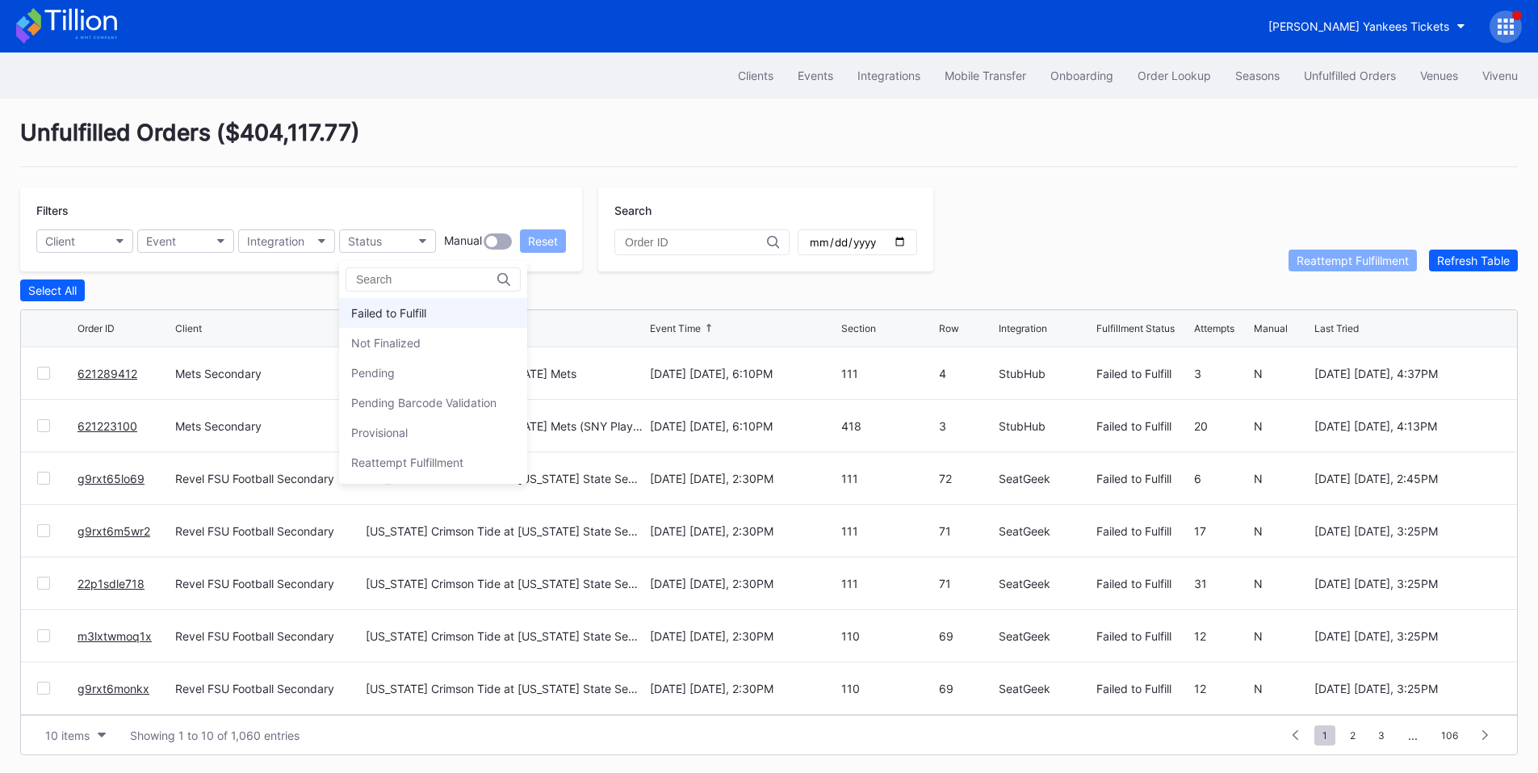
click at [425, 307] on div "Failed to Fulfill" at bounding box center [388, 313] width 75 height 14
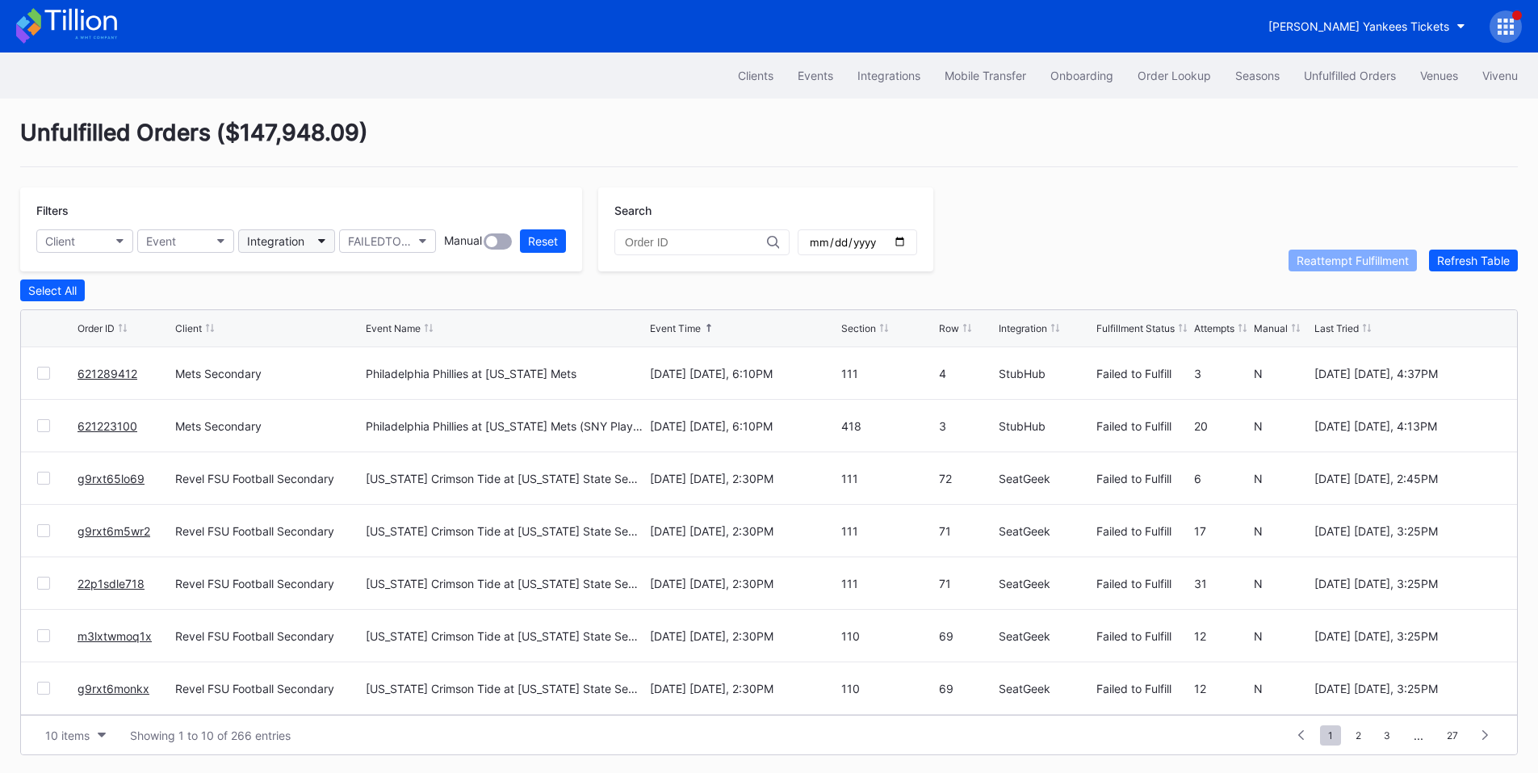
click at [318, 240] on icon "button" at bounding box center [322, 241] width 8 height 5
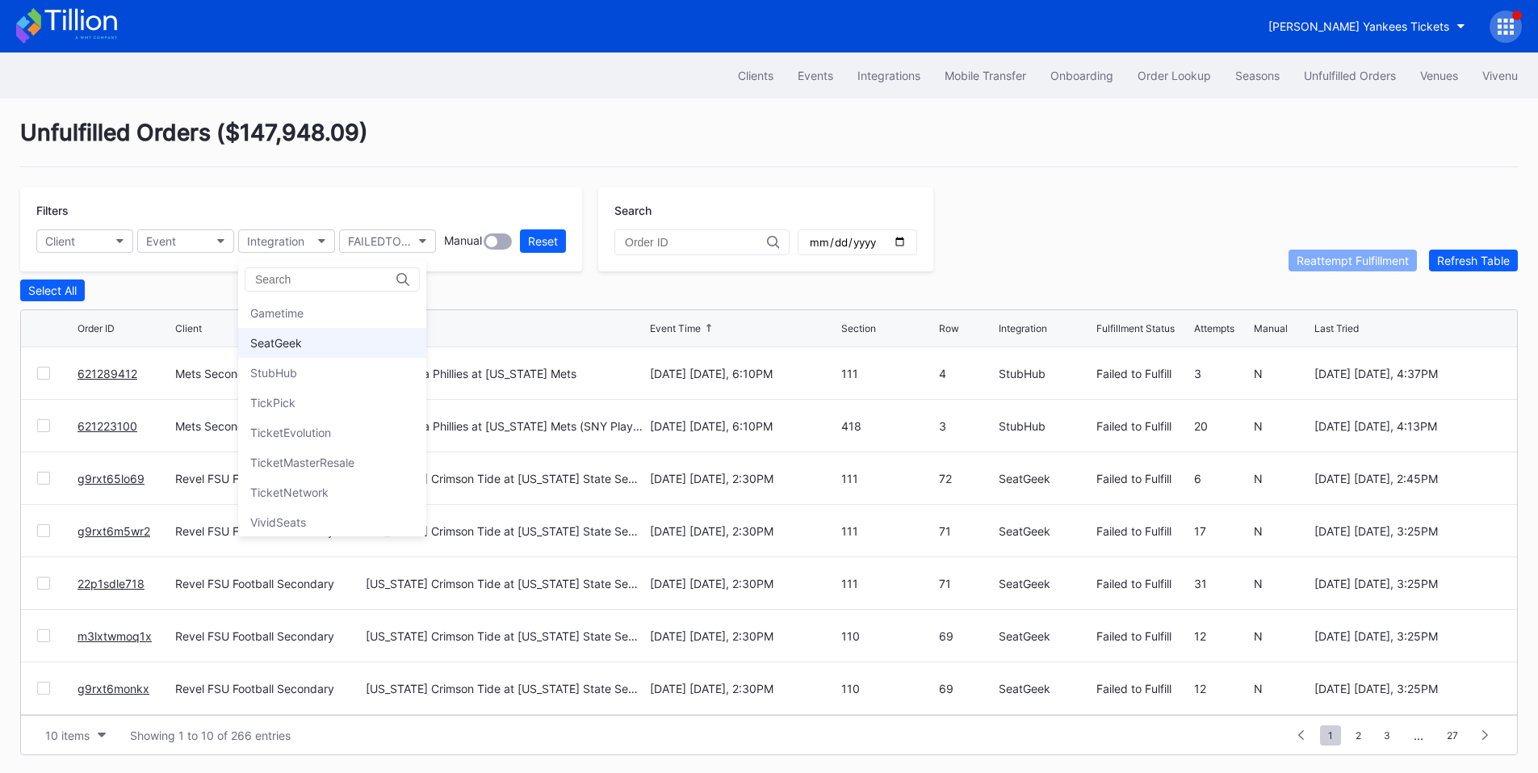
click at [304, 341] on div "SeatGeek" at bounding box center [332, 343] width 188 height 30
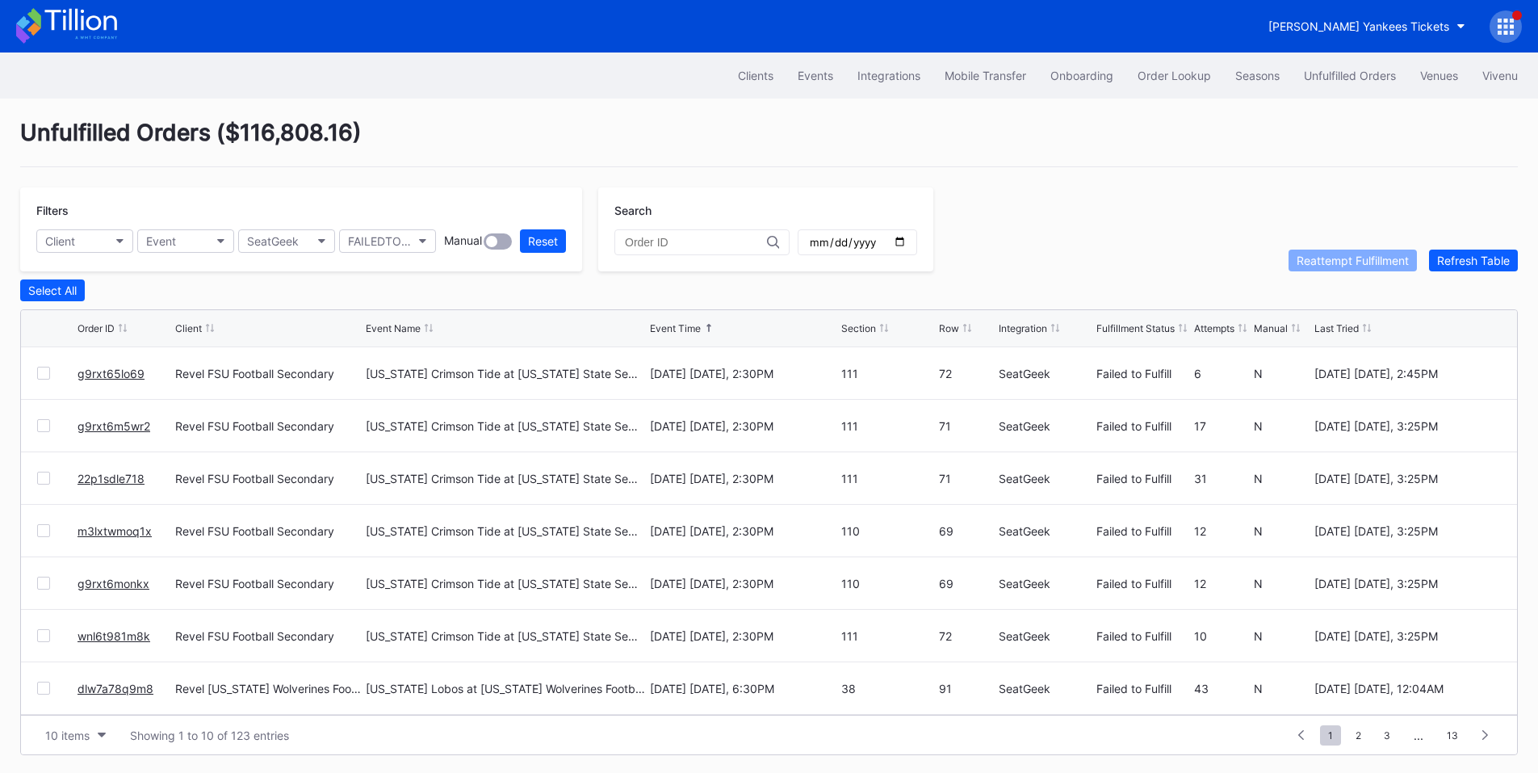
scroll to position [157, 0]
click at [1354, 736] on span "2" at bounding box center [1358, 735] width 22 height 20
drag, startPoint x: 105, startPoint y: 589, endPoint x: 126, endPoint y: 574, distance: 26.0
click at [1305, 742] on span "1" at bounding box center [1301, 735] width 21 height 20
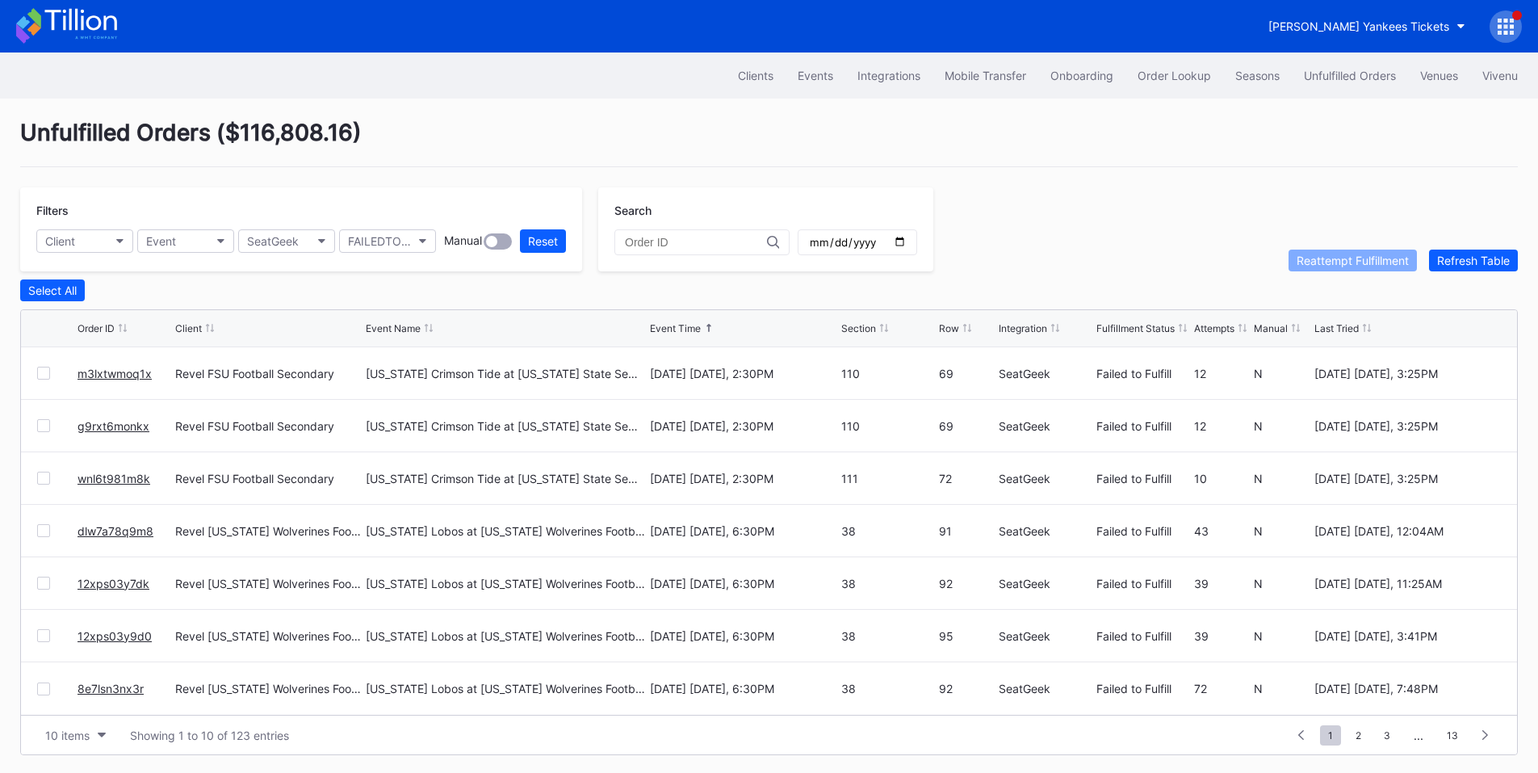
scroll to position [6, 0]
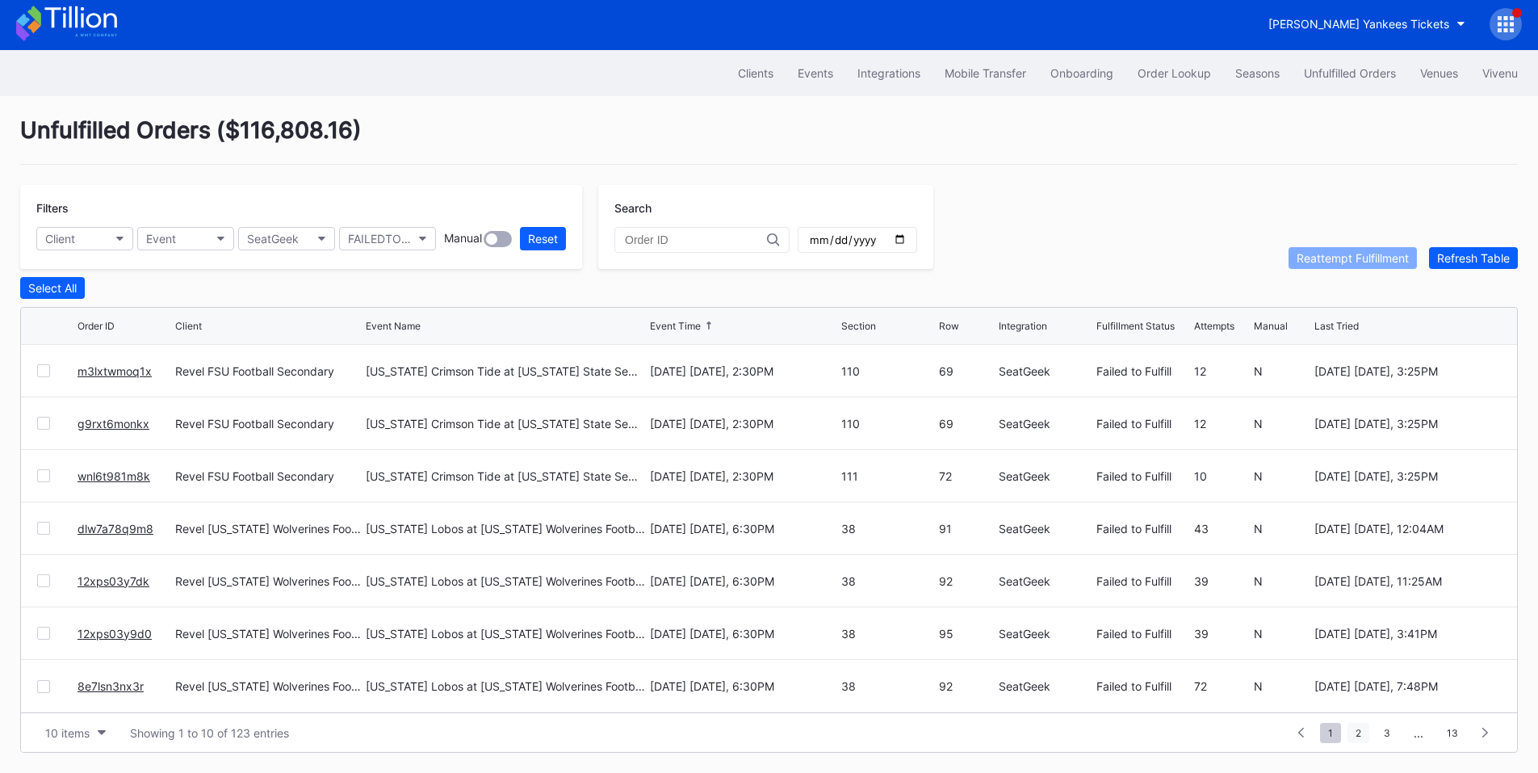
click at [1360, 733] on span "2" at bounding box center [1358, 733] width 22 height 20
click at [1353, 730] on span "3" at bounding box center [1358, 733] width 23 height 20
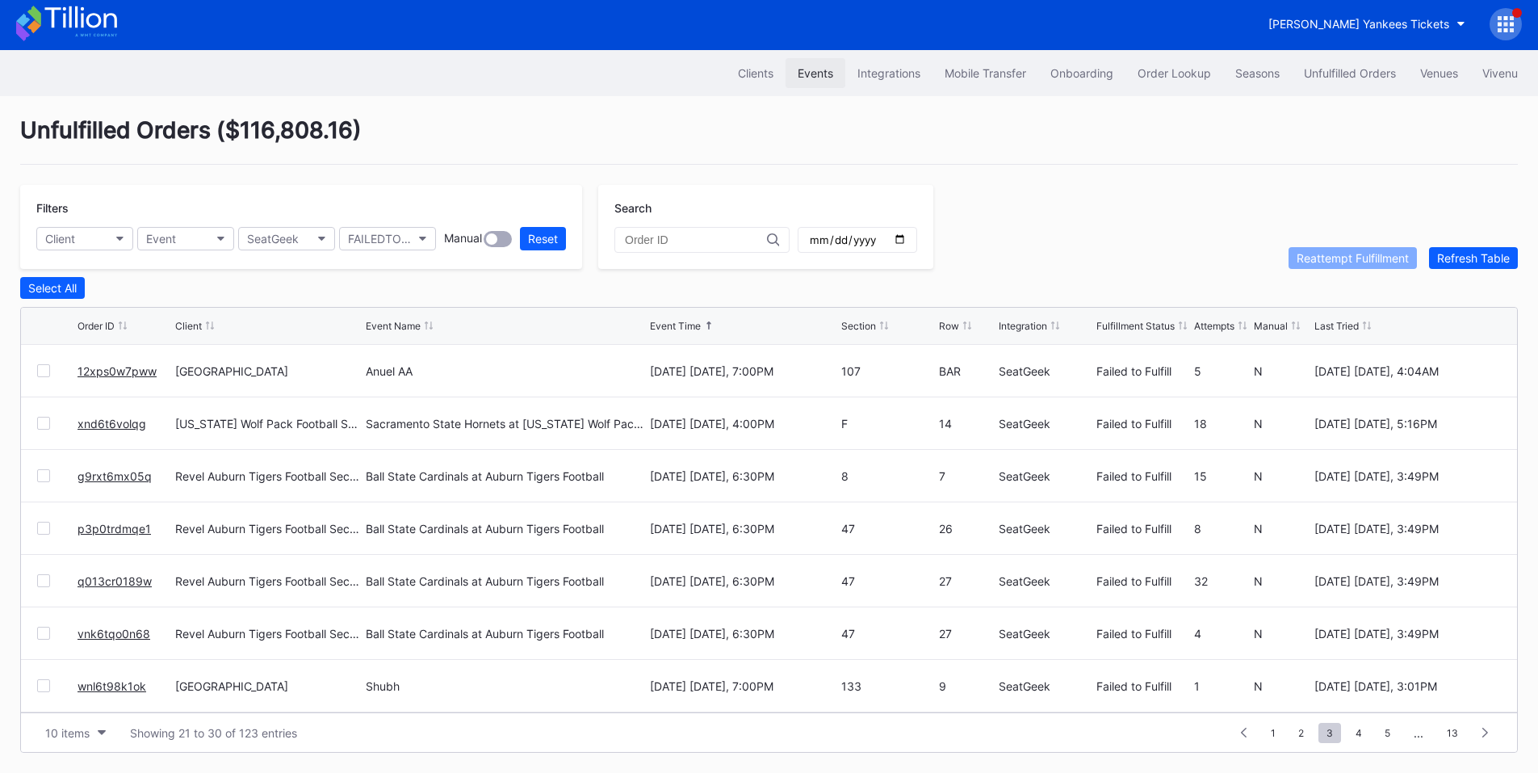
click at [803, 76] on button "Events" at bounding box center [816, 73] width 60 height 30
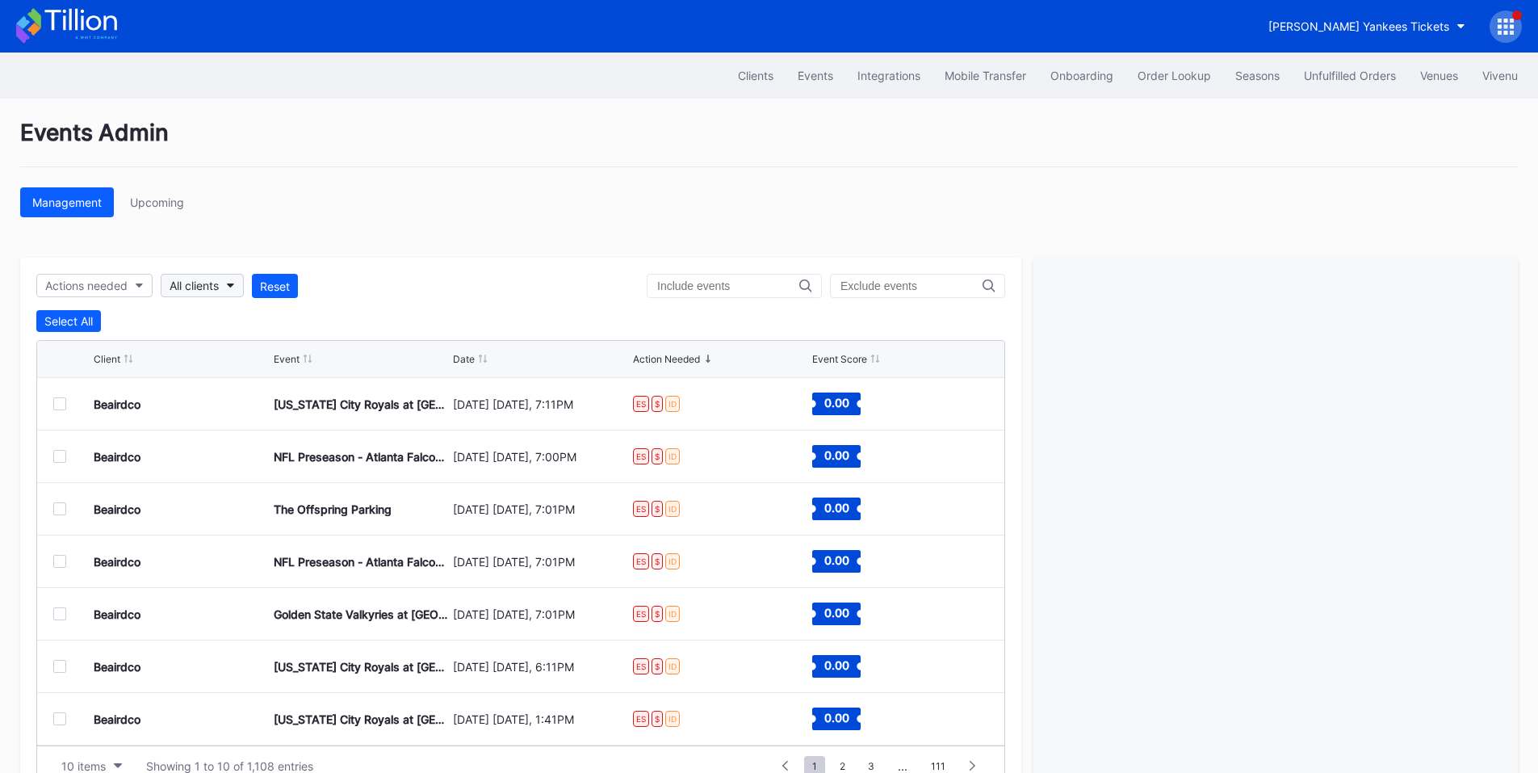
click at [215, 282] on div "All clients" at bounding box center [194, 286] width 49 height 14
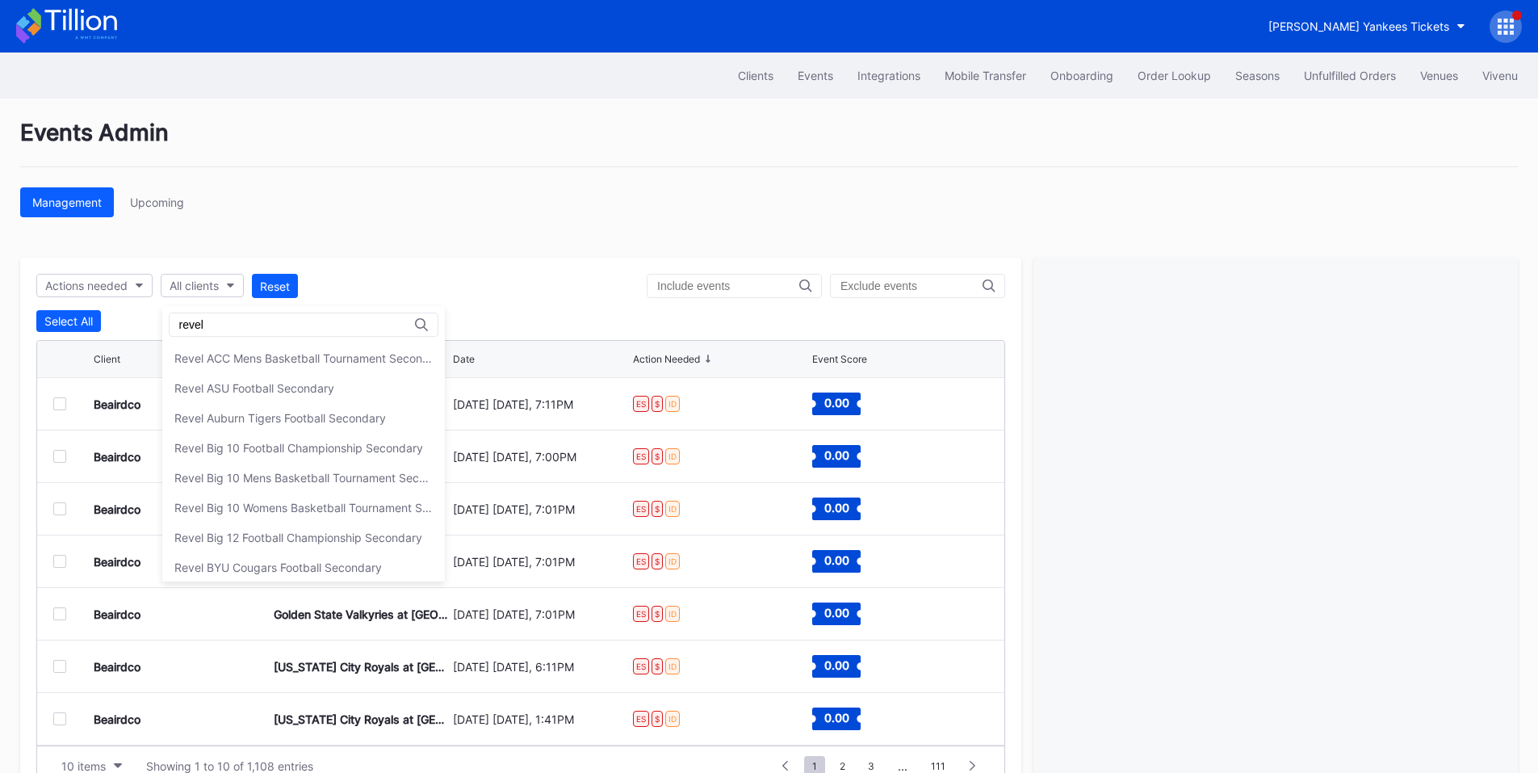
type input "revel"
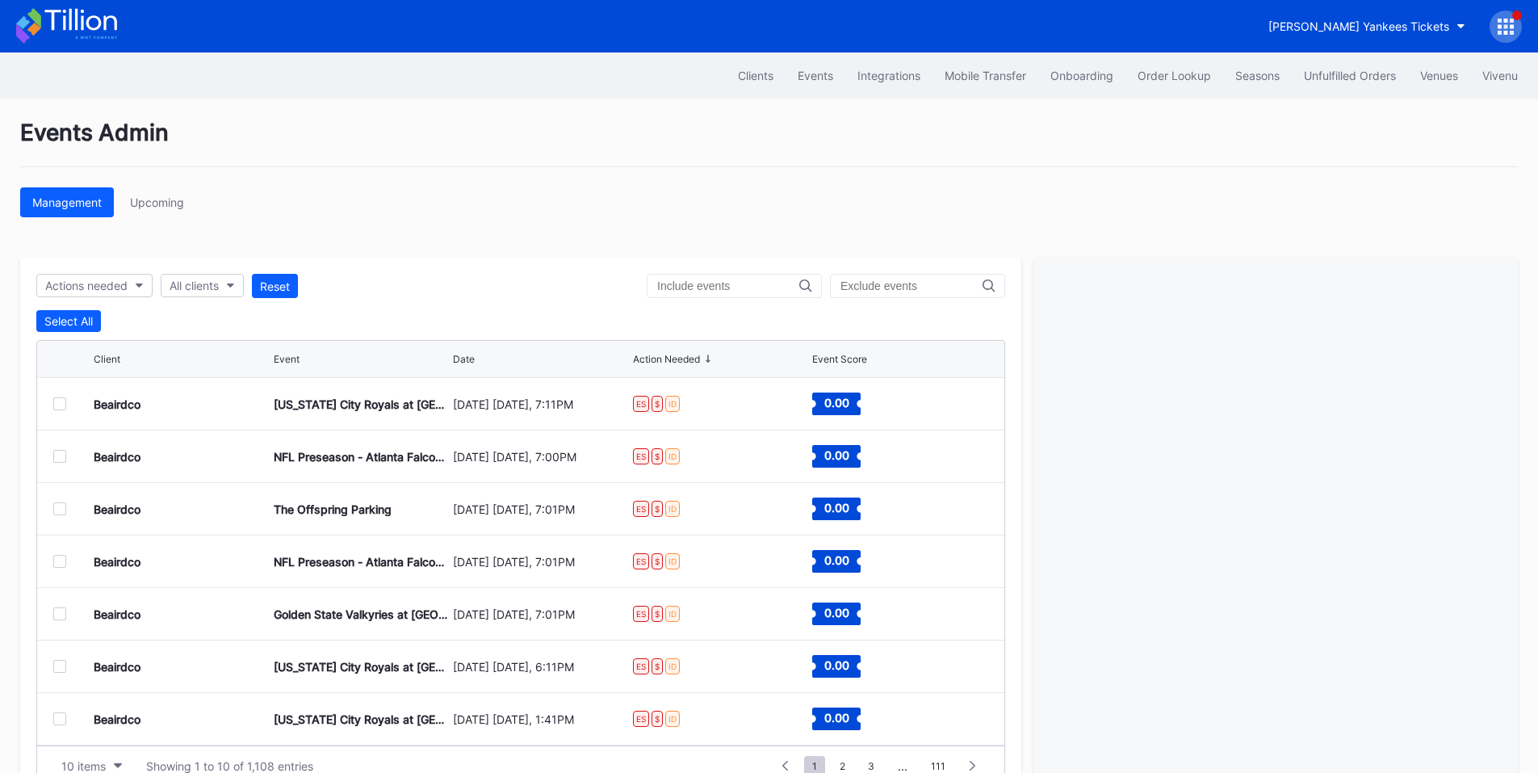
click at [1315, 75] on div "Unfulfilled Orders" at bounding box center [1350, 76] width 92 height 14
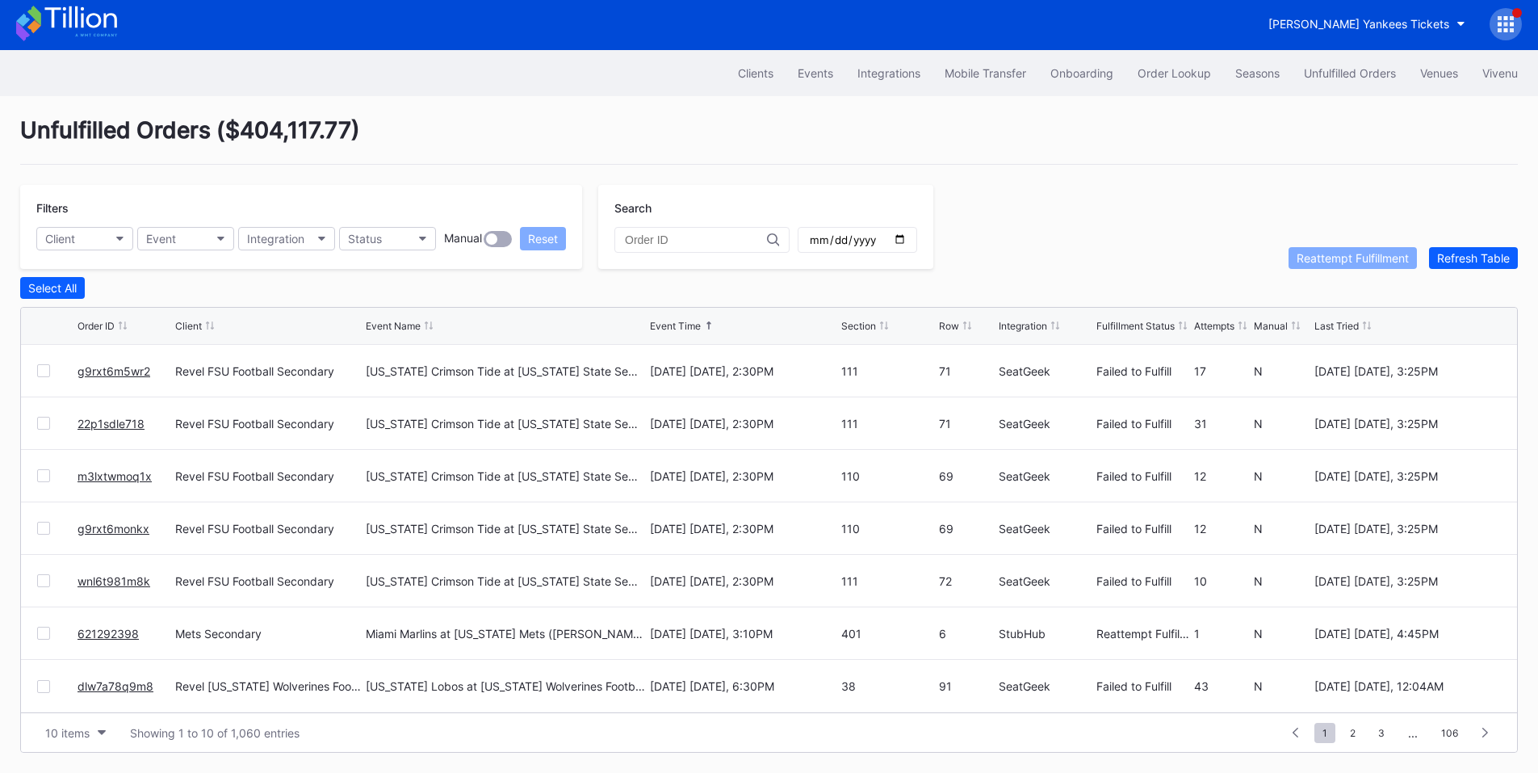
scroll to position [6, 0]
click at [1348, 732] on span "2" at bounding box center [1353, 733] width 22 height 20
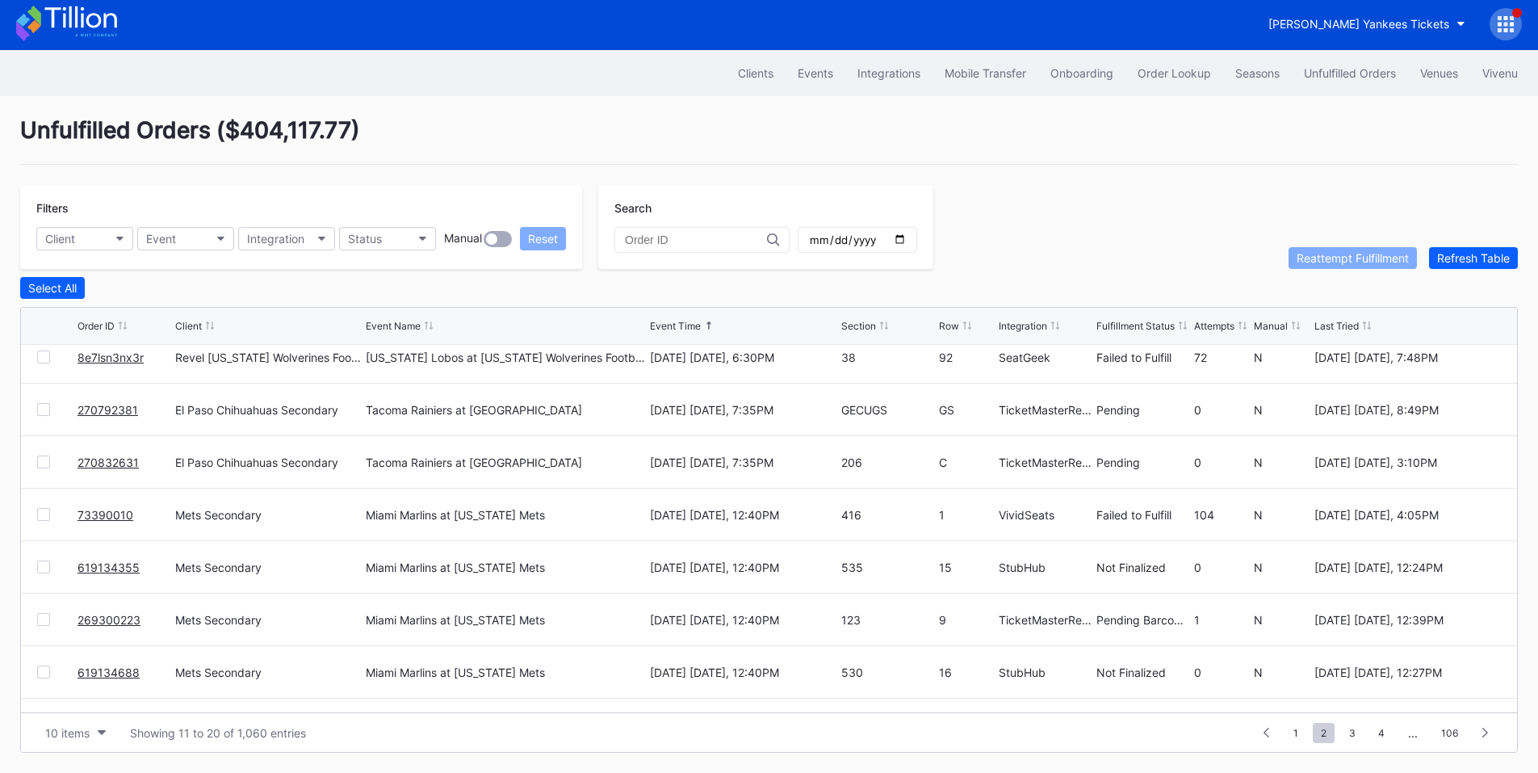
scroll to position [157, 0]
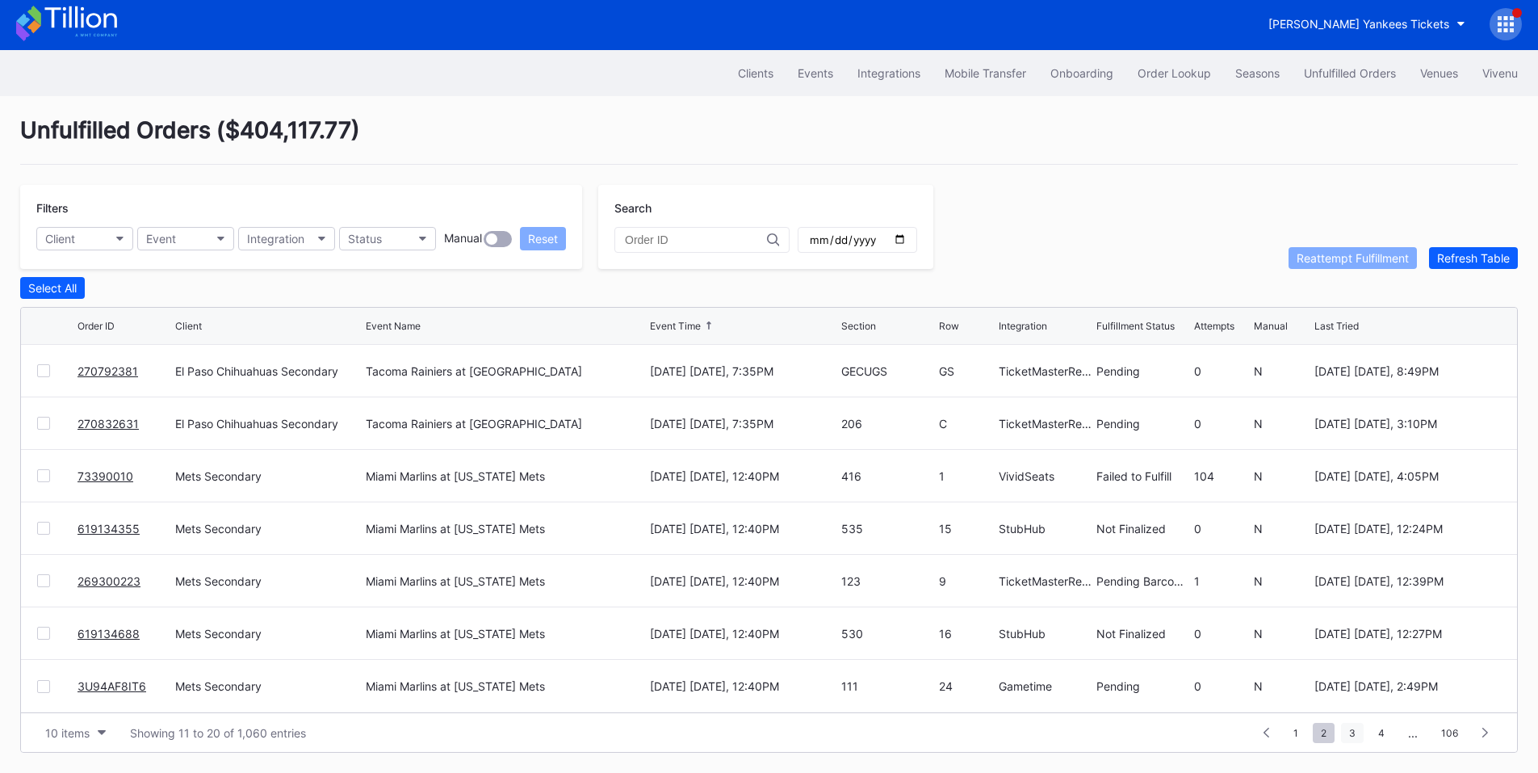
click at [1357, 727] on span "3" at bounding box center [1352, 733] width 23 height 20
click at [1356, 732] on span "4" at bounding box center [1353, 733] width 23 height 20
click at [1358, 730] on span "5" at bounding box center [1354, 733] width 22 height 20
click at [1351, 732] on span "6" at bounding box center [1354, 733] width 22 height 20
click at [397, 234] on button "Status" at bounding box center [387, 238] width 97 height 23
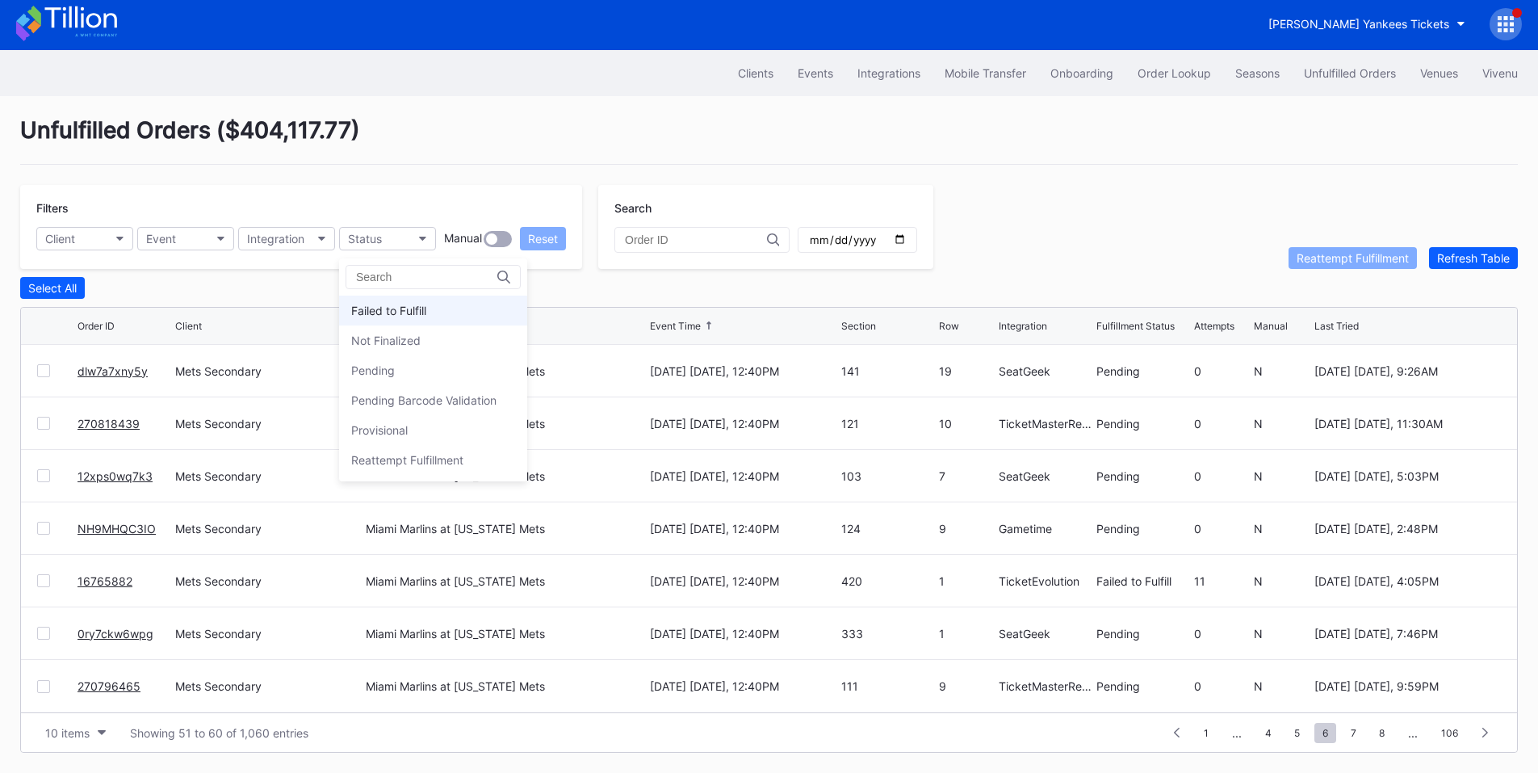
click at [395, 307] on div "Failed to Fulfill" at bounding box center [388, 311] width 75 height 14
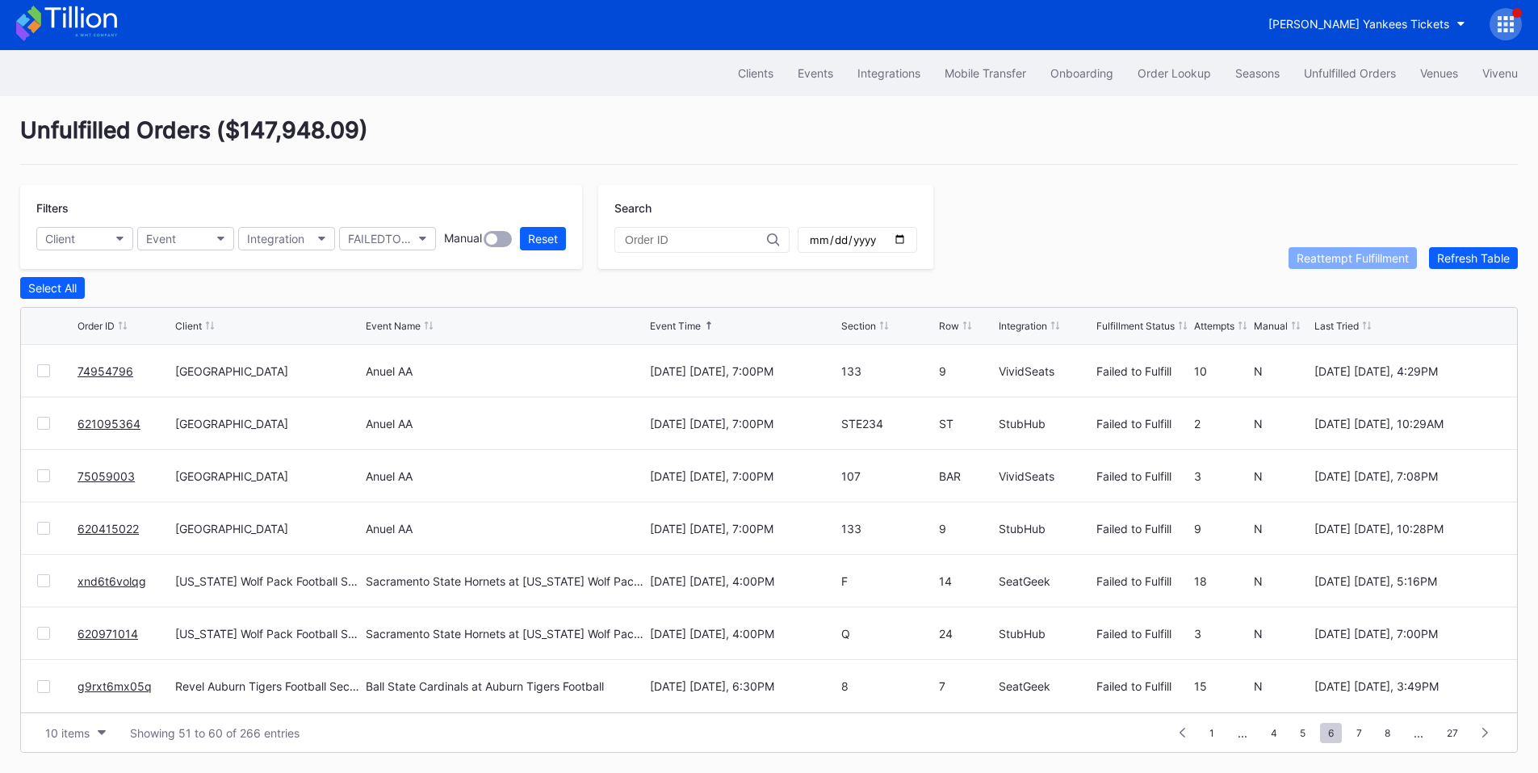
scroll to position [0, 0]
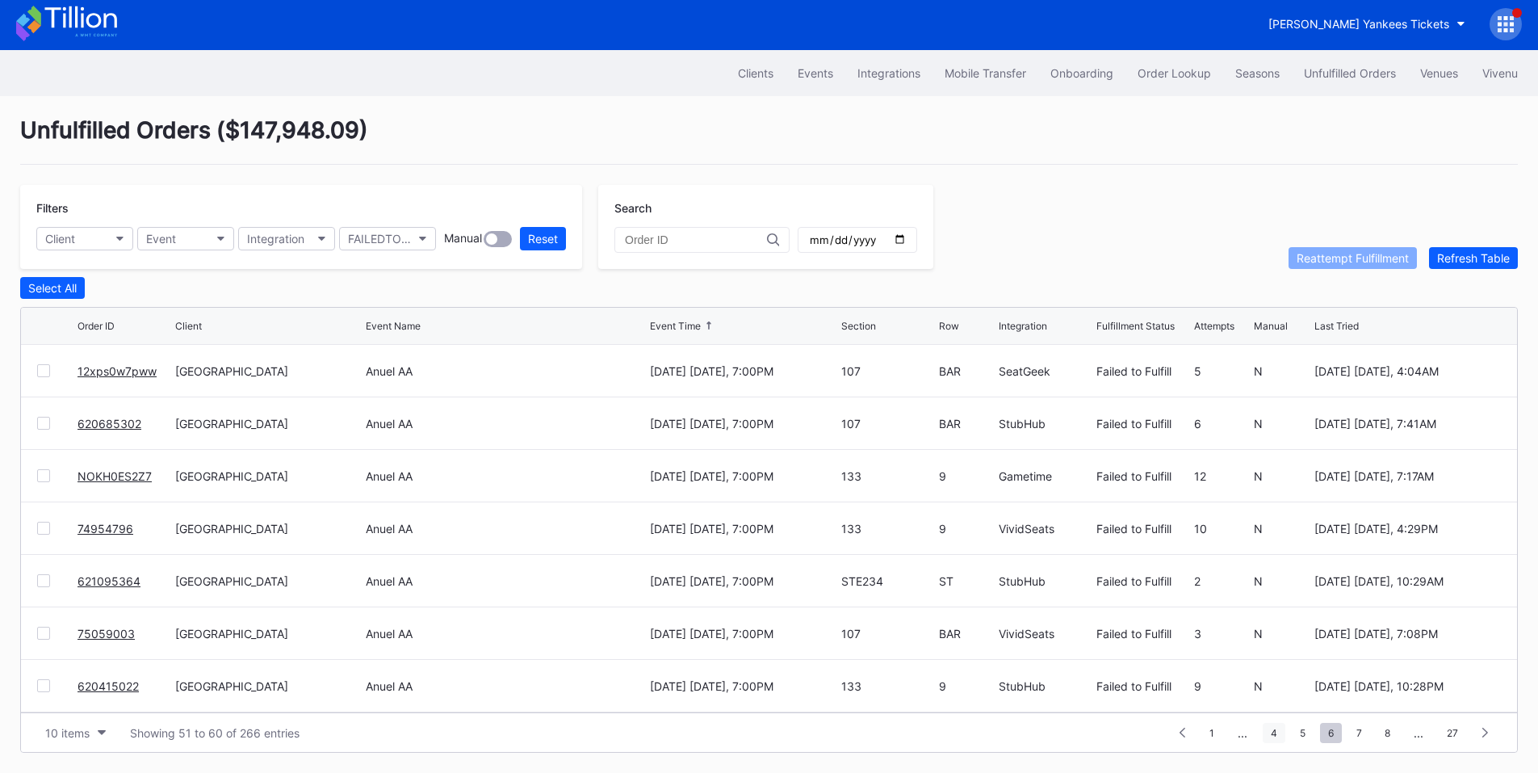
click at [1273, 735] on span "4" at bounding box center [1274, 733] width 23 height 20
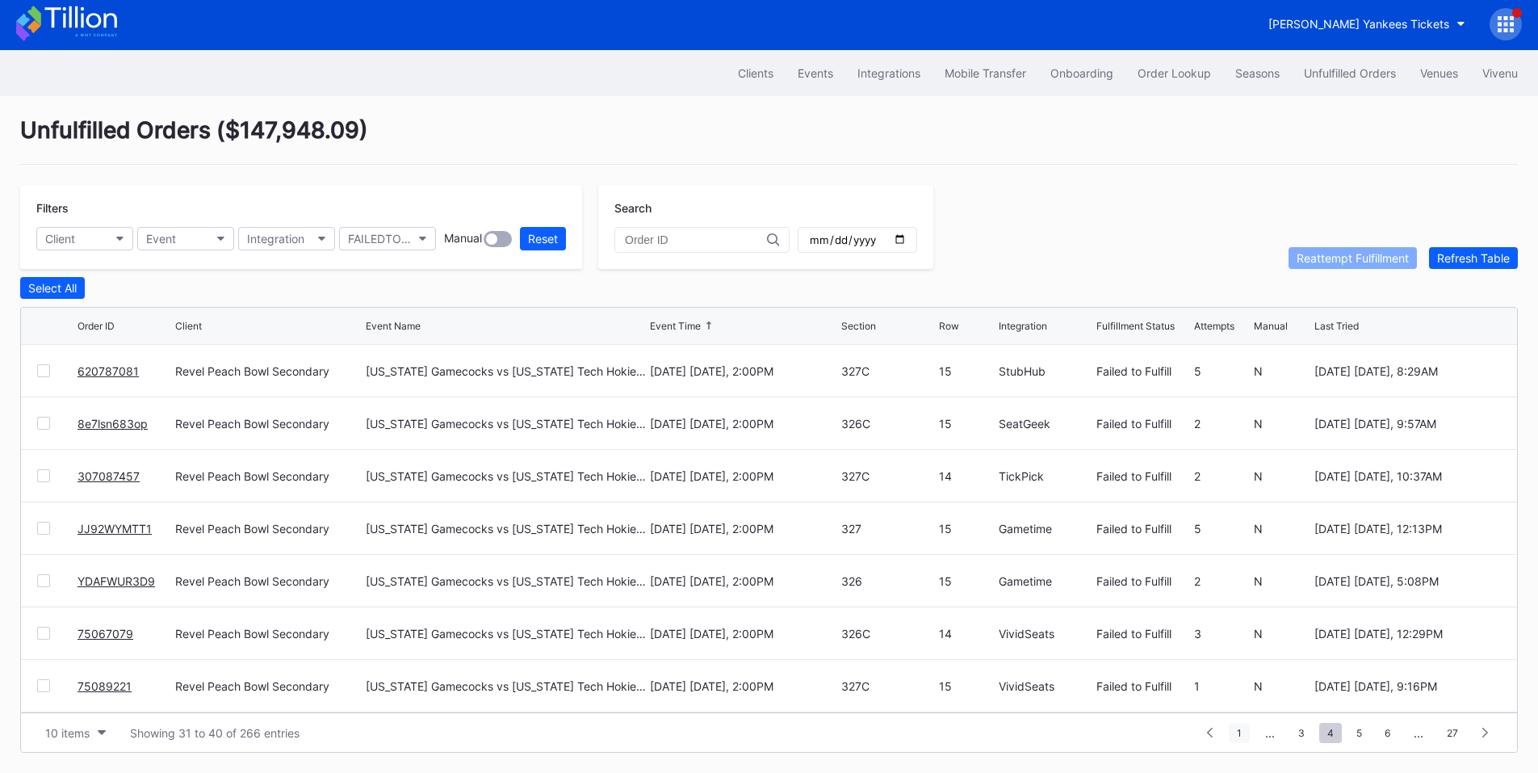
click at [1243, 728] on span "1" at bounding box center [1239, 733] width 21 height 20
click at [1360, 741] on span "2" at bounding box center [1358, 733] width 22 height 20
drag, startPoint x: 1364, startPoint y: 727, endPoint x: 1343, endPoint y: 713, distance: 25.8
click at [1364, 727] on span "3" at bounding box center [1358, 733] width 23 height 20
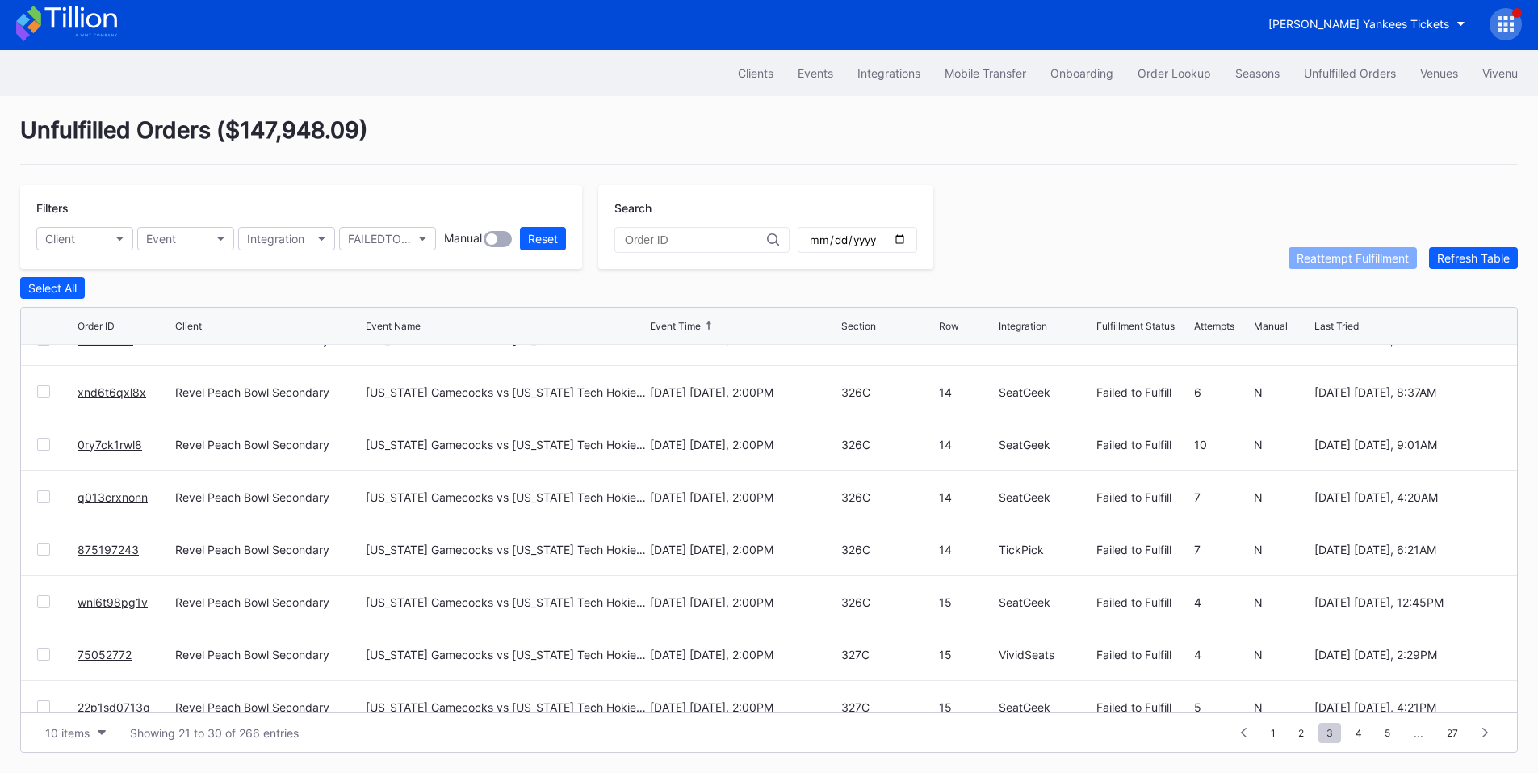
scroll to position [0, 0]
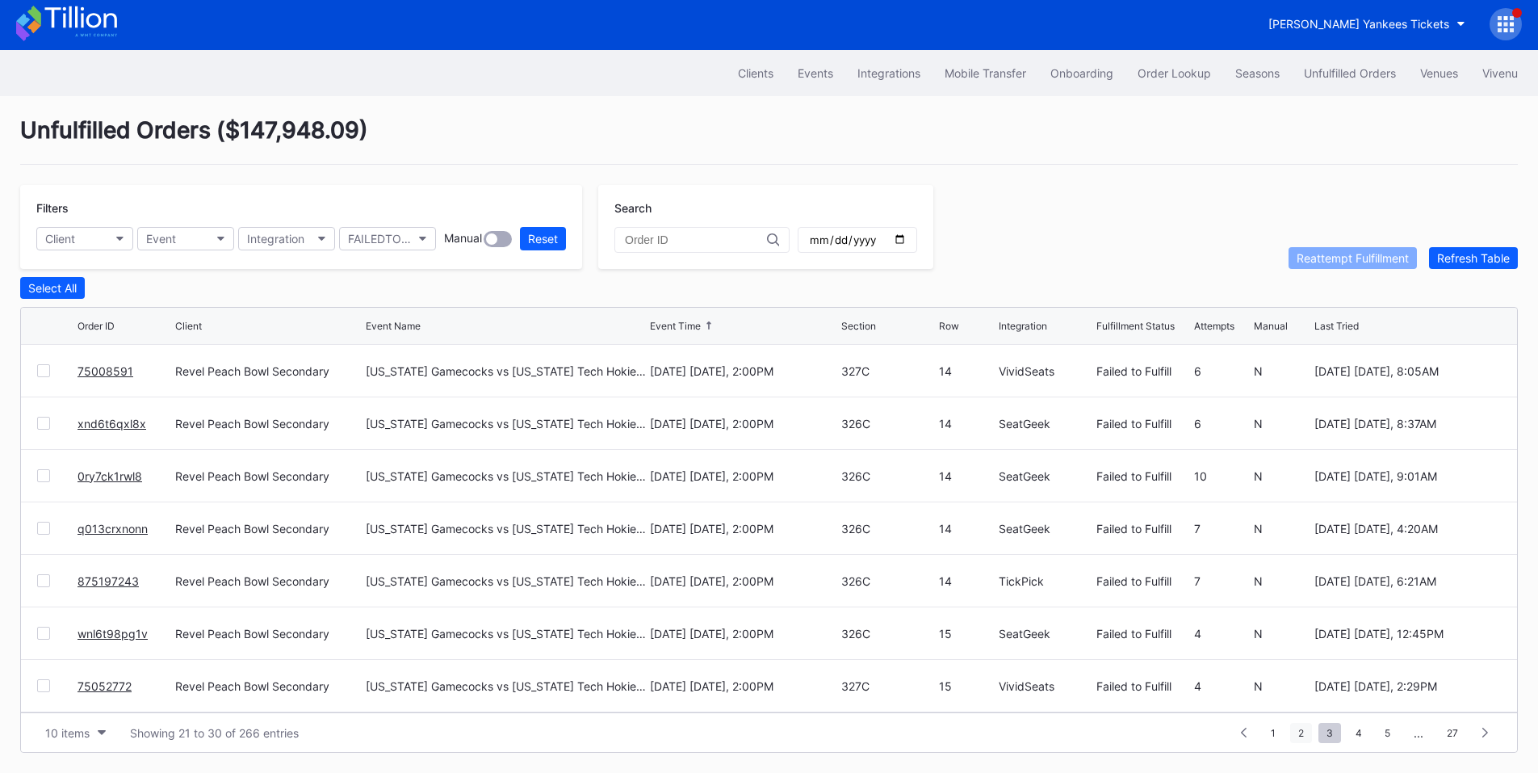
click at [1303, 730] on span "2" at bounding box center [1301, 733] width 22 height 20
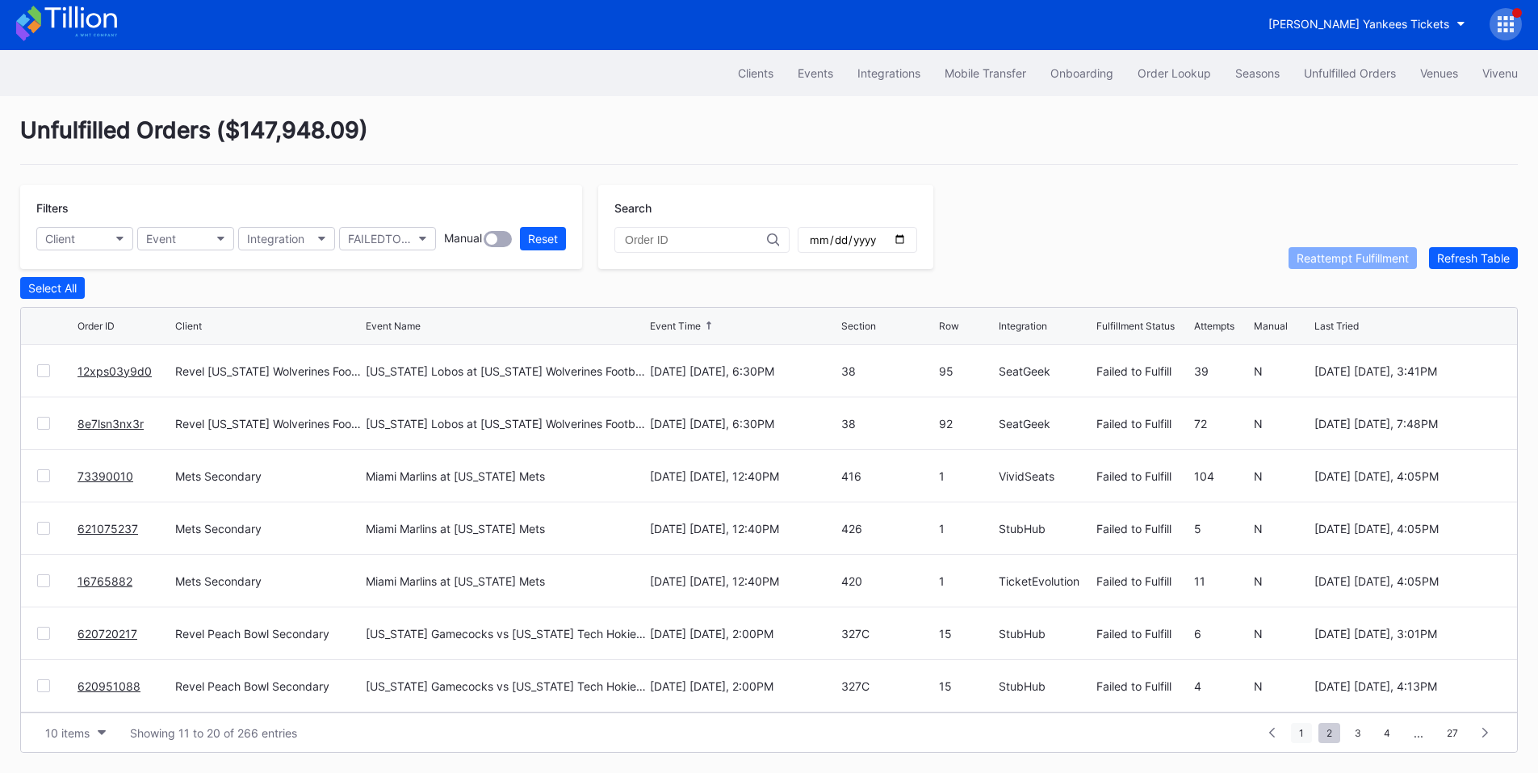
click at [1293, 730] on span "1" at bounding box center [1301, 733] width 21 height 20
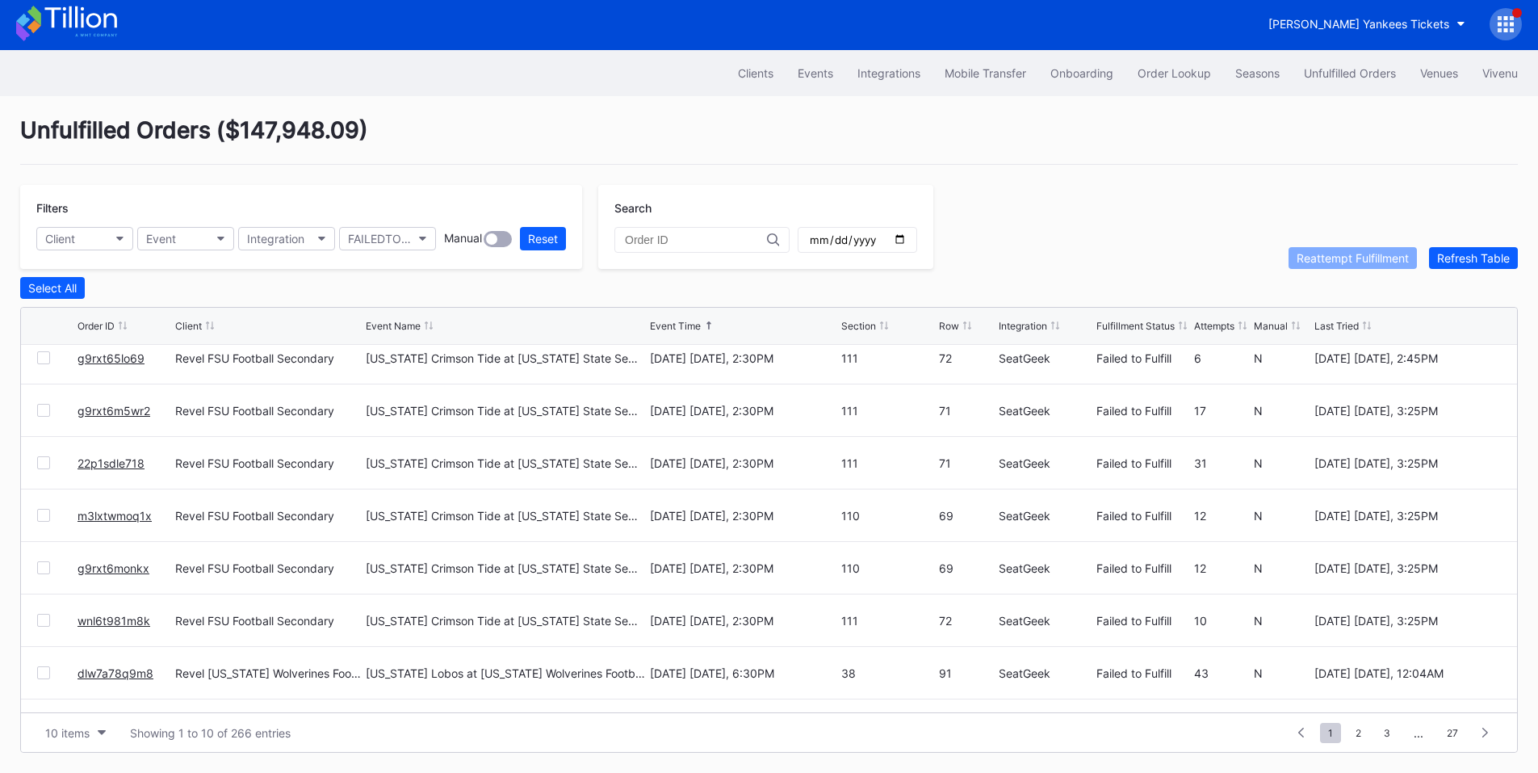
scroll to position [157, 0]
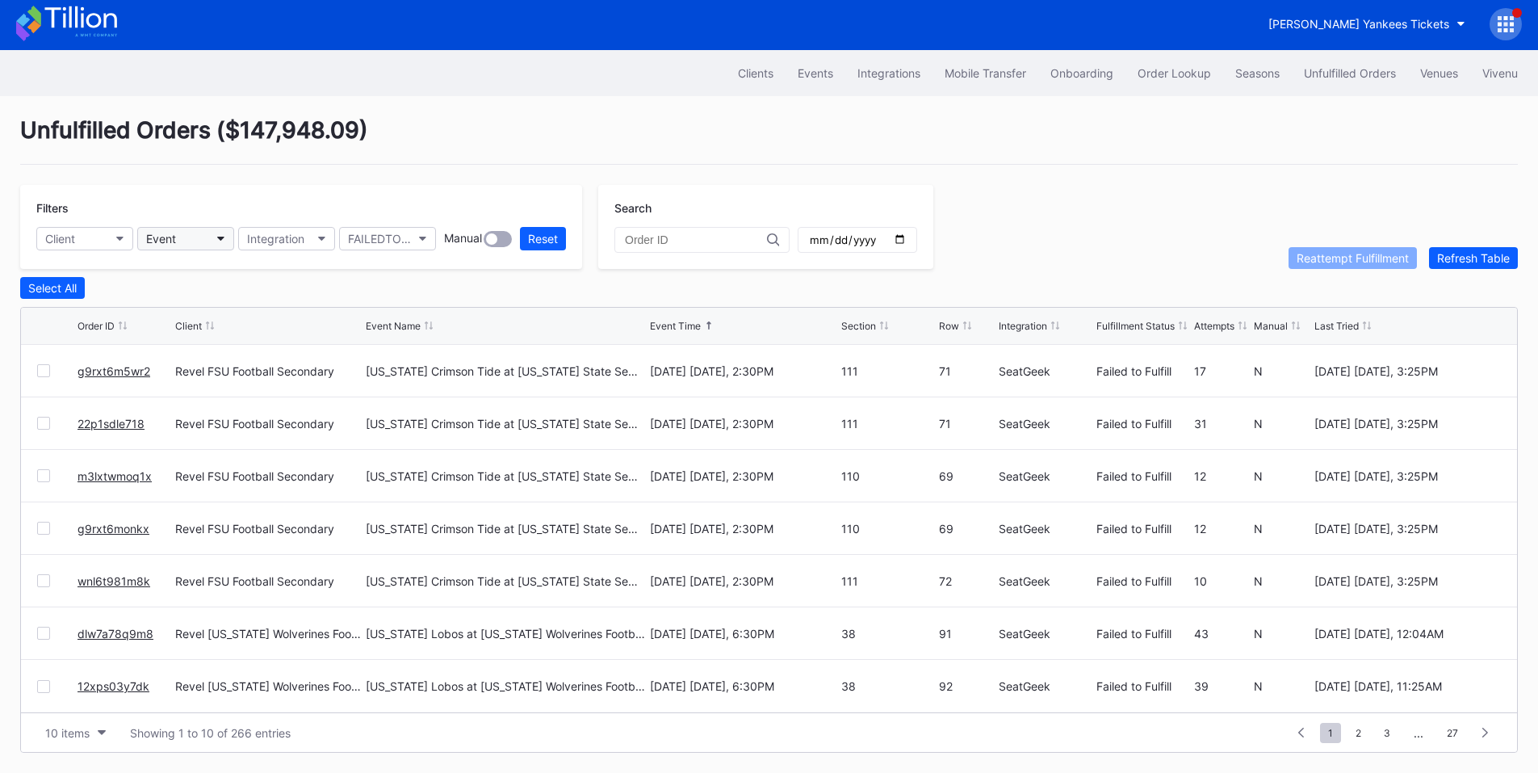
click at [208, 229] on button "Event" at bounding box center [185, 238] width 97 height 23
type input "r"
click at [98, 227] on button "Client" at bounding box center [84, 238] width 97 height 23
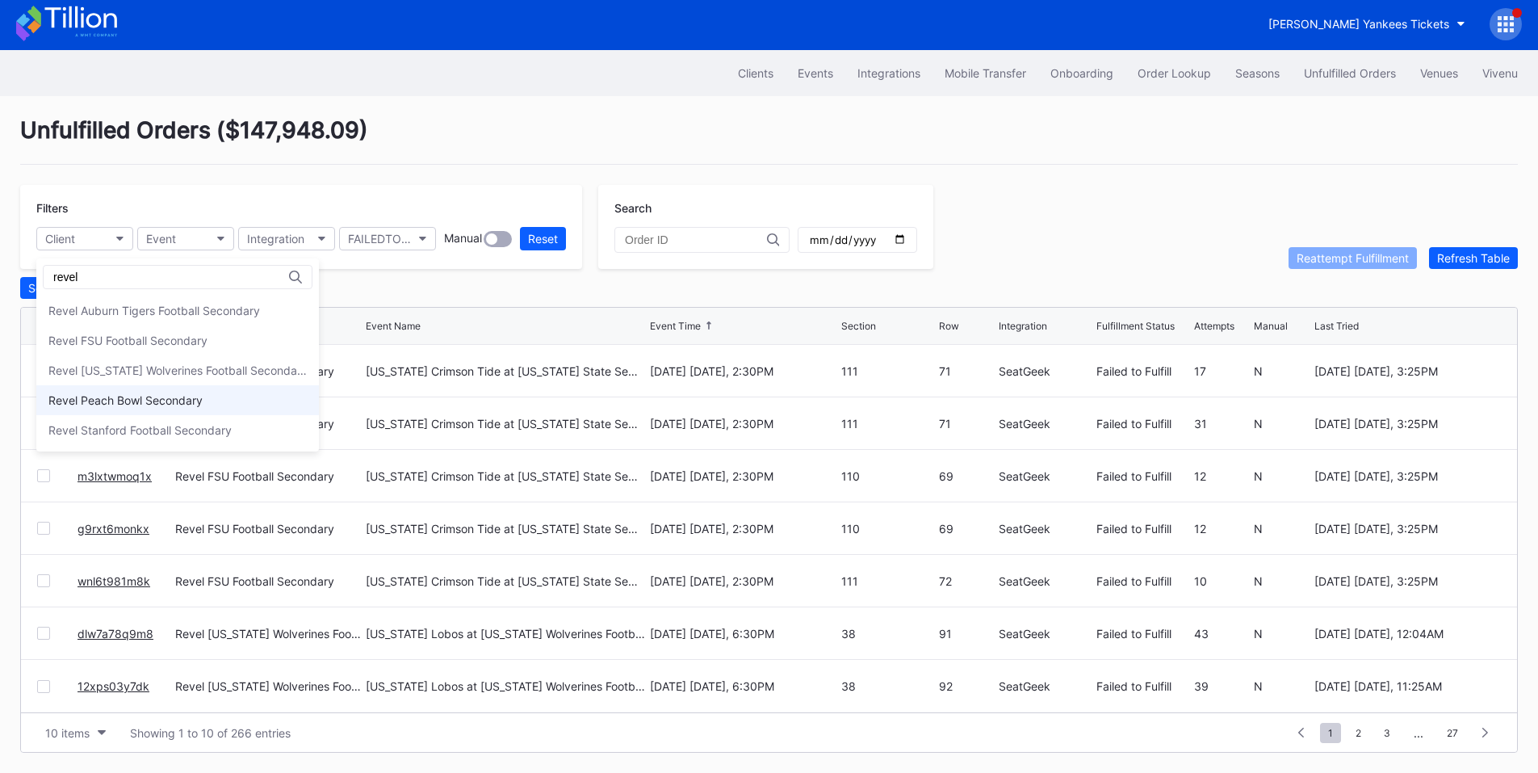
type input "revel"
click at [140, 393] on div "Revel Peach Bowl Secondary" at bounding box center [125, 400] width 154 height 14
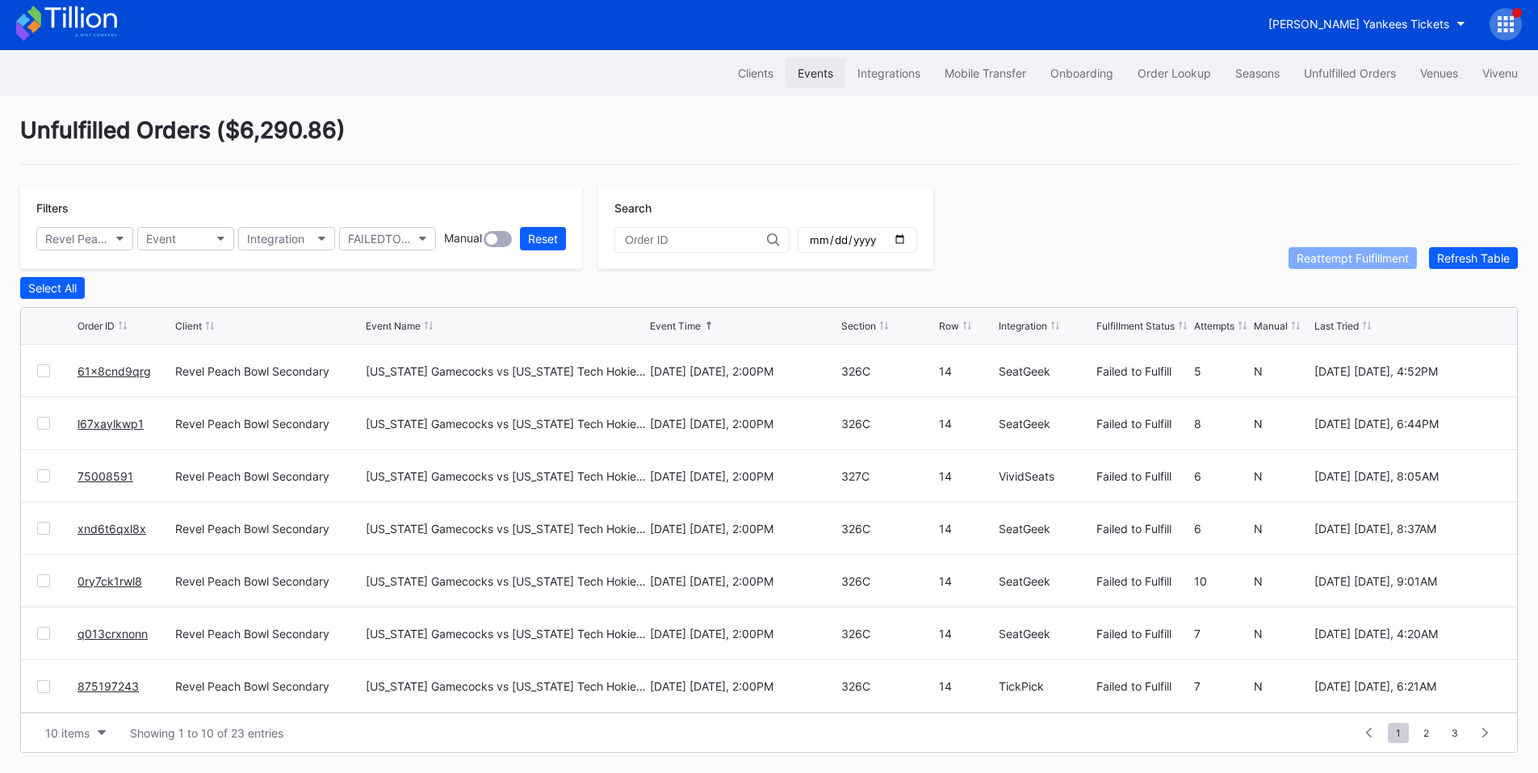
click at [805, 69] on div "Events" at bounding box center [816, 73] width 36 height 14
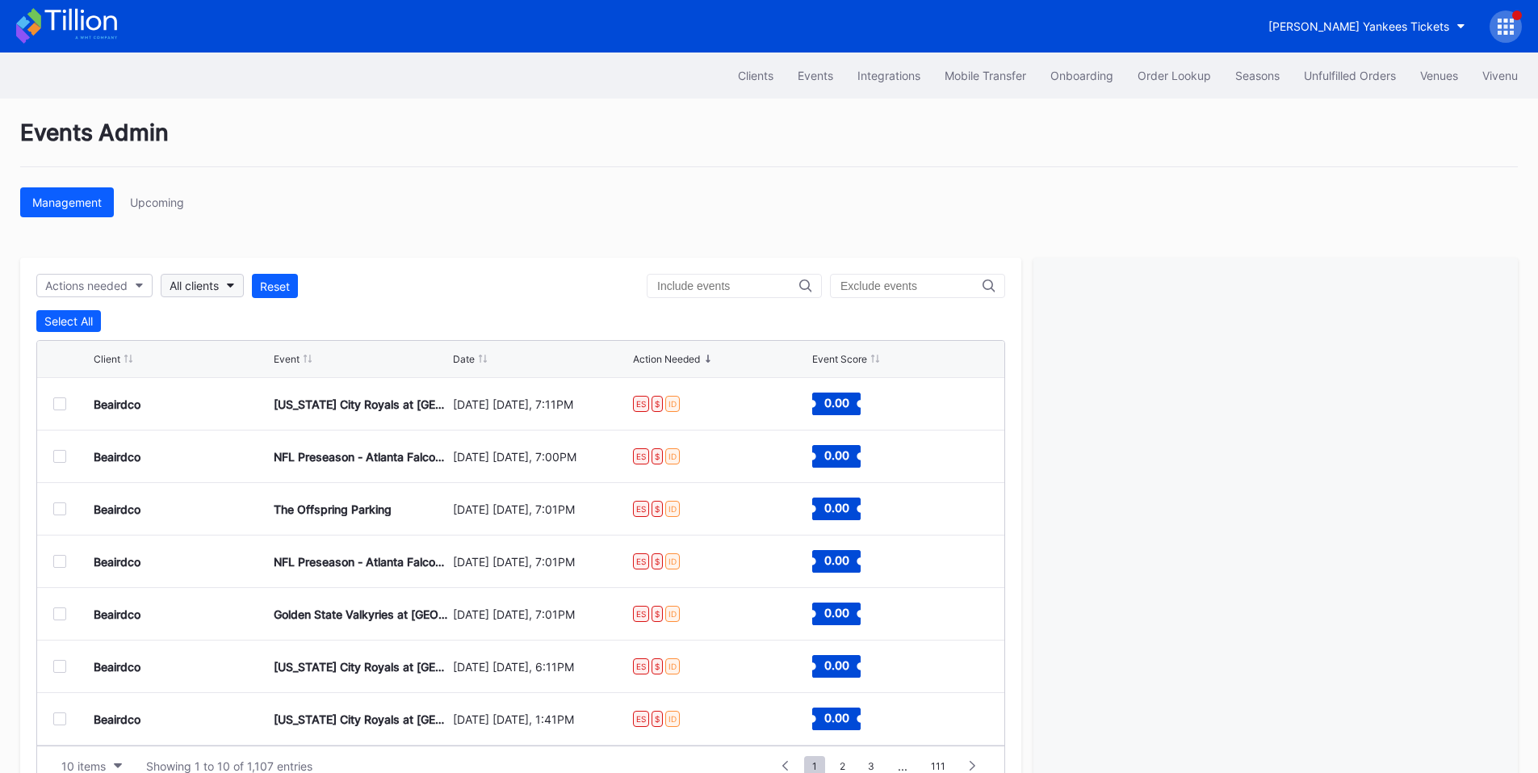
click at [216, 280] on div "All clients" at bounding box center [194, 286] width 49 height 14
type input "pru"
click at [249, 362] on div "[GEOGRAPHIC_DATA]" at bounding box center [230, 358] width 113 height 14
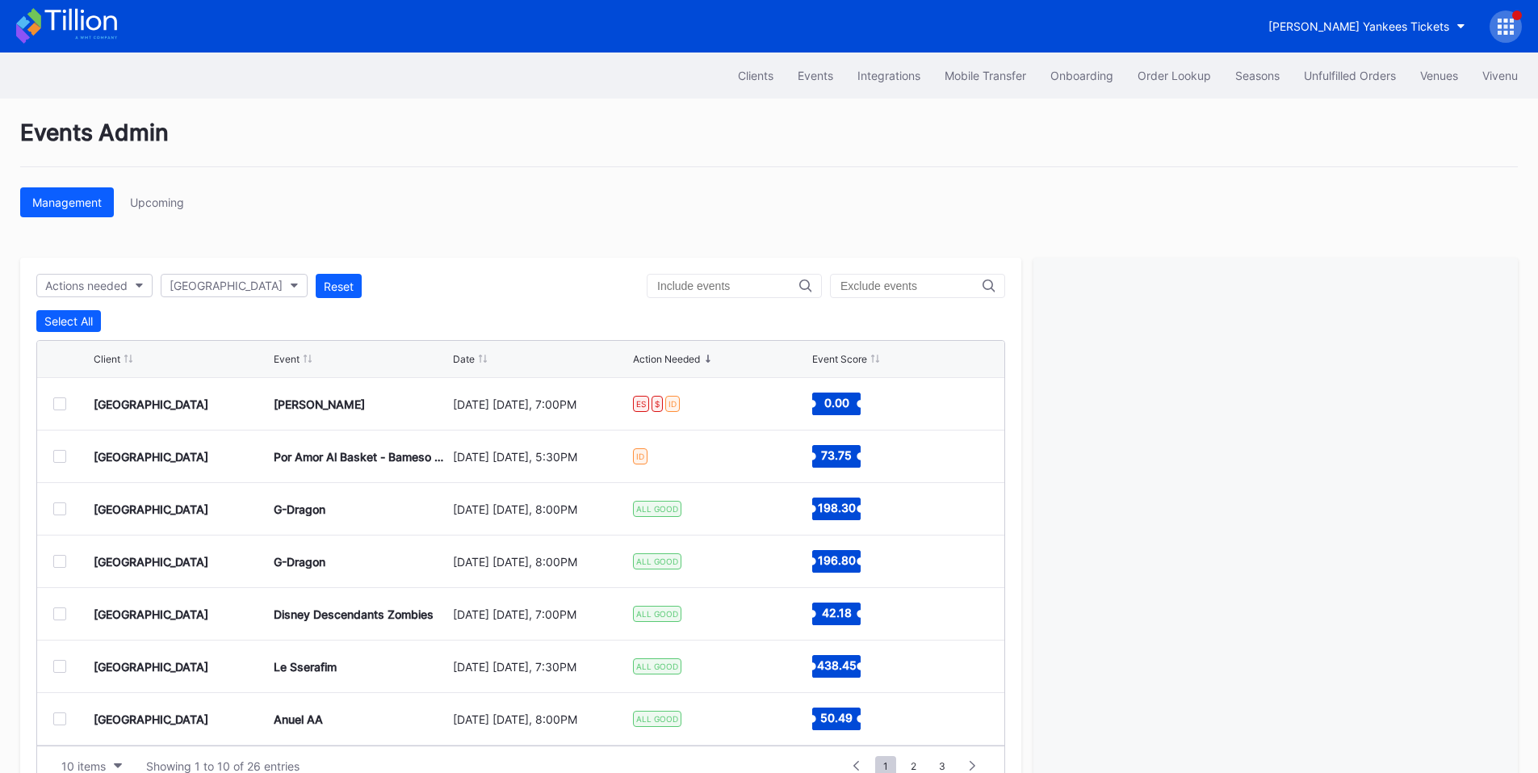
click at [60, 401] on div at bounding box center [59, 403] width 13 height 13
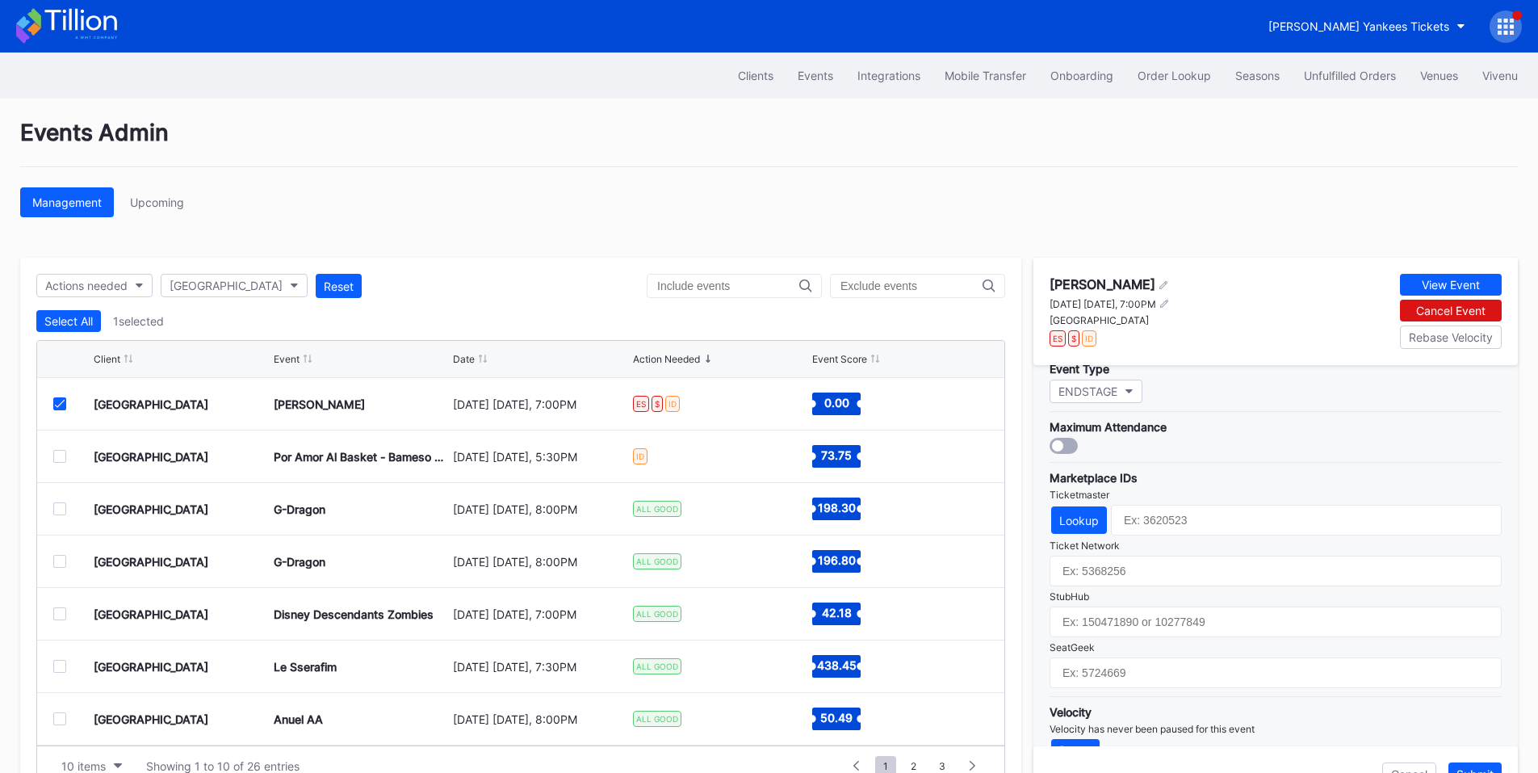
scroll to position [473, 0]
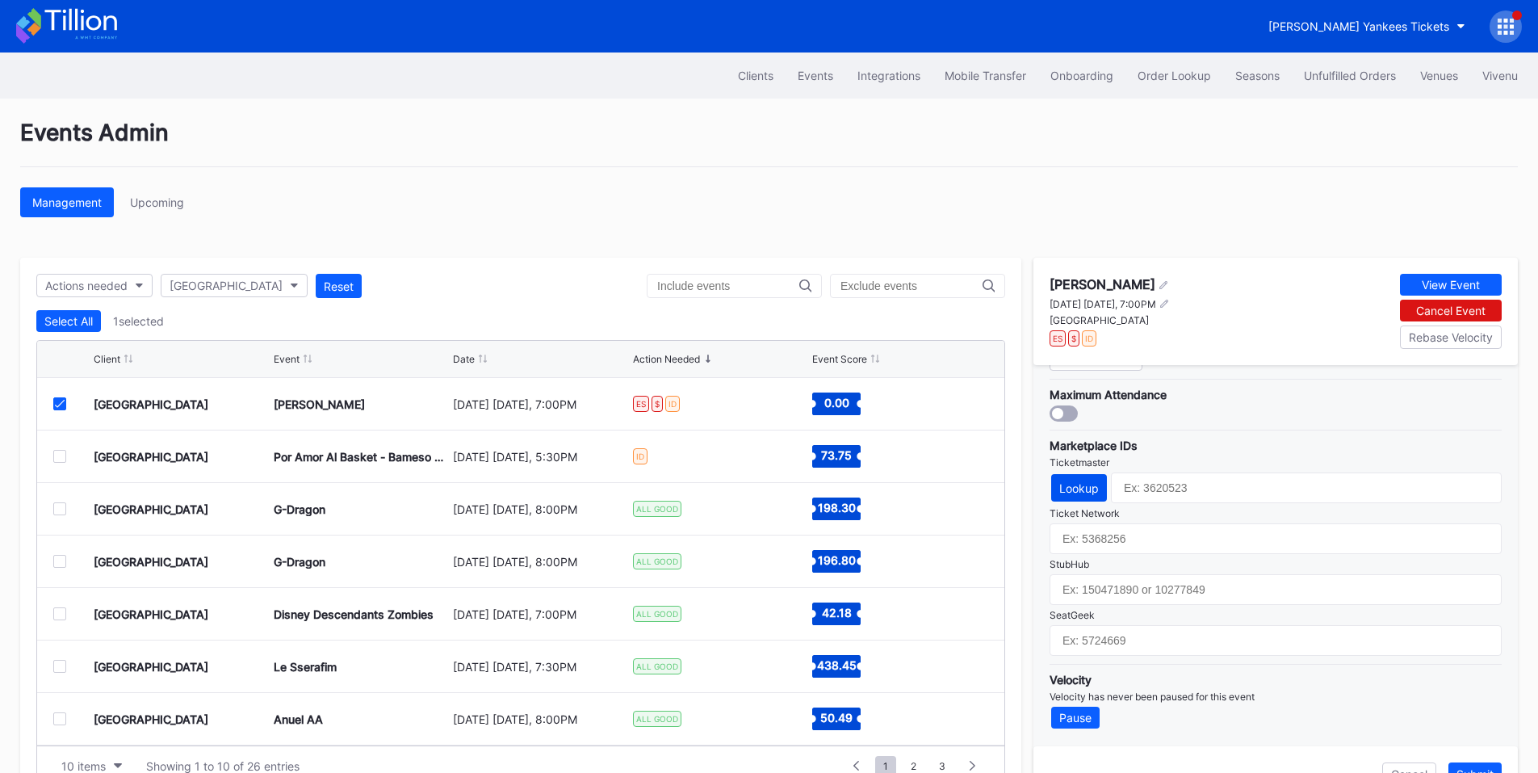
click at [1072, 496] on button "Lookup" at bounding box center [1079, 487] width 56 height 27
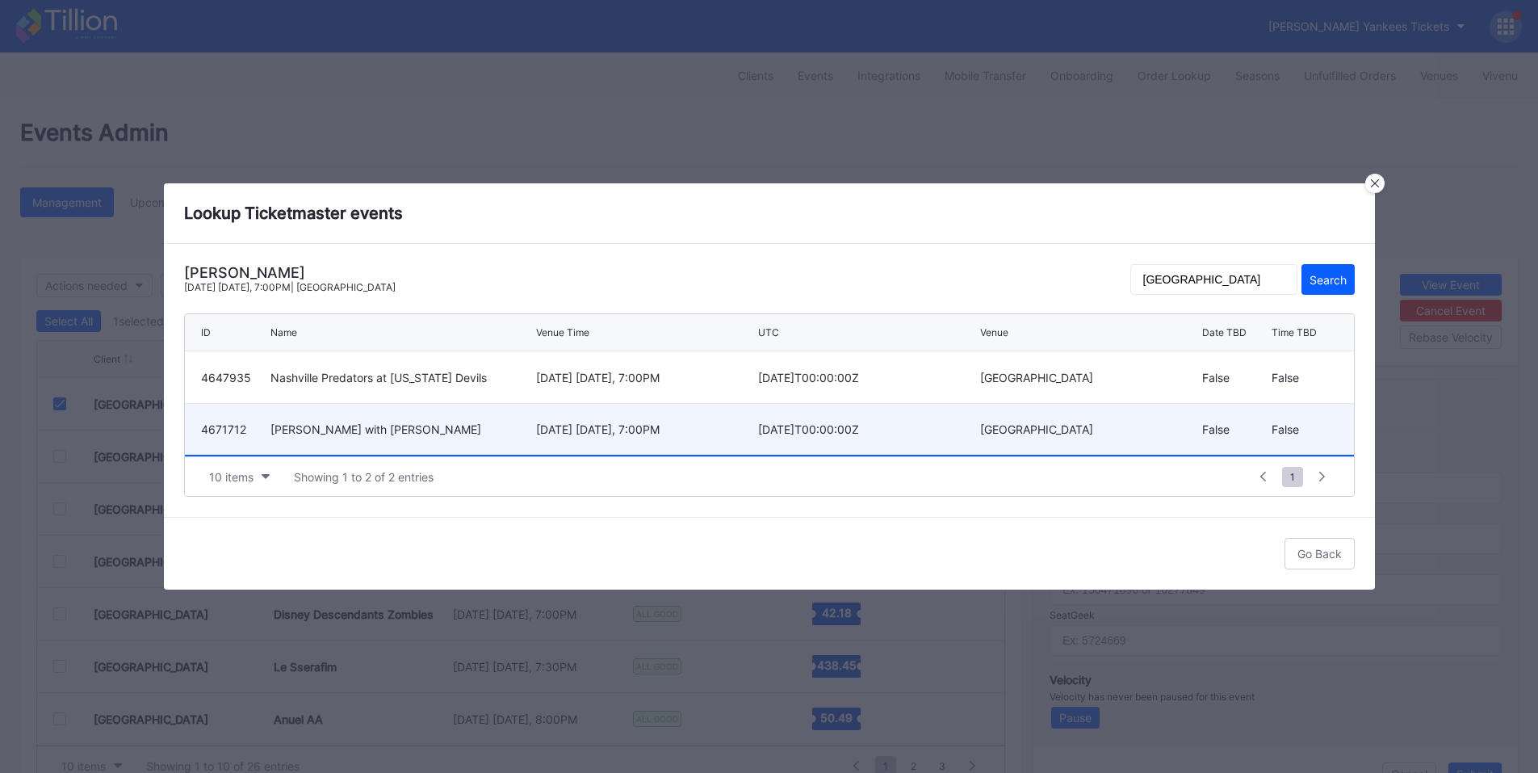
click at [656, 431] on div "January 30 Friday, 7:00PM" at bounding box center [645, 429] width 218 height 14
type input "4671712"
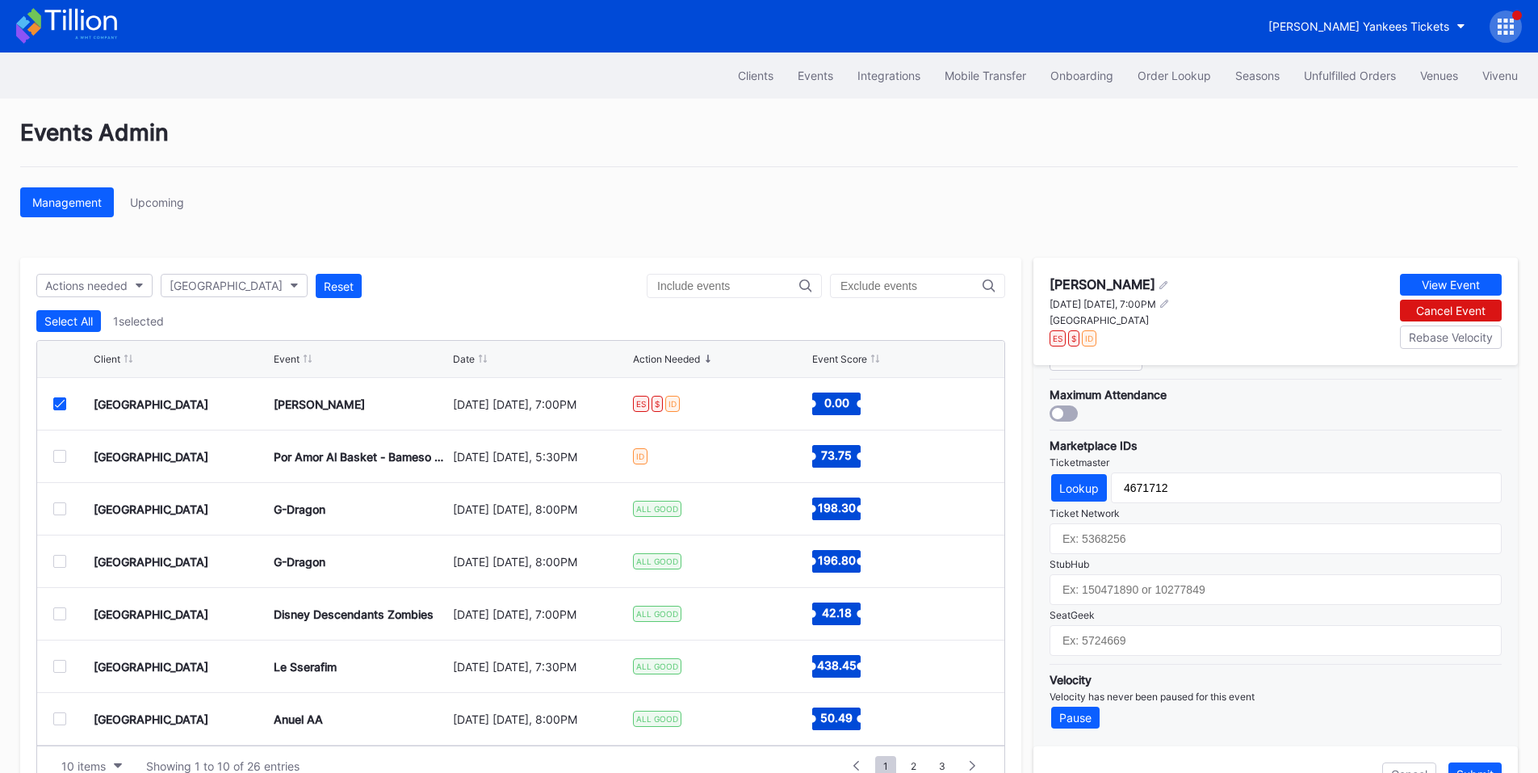
click at [1086, 283] on div "Rascal Flatts" at bounding box center [1103, 284] width 106 height 16
copy div "Rascal Flatts"
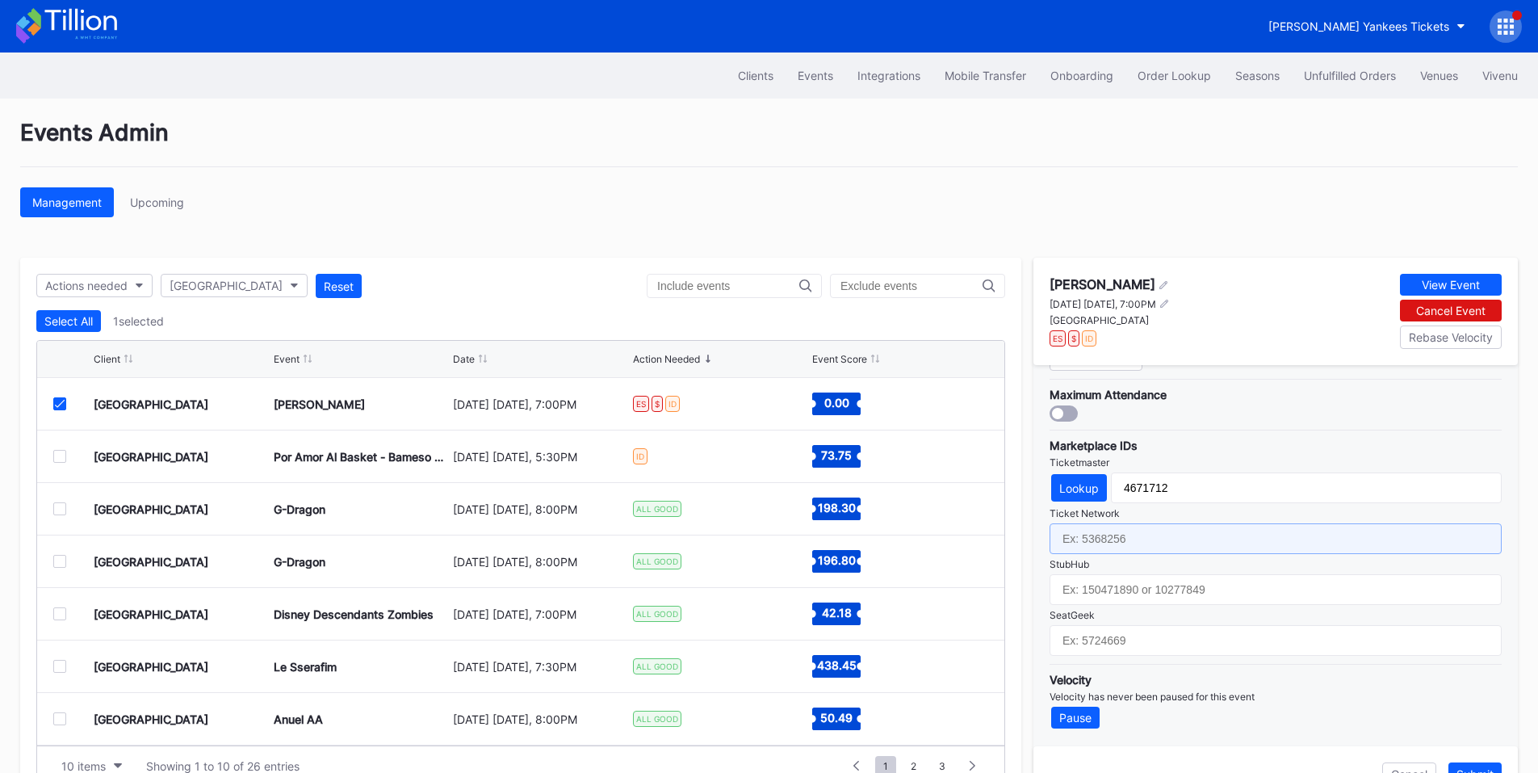
click at [1151, 540] on input "text" at bounding box center [1276, 538] width 452 height 31
paste input "7337303"
type input "7337303"
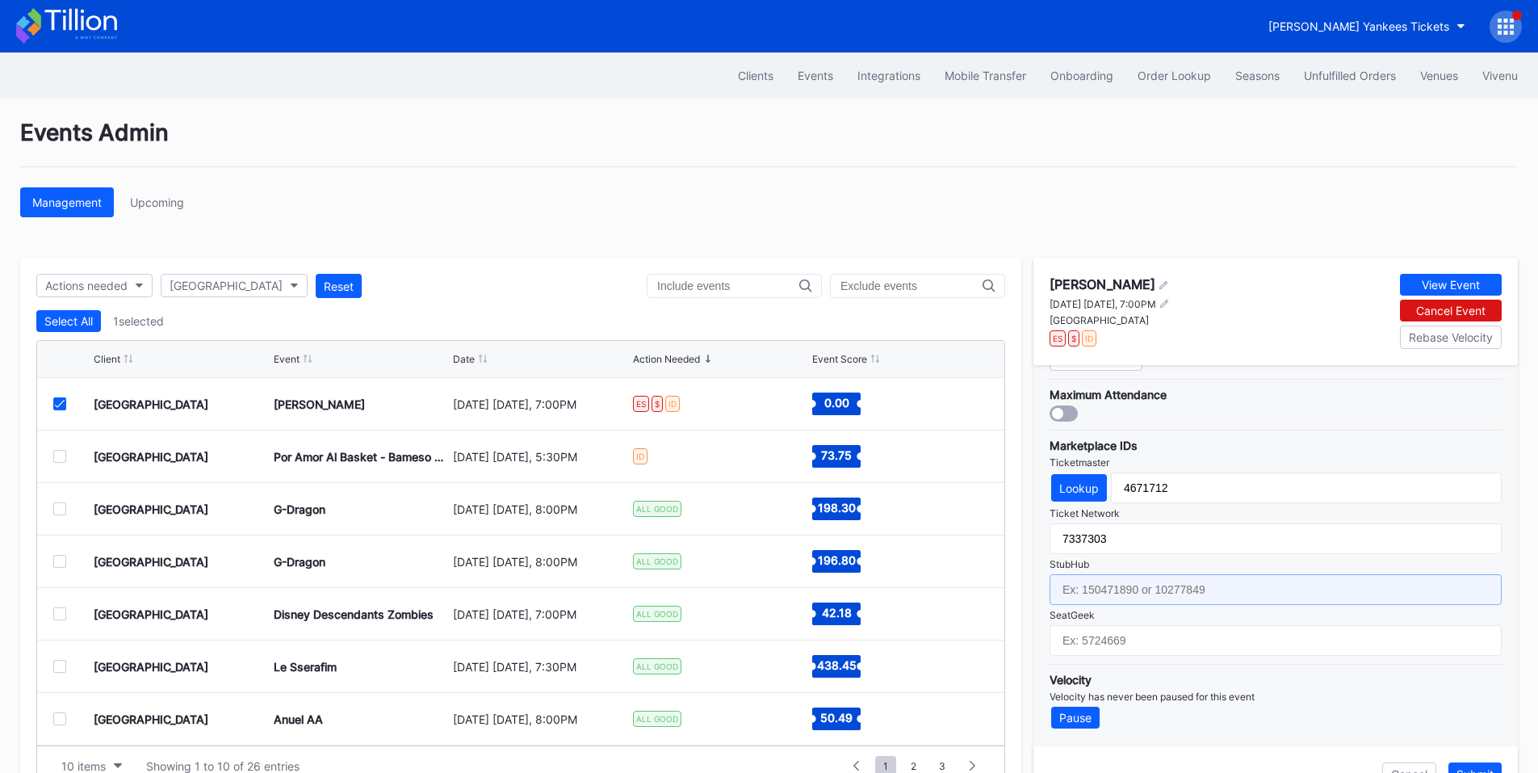
click at [1114, 598] on input "text" at bounding box center [1276, 589] width 452 height 31
paste input "159155830"
type input "159155830"
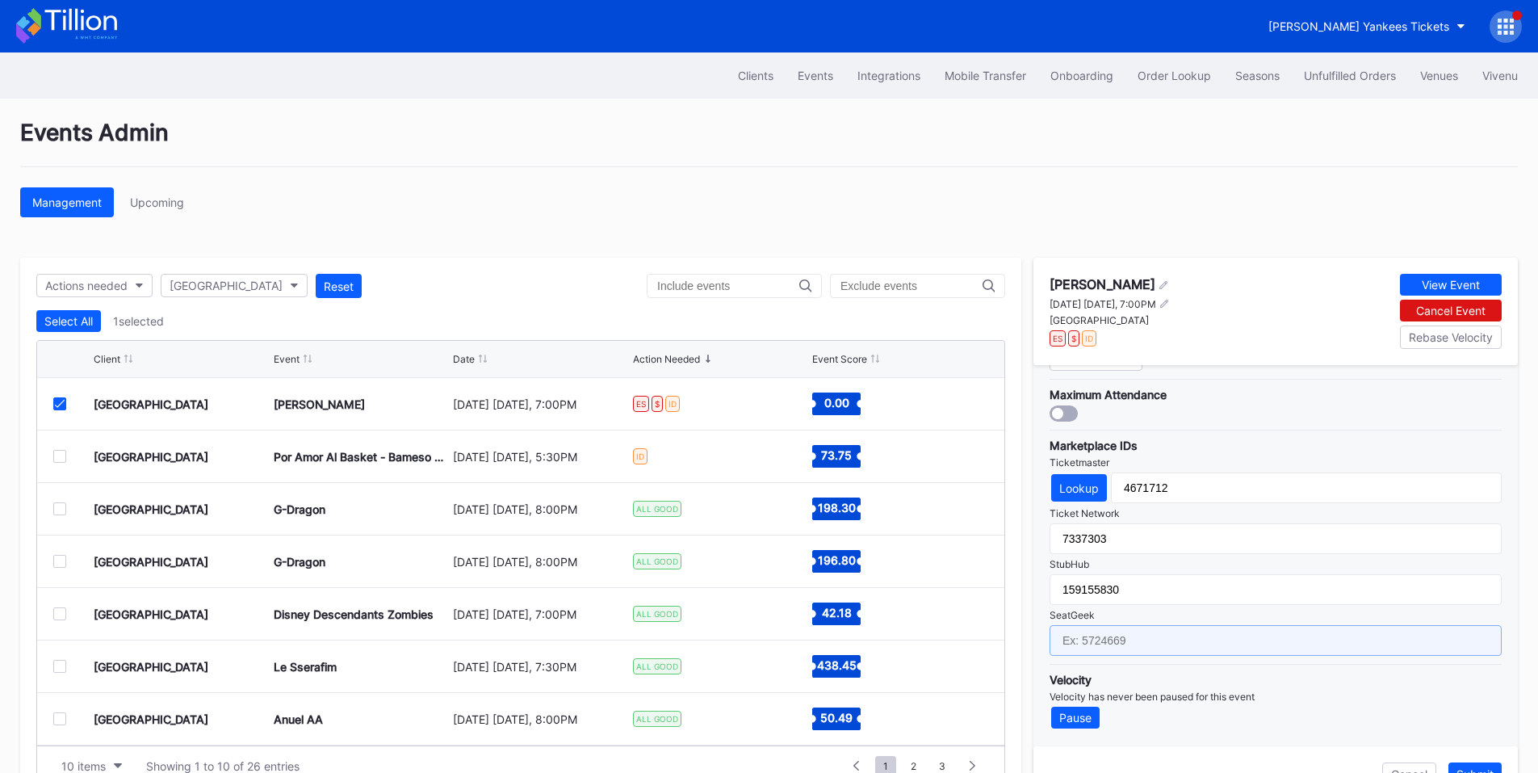
click at [1159, 641] on input "text" at bounding box center [1276, 640] width 452 height 31
paste input "17666501"
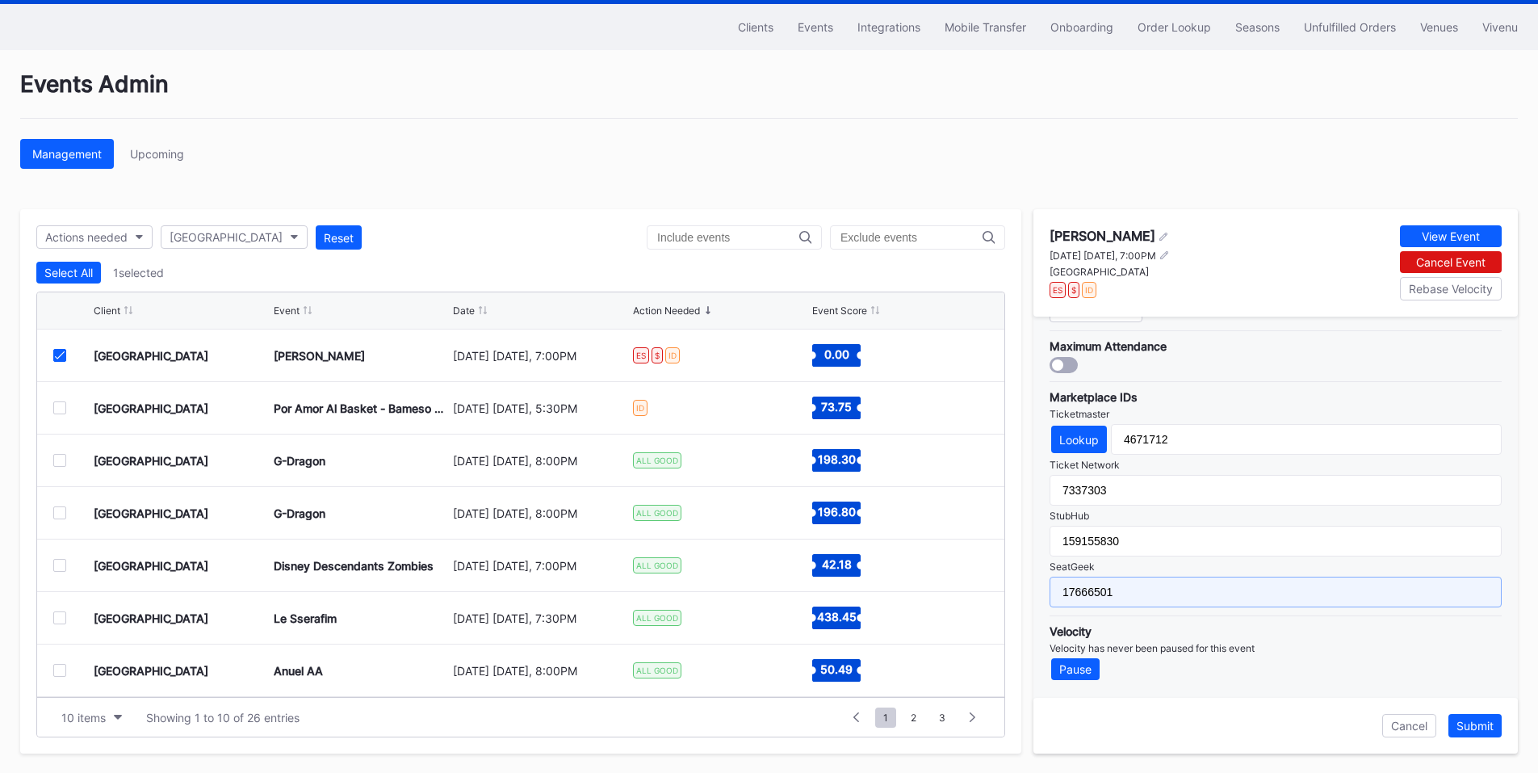
scroll to position [49, 0]
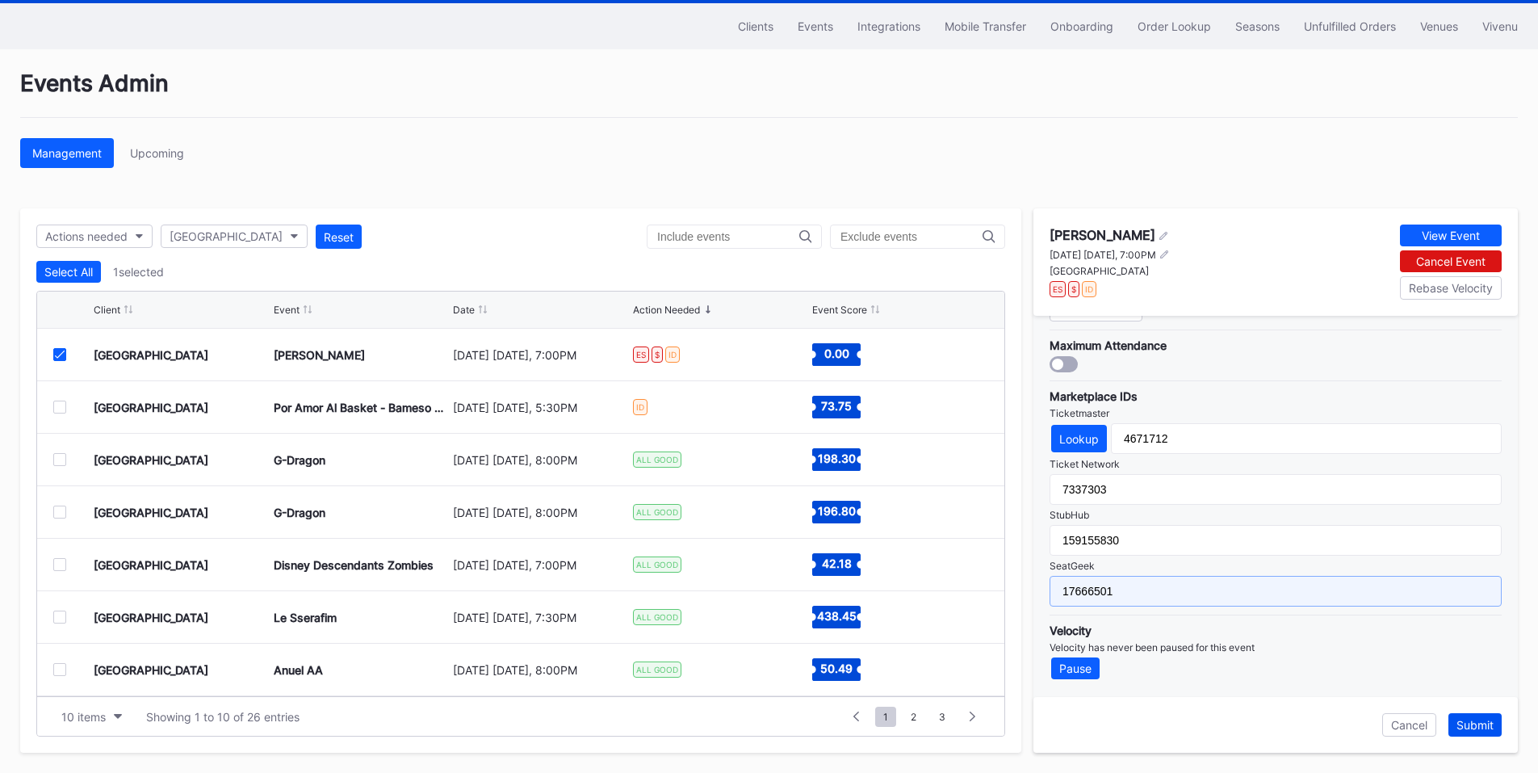
type input "17666501"
click at [1481, 723] on div "Submit" at bounding box center [1474, 725] width 37 height 14
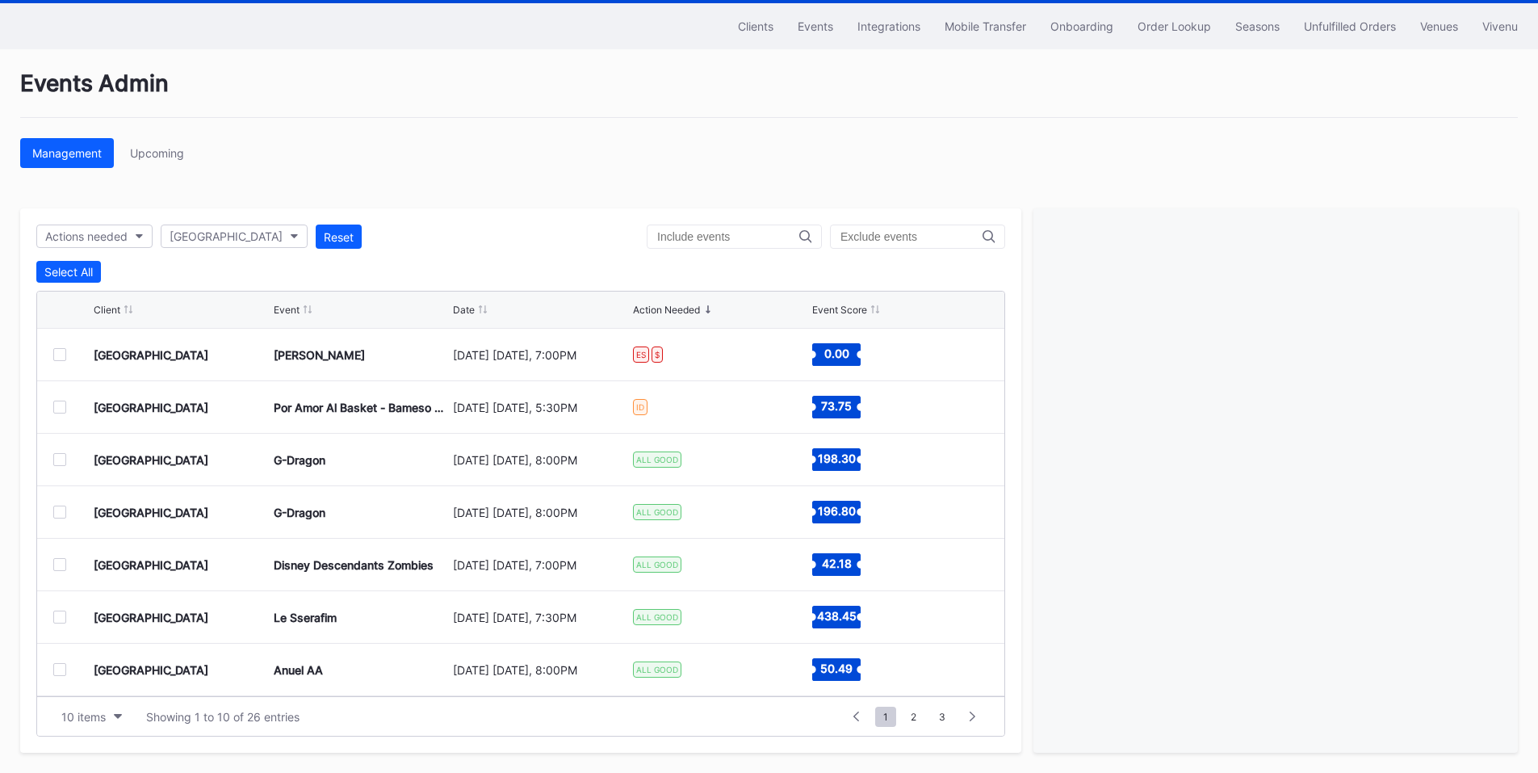
scroll to position [0, 0]
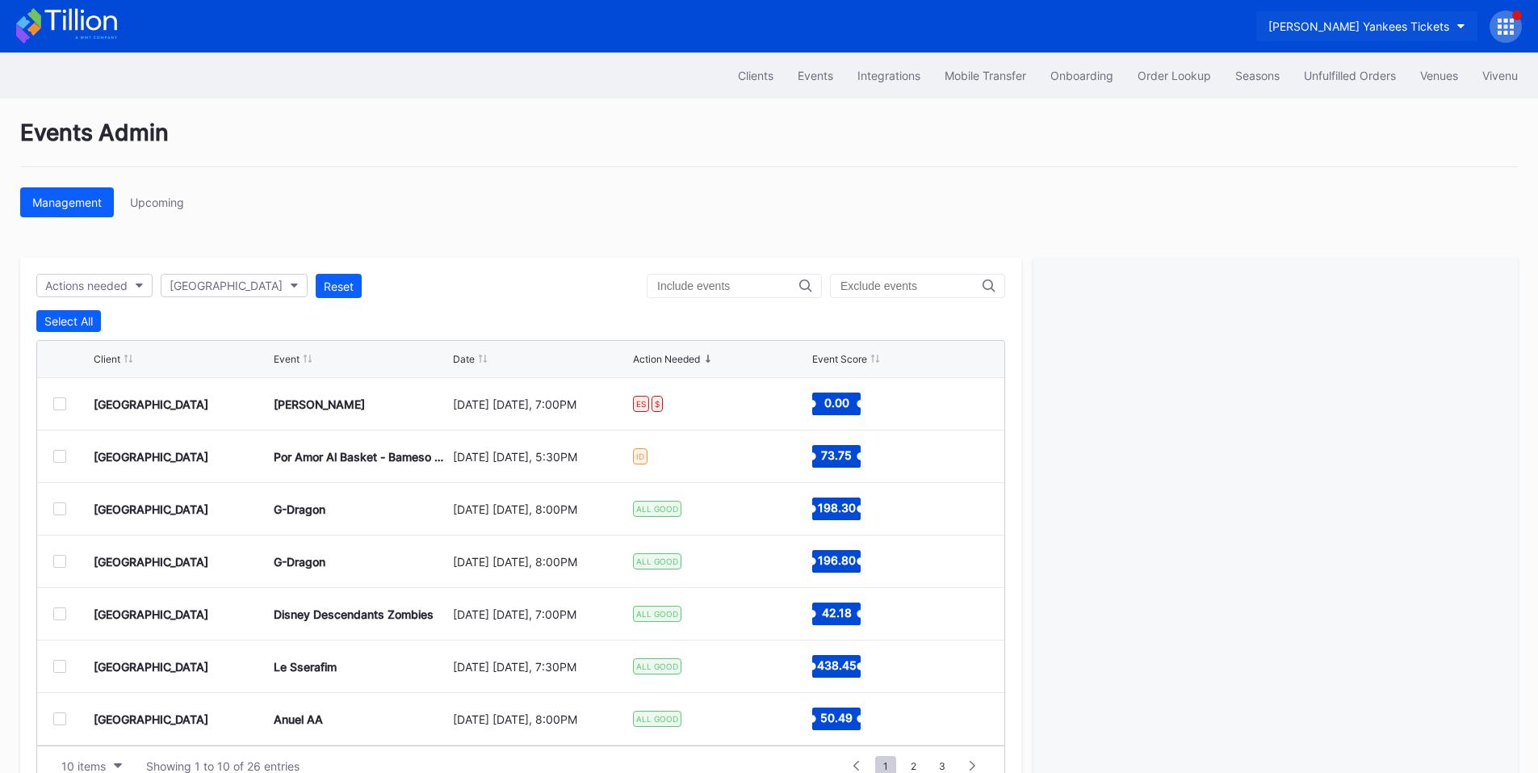
click at [1393, 31] on div "[PERSON_NAME] Yankees Tickets" at bounding box center [1358, 26] width 181 height 14
type input "drag"
click at [1343, 104] on div "Dayton Dragons Secondary" at bounding box center [1374, 101] width 146 height 14
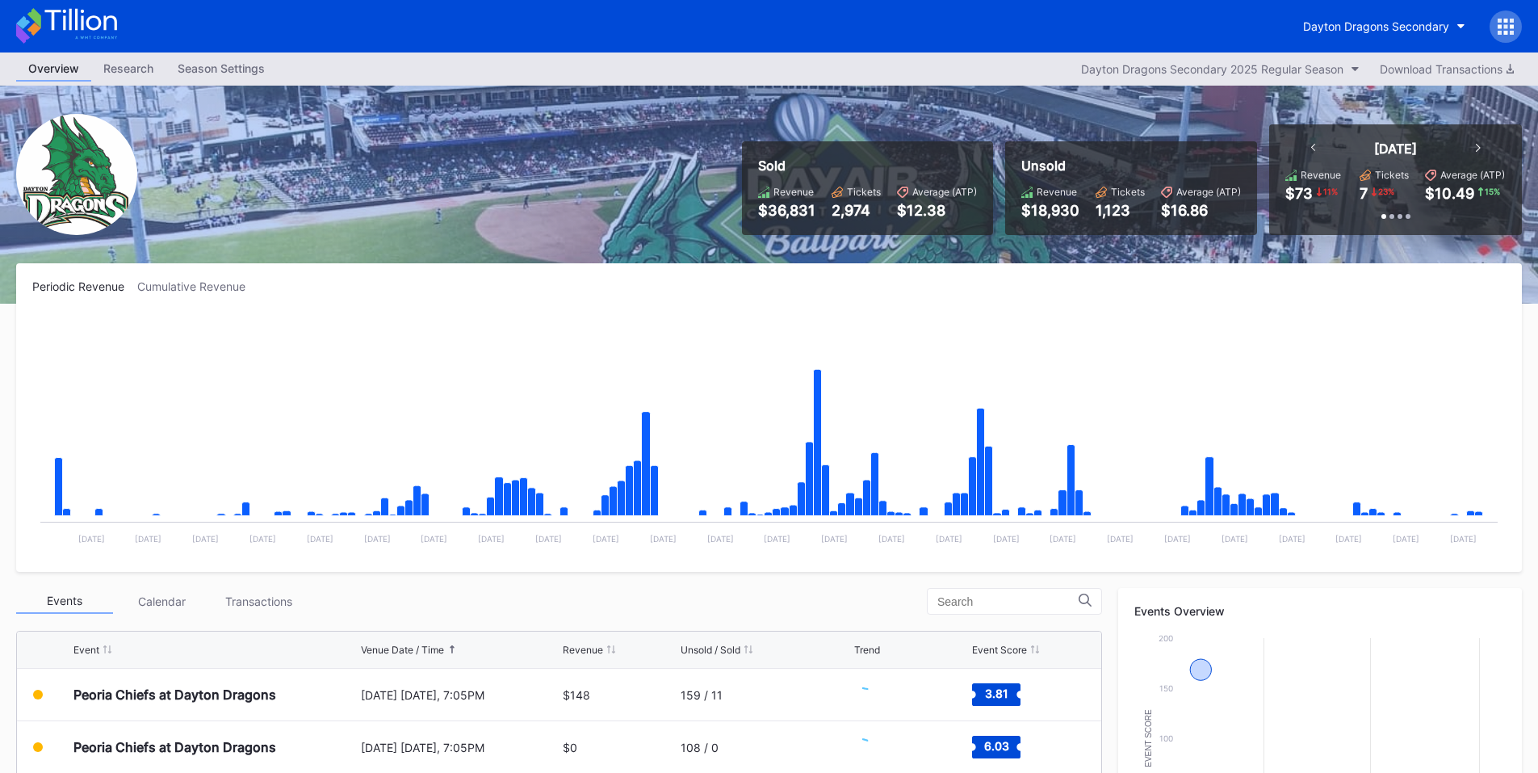
scroll to position [188, 0]
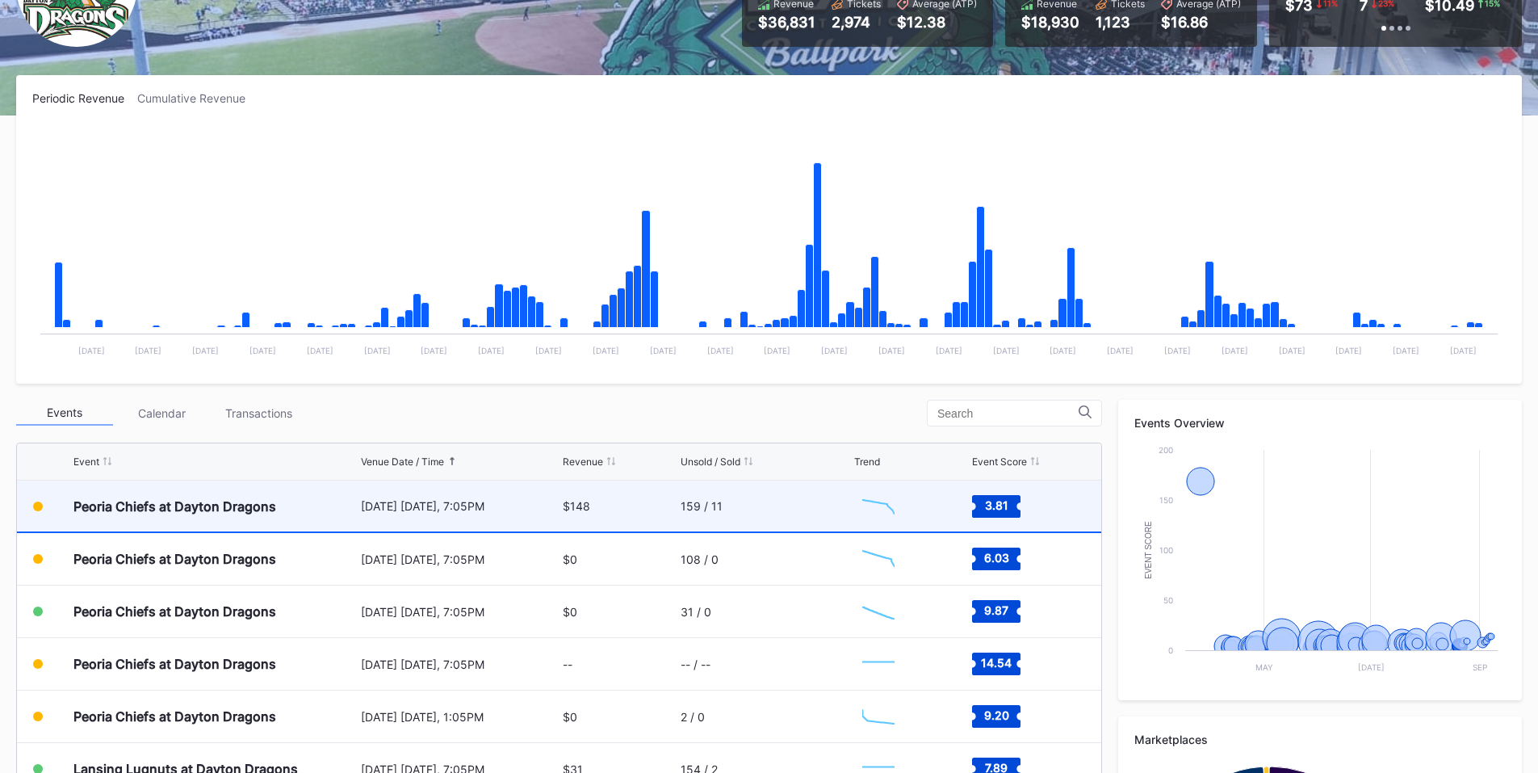
click at [669, 508] on div "Peoria Chiefs at Dayton Dragons August 20 Wednesday, 7:05PM $148 159 / 11 Creat…" at bounding box center [559, 506] width 1084 height 52
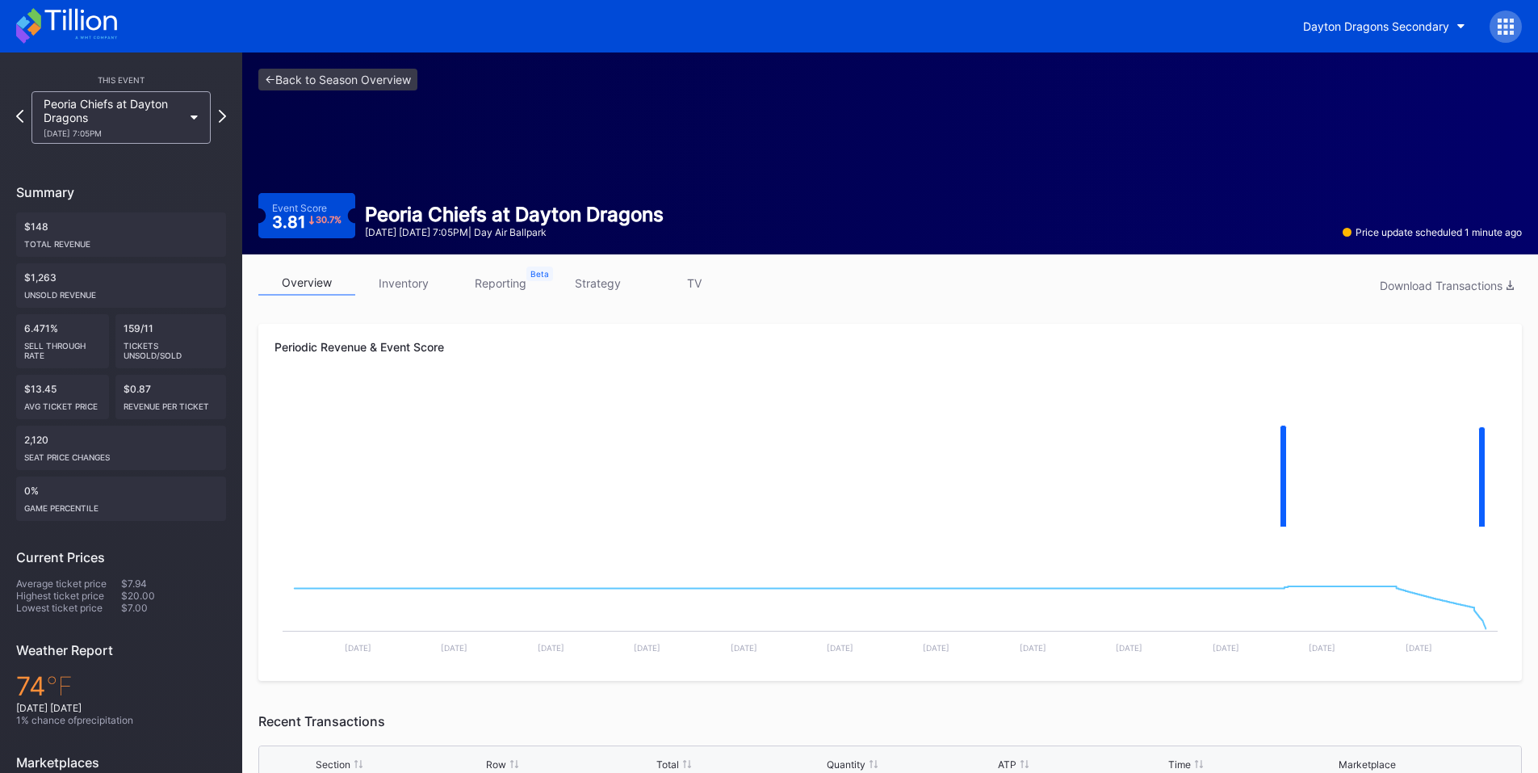
click at [1519, 21] on div at bounding box center [1505, 26] width 32 height 32
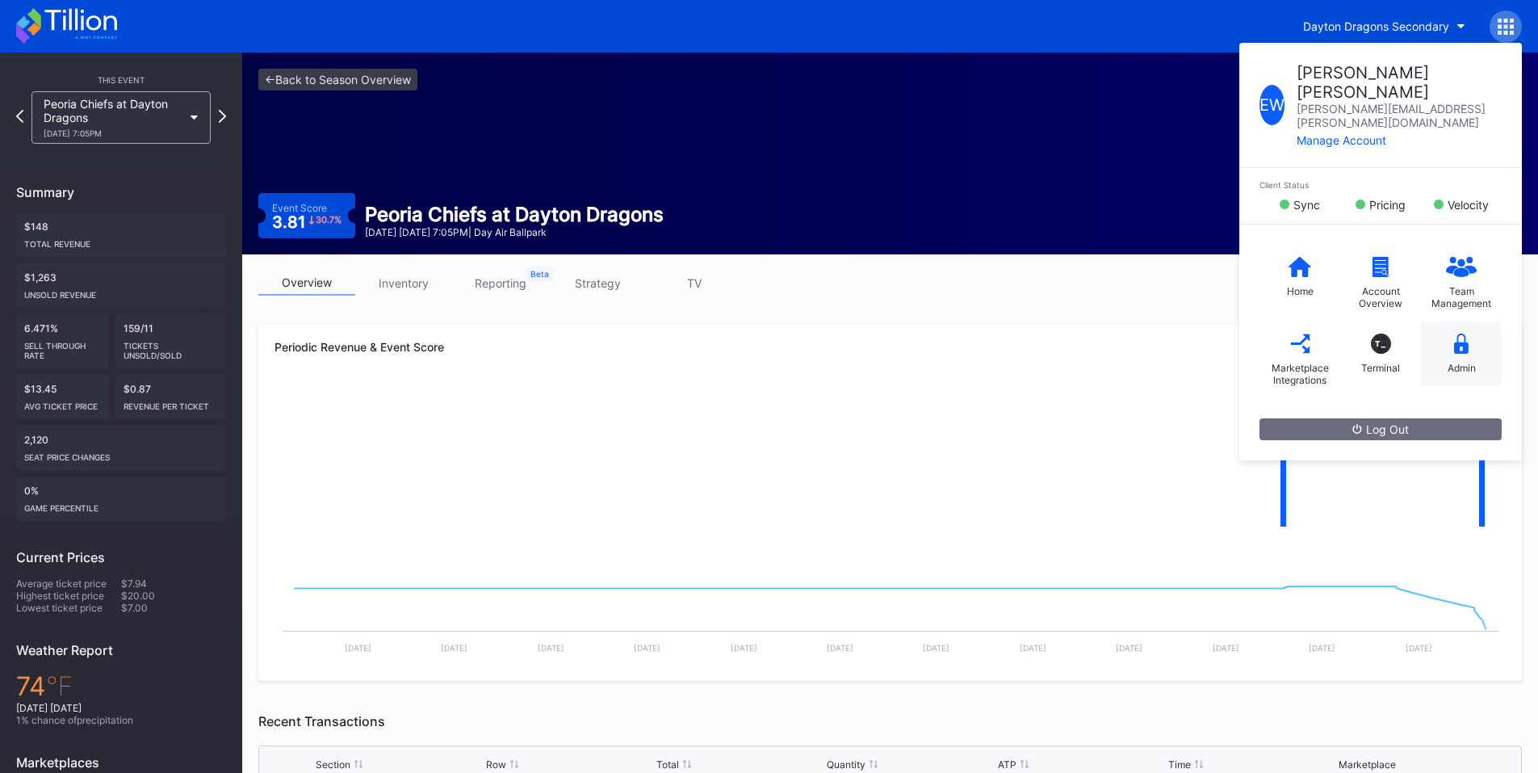
click at [1439, 324] on div "Admin" at bounding box center [1461, 353] width 81 height 65
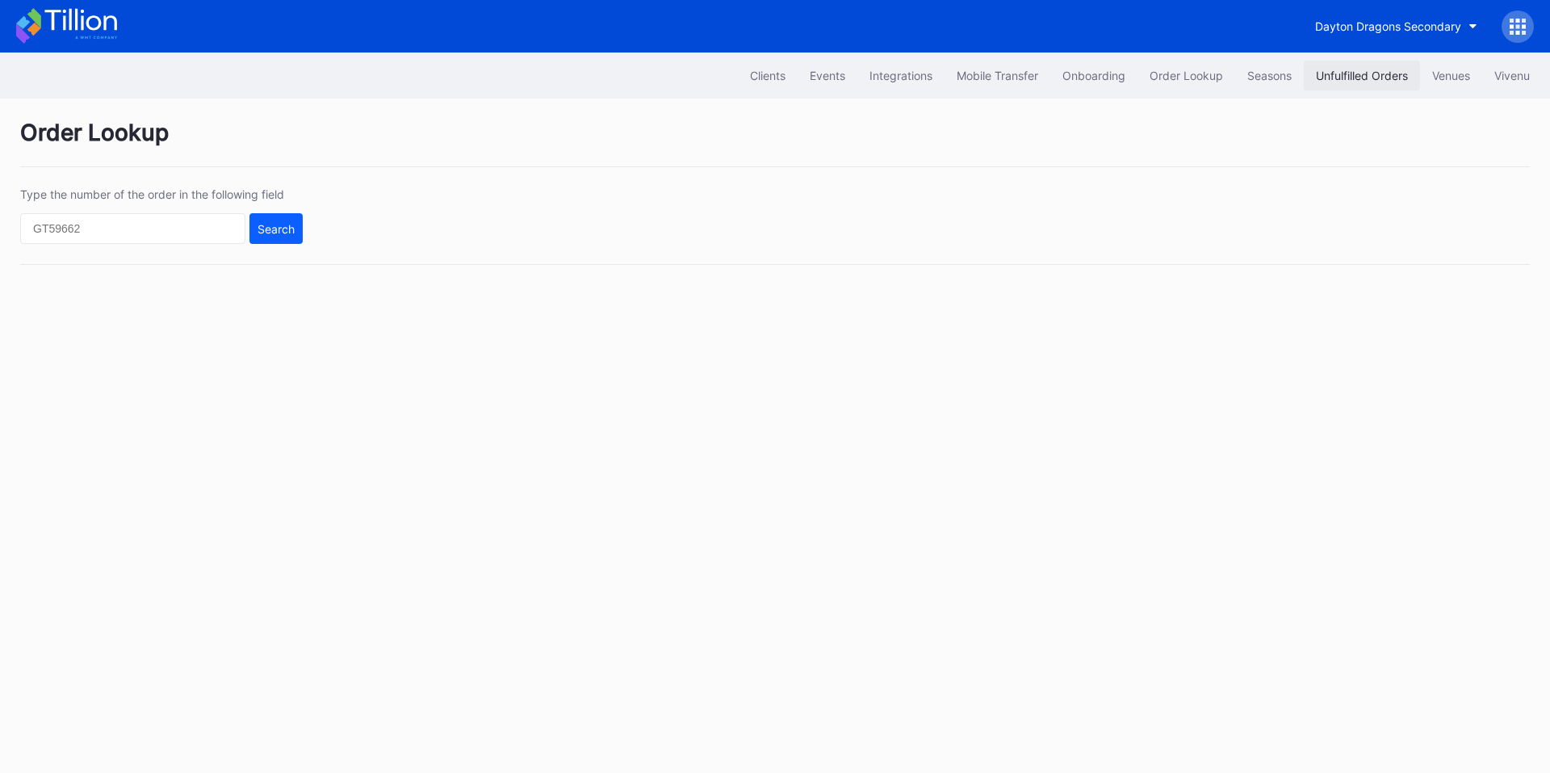
click at [1339, 77] on div "Unfulfilled Orders" at bounding box center [1362, 76] width 92 height 14
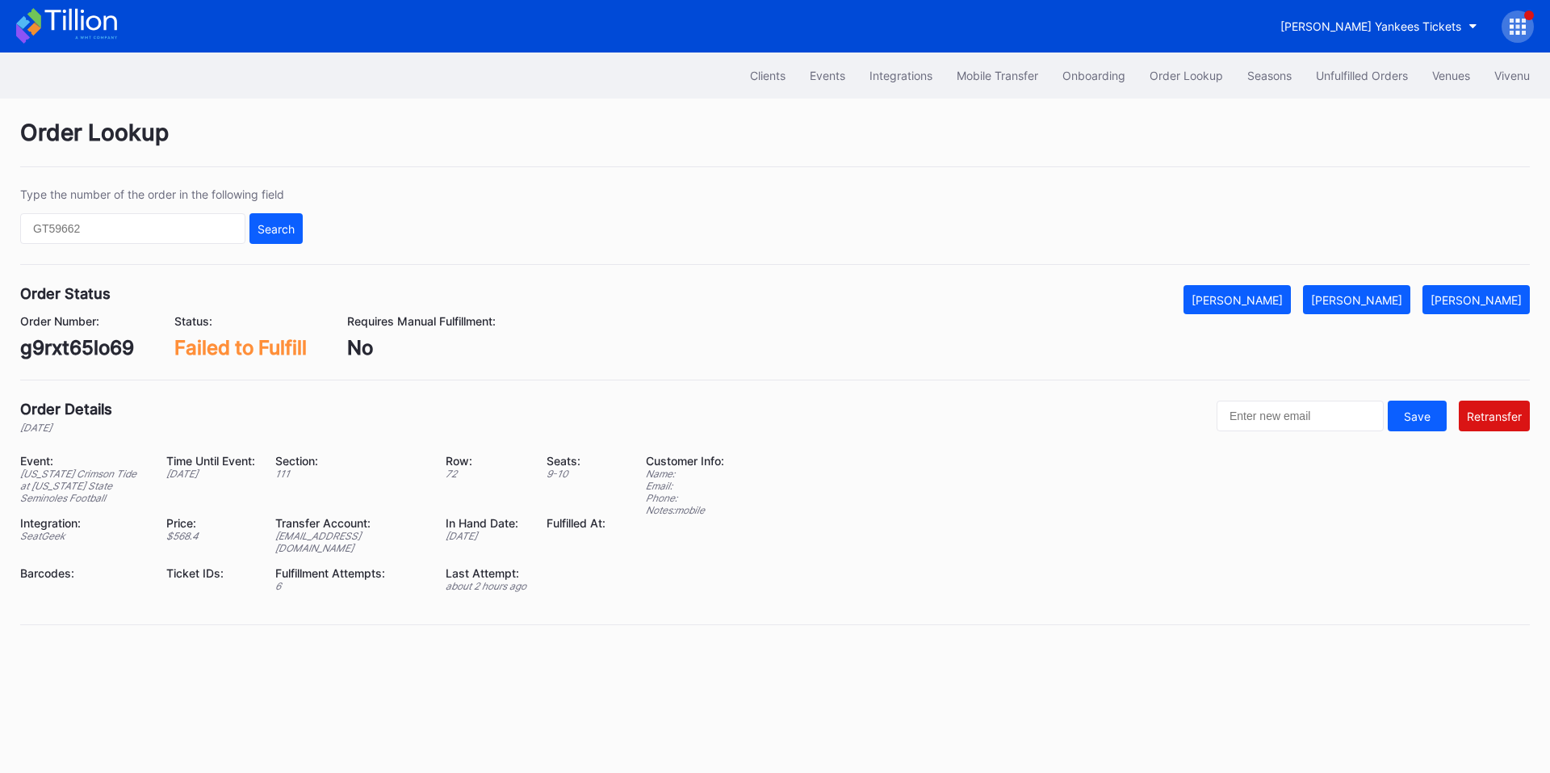
click at [66, 345] on div "g9rxt65lo69" at bounding box center [77, 347] width 114 height 23
copy div "g9rxt65lo69"
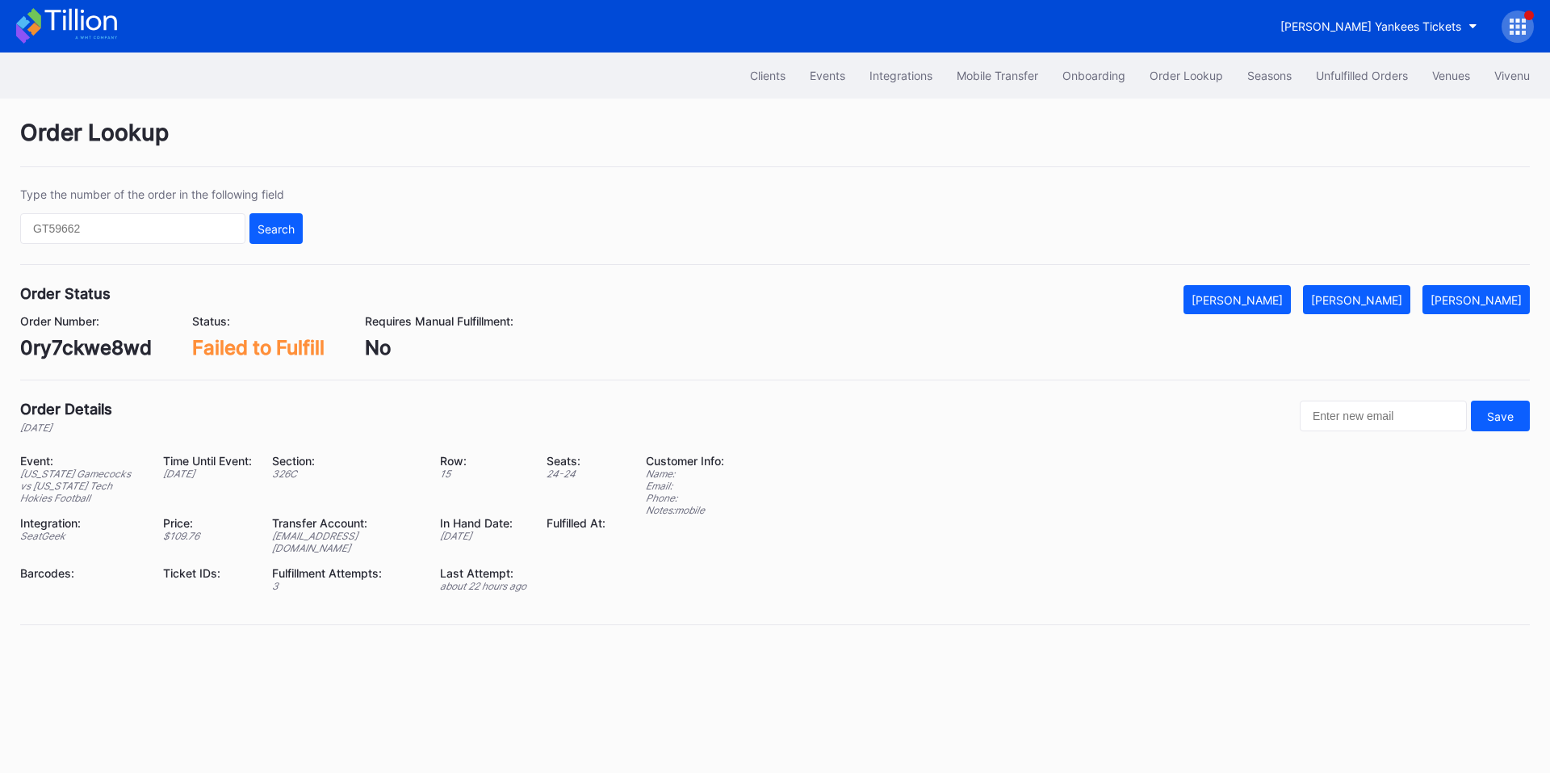
click at [82, 338] on div "0ry7ckwe8wd" at bounding box center [86, 347] width 132 height 23
copy div "0ry7ckwe8wd"
click at [396, 538] on div "[EMAIL_ADDRESS][DOMAIN_NAME]" at bounding box center [346, 542] width 148 height 24
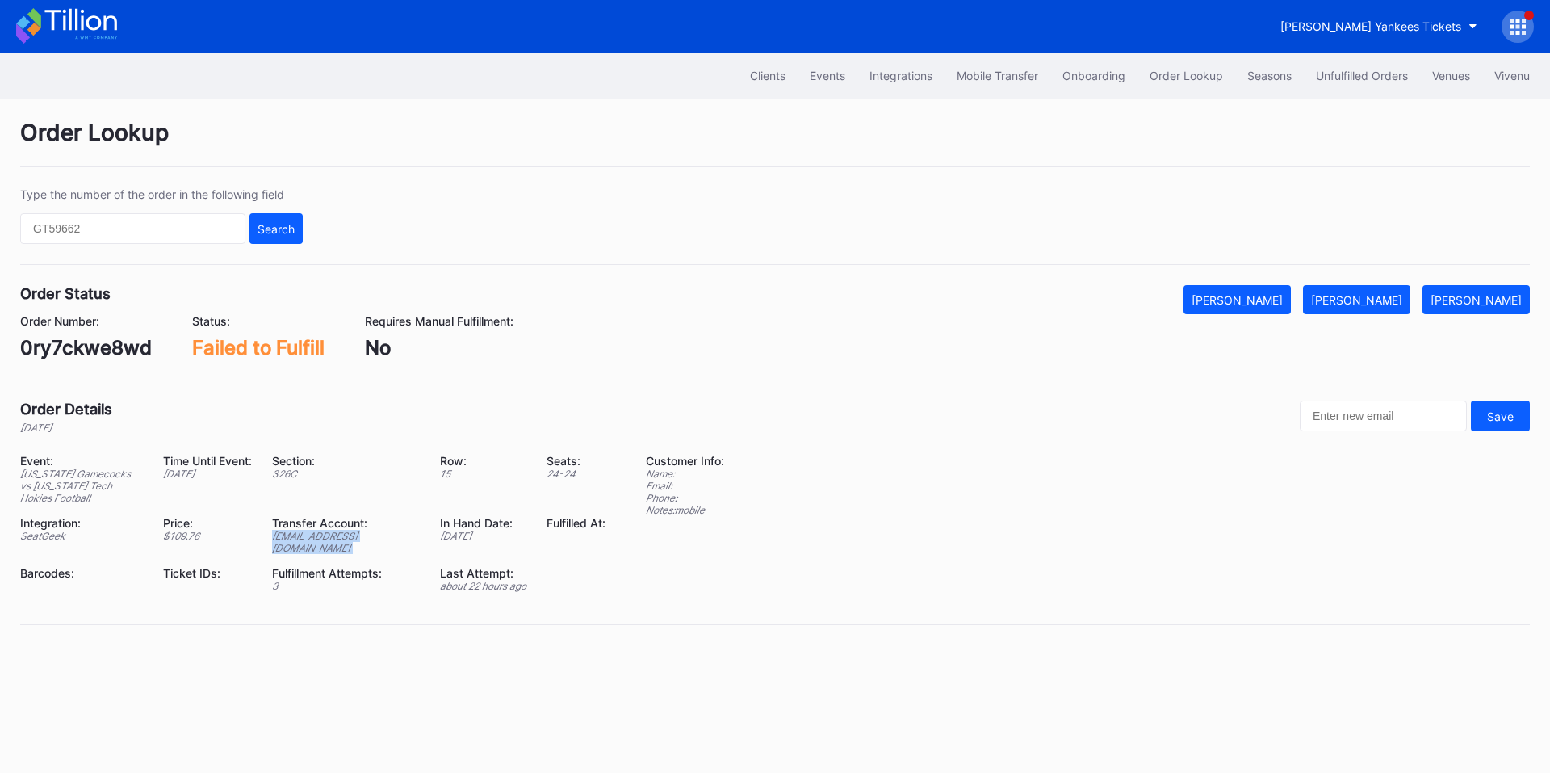
click at [396, 538] on div "[EMAIL_ADDRESS][DOMAIN_NAME]" at bounding box center [346, 542] width 148 height 24
copy div "[EMAIL_ADDRESS][DOMAIN_NAME]"
click at [98, 349] on div "dlw7a78q9m8" at bounding box center [86, 347] width 132 height 23
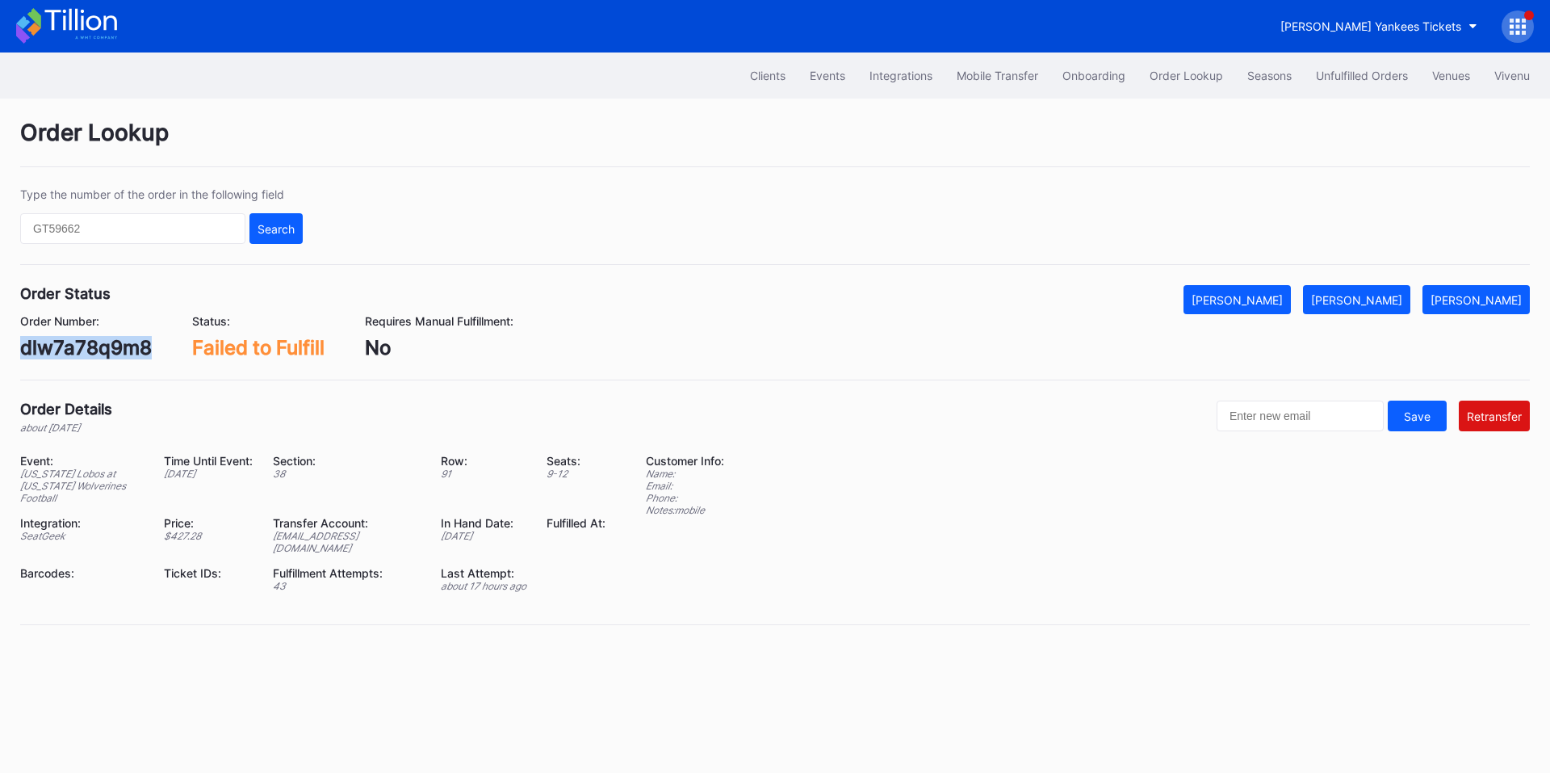
click at [98, 349] on div "dlw7a78q9m8" at bounding box center [86, 347] width 132 height 23
copy div "dlw7a78q9m8"
click at [810, 77] on div "Events" at bounding box center [828, 76] width 36 height 14
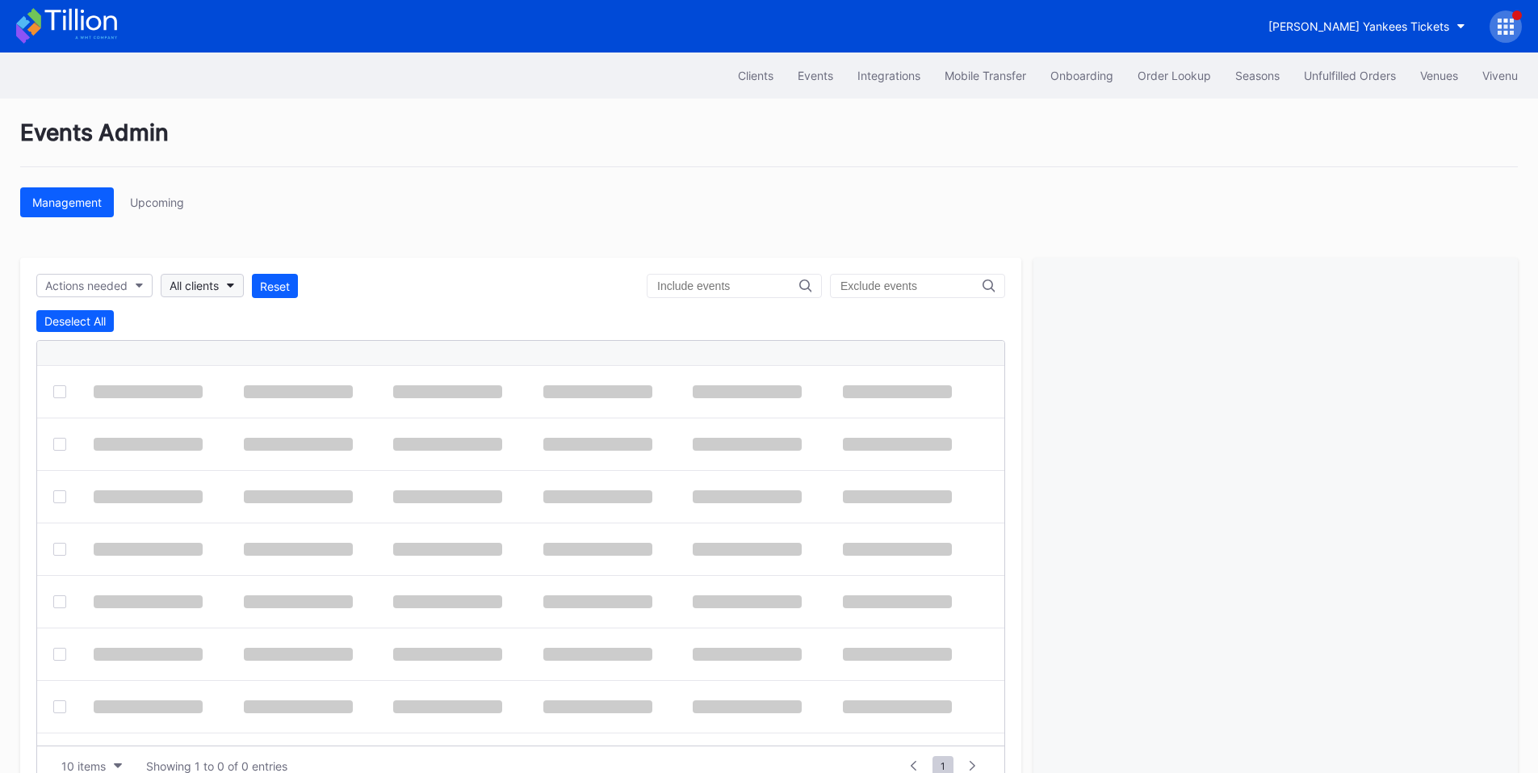
click at [219, 288] on div "All clients" at bounding box center [194, 286] width 49 height 14
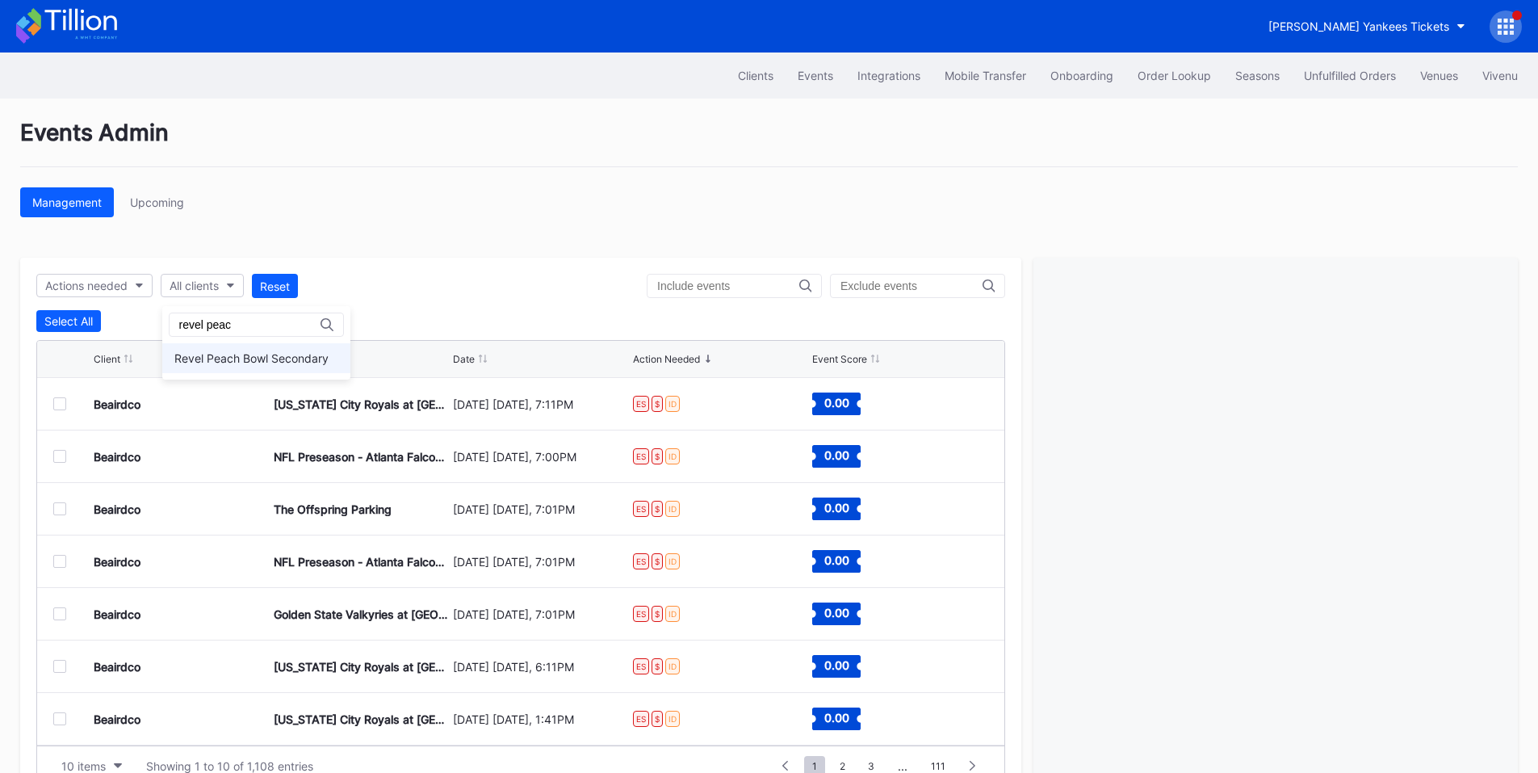
type input "revel peac"
click at [304, 364] on div "Revel Peach Bowl Secondary" at bounding box center [251, 358] width 154 height 14
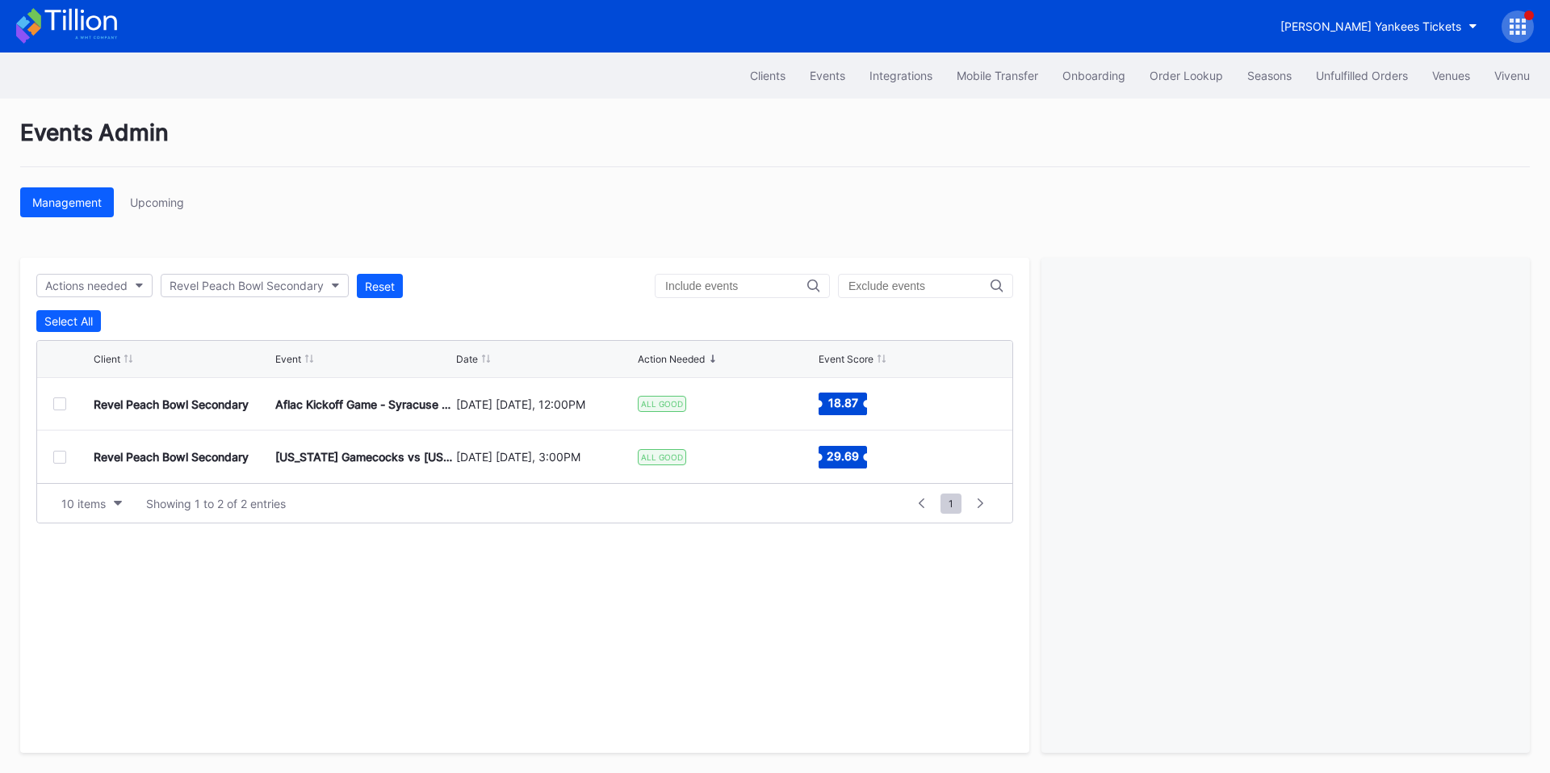
click at [62, 402] on div at bounding box center [59, 403] width 13 height 13
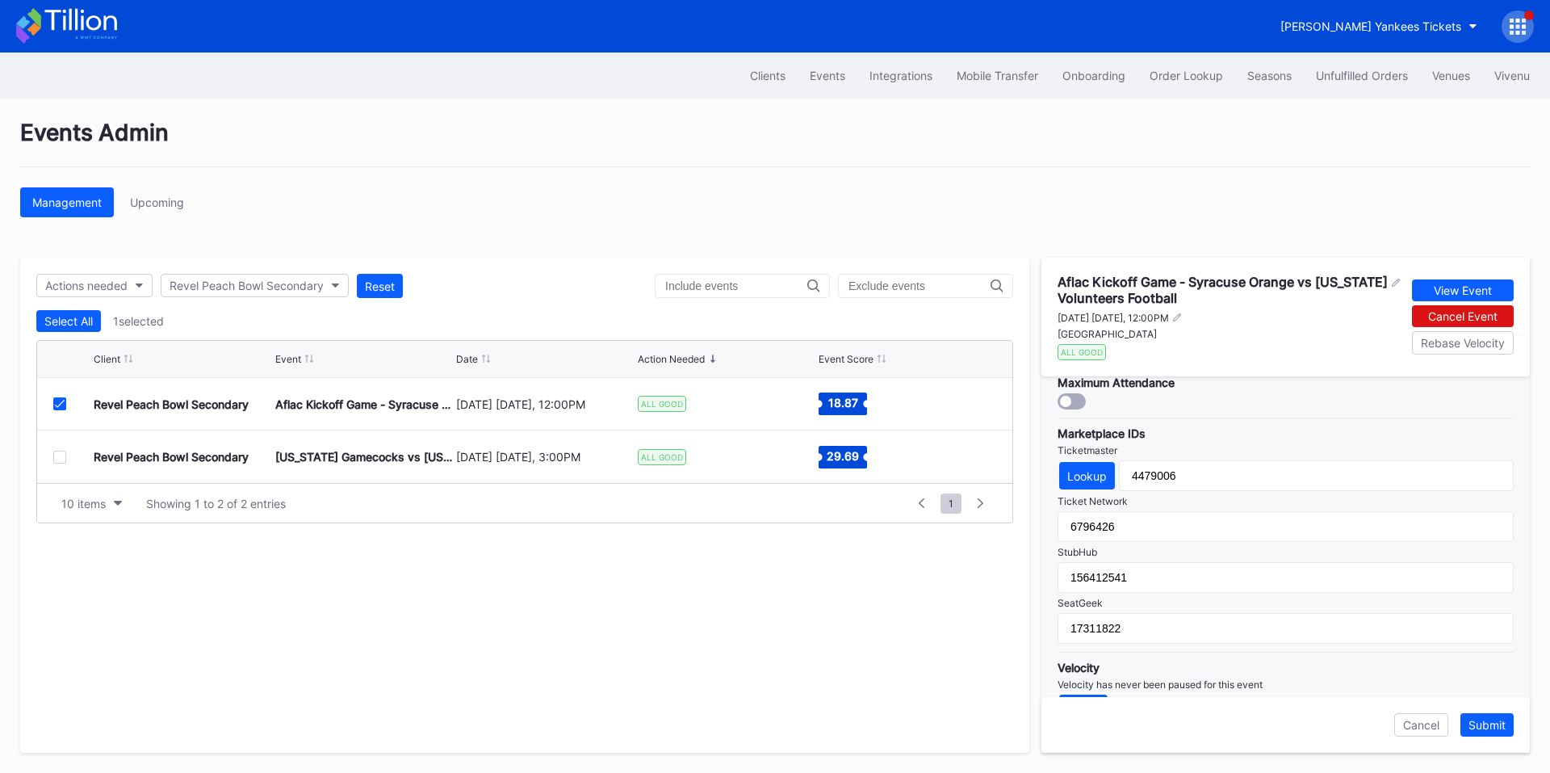
scroll to position [534, 0]
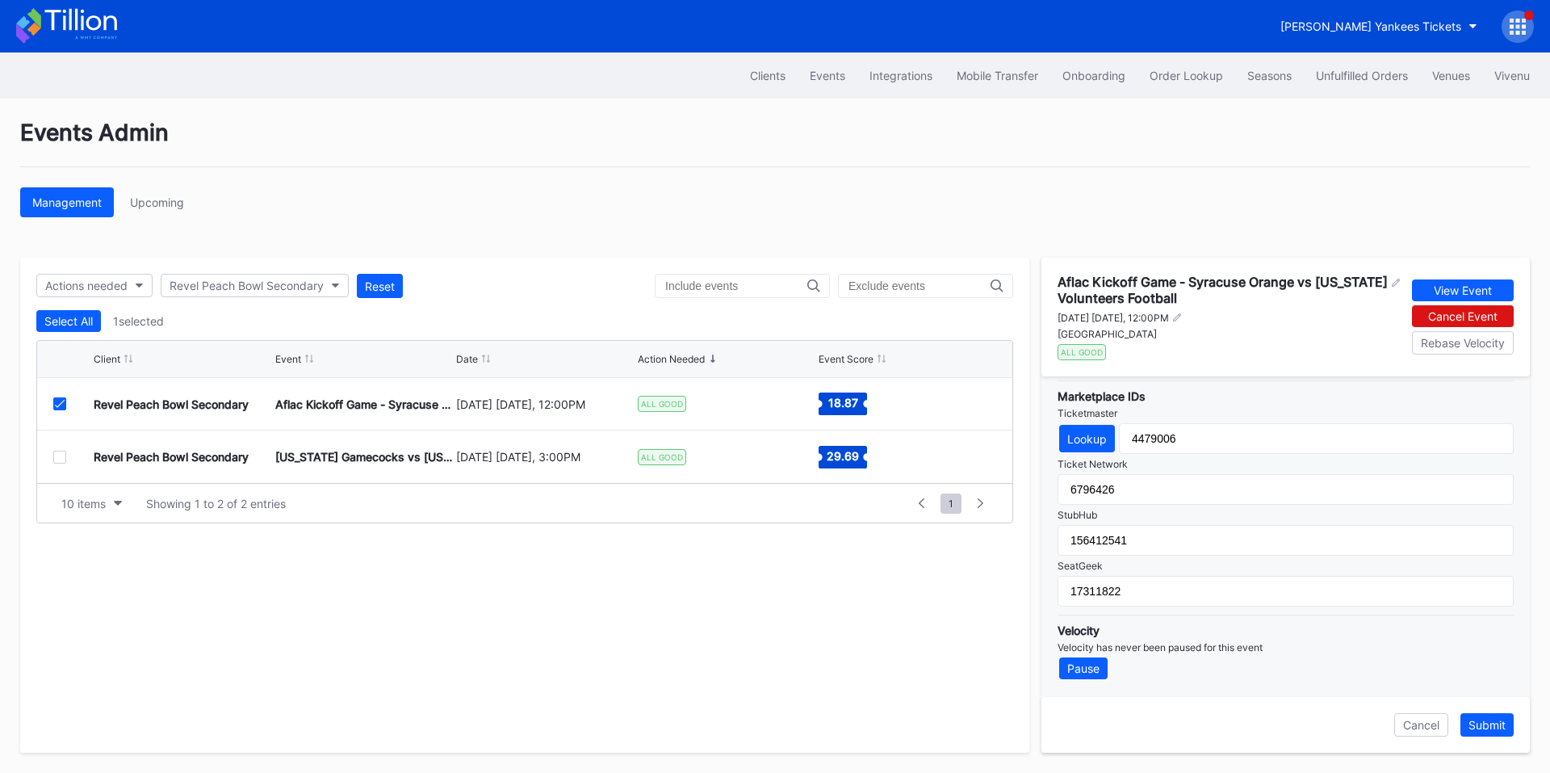
click at [61, 459] on div at bounding box center [59, 456] width 13 height 13
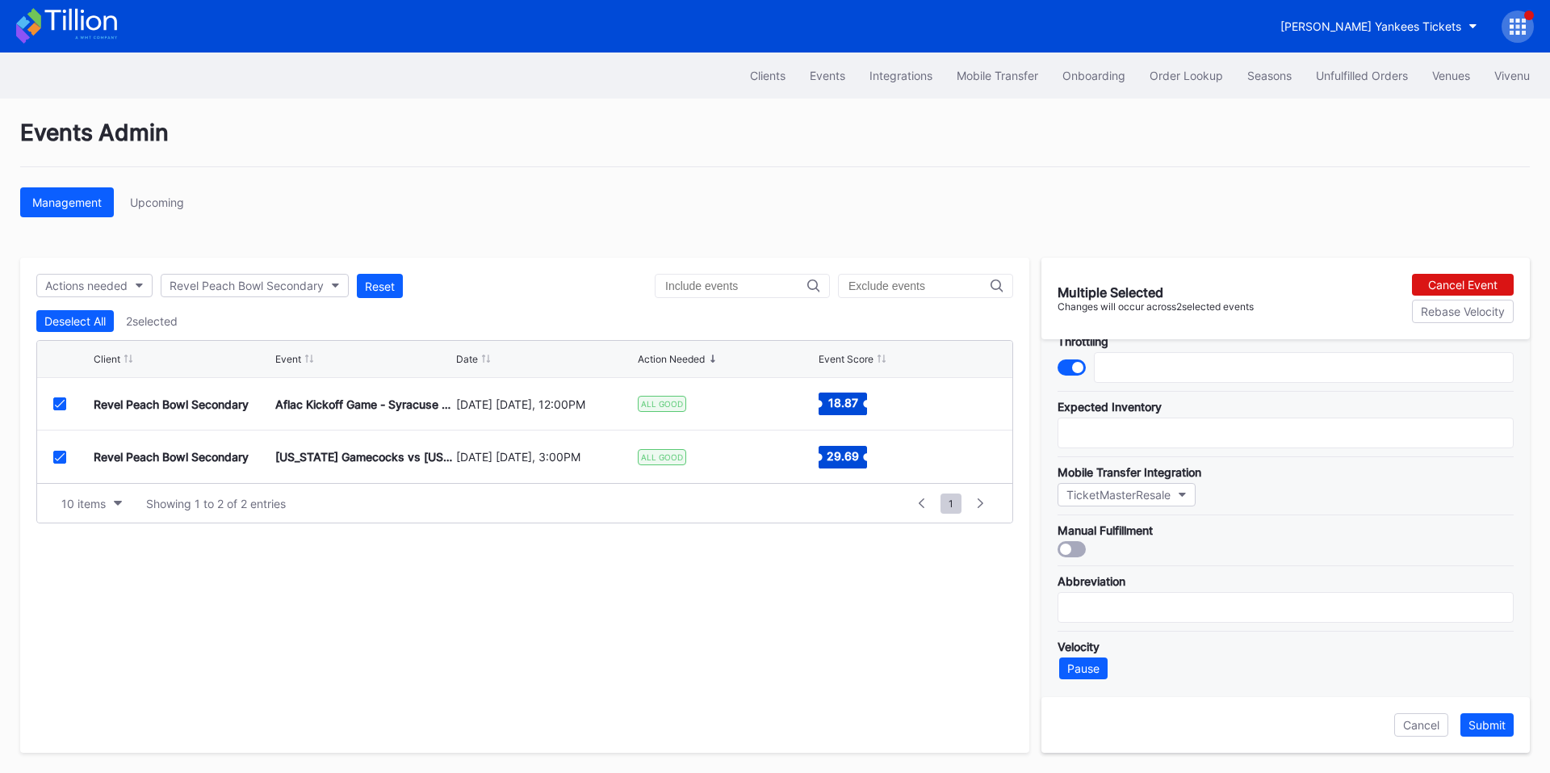
scroll to position [72, 0]
click at [63, 398] on div at bounding box center [59, 403] width 13 height 13
type input "35"
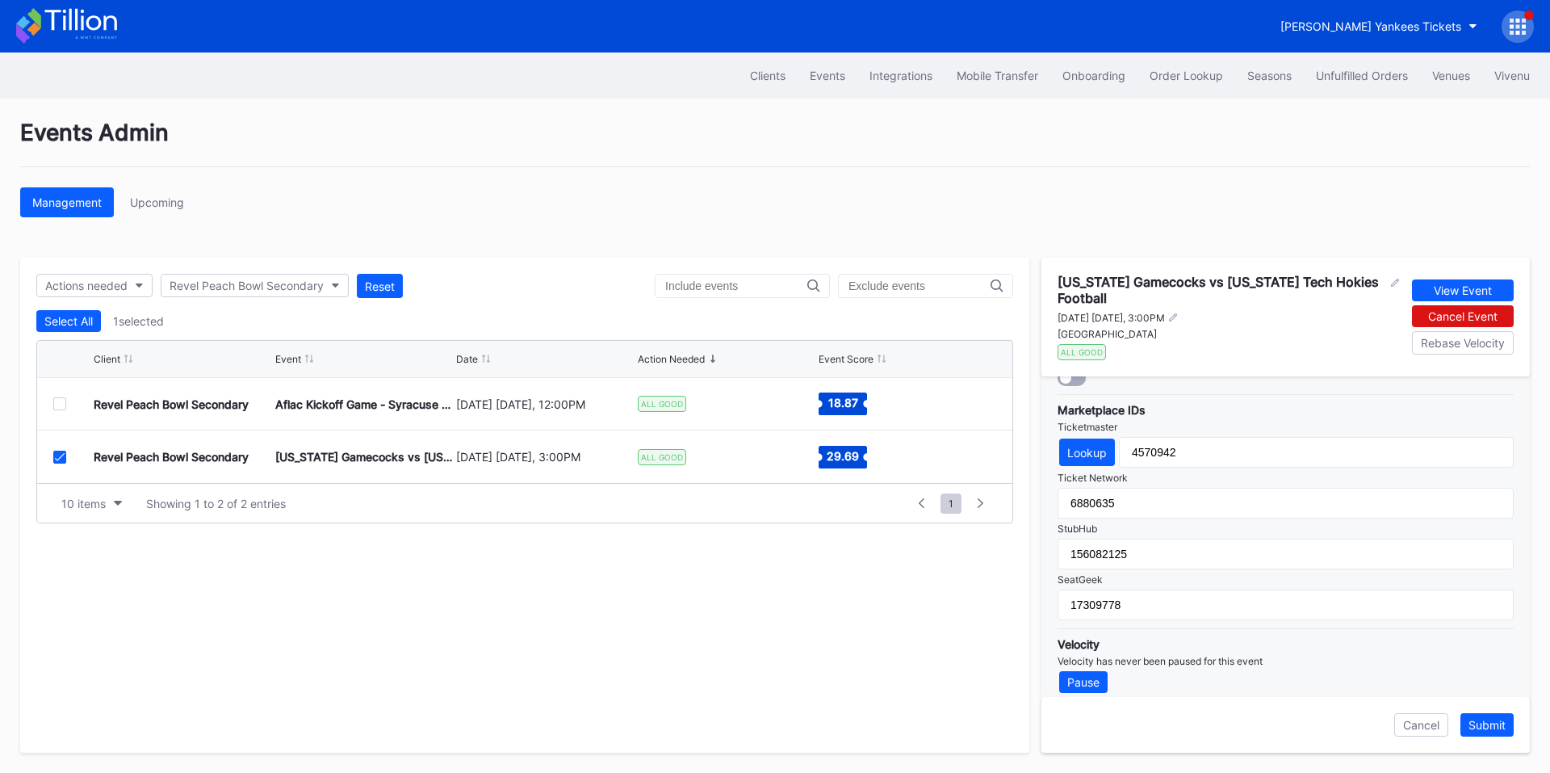
scroll to position [534, 0]
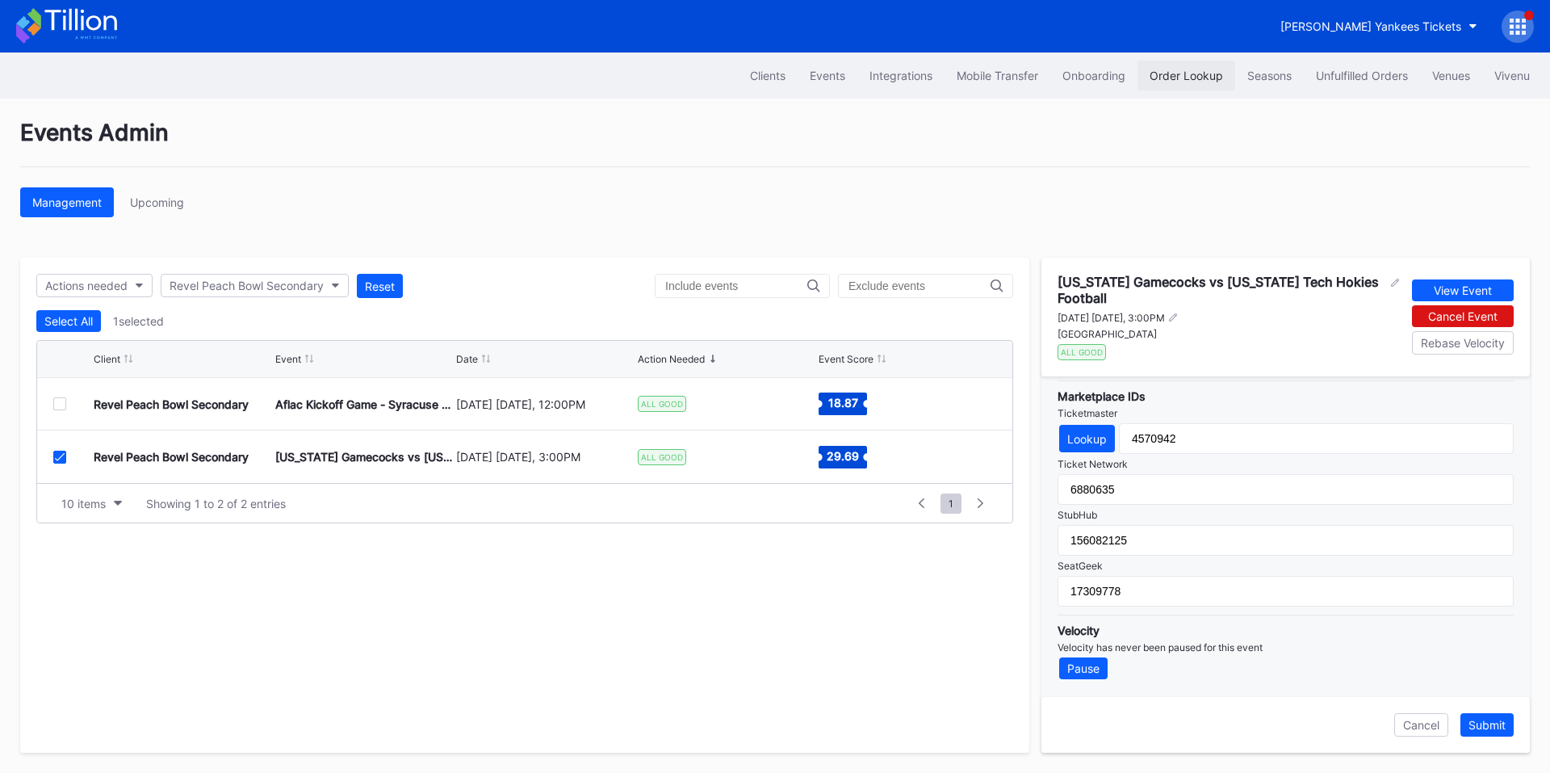
click at [1213, 77] on div "Order Lookup" at bounding box center [1186, 76] width 73 height 14
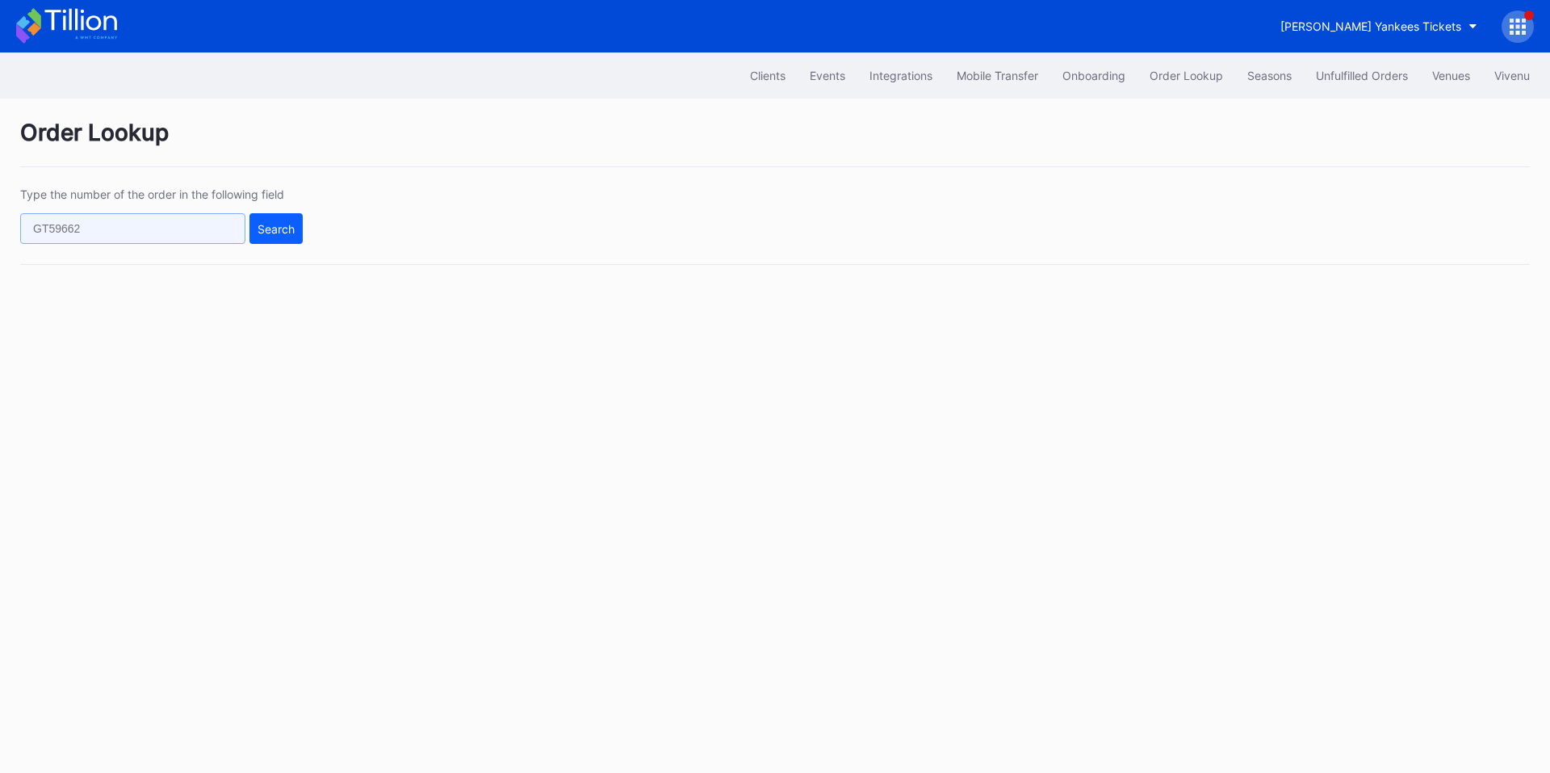
click at [119, 231] on input "text" at bounding box center [132, 228] width 225 height 31
paste input "q013crx5y86"
click at [278, 222] on div "Search" at bounding box center [276, 229] width 37 height 14
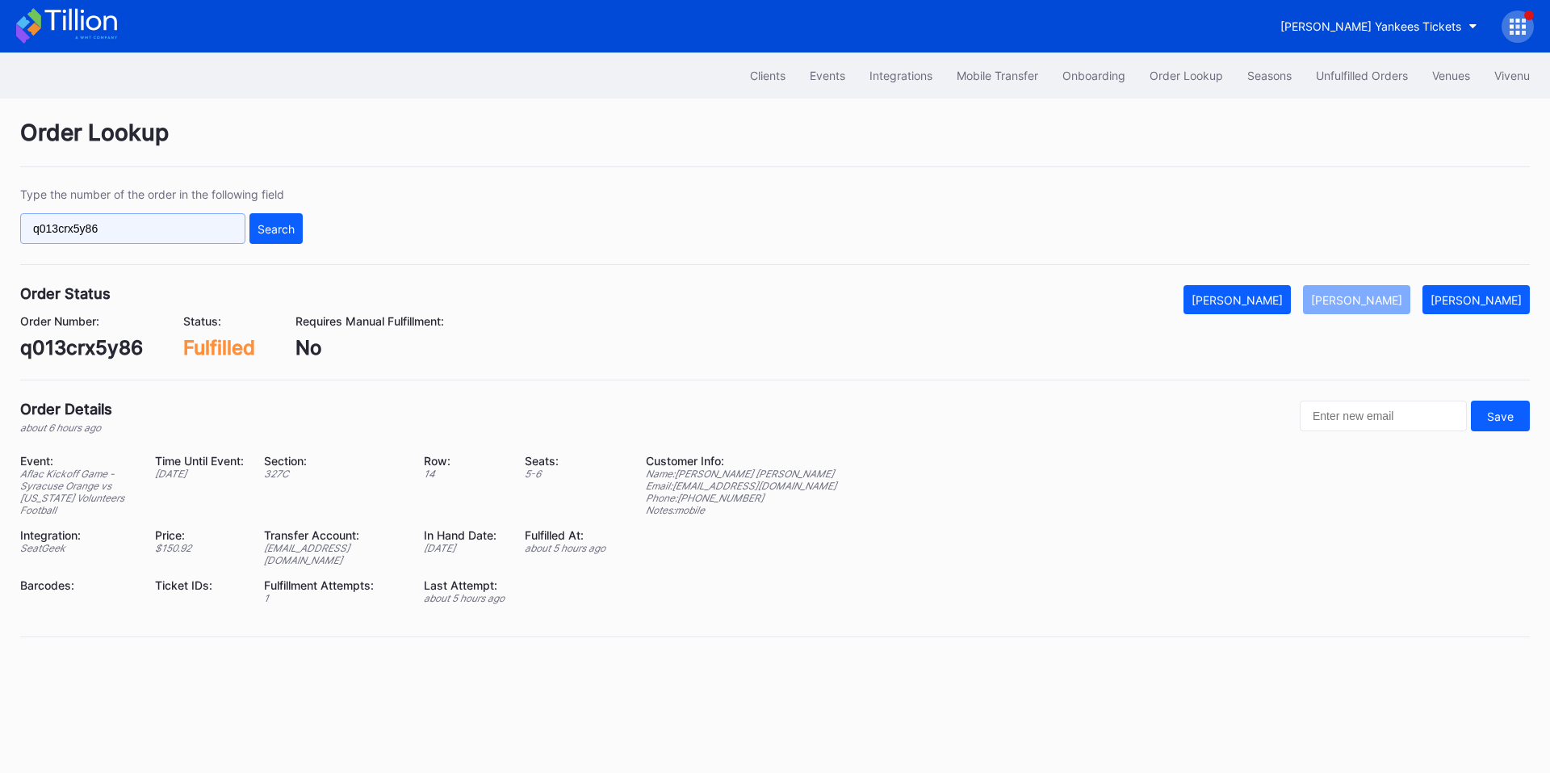
click at [154, 226] on input "q013crx5y86" at bounding box center [132, 228] width 225 height 31
paste input "61x8cnd9qrg"
click at [292, 225] on div "Search" at bounding box center [276, 229] width 37 height 14
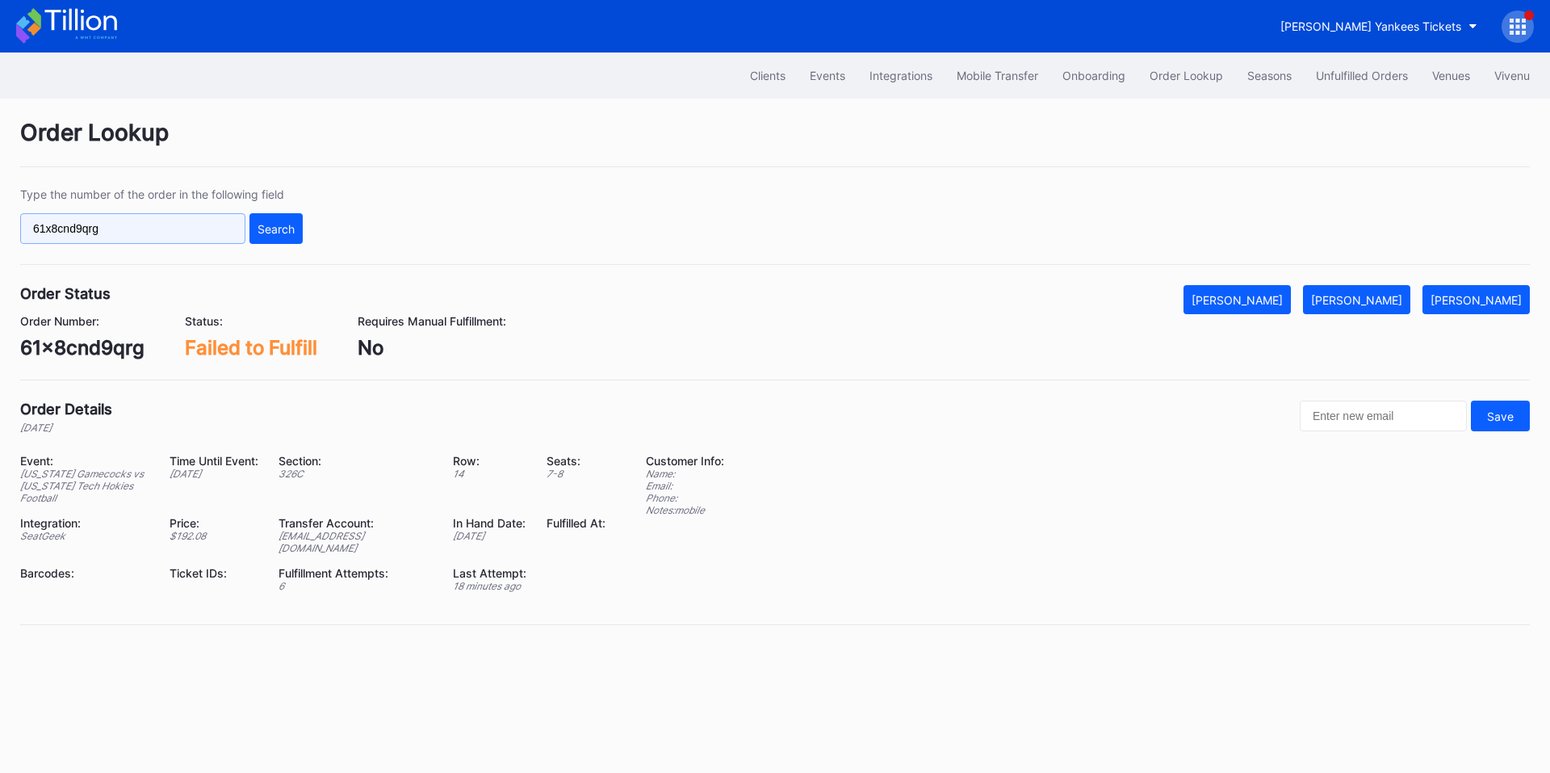
click at [111, 233] on input "61x8cnd9qrg" at bounding box center [132, 228] width 225 height 31
paste input "xnd6t6qxl8x"
click at [294, 231] on div "Search" at bounding box center [276, 229] width 37 height 14
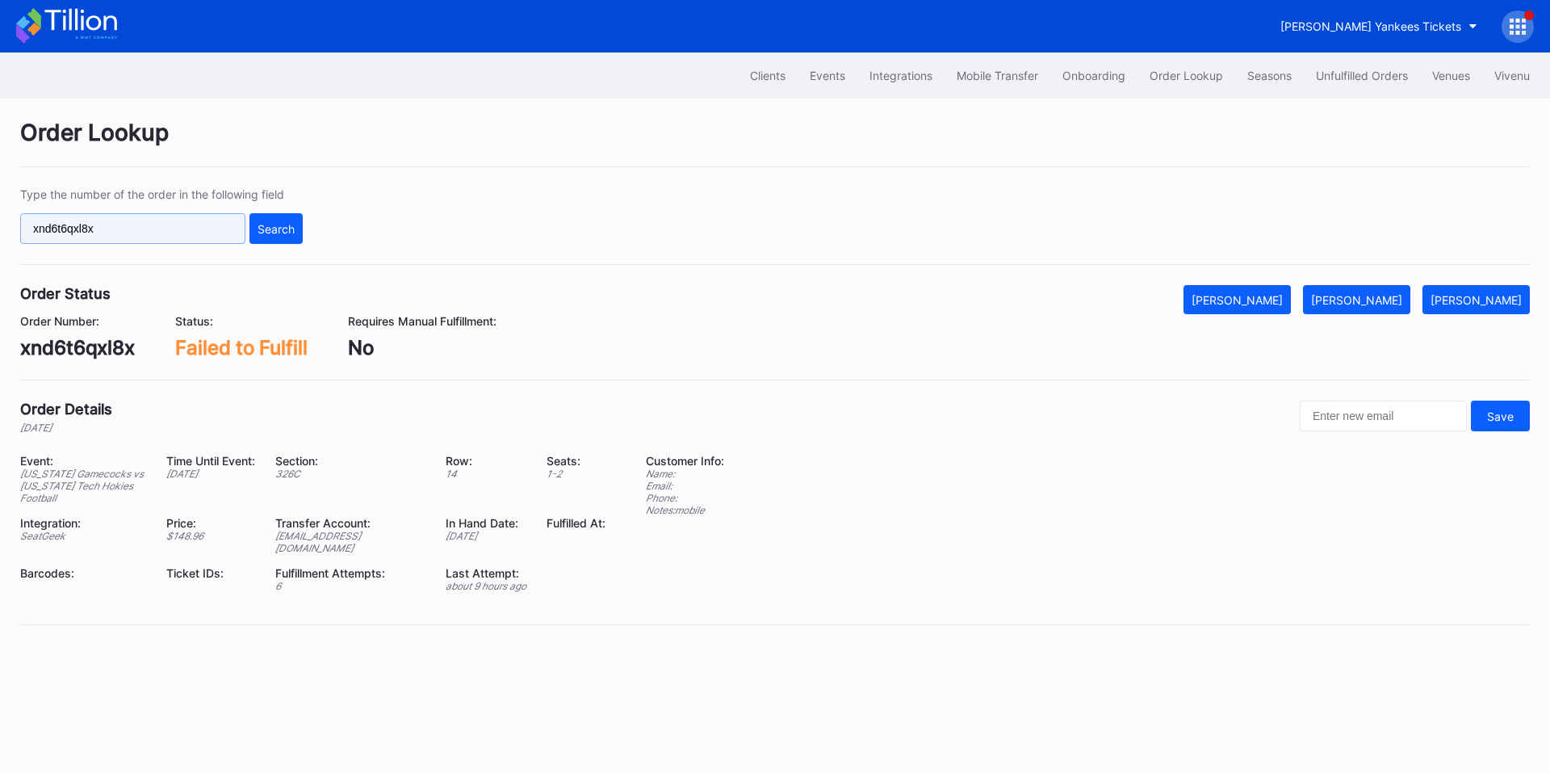
click at [165, 228] on input "xnd6t6qxl8x" at bounding box center [132, 228] width 225 height 31
paste input "q013crxnonn"
click at [259, 224] on div "Search" at bounding box center [276, 229] width 37 height 14
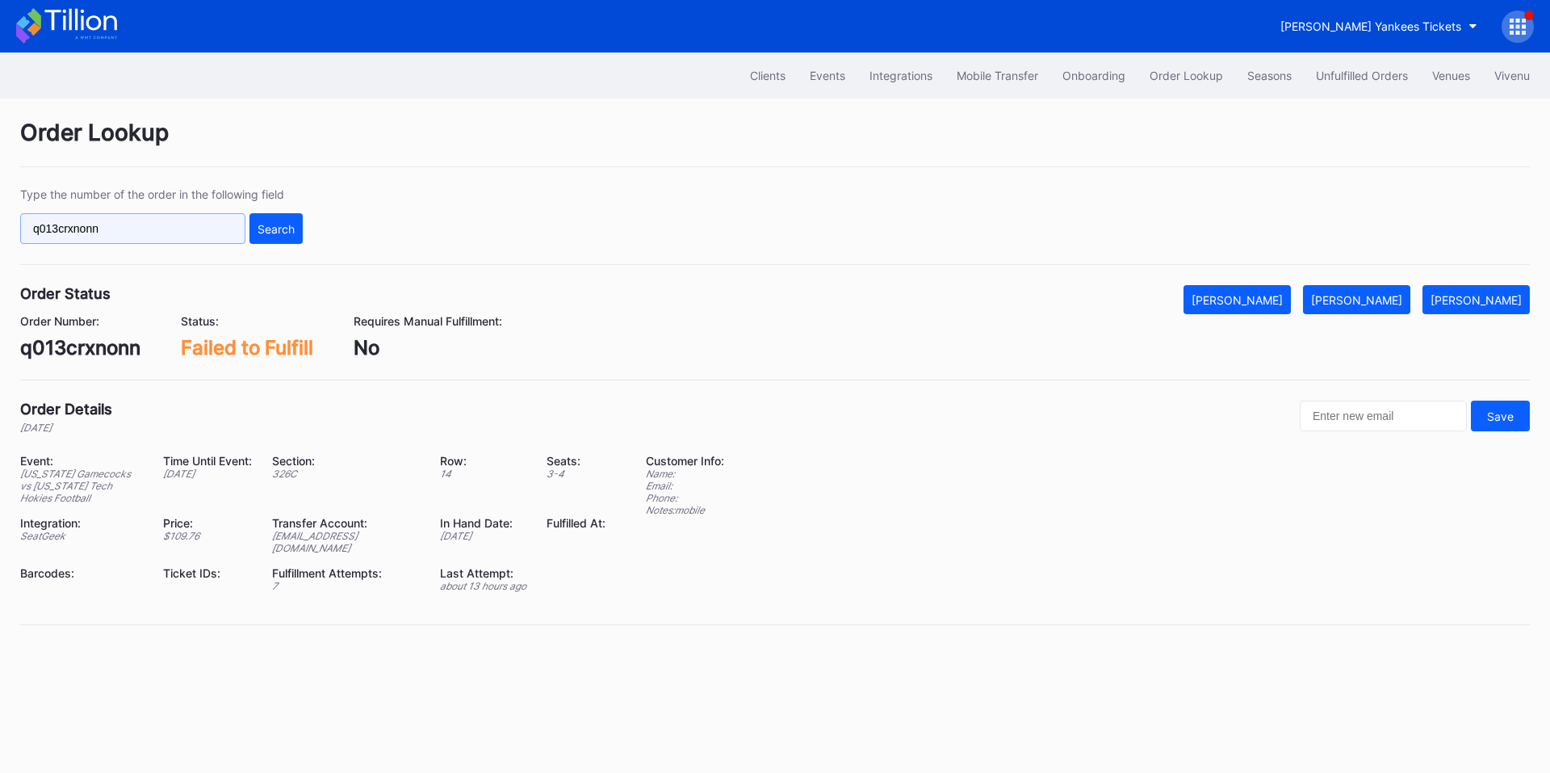
click at [184, 229] on input "q013crxnonn" at bounding box center [132, 228] width 225 height 31
paste input "l67xaylkwp1"
click at [308, 224] on div "Type the number of the order in the following field l67xaylkwp1 Search" at bounding box center [775, 226] width 1510 height 78
click at [277, 229] on div "Search" at bounding box center [276, 229] width 37 height 14
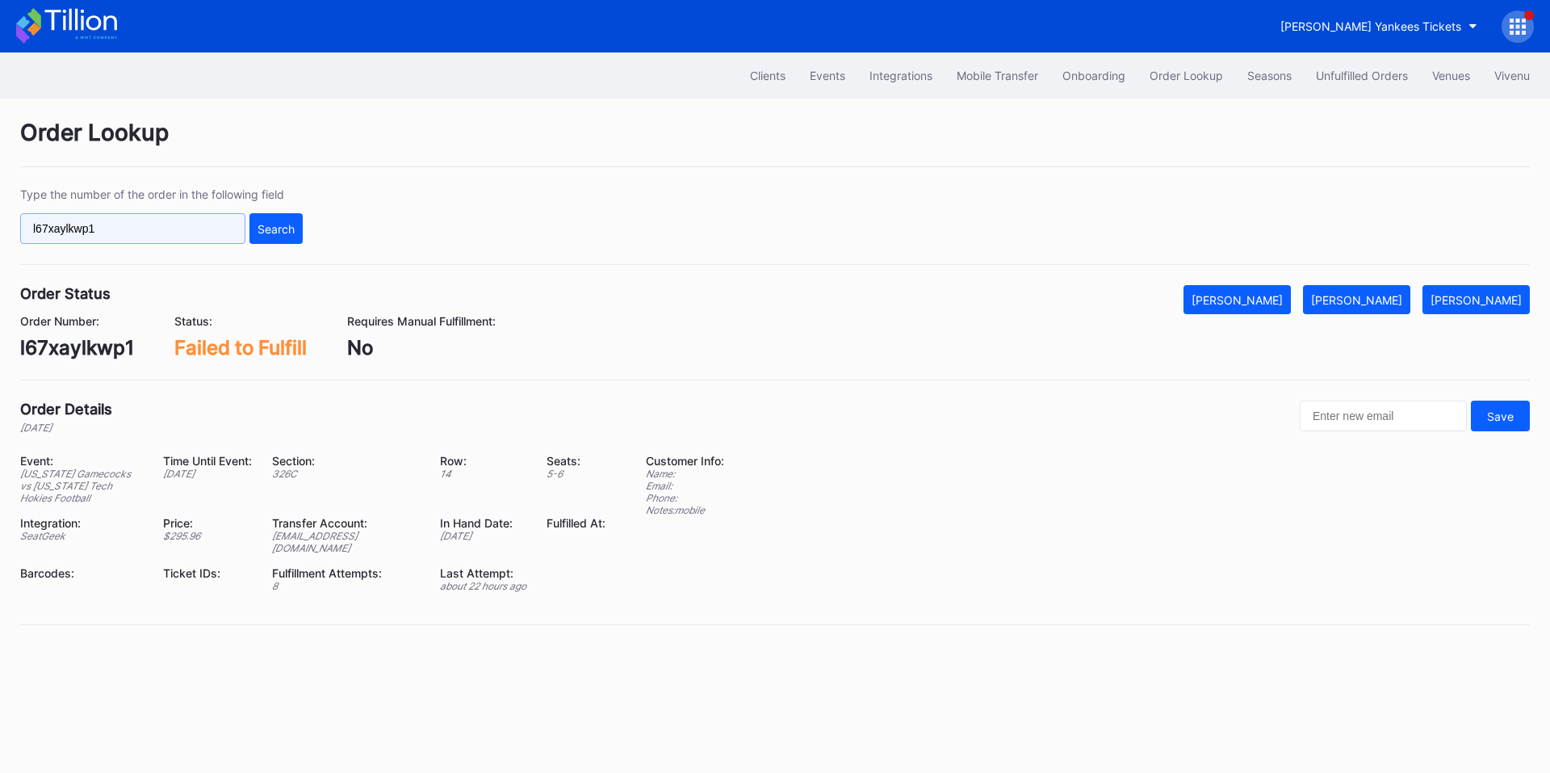
click at [189, 234] on input "l67xaylkwp1" at bounding box center [132, 228] width 225 height 31
paste input "875197243"
type input "875197243"
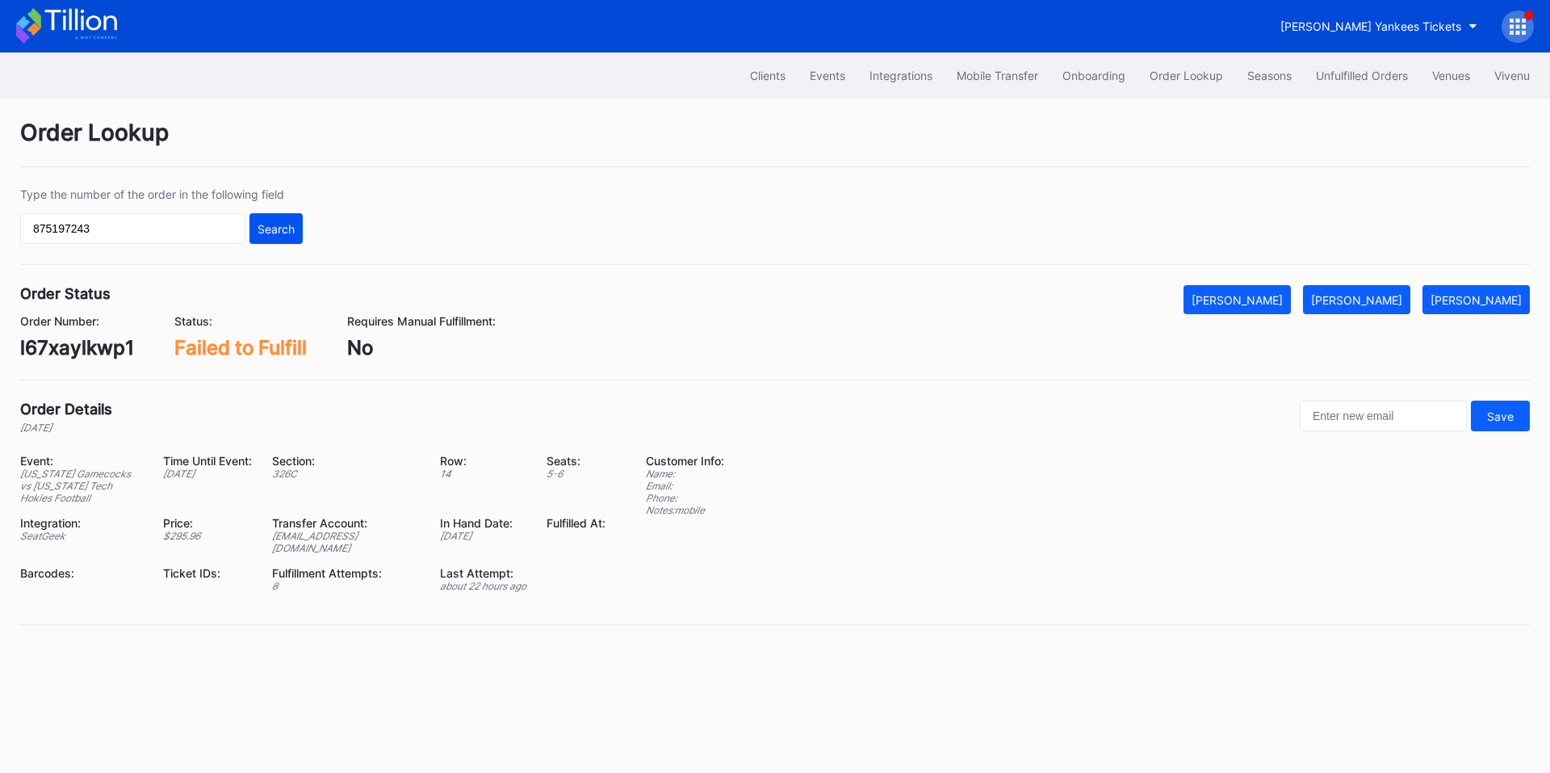
click at [268, 225] on div "Search" at bounding box center [276, 229] width 37 height 14
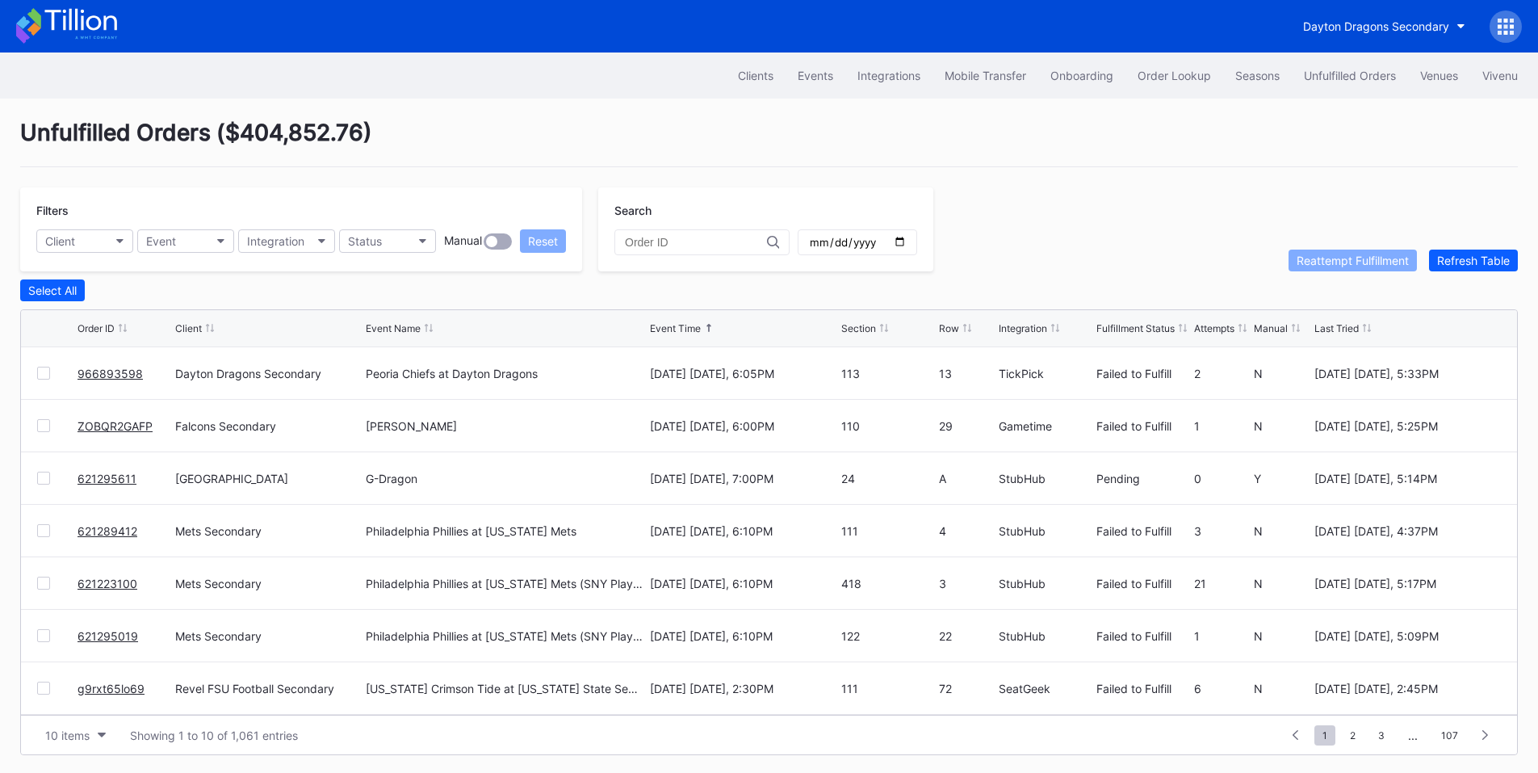
click at [104, 377] on link "966893598" at bounding box center [110, 374] width 65 height 14
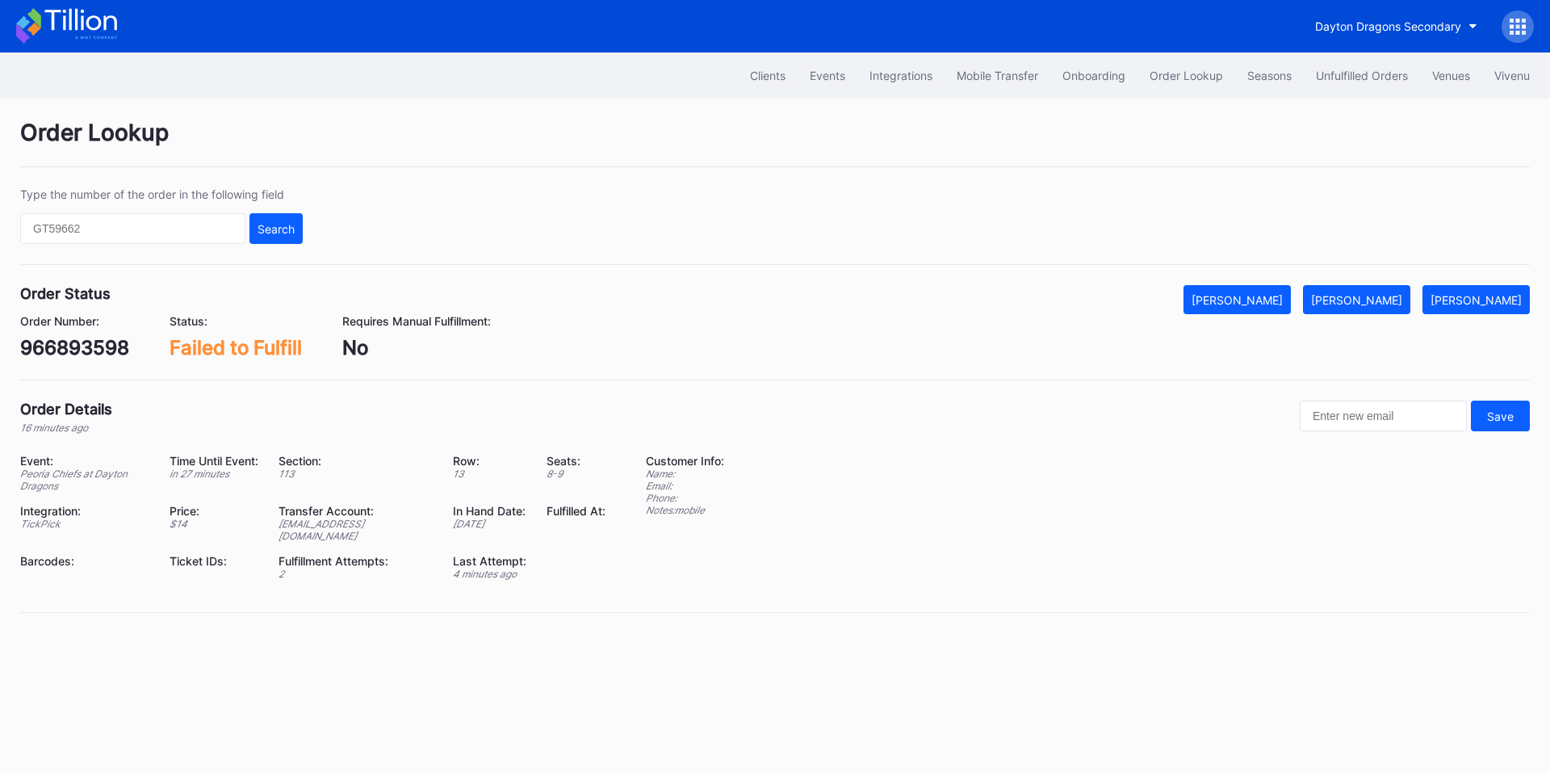
click at [82, 346] on div "966893598" at bounding box center [74, 347] width 109 height 23
copy div "966893598"
click at [1364, 291] on button "[PERSON_NAME]" at bounding box center [1356, 299] width 107 height 29
click at [136, 223] on input "text" at bounding box center [132, 228] width 225 height 31
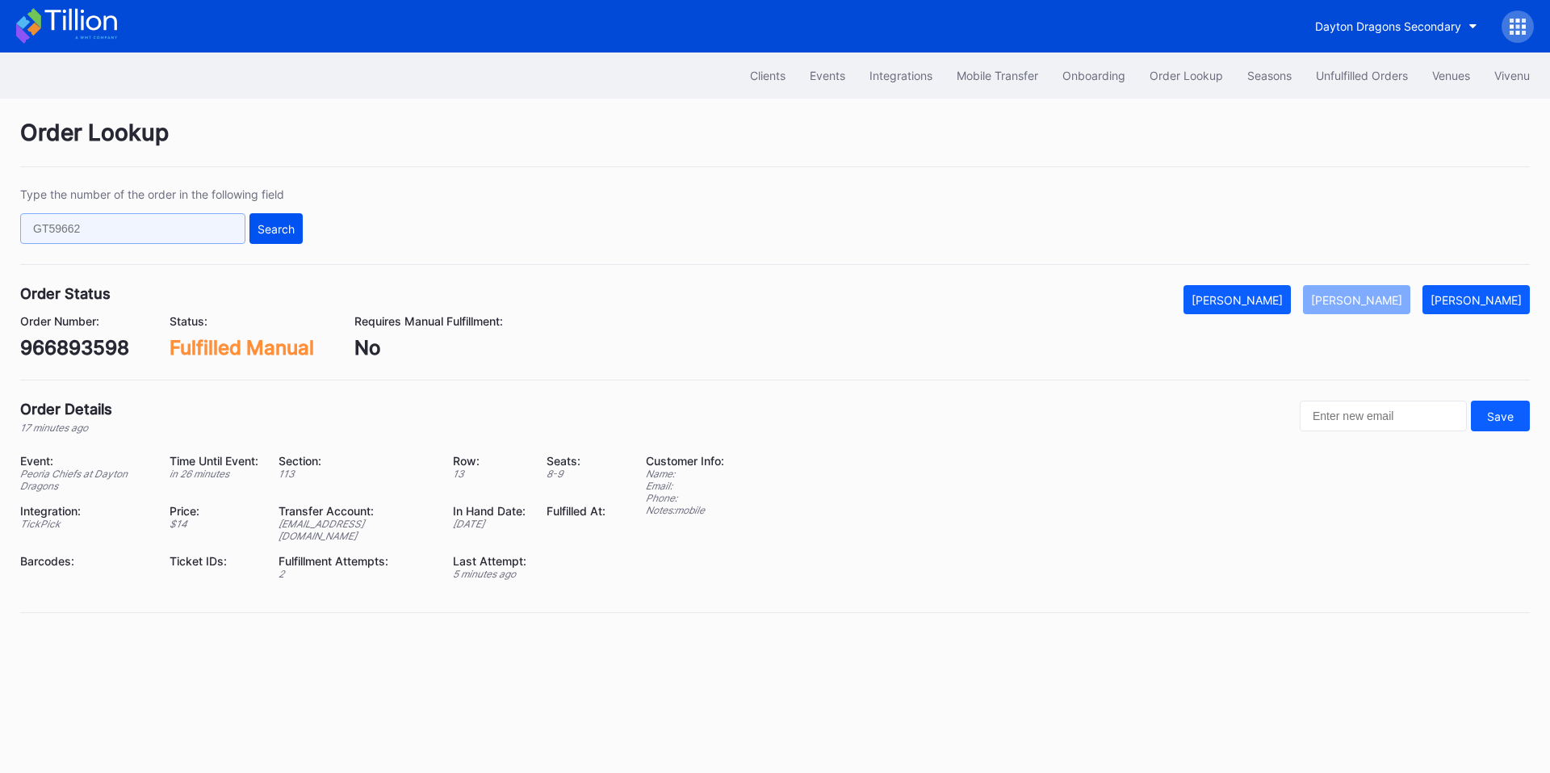
paste input "270808225"
type input "270808225"
click at [276, 222] on div "Search" at bounding box center [276, 229] width 37 height 14
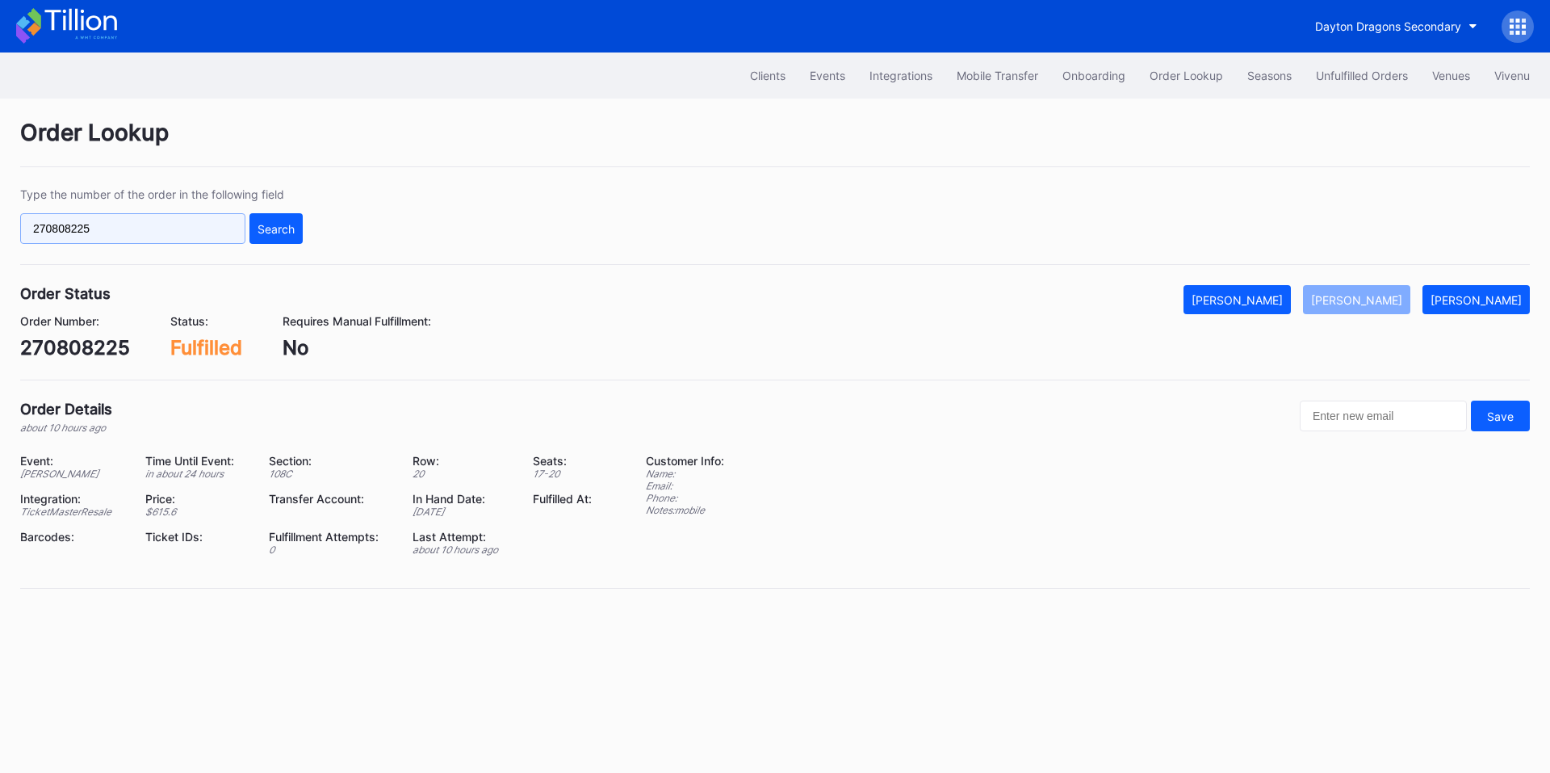
click at [61, 220] on input "270808225" at bounding box center [132, 228] width 225 height 31
click at [1489, 293] on div "[PERSON_NAME]" at bounding box center [1476, 300] width 91 height 14
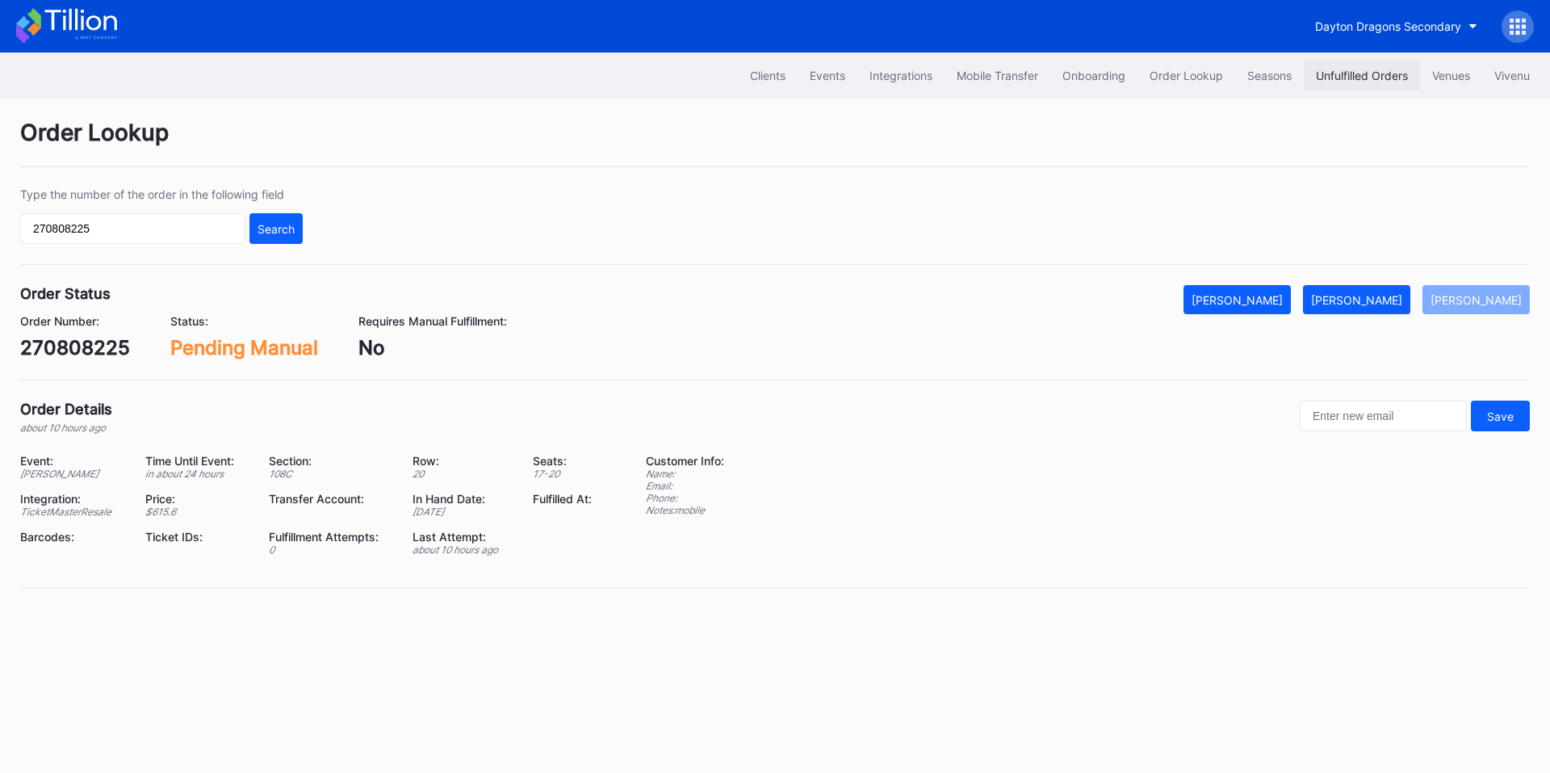
click at [1360, 77] on div "Unfulfilled Orders" at bounding box center [1362, 76] width 92 height 14
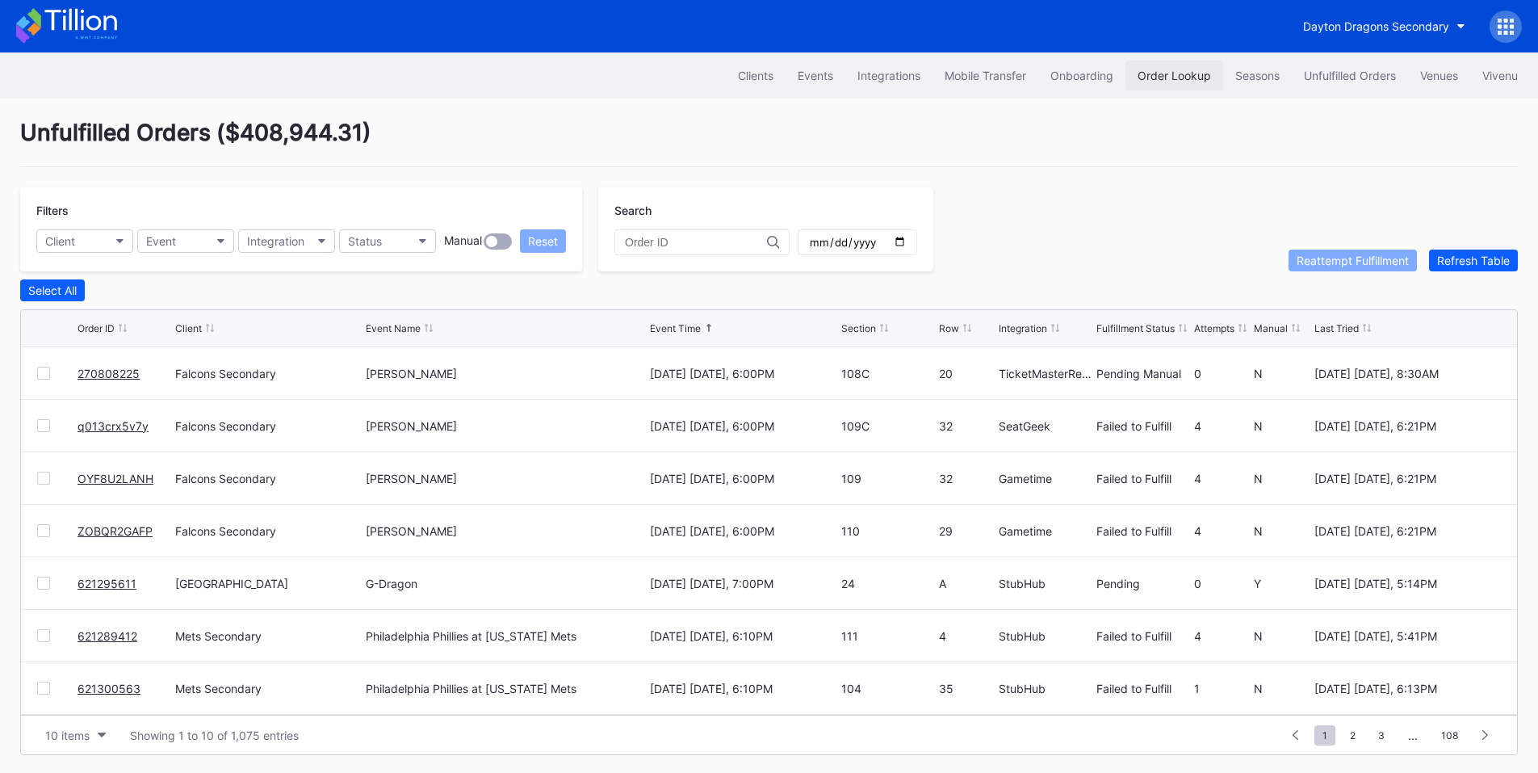
click at [1152, 80] on div "Order Lookup" at bounding box center [1174, 76] width 73 height 14
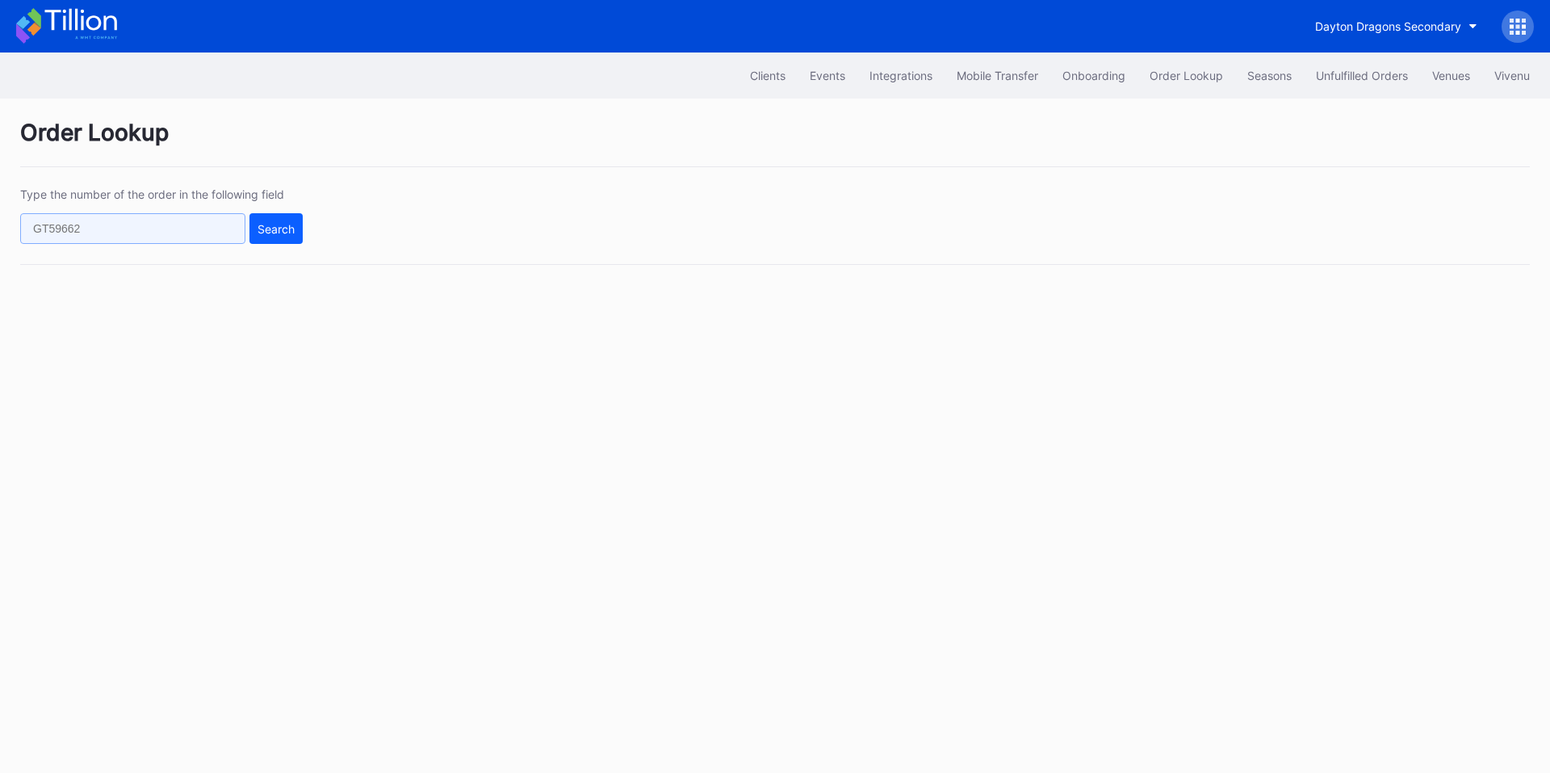
click at [224, 227] on input "text" at bounding box center [132, 228] width 225 height 31
paste input "ZOBQR2GAFP"
drag, startPoint x: 274, startPoint y: 220, endPoint x: 589, endPoint y: 90, distance: 339.9
click at [277, 219] on button "Search" at bounding box center [275, 228] width 53 height 31
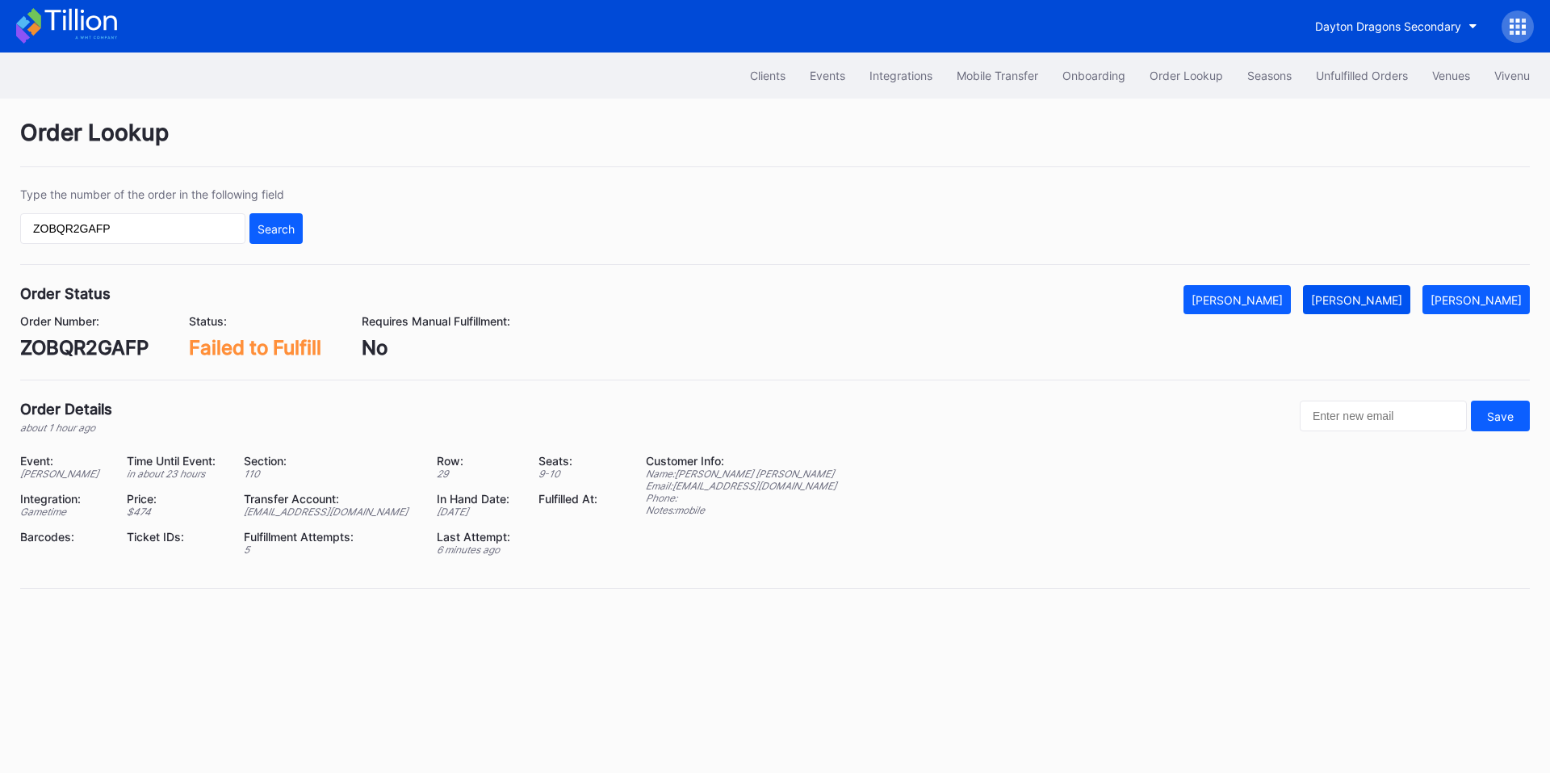
click at [1356, 295] on div "[PERSON_NAME]" at bounding box center [1356, 300] width 91 height 14
click at [128, 232] on input "ZOBQR2GAFP" at bounding box center [132, 228] width 225 height 31
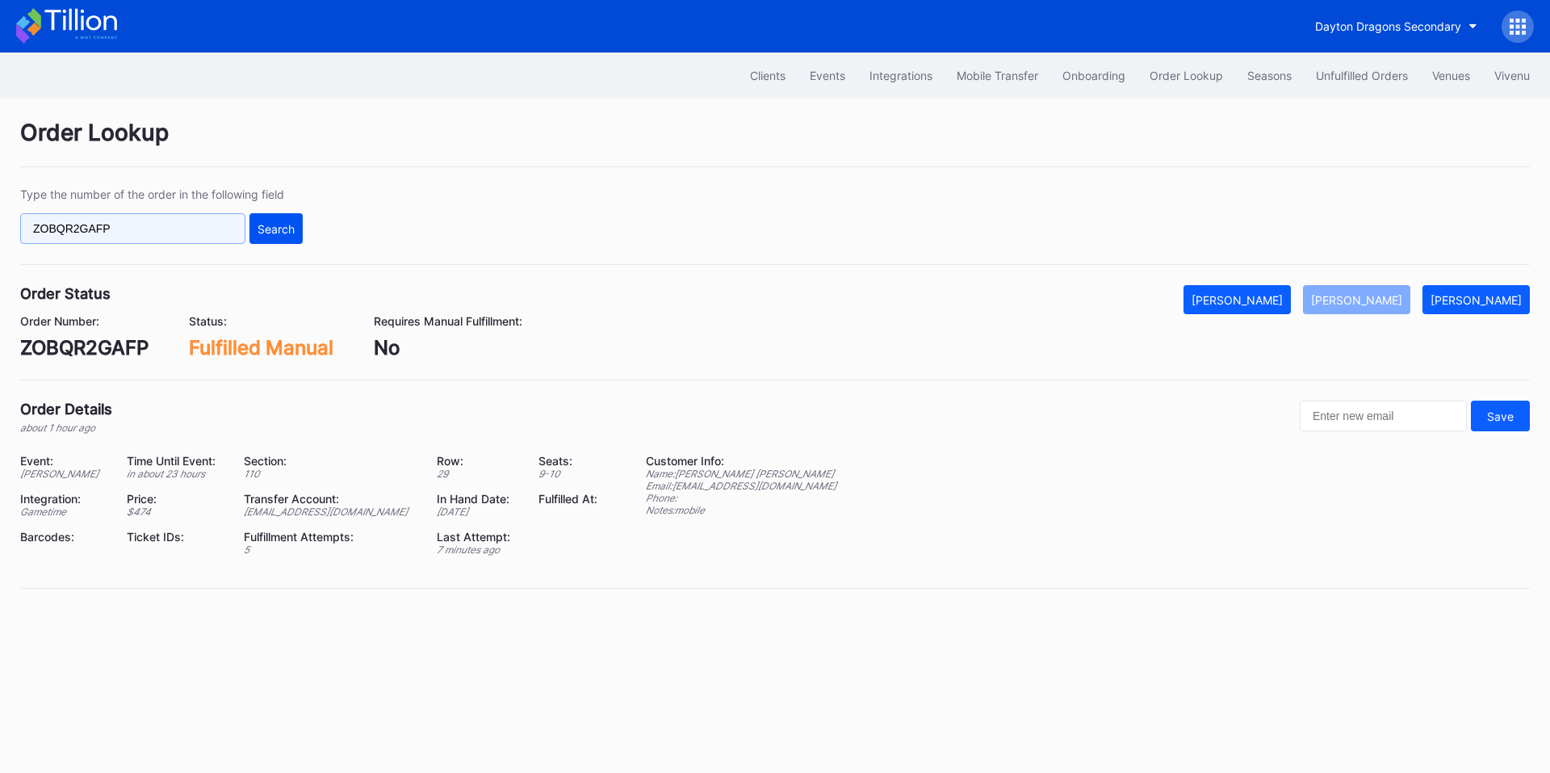
paste input "OYF8U2LANH"
type input "OYF8U2LANH"
click at [265, 241] on button "Search" at bounding box center [275, 228] width 53 height 31
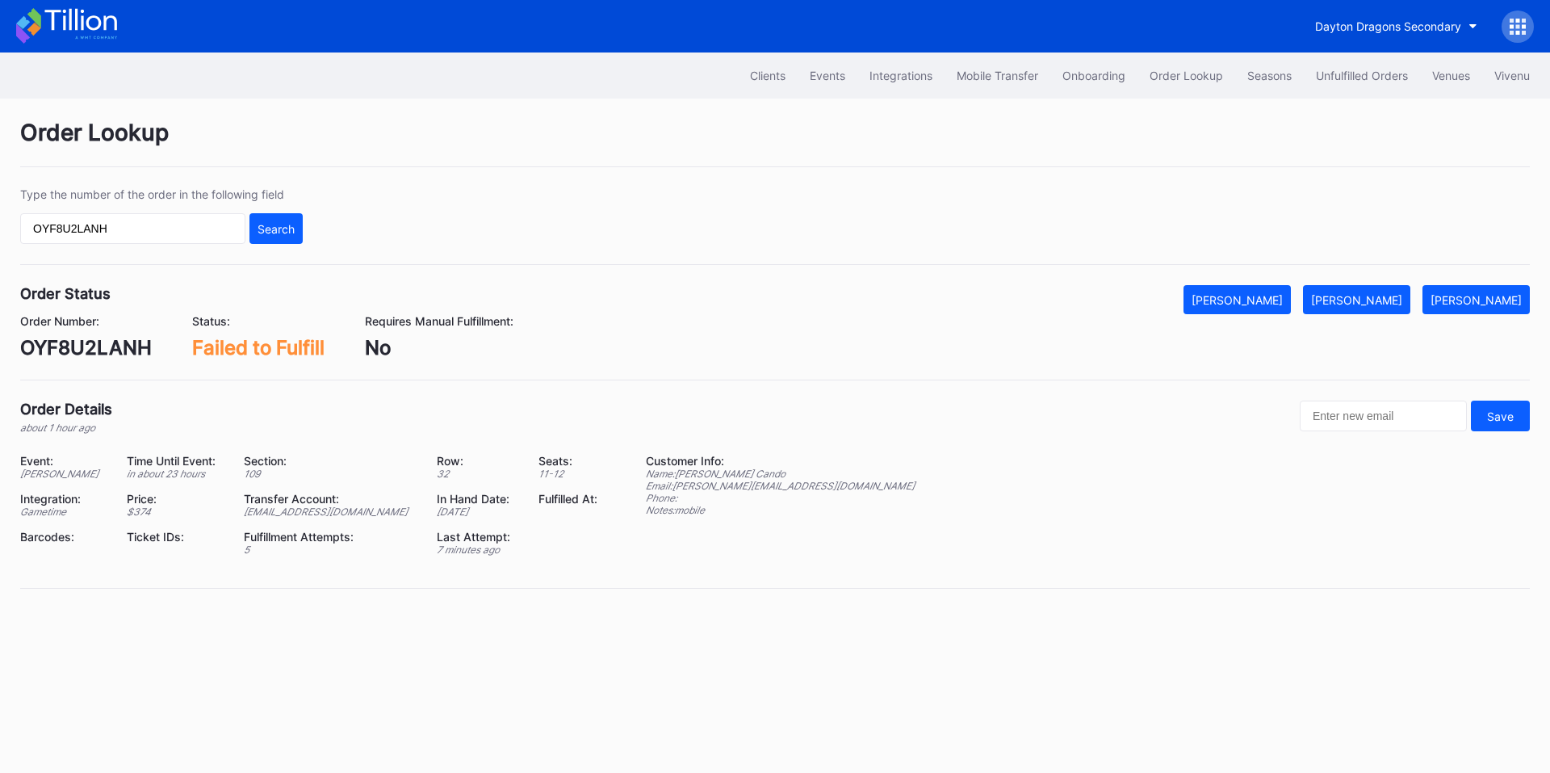
drag, startPoint x: 1374, startPoint y: 306, endPoint x: 1337, endPoint y: 298, distance: 38.0
click at [1374, 306] on div "Mark Fulfilled" at bounding box center [1356, 300] width 91 height 14
click at [1374, 66] on button "Unfulfilled Orders" at bounding box center [1362, 76] width 116 height 30
click at [65, 346] on div "q013crx5v7y" at bounding box center [80, 347] width 121 height 23
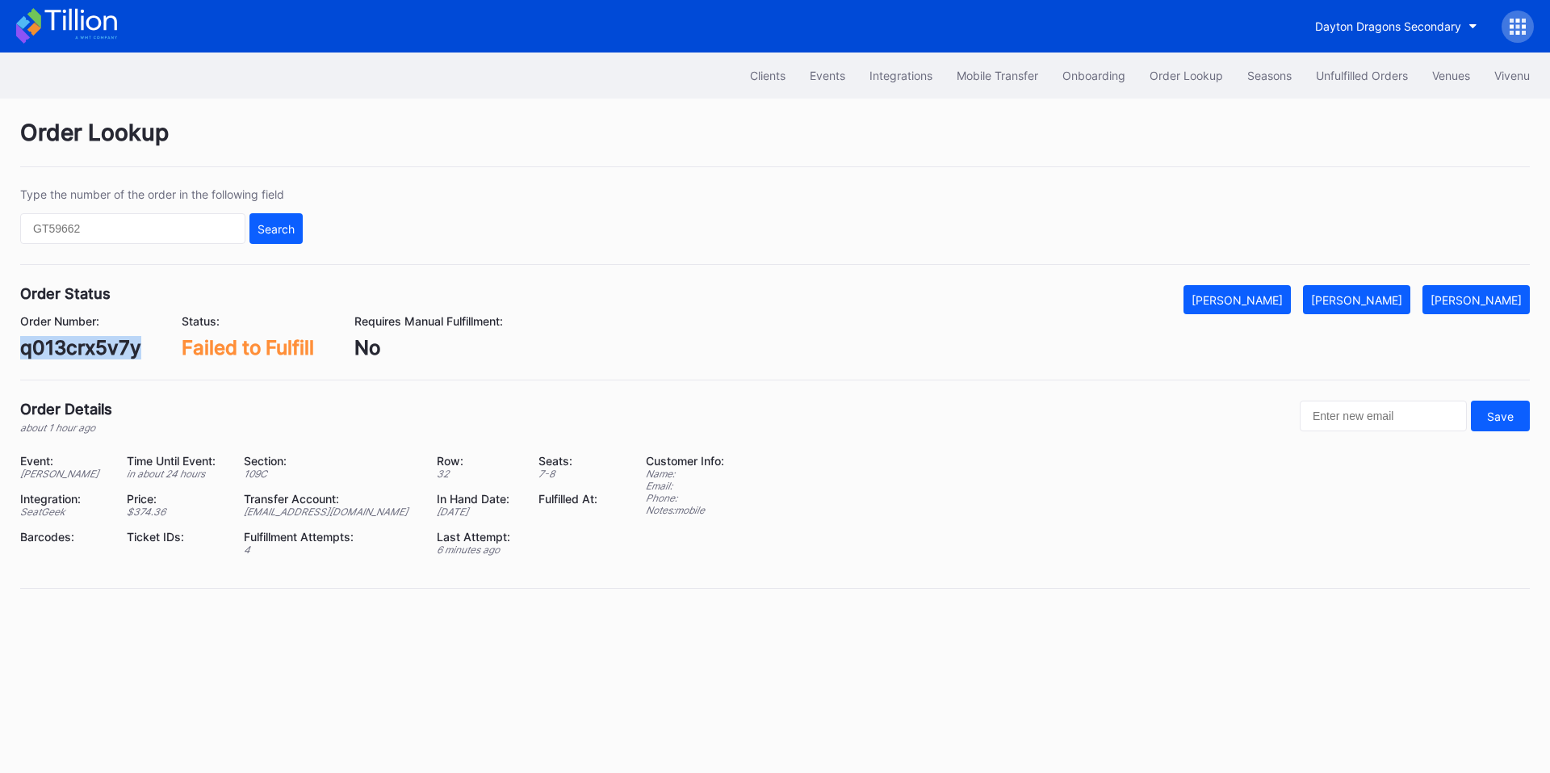
copy div "q013crx5v7y"
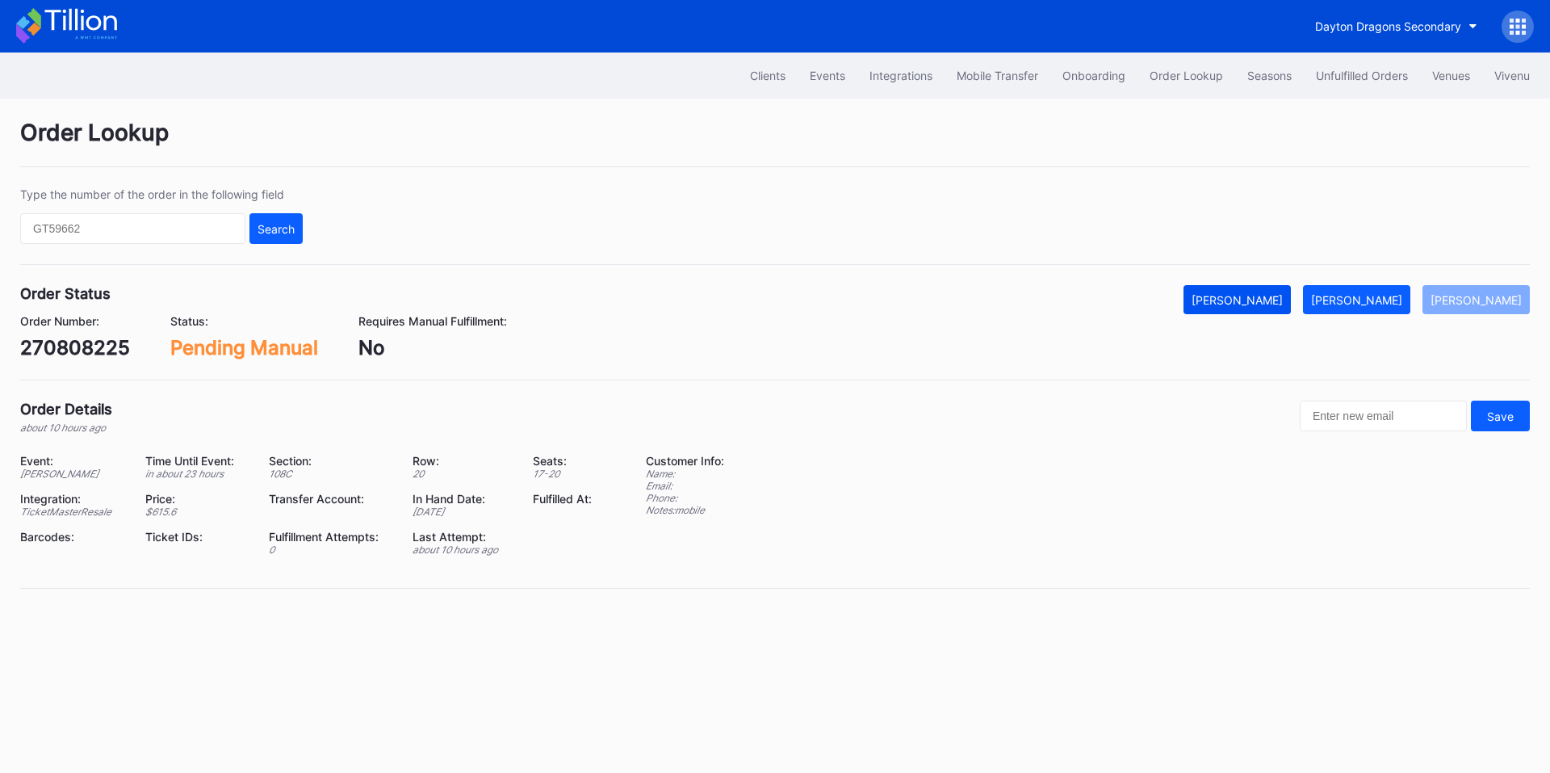
click at [1275, 295] on div "[PERSON_NAME]" at bounding box center [1237, 300] width 91 height 14
click at [61, 350] on div "270808225" at bounding box center [75, 347] width 110 height 23
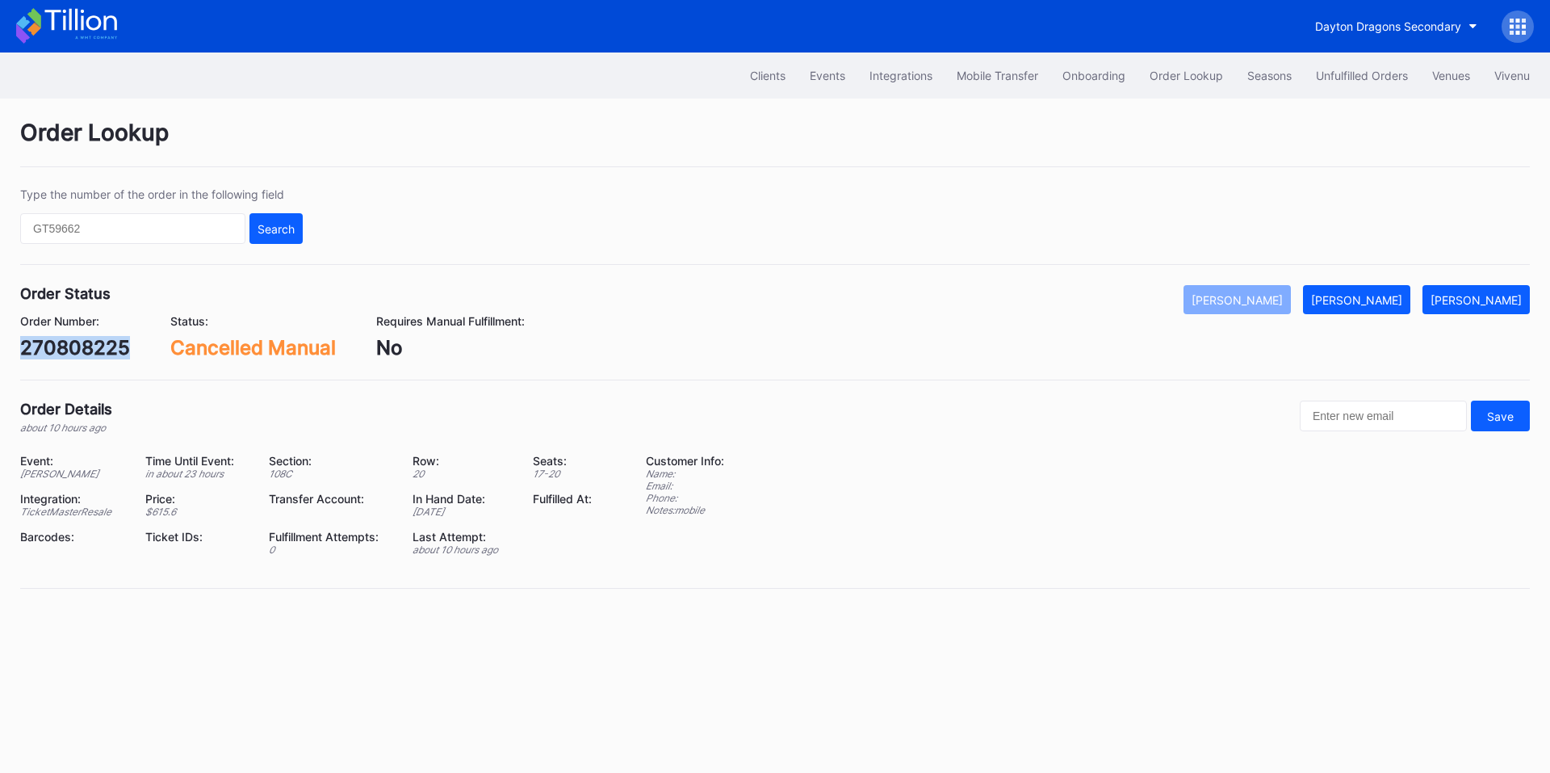
click at [61, 350] on div "270808225" at bounding box center [75, 347] width 110 height 23
click at [94, 350] on div "270808225" at bounding box center [75, 347] width 110 height 23
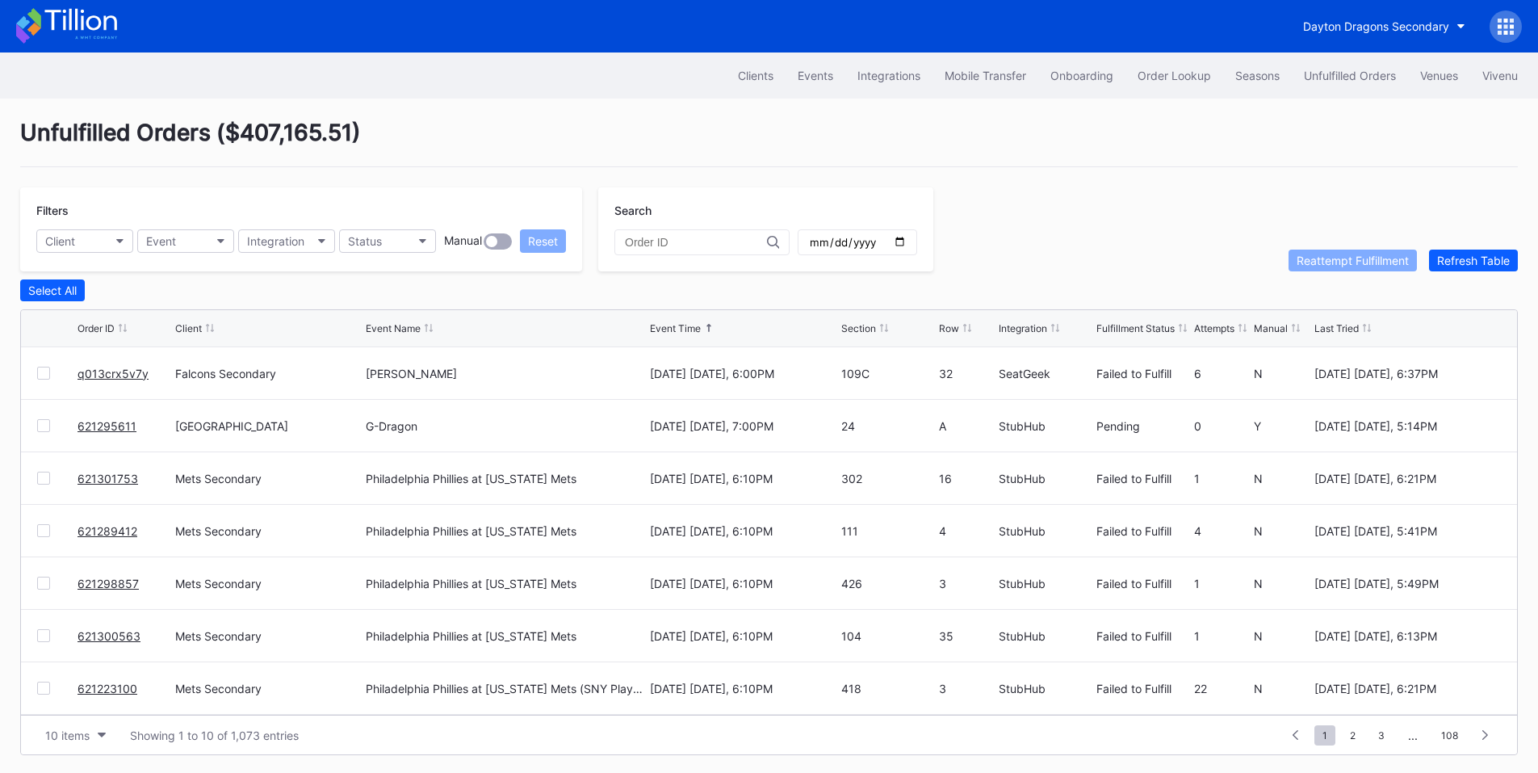
click at [48, 480] on div at bounding box center [43, 477] width 13 height 13
click at [39, 584] on div at bounding box center [43, 582] width 13 height 13
click at [43, 642] on div at bounding box center [43, 635] width 13 height 13
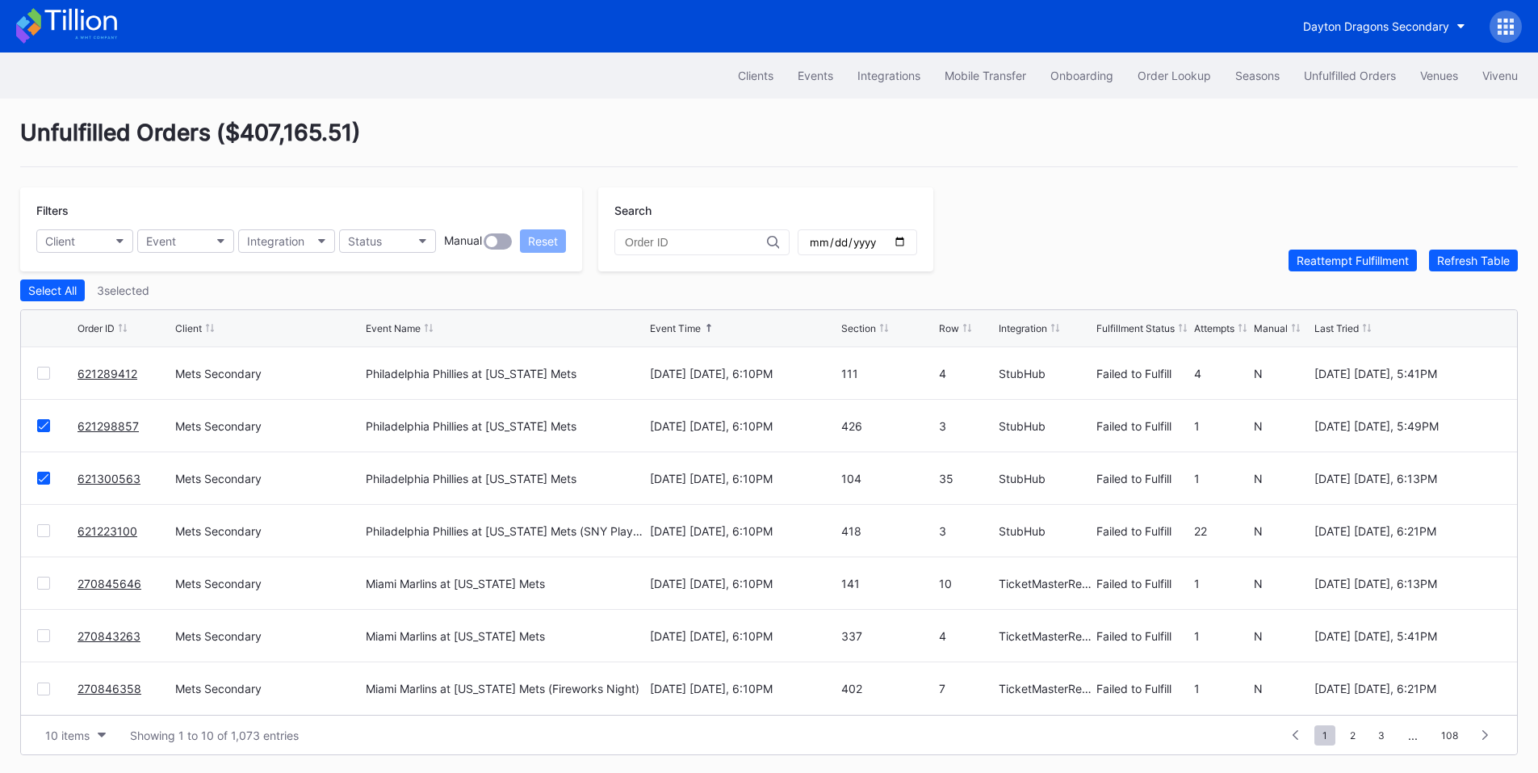
click at [45, 584] on div at bounding box center [43, 582] width 13 height 13
click at [48, 635] on div at bounding box center [43, 635] width 13 height 13
click at [44, 692] on div at bounding box center [43, 688] width 13 height 13
click at [1360, 265] on div "Reattempt Fulfillment" at bounding box center [1353, 260] width 112 height 14
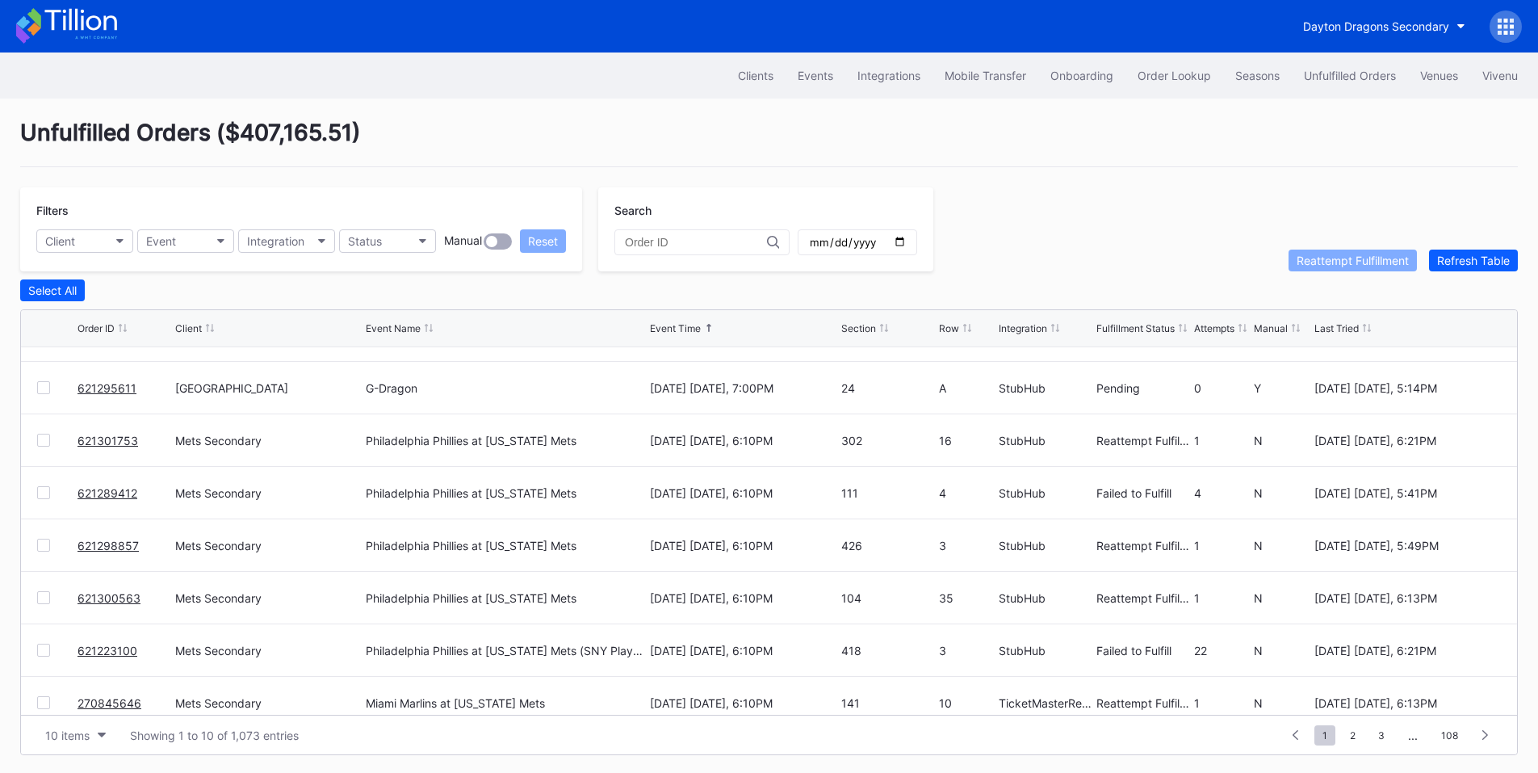
scroll to position [0, 0]
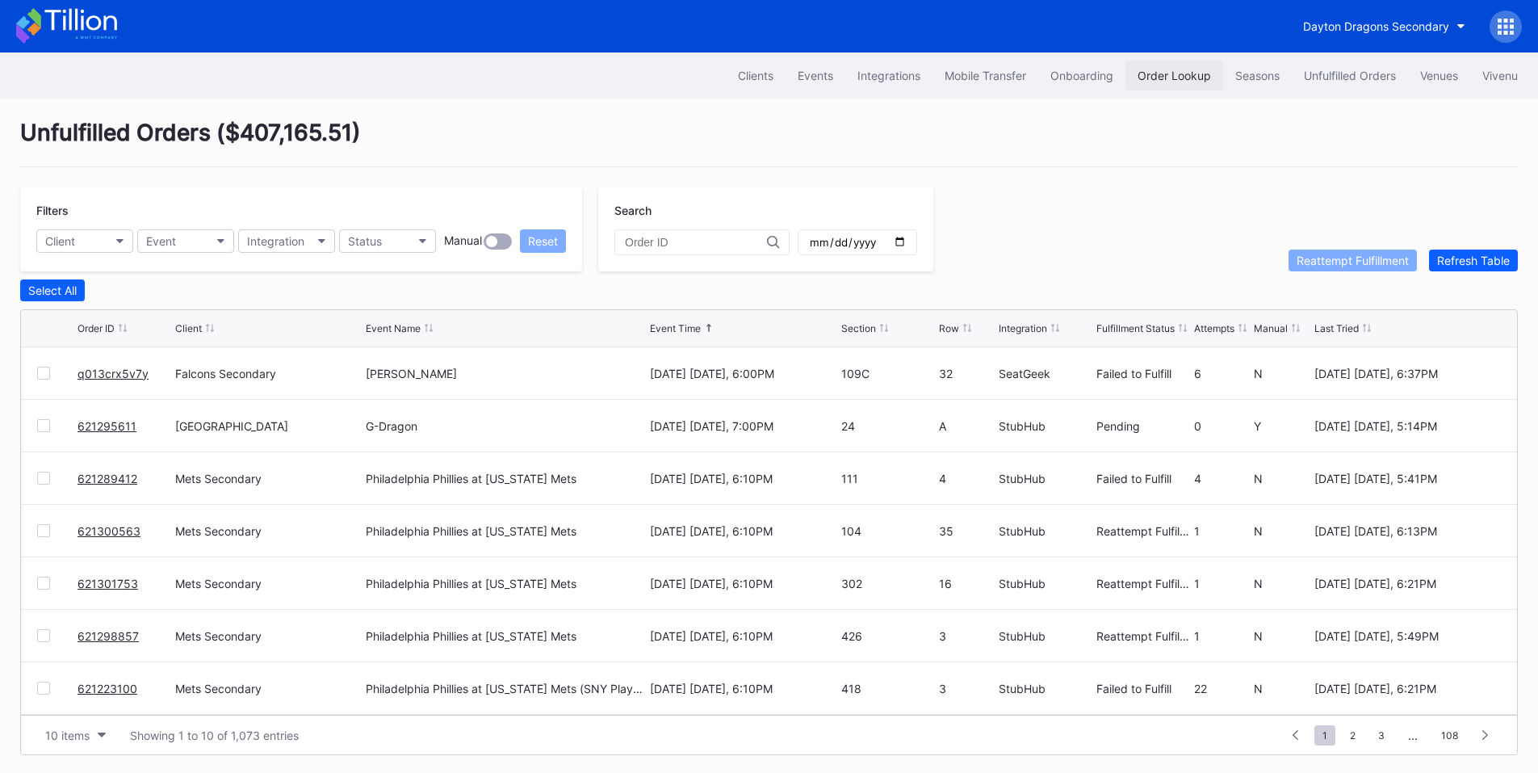
click at [1170, 82] on div "Order Lookup" at bounding box center [1174, 76] width 73 height 14
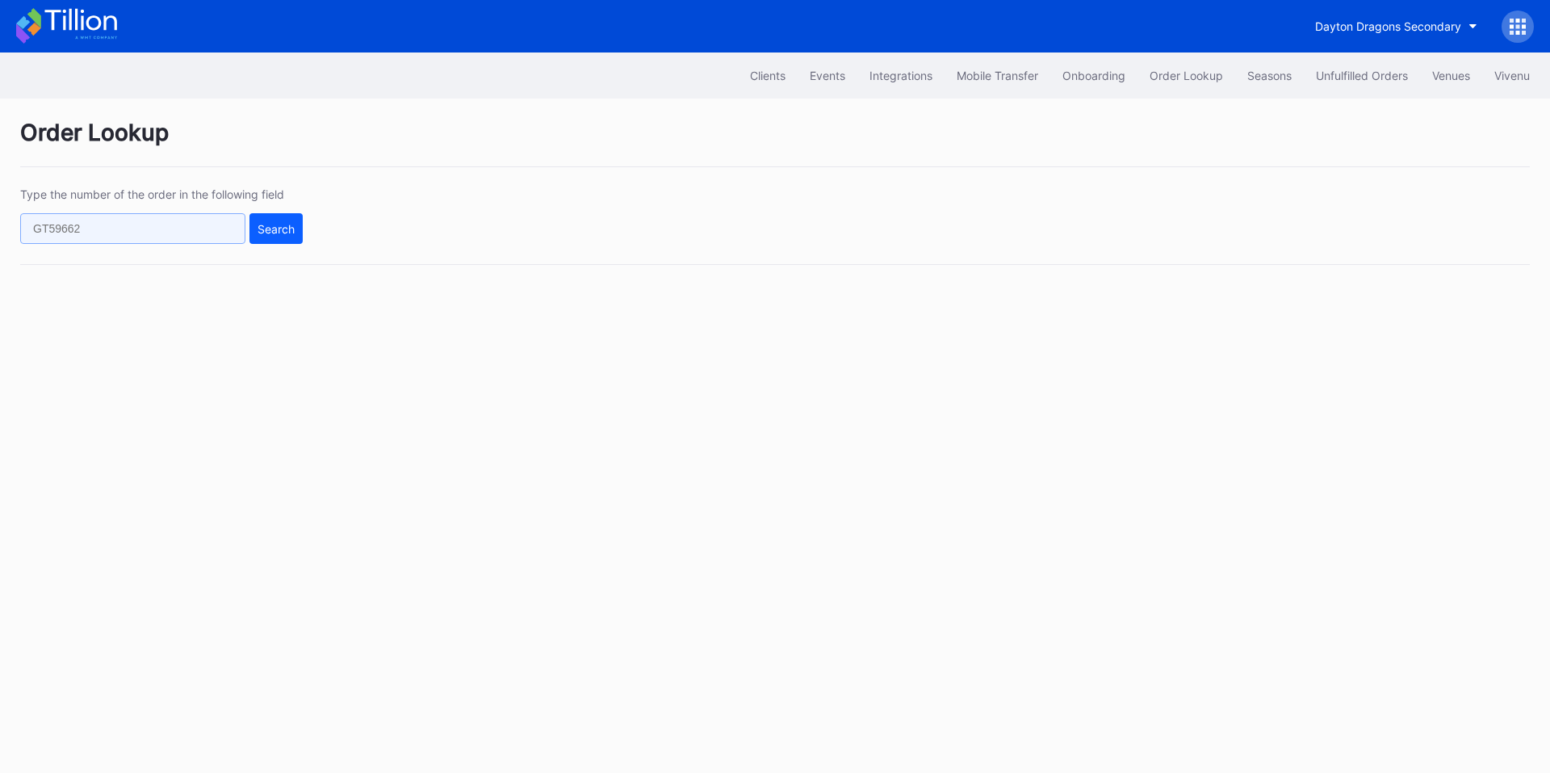
click at [177, 232] on input "text" at bounding box center [132, 228] width 225 height 31
paste input "q013crx5v7y"
type input "q013crx5v7y"
click at [299, 224] on button "Search" at bounding box center [275, 228] width 53 height 31
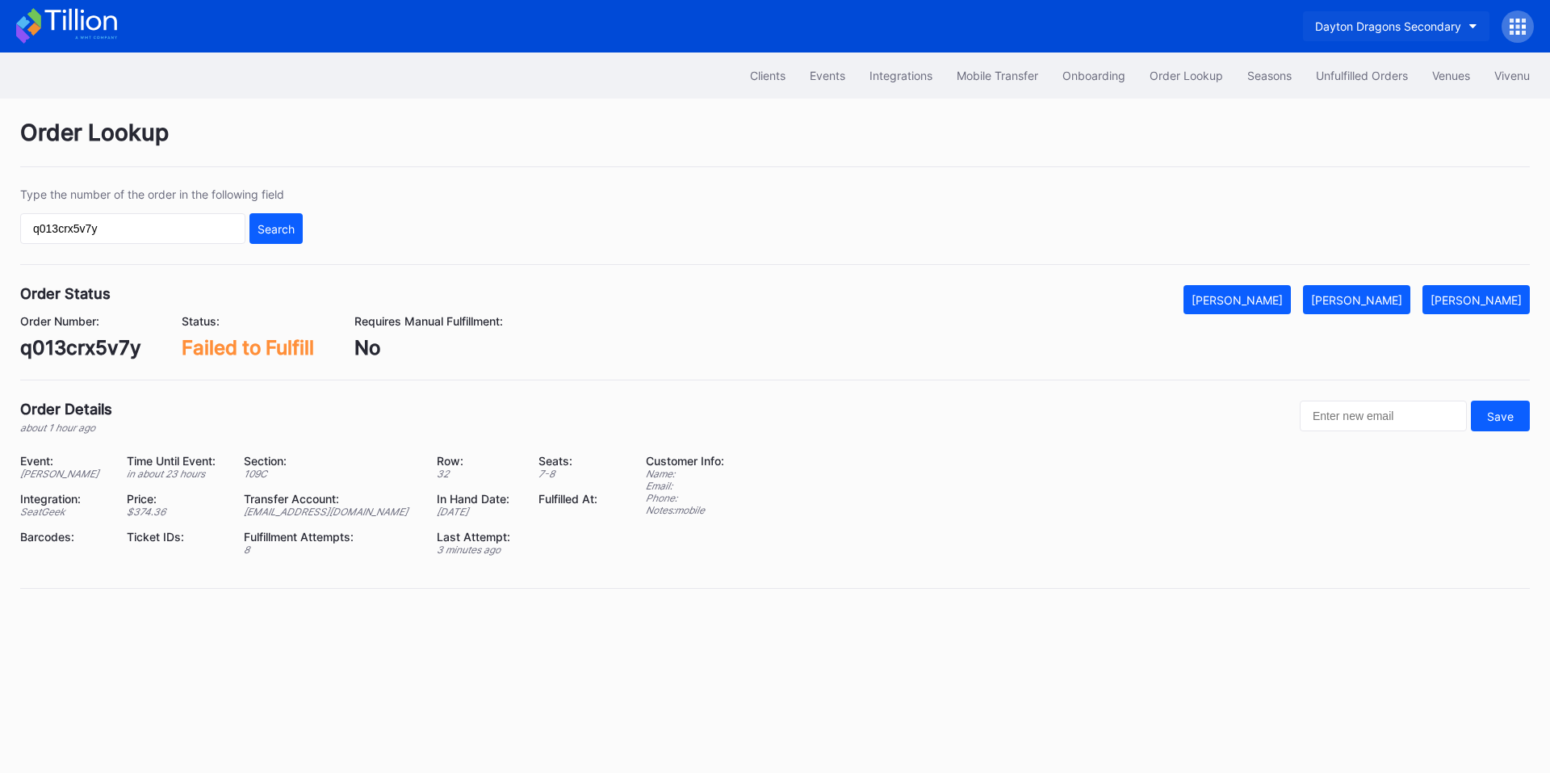
click at [1372, 23] on div "Dayton Dragons Secondary" at bounding box center [1388, 26] width 146 height 14
type input "yankees"
click at [1361, 99] on div "[PERSON_NAME] Yankees Tickets" at bounding box center [1387, 101] width 181 height 14
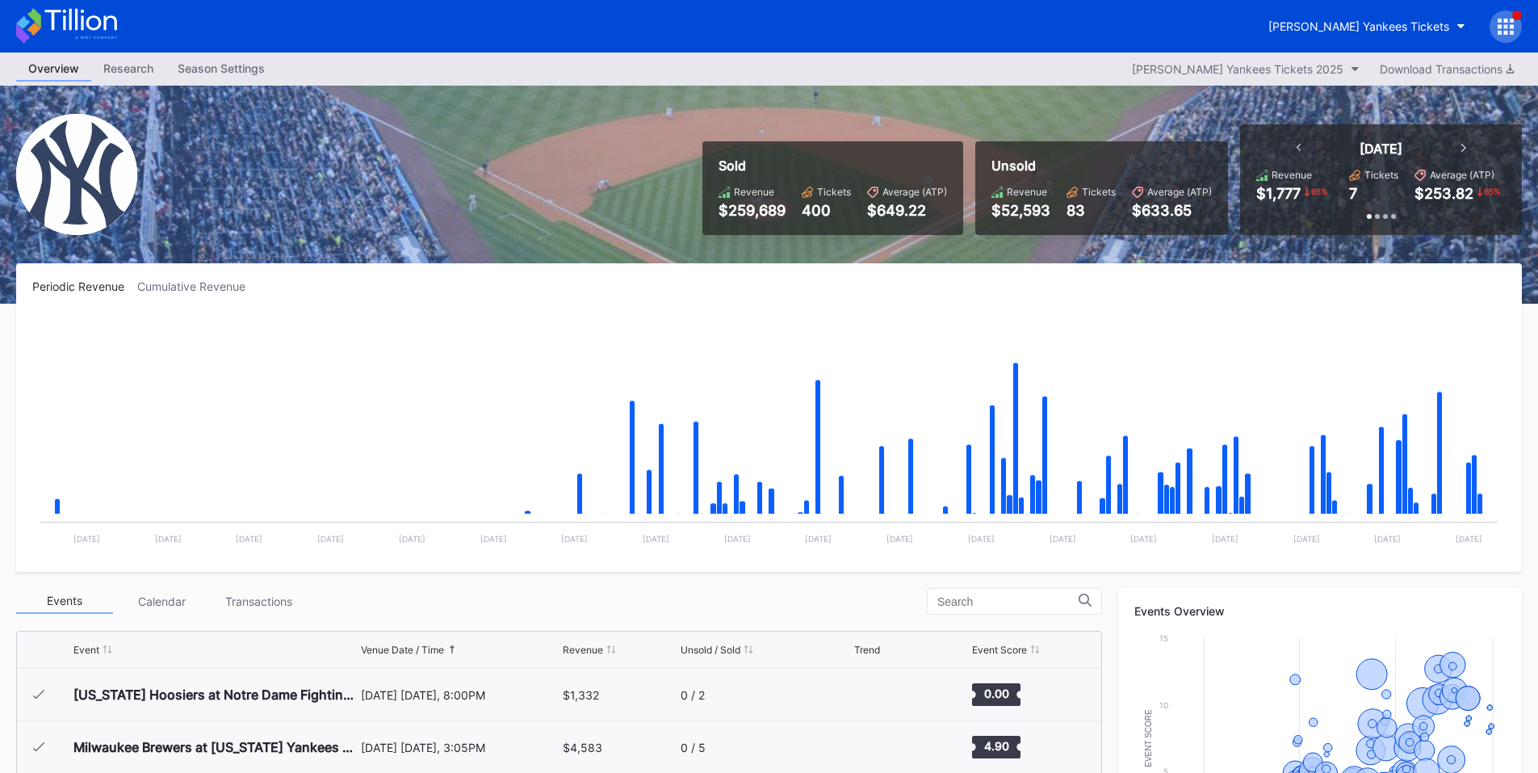
scroll to position [5667, 0]
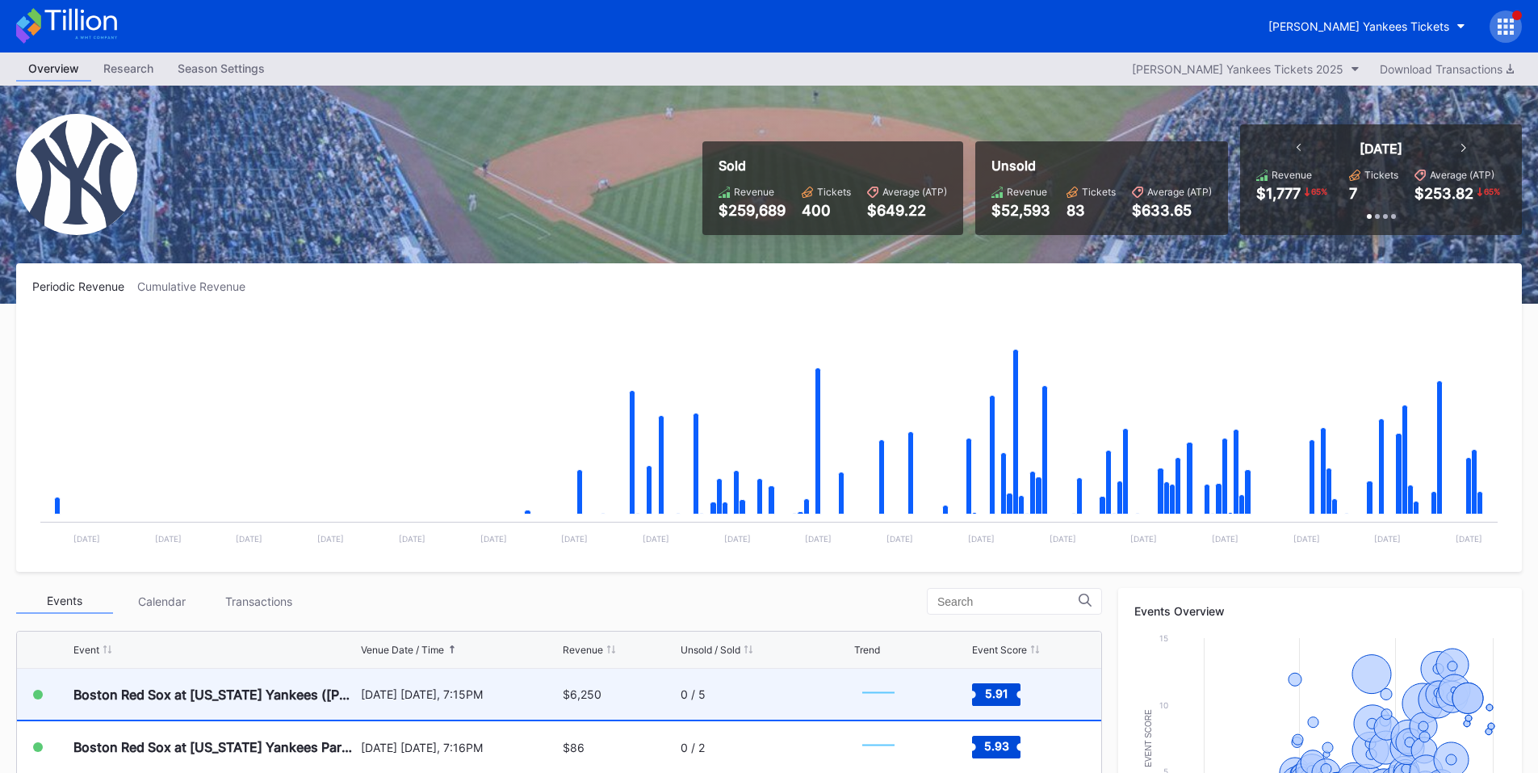
click at [644, 680] on div "$6,250" at bounding box center [619, 693] width 113 height 51
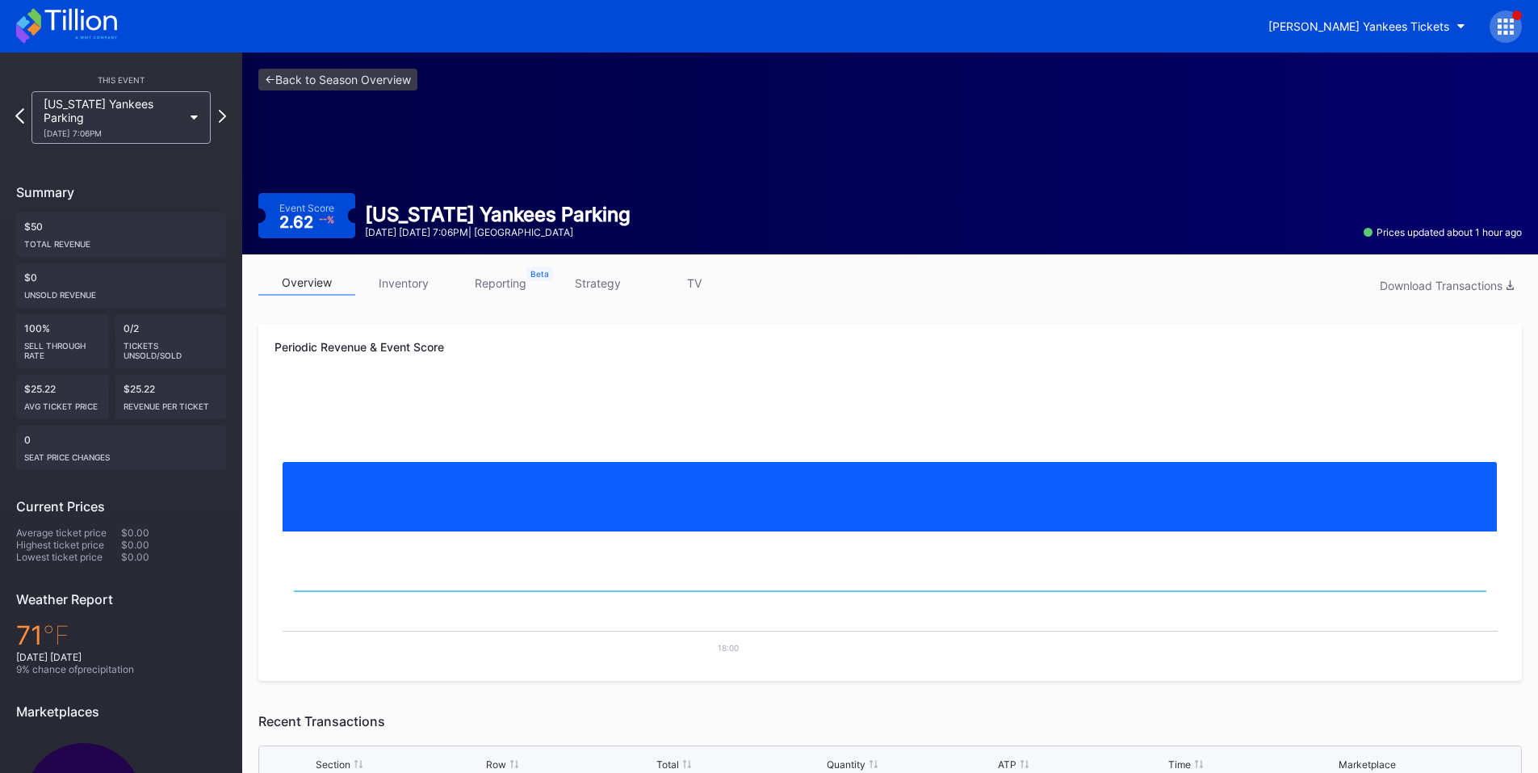
click at [22, 117] on icon at bounding box center [19, 115] width 9 height 15
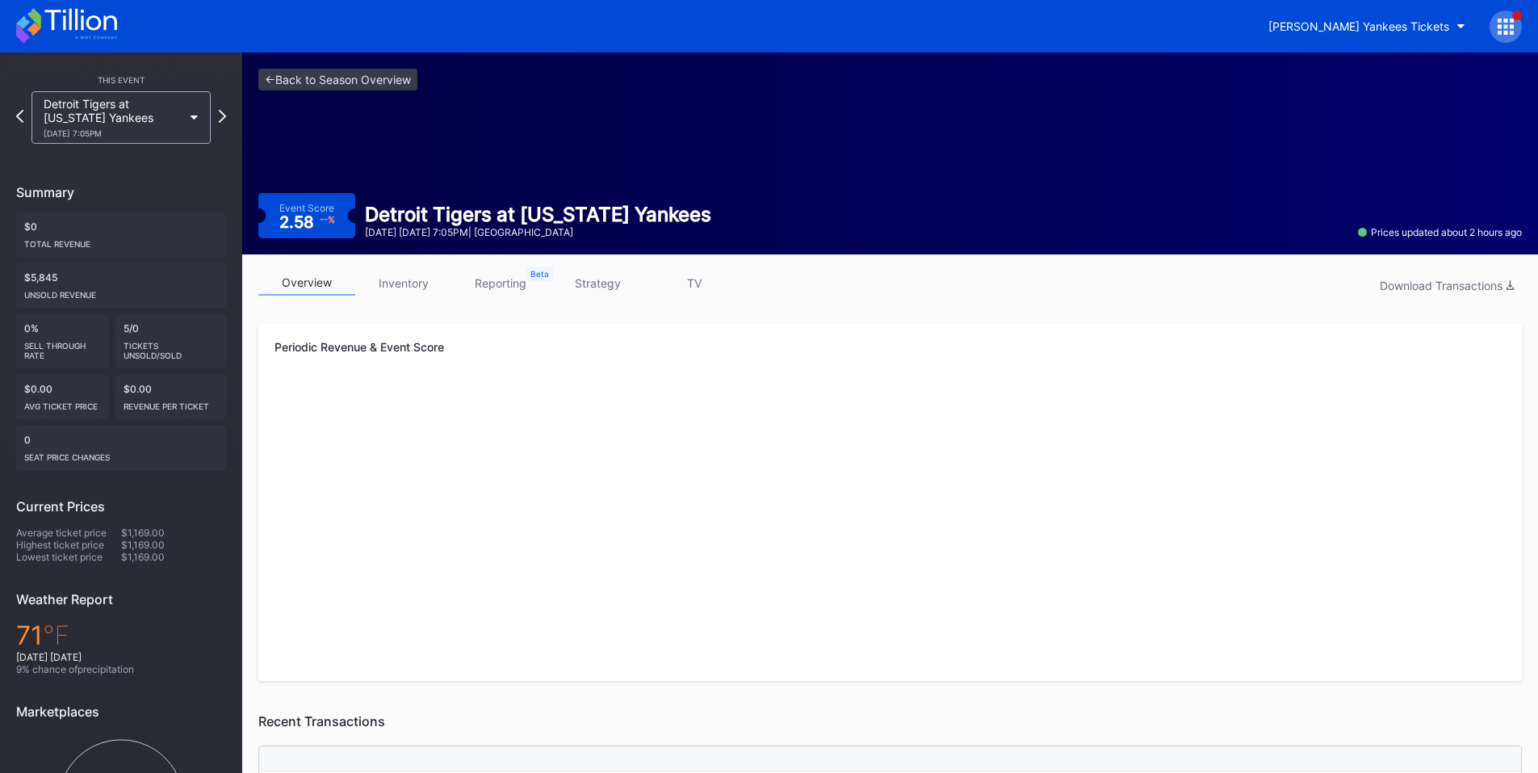
click at [230, 111] on div "This Event Detroit Tigers at [US_STATE] Yankees [DATE] 7:05PM Summary $0 Total …" at bounding box center [121, 470] width 242 height 836
click at [222, 112] on icon at bounding box center [222, 115] width 9 height 15
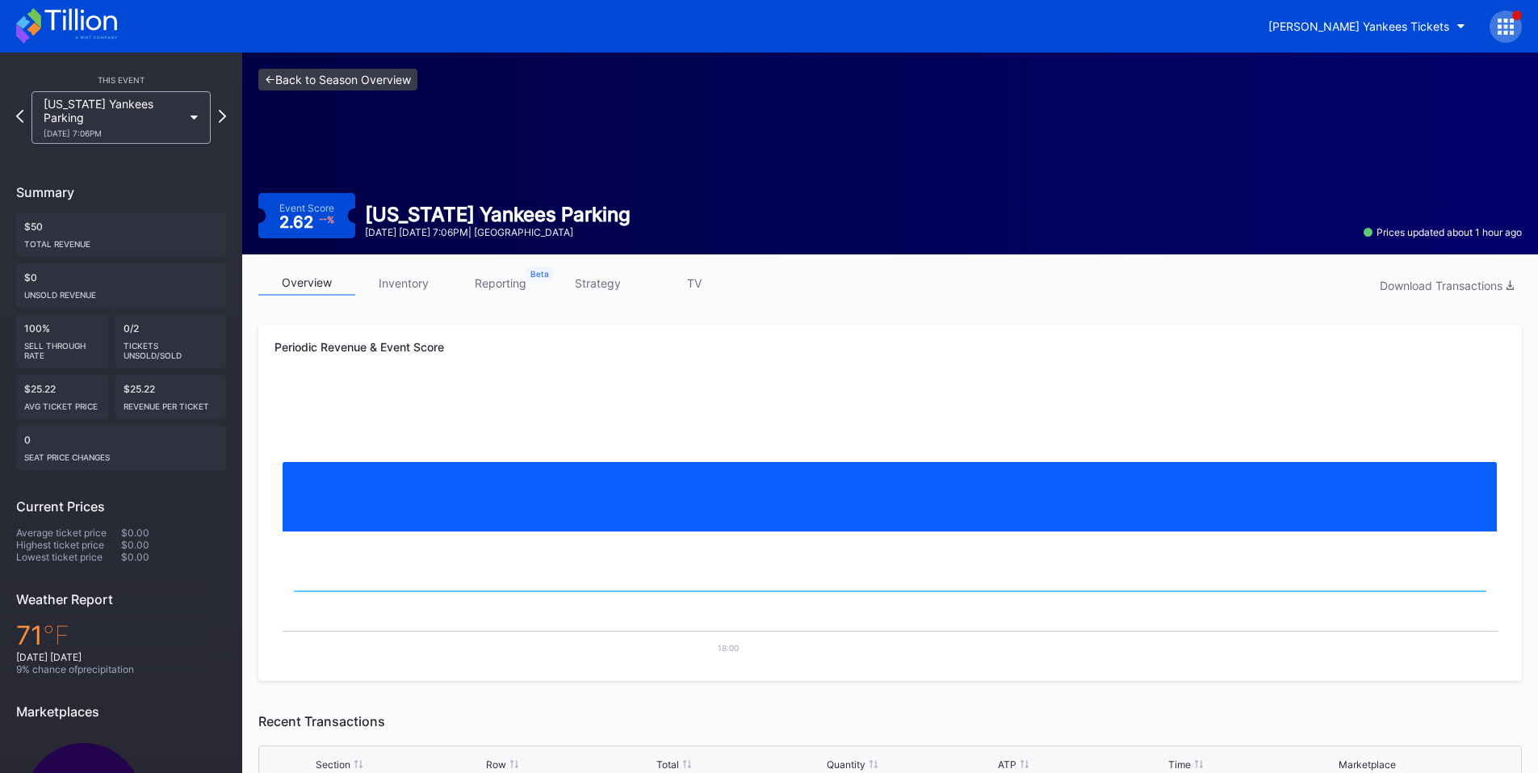
click at [305, 80] on link "<- Back to Season Overview" at bounding box center [337, 80] width 159 height 22
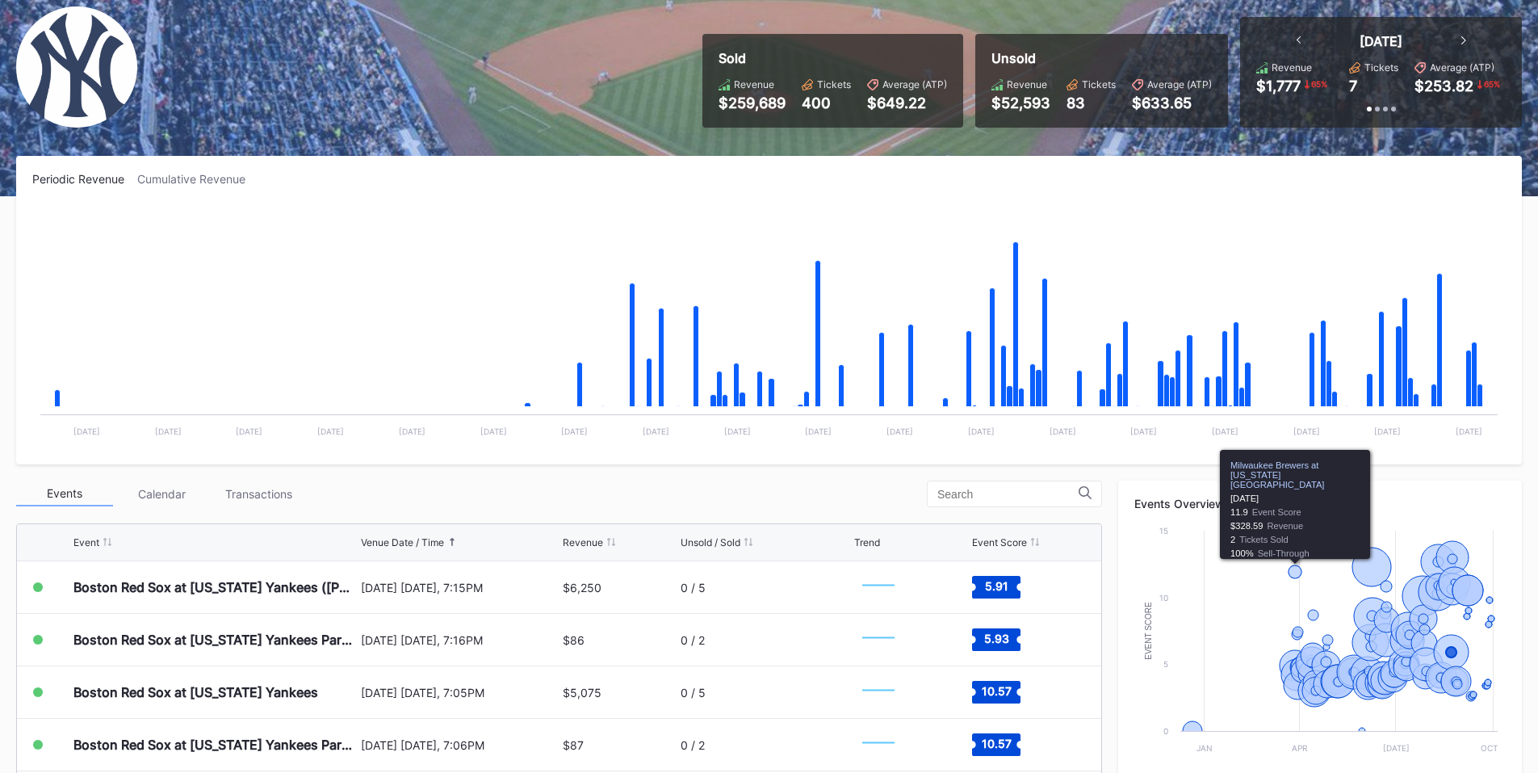
scroll to position [71, 0]
